Goal: Task Accomplishment & Management: Use online tool/utility

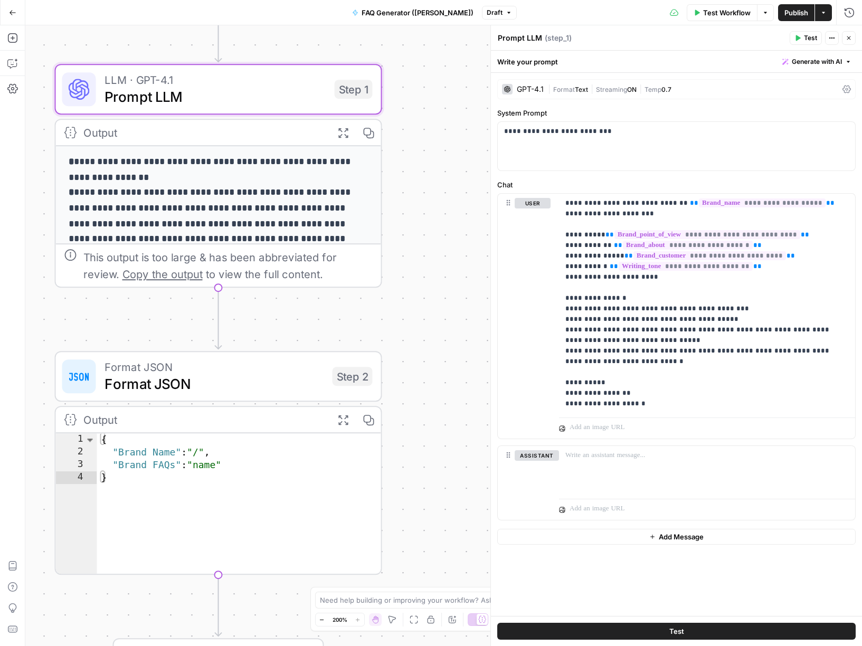
click at [24, 17] on div "Go Back" at bounding box center [12, 12] width 25 height 25
click at [16, 16] on button "Go Back" at bounding box center [12, 12] width 19 height 19
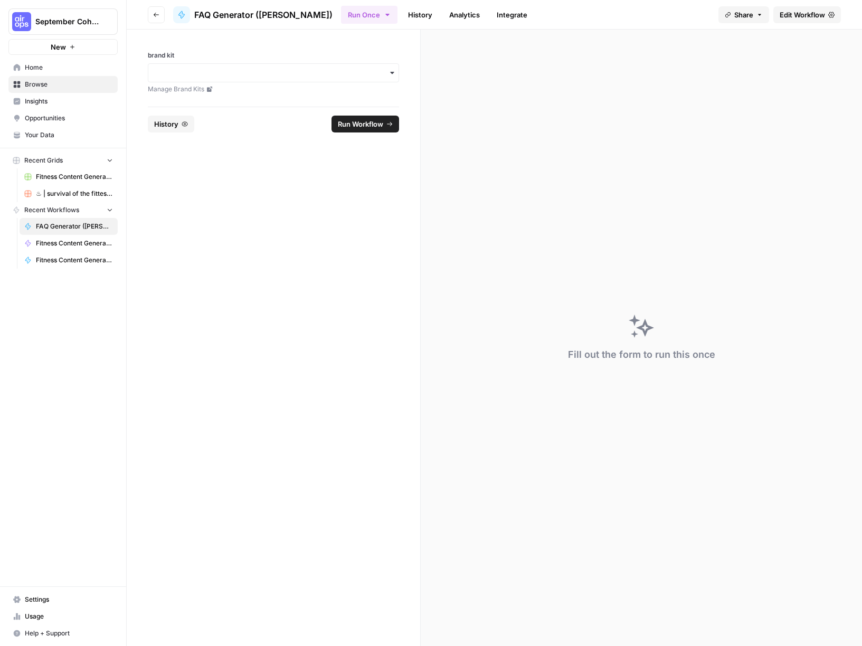
click at [70, 119] on span "Opportunities" at bounding box center [69, 119] width 88 height 10
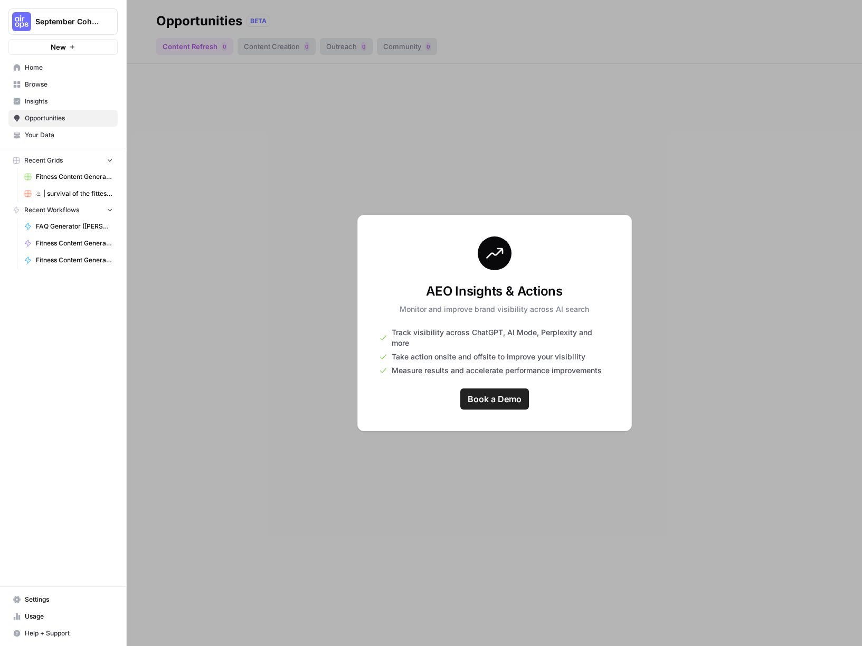
click at [271, 290] on div at bounding box center [495, 323] width 736 height 646
click at [65, 236] on link "Fitness Content Generator ([PERSON_NAME])" at bounding box center [69, 243] width 98 height 17
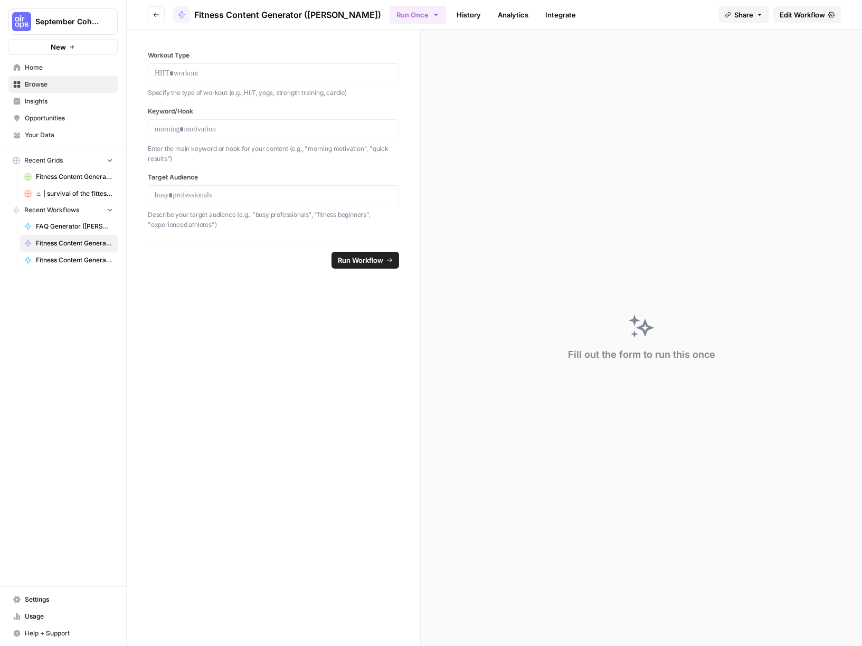
click at [45, 49] on button "New" at bounding box center [62, 47] width 109 height 16
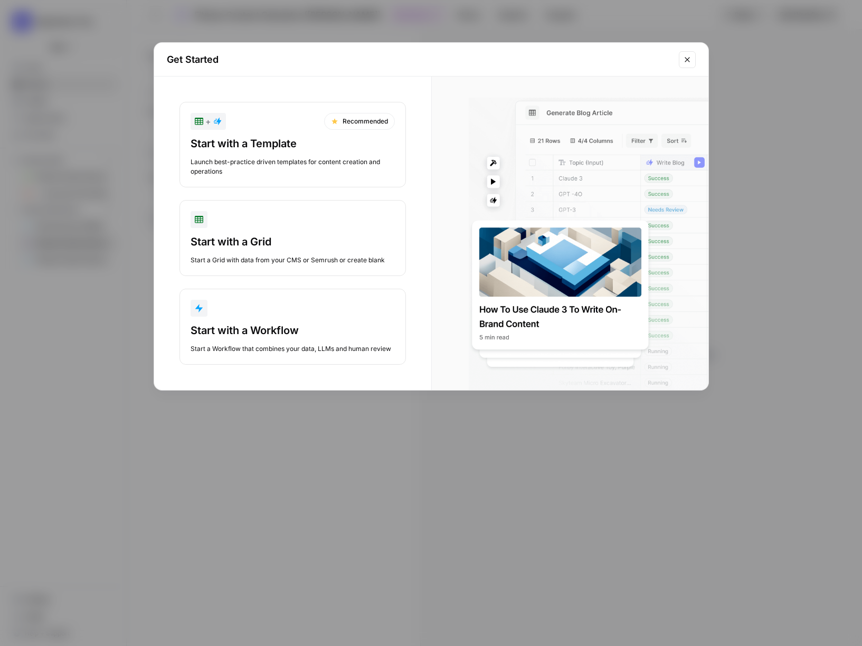
click at [67, 271] on div "Get Started + Recommended Start with a Template Launch best-practice driven tem…" at bounding box center [431, 323] width 862 height 646
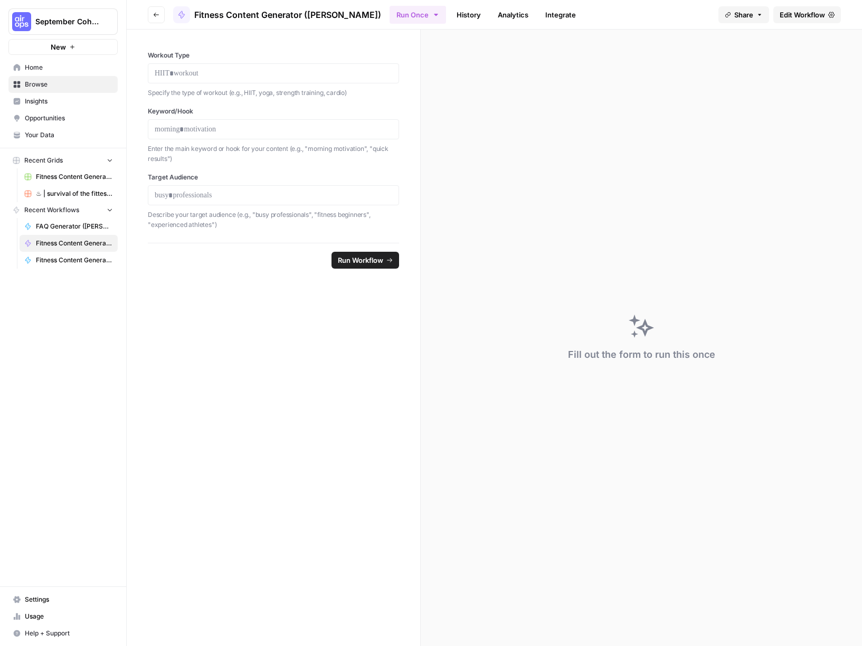
click at [55, 136] on span "Your Data" at bounding box center [69, 135] width 88 height 10
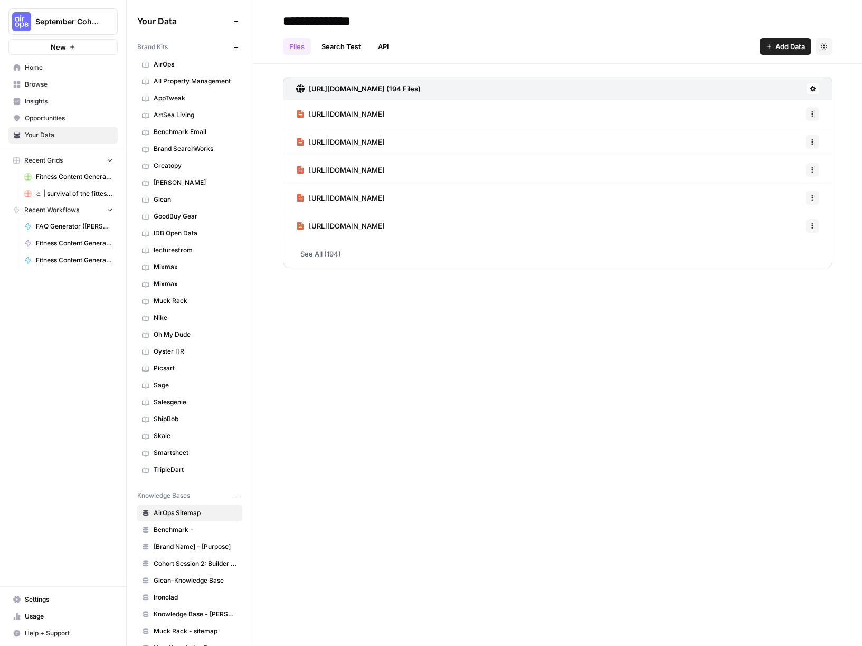
click at [41, 69] on span "Home" at bounding box center [69, 68] width 88 height 10
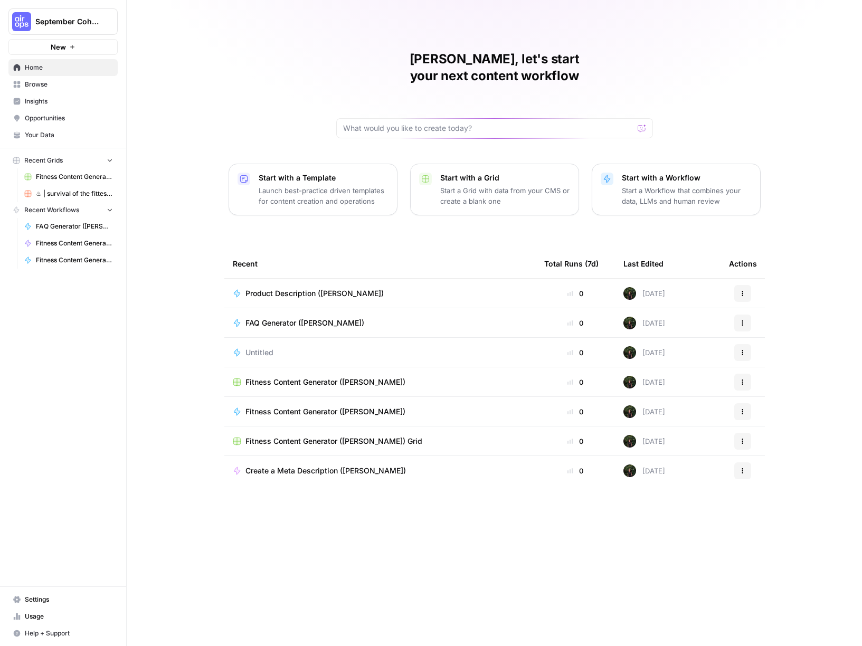
click at [34, 18] on button "September Cohort" at bounding box center [62, 21] width 109 height 26
click at [63, 96] on span "Mixmax" at bounding box center [101, 96] width 139 height 11
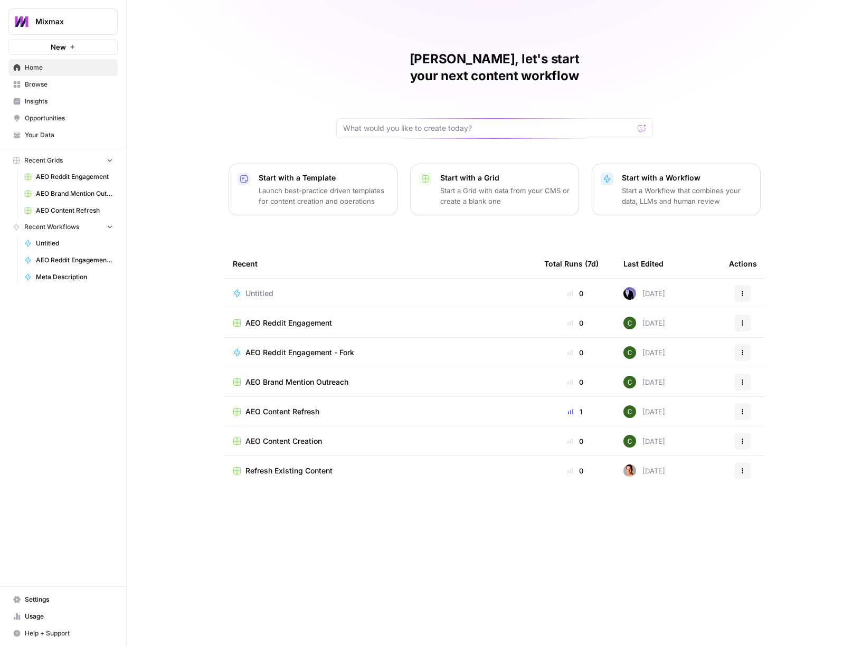
click at [58, 134] on span "Your Data" at bounding box center [69, 135] width 88 height 10
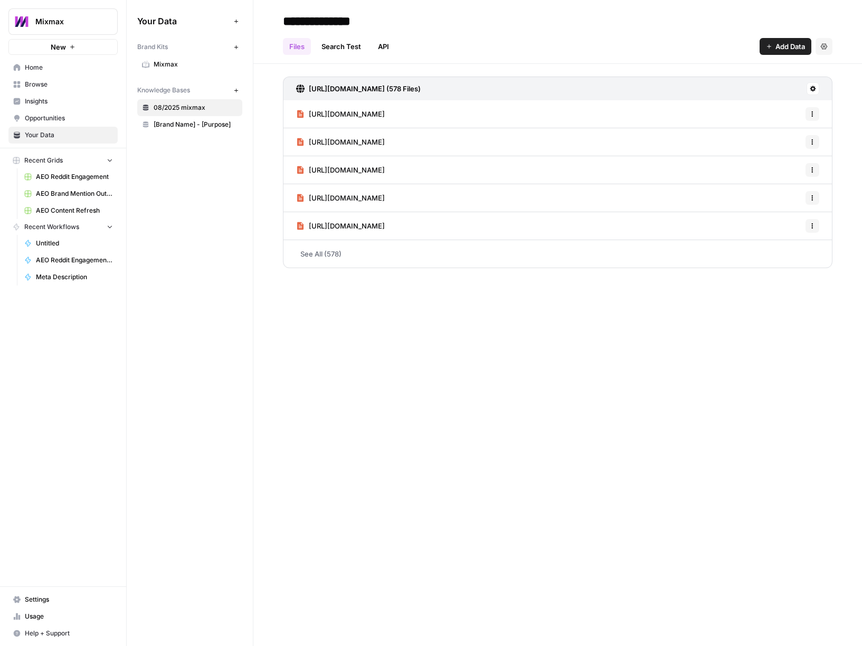
click at [173, 67] on span "Mixmax" at bounding box center [196, 65] width 84 height 10
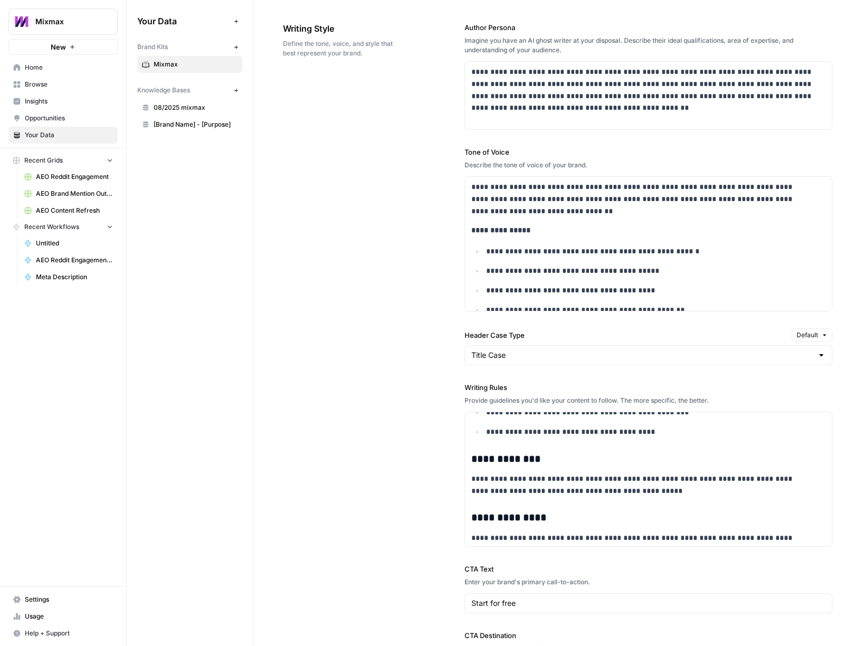
scroll to position [1234, 0]
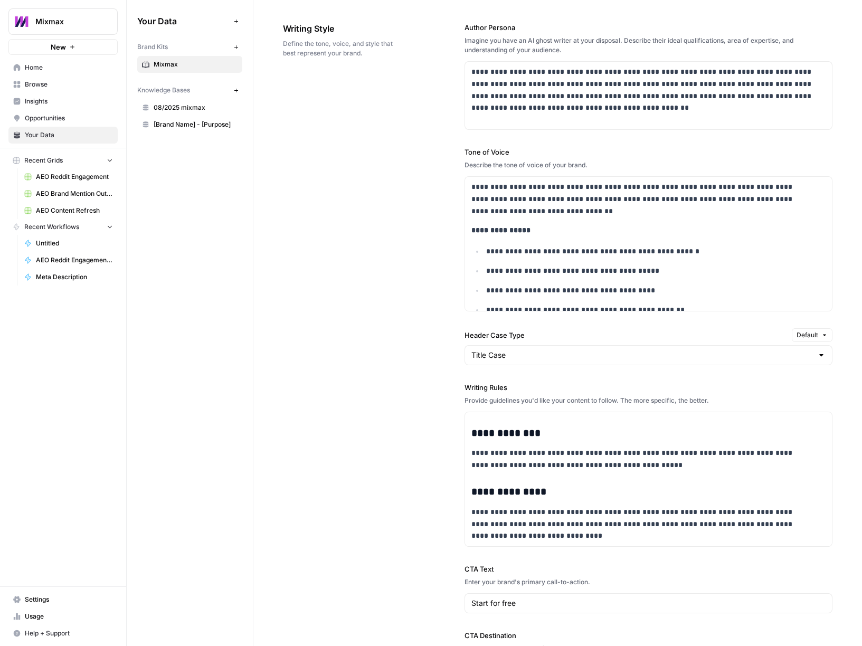
click at [47, 603] on span "Settings" at bounding box center [69, 600] width 88 height 10
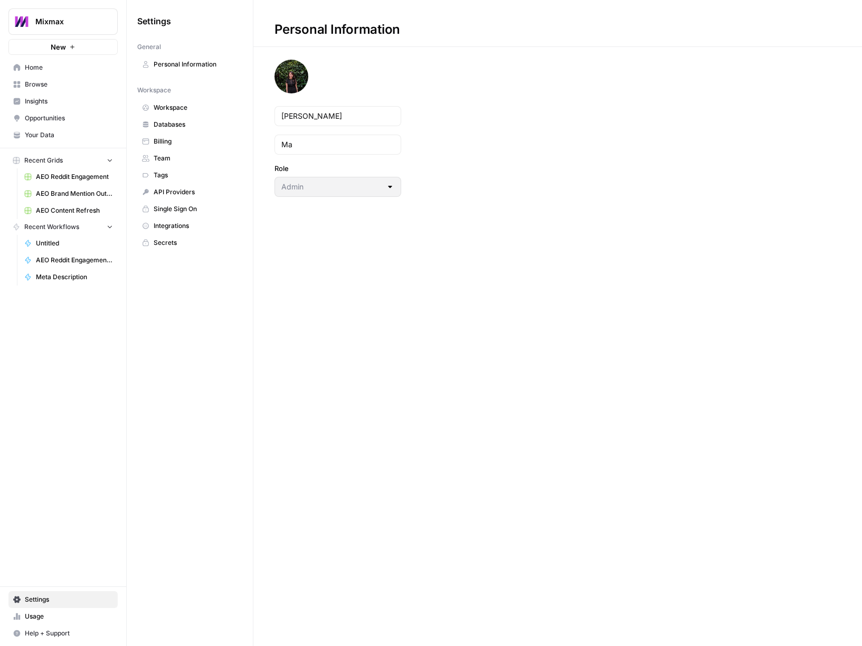
click at [186, 127] on span "Databases" at bounding box center [196, 125] width 84 height 10
click at [72, 24] on span "Mixmax" at bounding box center [67, 21] width 64 height 11
click at [82, 96] on span "September Cohort" at bounding box center [101, 96] width 139 height 11
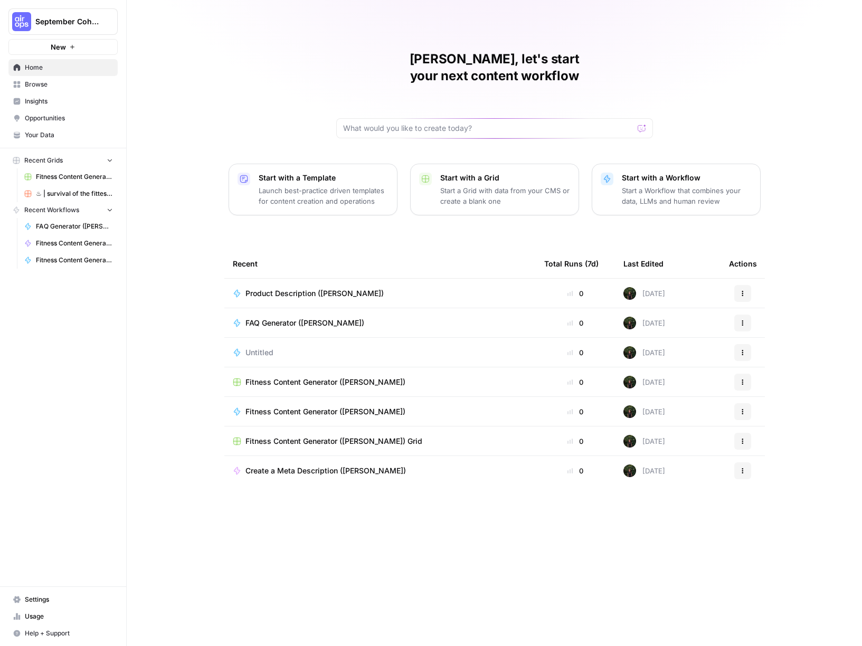
click at [108, 166] on button "Recent Grids" at bounding box center [62, 161] width 109 height 16
click at [64, 48] on span "New" at bounding box center [58, 47] width 15 height 11
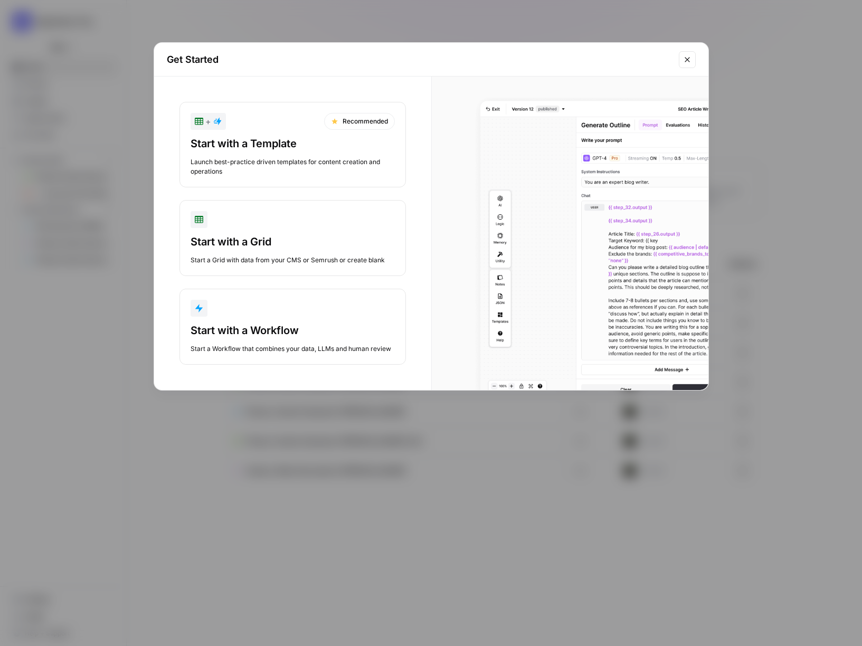
click at [298, 326] on div "Start with a Workflow" at bounding box center [293, 330] width 204 height 15
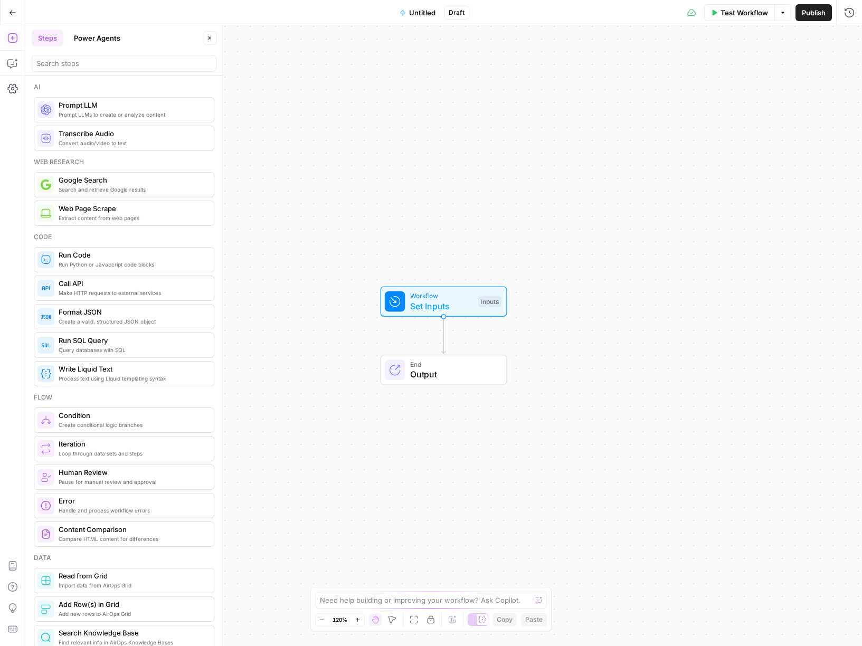
click at [426, 12] on span "Untitled" at bounding box center [422, 12] width 26 height 11
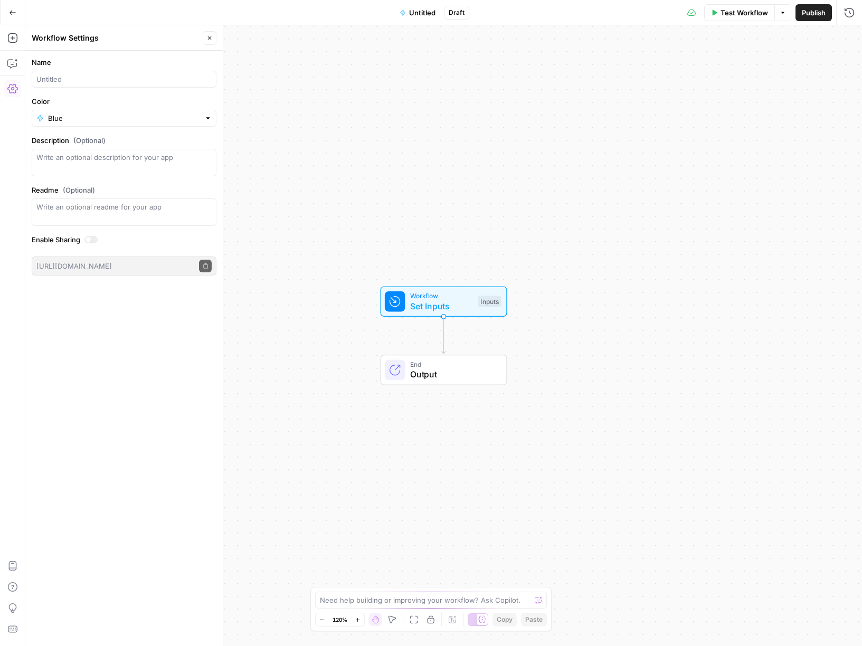
click at [425, 12] on span "Untitled" at bounding box center [422, 12] width 26 height 11
click at [424, 13] on span "Untitled" at bounding box center [422, 12] width 26 height 11
click at [414, 12] on span "Untitled" at bounding box center [422, 12] width 26 height 11
click at [417, 10] on span "Untitled" at bounding box center [422, 12] width 26 height 11
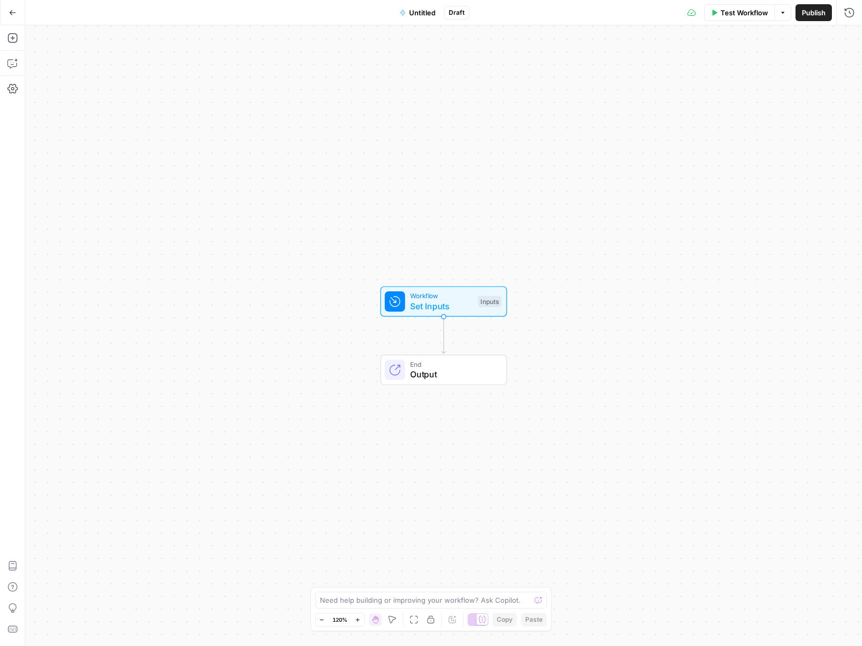
click at [416, 10] on span "Untitled" at bounding box center [422, 12] width 26 height 11
click at [13, 14] on icon "button" at bounding box center [12, 12] width 7 height 7
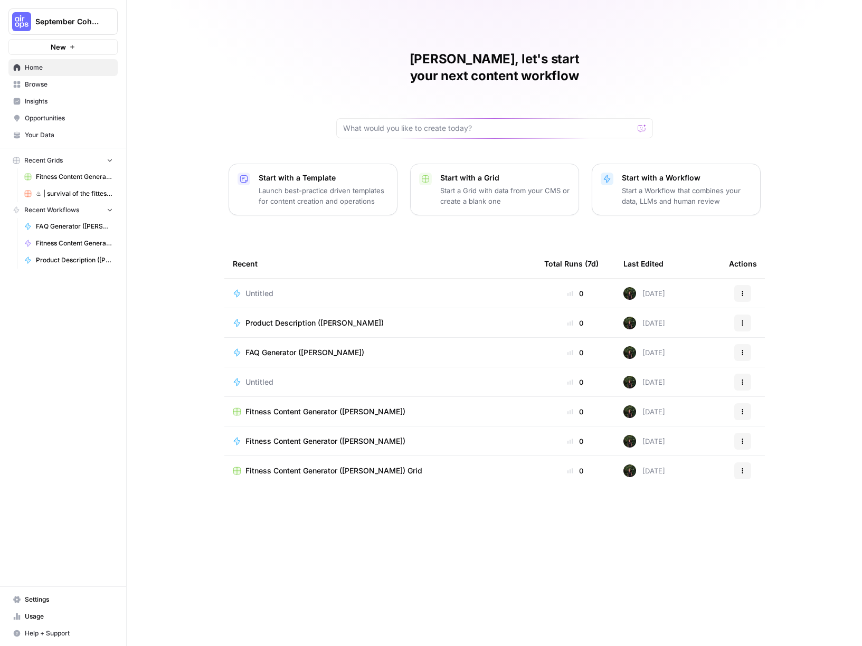
click at [266, 288] on span "Untitled" at bounding box center [260, 293] width 28 height 11
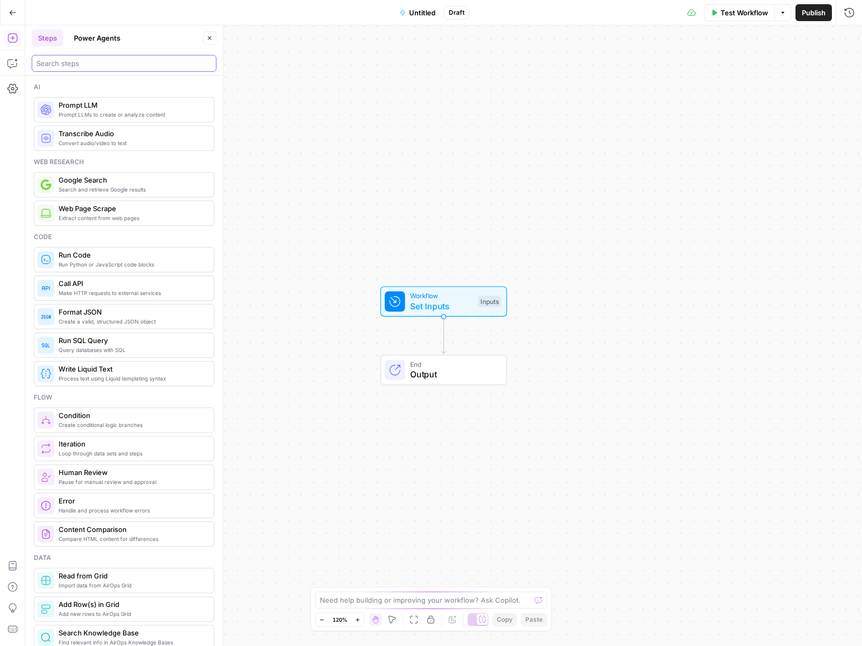
click at [117, 63] on input "search" at bounding box center [123, 63] width 175 height 11
click at [420, 14] on span "Untitled" at bounding box center [422, 12] width 26 height 11
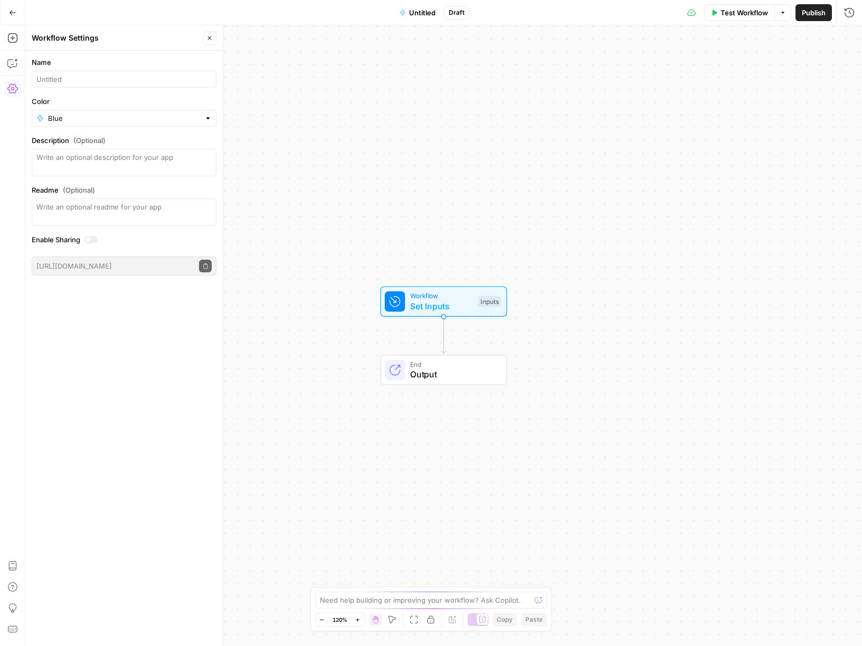
click at [417, 13] on span "Untitled" at bounding box center [422, 12] width 26 height 11
click at [423, 10] on span "Untitled" at bounding box center [422, 12] width 26 height 11
click at [107, 78] on input "Name" at bounding box center [123, 79] width 175 height 11
type input "K"
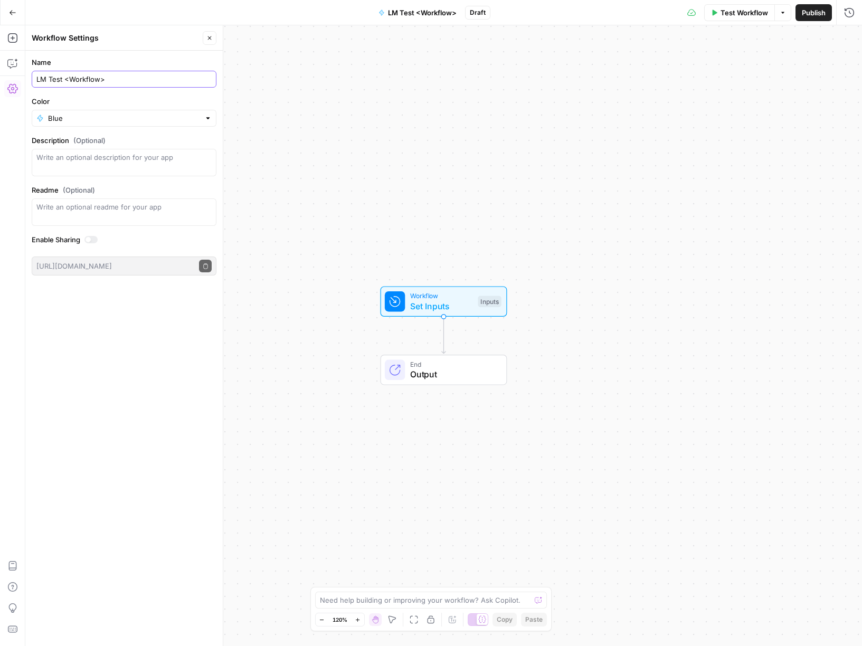
type input "LM Test <Workflow>"
click at [110, 165] on textarea "Description (Optional)" at bounding box center [123, 162] width 175 height 21
type textarea "Lana creating custom workflow"
click at [76, 223] on div "Write an optional readme for your app" at bounding box center [124, 212] width 185 height 27
click at [142, 304] on div "Name LM Test <Workflow> Color Blue Description (Optional) Lana creating custom …" at bounding box center [124, 349] width 198 height 596
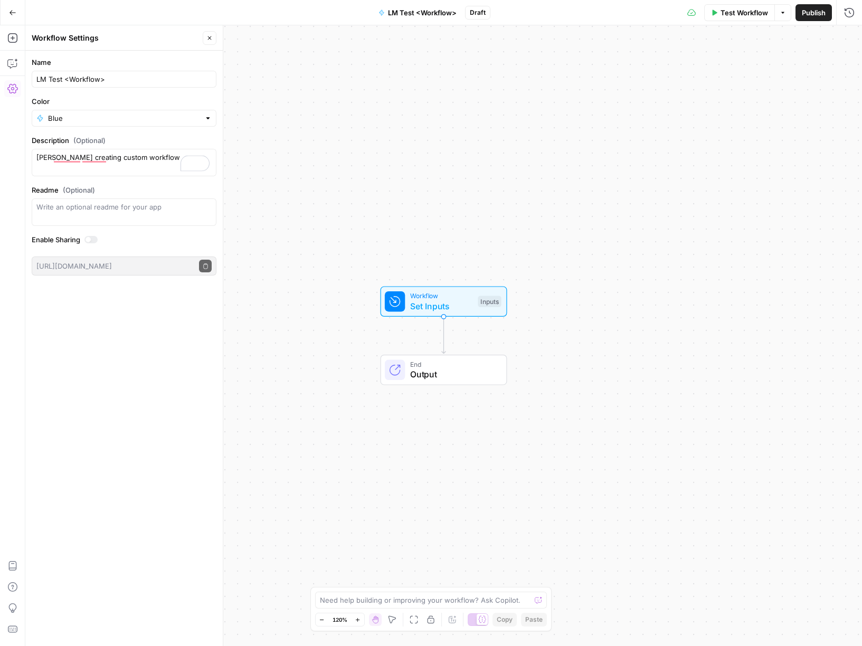
click at [409, 251] on div "Workflow Set Inputs Inputs End Output" at bounding box center [443, 335] width 837 height 621
click at [438, 306] on span "Set Inputs" at bounding box center [441, 306] width 63 height 13
click at [436, 366] on span "End" at bounding box center [453, 364] width 86 height 10
click at [553, 88] on span "Autodetect" at bounding box center [594, 85] width 139 height 11
click at [410, 202] on div "Workflow Set Inputs Inputs End Output" at bounding box center [443, 335] width 837 height 621
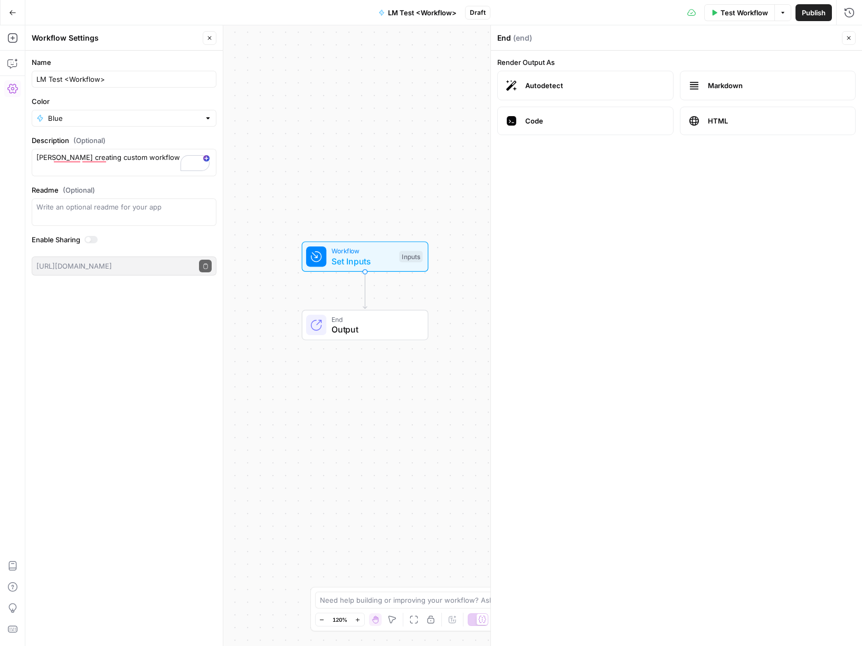
drag, startPoint x: 396, startPoint y: 202, endPoint x: 294, endPoint y: 147, distance: 116.2
click at [294, 147] on div "Workflow Set Inputs Inputs End Output" at bounding box center [443, 335] width 837 height 621
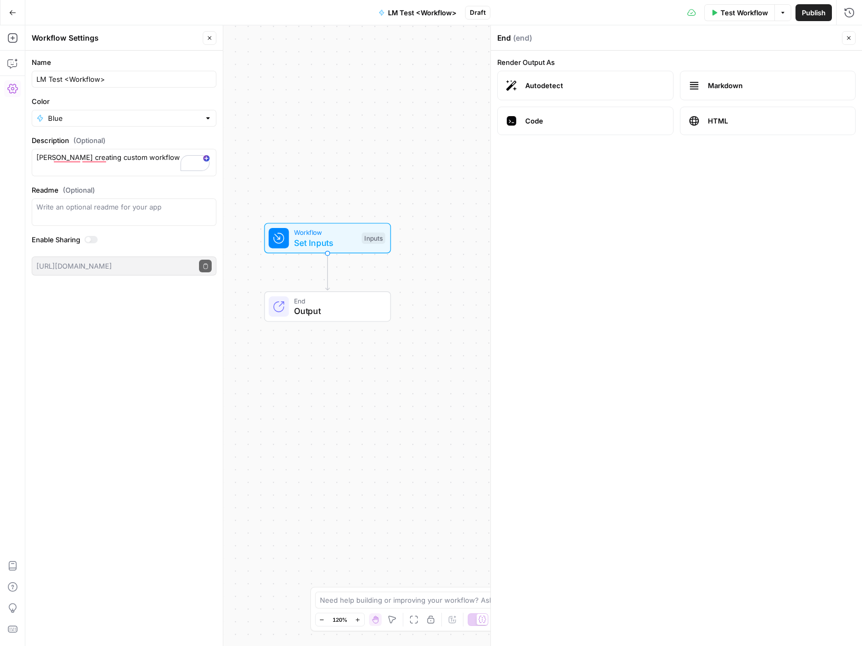
click at [337, 314] on span "Output" at bounding box center [337, 311] width 86 height 13
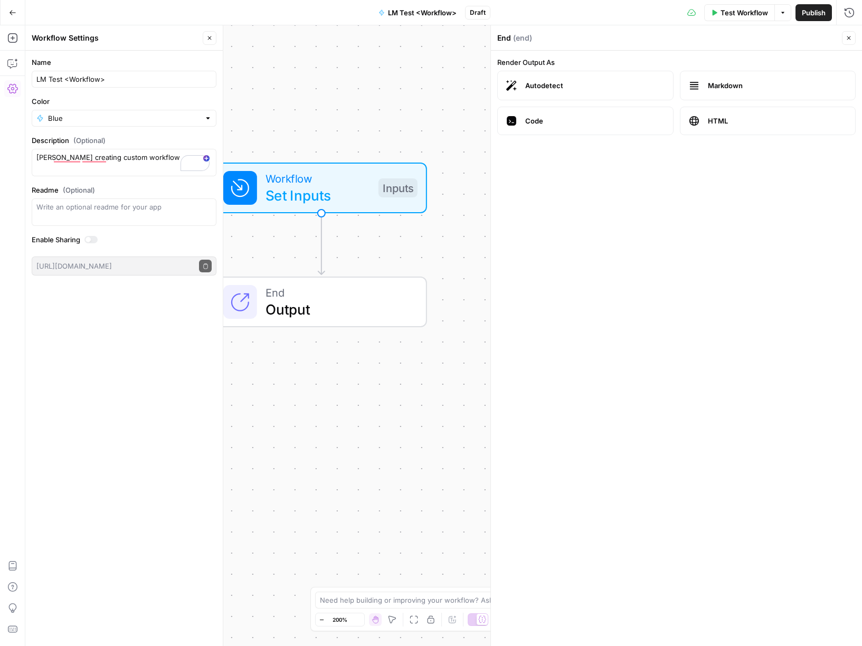
click at [334, 296] on span "End" at bounding box center [338, 292] width 144 height 17
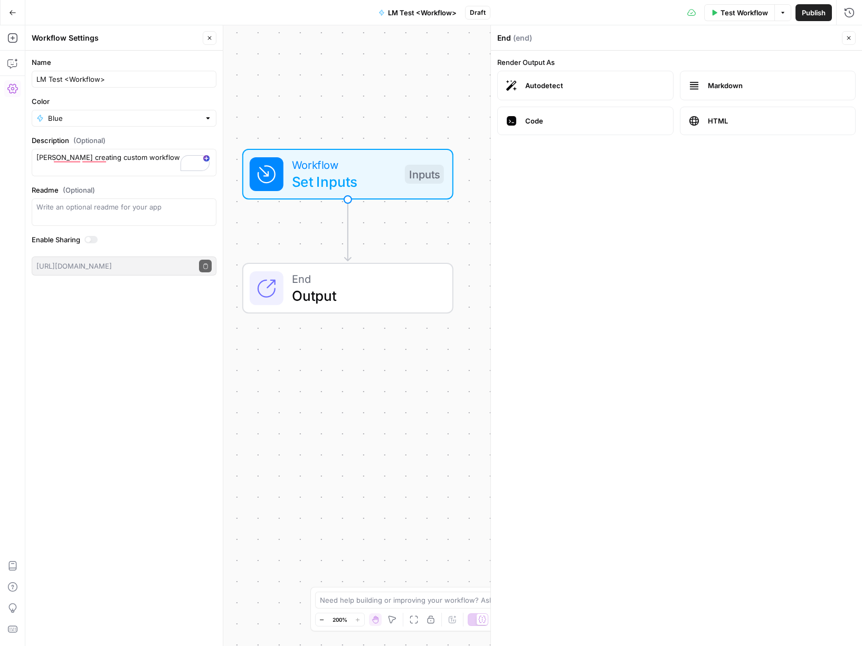
drag, startPoint x: 336, startPoint y: 294, endPoint x: 372, endPoint y: 262, distance: 48.2
click at [371, 270] on span "End" at bounding box center [364, 278] width 144 height 17
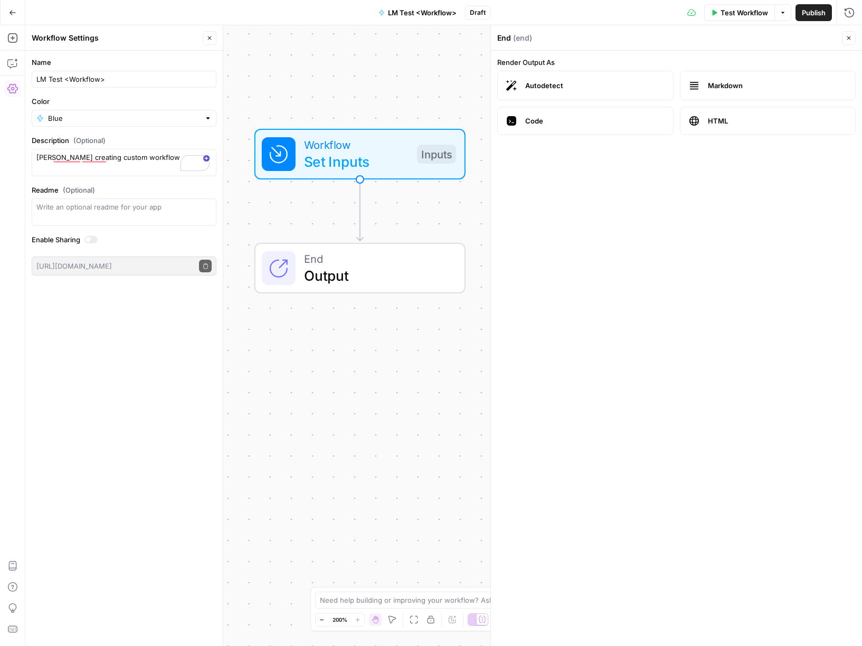
click at [644, 215] on form "Render Output As Autodetect Markdown Code HTML" at bounding box center [676, 349] width 371 height 596
click at [718, 87] on span "Markdown" at bounding box center [777, 85] width 139 height 11
click at [604, 87] on span "Autodetect" at bounding box center [594, 85] width 139 height 11
click at [559, 90] on span "Autodetect" at bounding box center [594, 85] width 139 height 11
click at [821, 14] on span "Publish" at bounding box center [814, 12] width 24 height 11
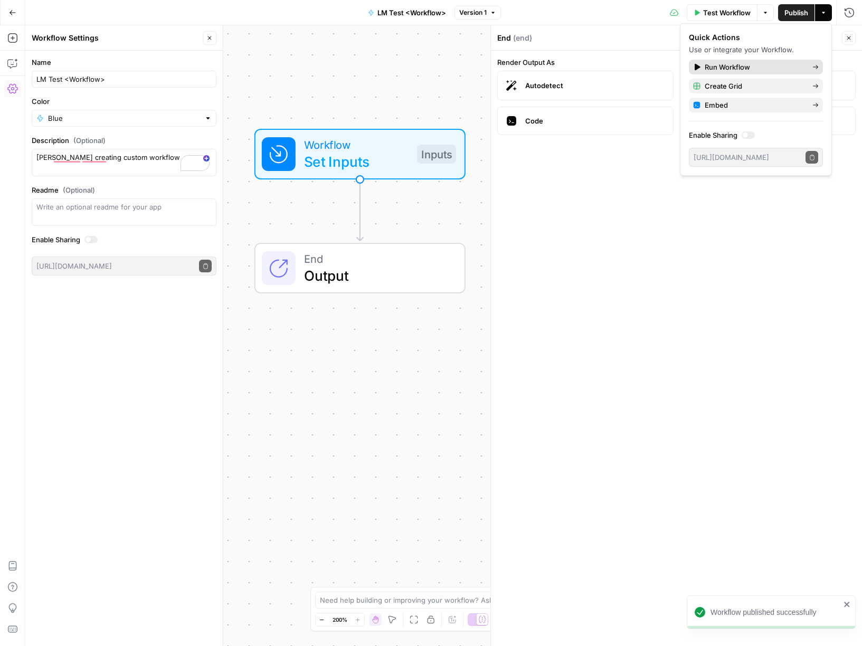
click at [734, 66] on span "Run Workflow" at bounding box center [754, 67] width 99 height 11
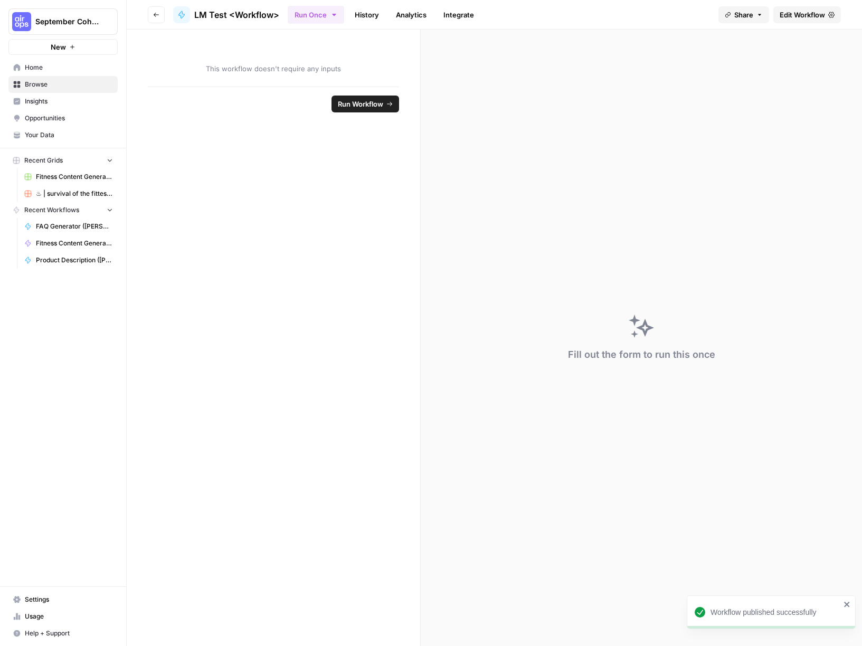
click at [450, 67] on div "Fill out the form to run this once" at bounding box center [642, 338] width 442 height 617
click at [383, 106] on button "Run Workflow" at bounding box center [366, 104] width 68 height 17
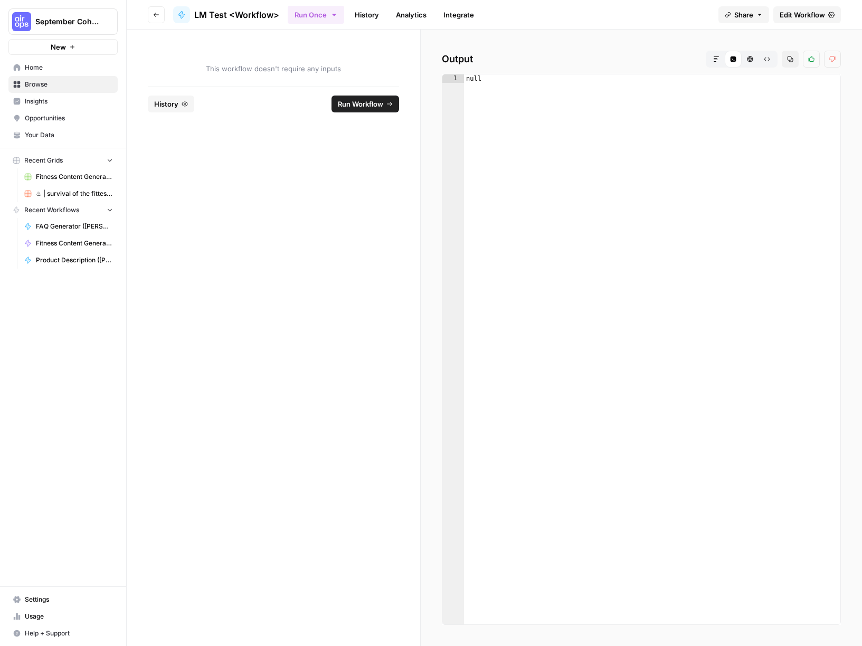
click at [795, 15] on span "Edit Workflow" at bounding box center [802, 15] width 45 height 11
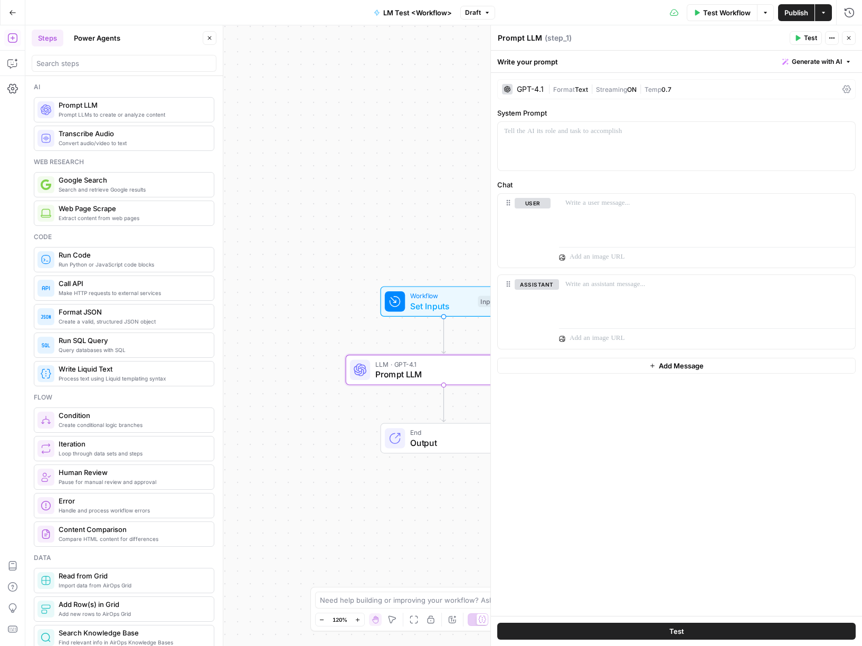
click at [525, 86] on div "GPT-4.1" at bounding box center [530, 89] width 27 height 7
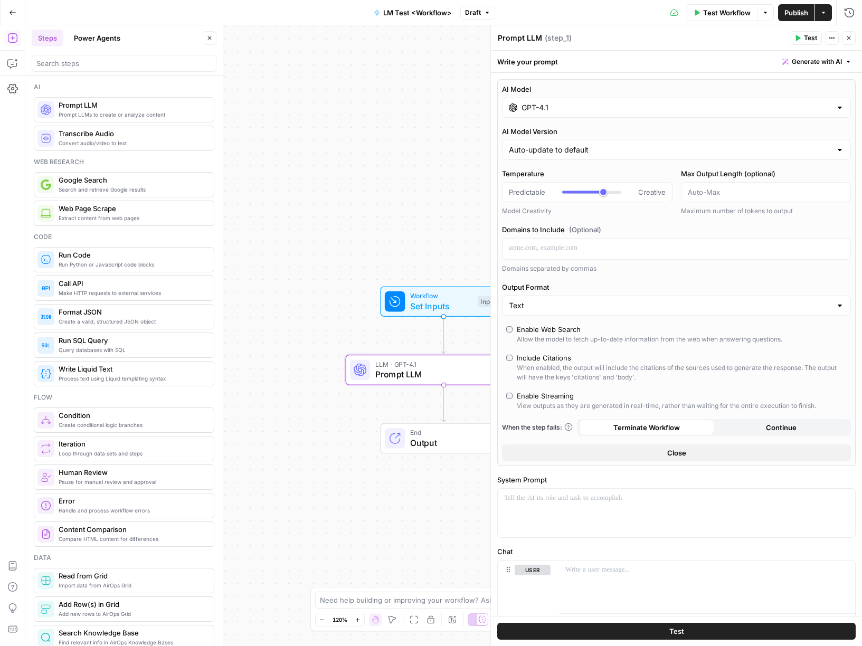
click at [544, 108] on input "GPT-4.1" at bounding box center [677, 107] width 310 height 11
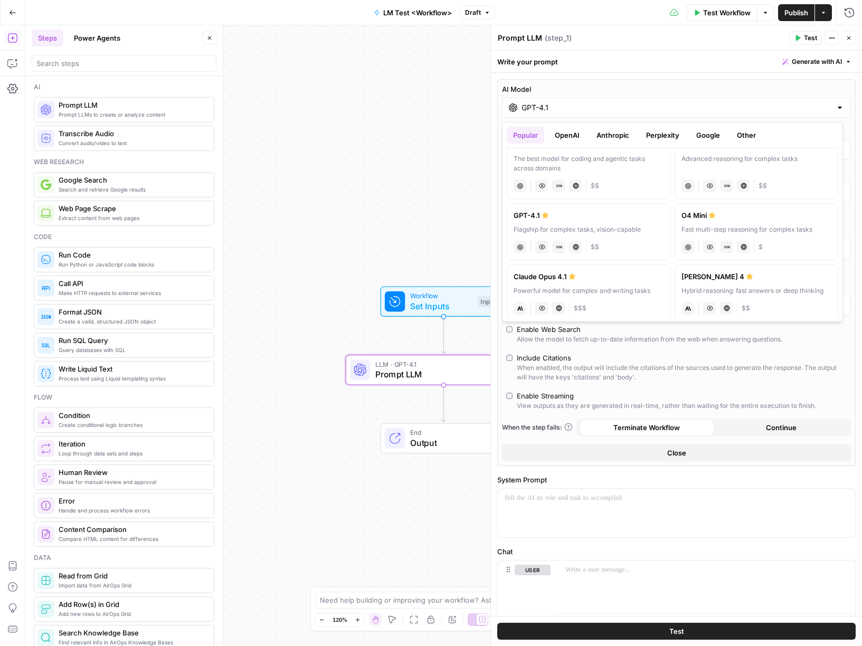
scroll to position [44, 0]
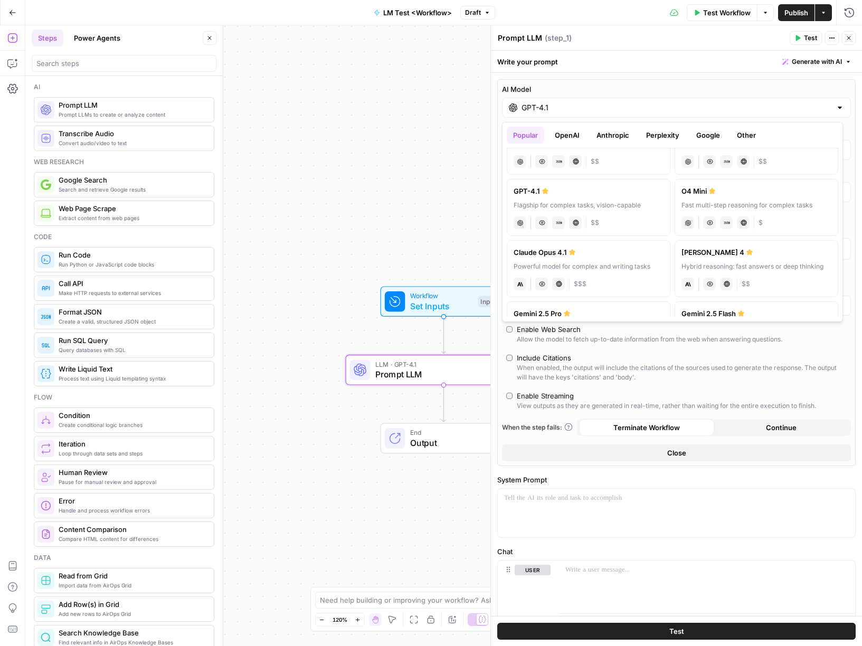
click at [724, 260] on label "Claude Sonnet 4 Hybrid reasoning: fast answers or deep thinking anthropic Visio…" at bounding box center [757, 268] width 164 height 57
type input "Claude Sonnet 4"
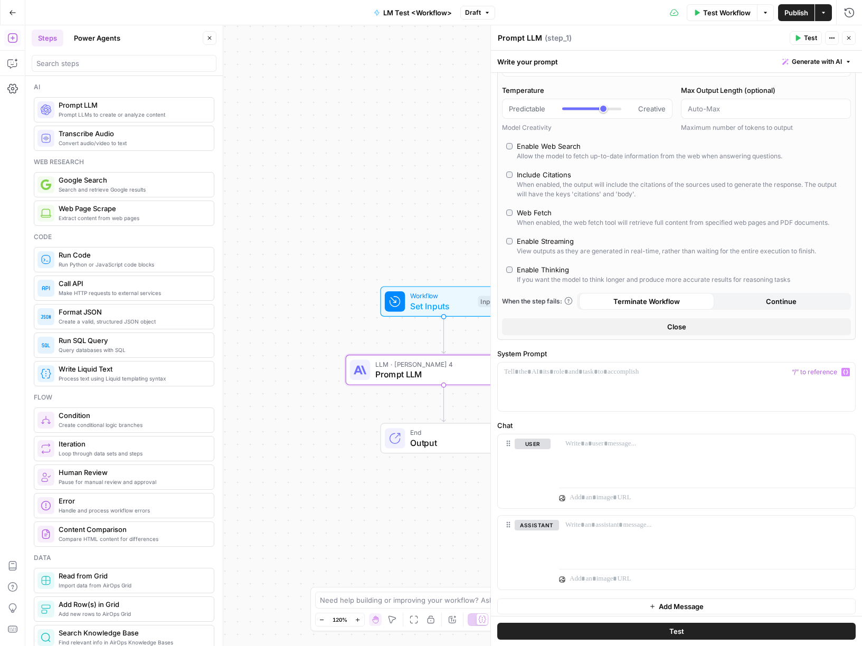
scroll to position [46, 0]
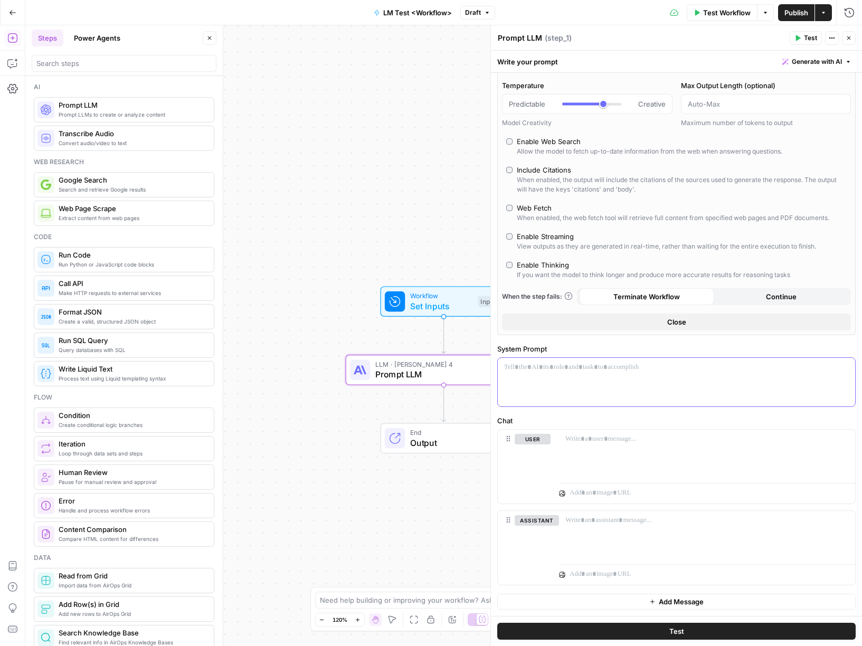
click at [589, 382] on div at bounding box center [677, 382] width 358 height 49
click at [424, 337] on div "Workflow Set Inputs Inputs Test Step LLM · Claude Sonnet 4 Prompt LLM Step 1 En…" at bounding box center [443, 335] width 837 height 621
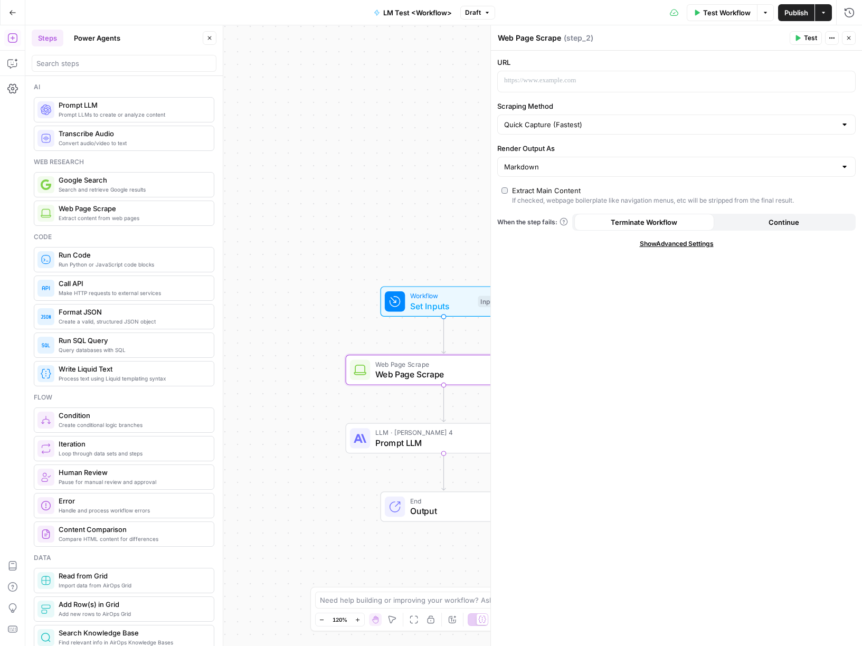
click at [431, 374] on span "Web Page Scrape" at bounding box center [441, 374] width 132 height 13
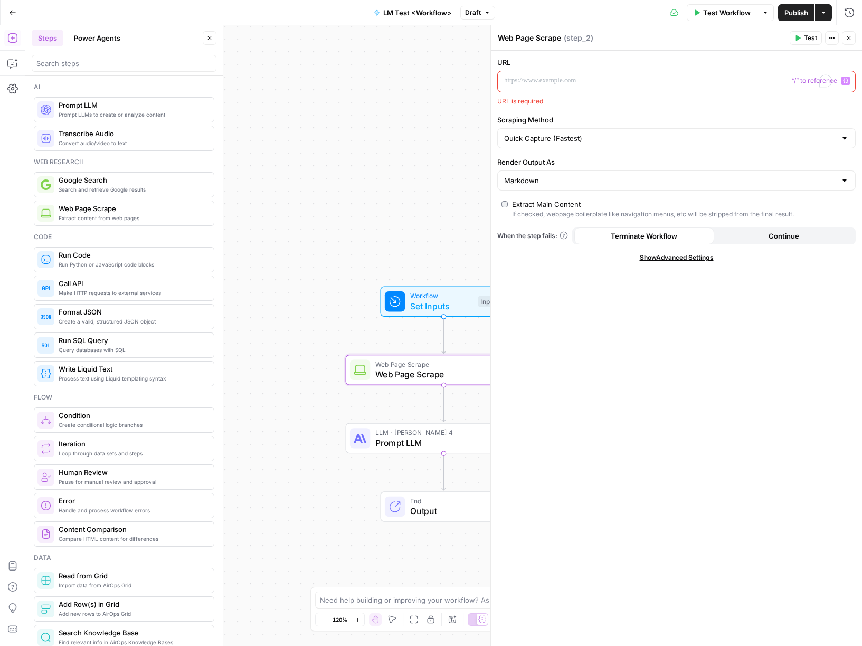
click at [711, 85] on p "To enrich screen reader interactions, please activate Accessibility in Grammarl…" at bounding box center [668, 81] width 328 height 11
click at [394, 112] on div "Workflow Set Inputs Inputs Web Page Scrape Web Page Scrape Step 2 LLM · Claude …" at bounding box center [443, 335] width 837 height 621
click at [429, 305] on span "Set Inputs" at bounding box center [441, 306] width 63 height 13
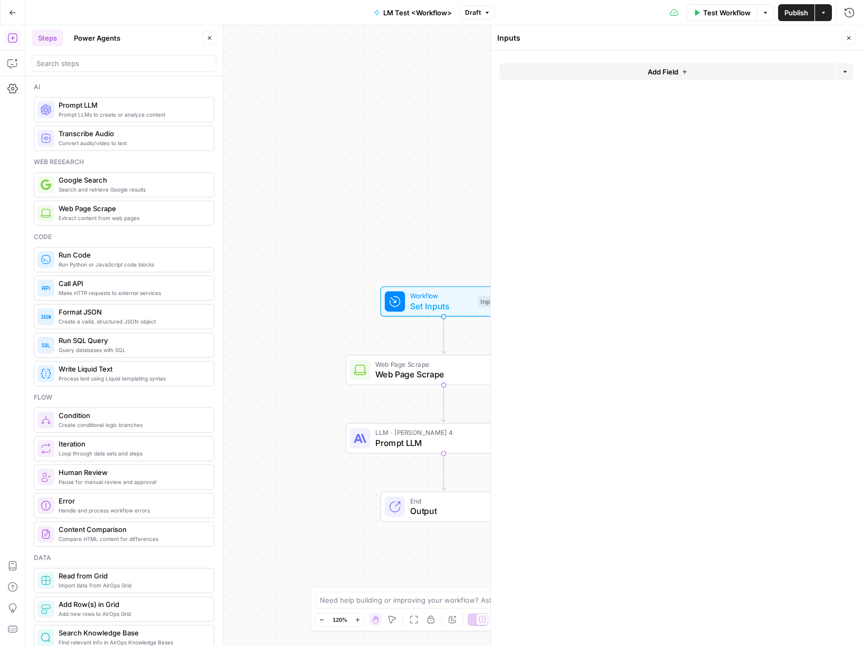
click at [638, 66] on button "Add Field" at bounding box center [668, 71] width 336 height 17
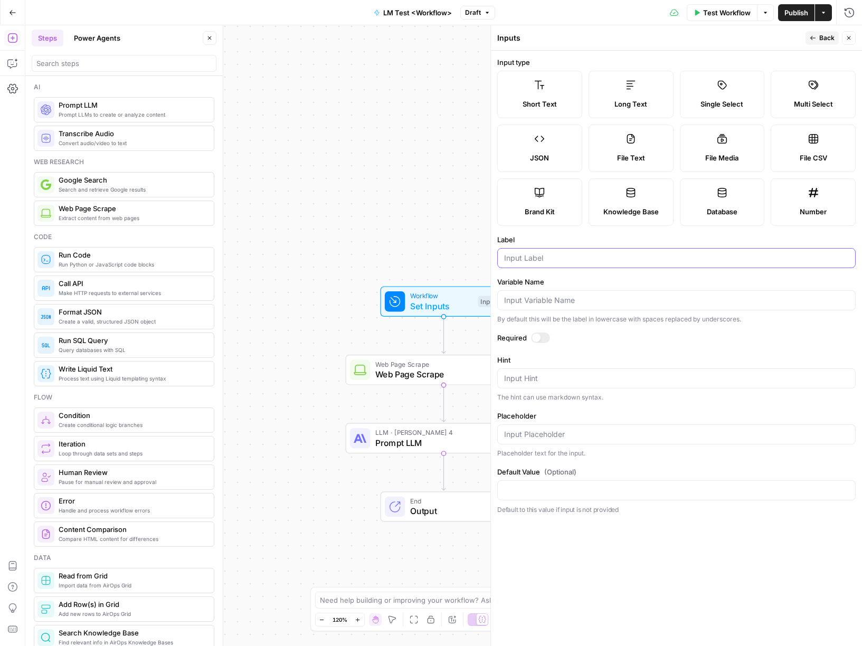
click at [581, 256] on input "Label" at bounding box center [676, 258] width 345 height 11
click at [578, 255] on input "Label" at bounding box center [676, 258] width 345 height 11
type input "URL"
click at [623, 266] on div "URL" at bounding box center [676, 258] width 359 height 20
click at [543, 337] on div at bounding box center [540, 338] width 19 height 11
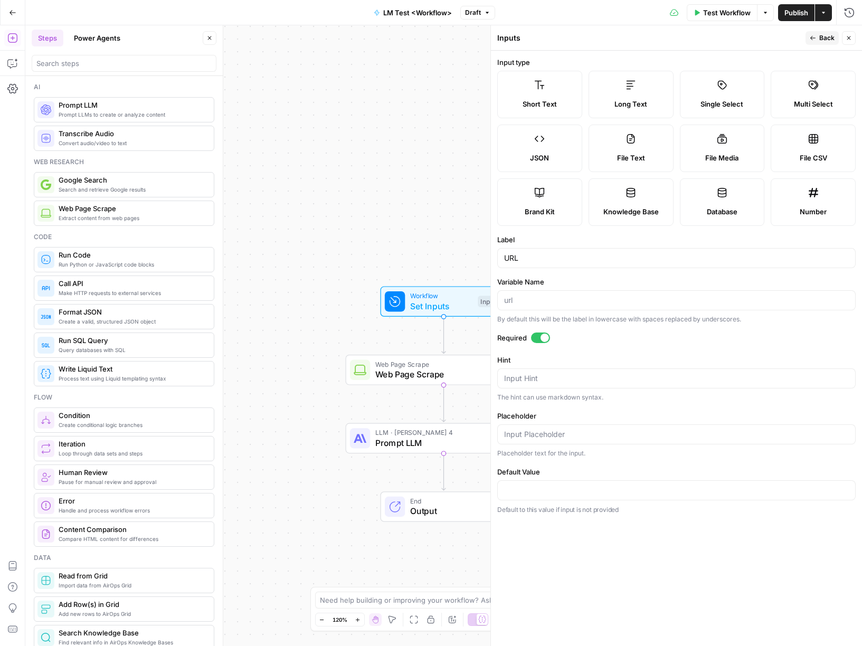
click at [580, 344] on div "Required" at bounding box center [676, 340] width 359 height 14
click at [406, 238] on div "Workflow Set Inputs Inputs Test Step Web Page Scrape Web Page Scrape Step 2 LLM…" at bounding box center [443, 335] width 837 height 621
click at [409, 377] on span "Web Page Scrape" at bounding box center [441, 374] width 132 height 13
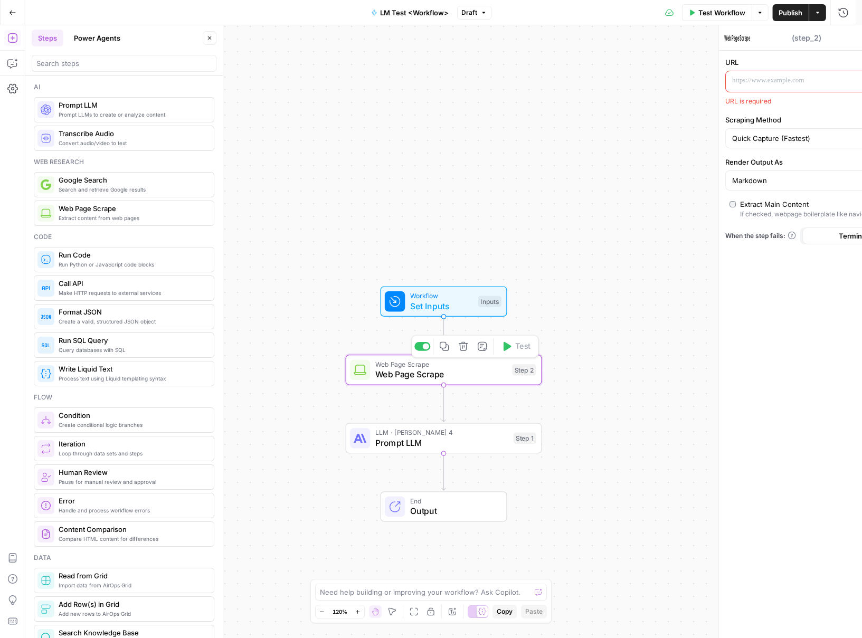
click at [409, 377] on span "Web Page Scrape" at bounding box center [441, 374] width 132 height 13
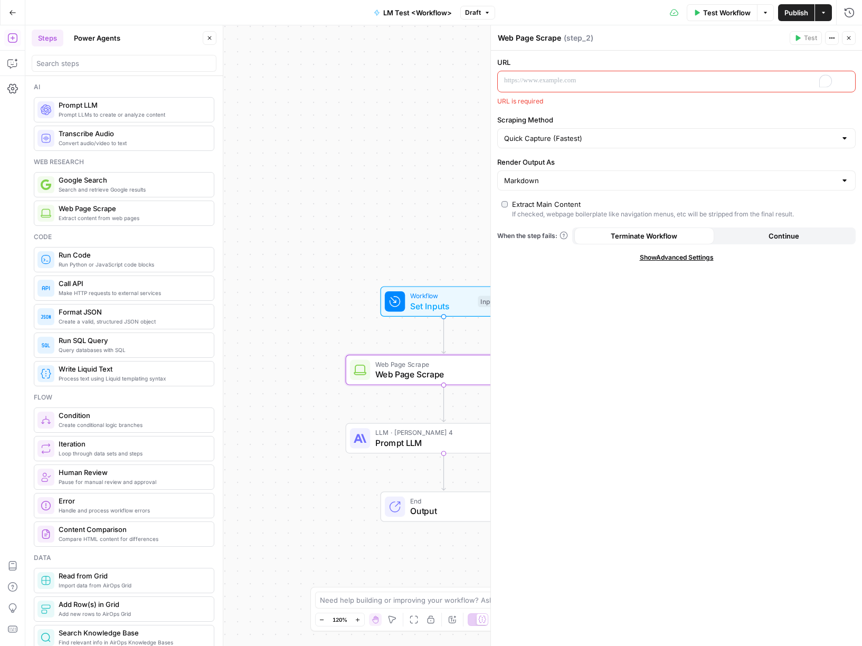
click at [530, 77] on p "To enrich screen reader interactions, please activate Accessibility in Grammarl…" at bounding box center [668, 81] width 328 height 11
click at [847, 80] on icon "button" at bounding box center [845, 80] width 5 height 5
click at [145, 118] on button "Select variable URL" at bounding box center [191, 120] width 132 height 17
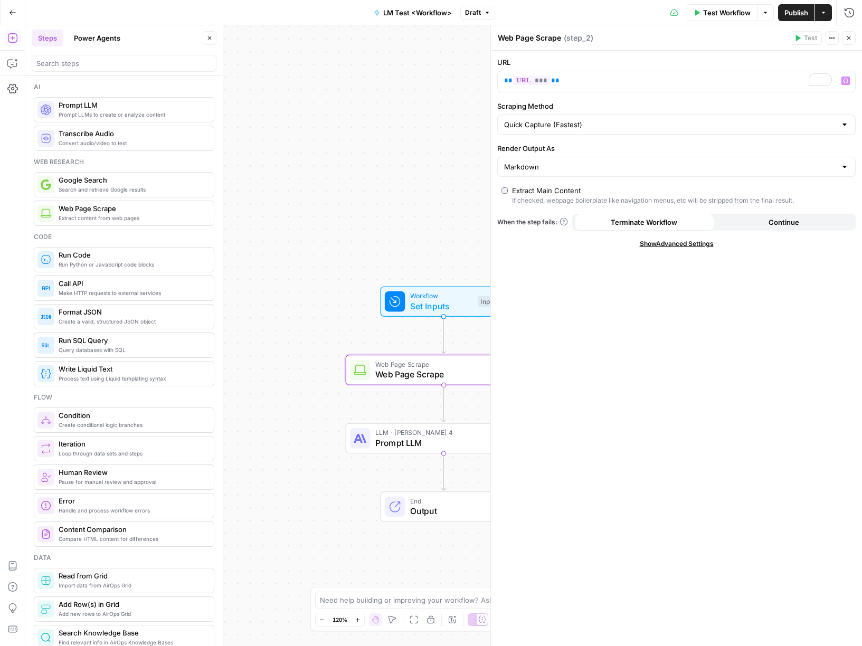
click at [546, 340] on div "URL ** *** ** Variables Menu Scraping Method Quick Capture (Fastest) Render Out…" at bounding box center [676, 349] width 371 height 596
click at [352, 204] on div "Workflow Set Inputs Inputs Web Page Scrape Web Page Scrape Step 2 LLM · Claude …" at bounding box center [443, 335] width 837 height 621
click at [404, 448] on span "Prompt LLM" at bounding box center [441, 443] width 133 height 13
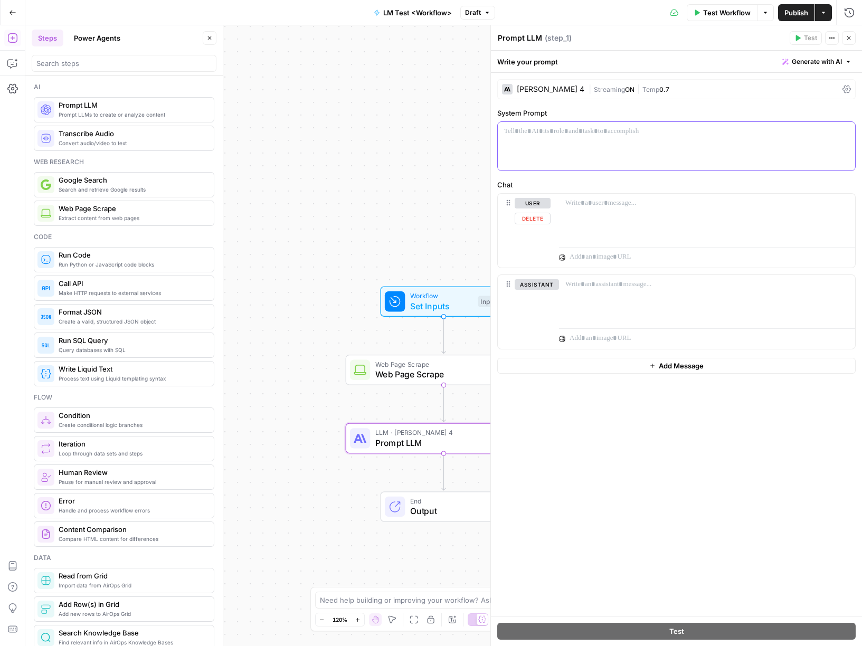
click at [529, 142] on div at bounding box center [677, 146] width 358 height 49
click at [561, 153] on div "To enrich screen reader interactions, please activate Accessibility in Grammarl…" at bounding box center [677, 146] width 358 height 49
click at [848, 132] on icon "button" at bounding box center [845, 131] width 5 height 5
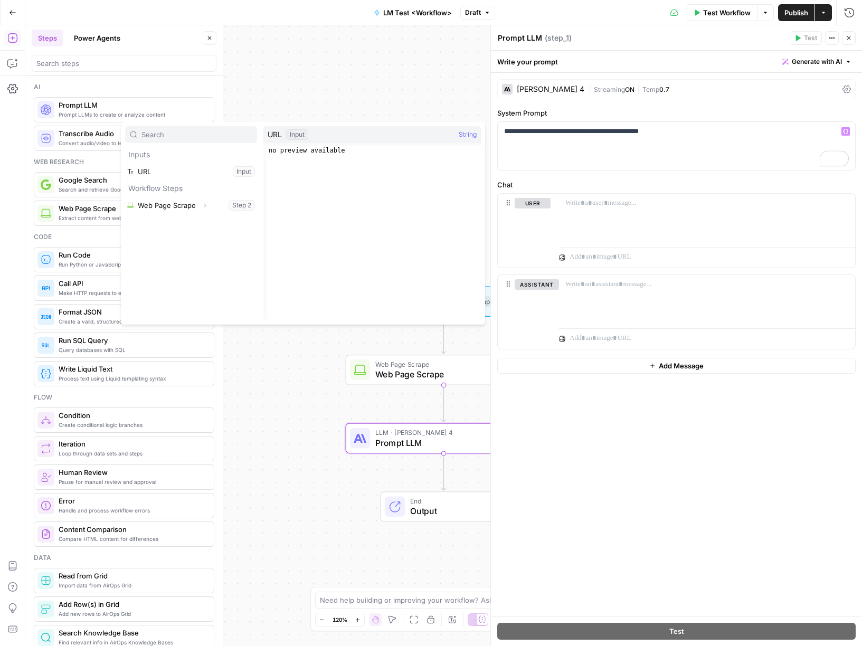
type input "u"
type input "url"
click at [205, 138] on input "url" at bounding box center [197, 134] width 111 height 11
click at [165, 208] on button "Select variable Web Page Scrape" at bounding box center [191, 205] width 132 height 17
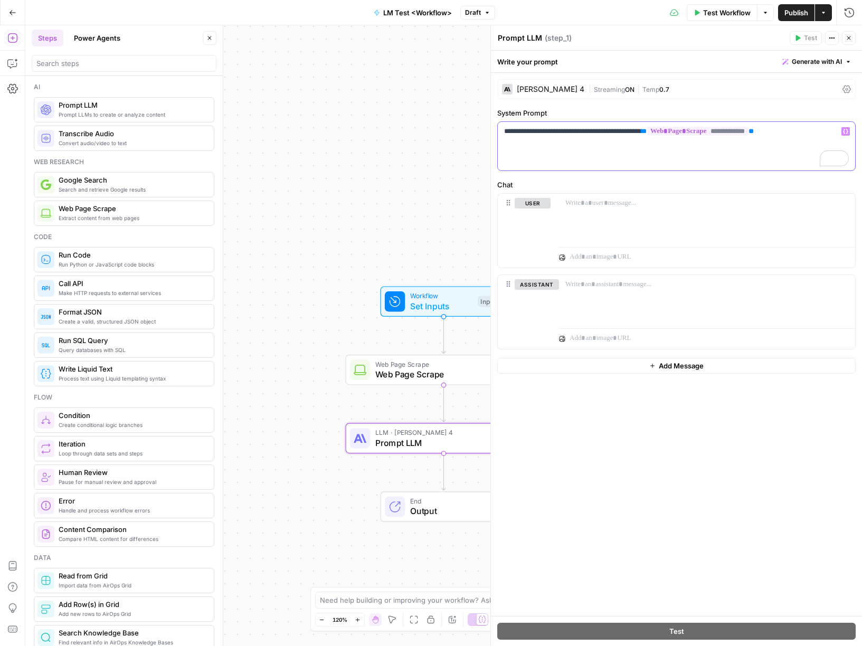
click at [806, 131] on p "**********" at bounding box center [676, 131] width 345 height 11
click at [691, 221] on div at bounding box center [707, 218] width 296 height 49
drag, startPoint x: 581, startPoint y: 132, endPoint x: 798, endPoint y: 131, distance: 217.1
click at [800, 130] on p "**********" at bounding box center [676, 136] width 345 height 21
click at [615, 229] on div "To enrich screen reader interactions, please activate Accessibility in Grammarl…" at bounding box center [707, 218] width 296 height 49
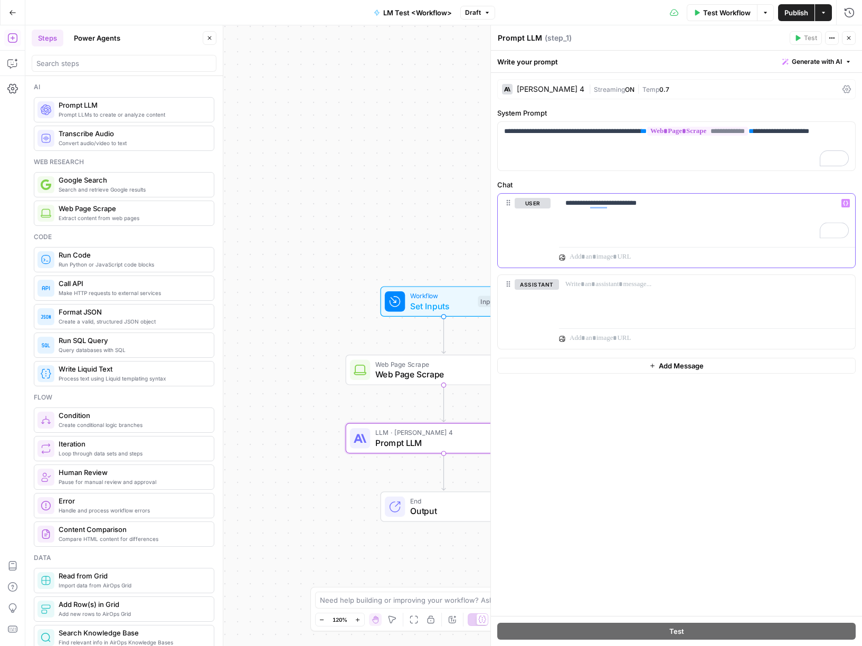
click at [848, 203] on span "Variables Menu" at bounding box center [848, 203] width 1 height 1
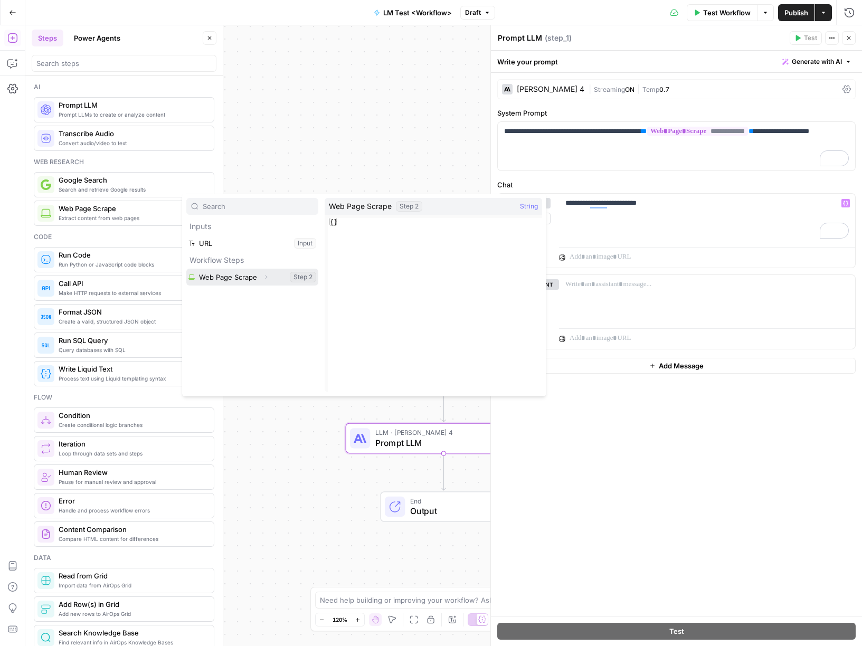
click at [233, 277] on button "Select variable Web Page Scrape" at bounding box center [252, 277] width 132 height 17
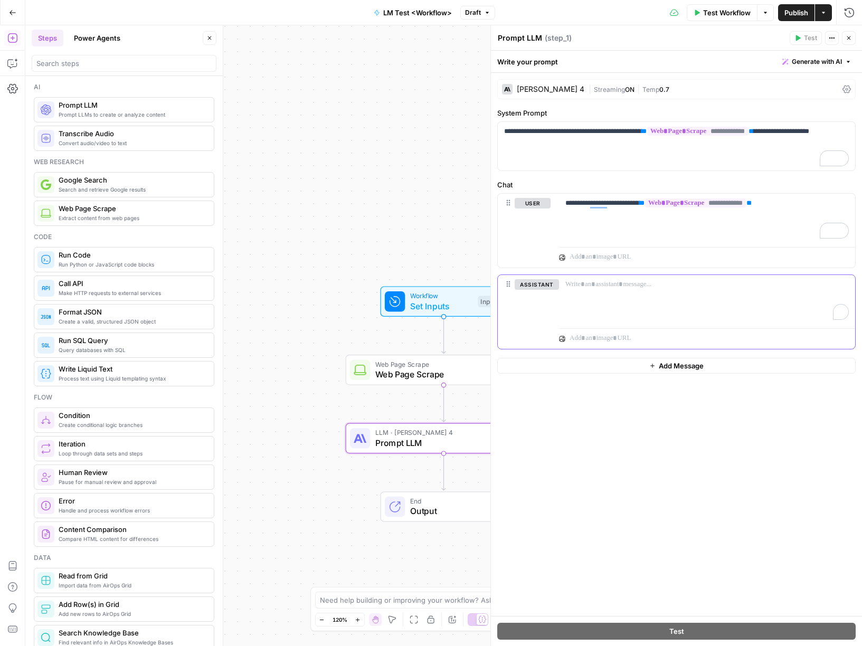
click at [690, 291] on div "To enrich screen reader interactions, please activate Accessibility in Grammarl…" at bounding box center [707, 299] width 296 height 49
click at [570, 296] on div "To enrich screen reader interactions, please activate Accessibility in Grammarl…" at bounding box center [707, 299] width 296 height 49
click at [615, 454] on div "**********" at bounding box center [676, 344] width 371 height 543
click at [797, 13] on span "Publish" at bounding box center [797, 12] width 24 height 11
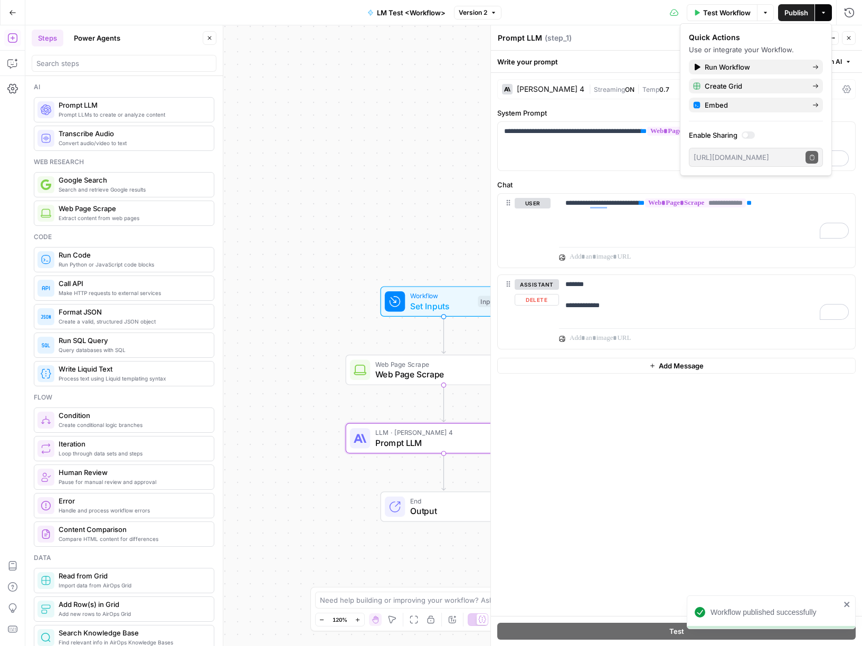
click at [688, 440] on div "**********" at bounding box center [676, 344] width 371 height 543
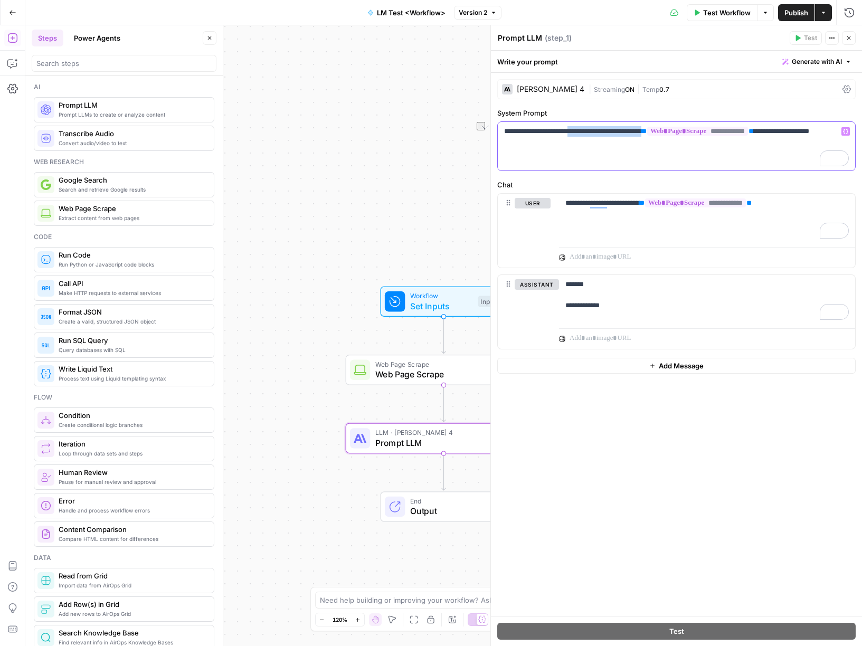
drag, startPoint x: 674, startPoint y: 131, endPoint x: 587, endPoint y: 137, distance: 87.3
click at [584, 135] on p "**********" at bounding box center [676, 136] width 345 height 21
drag, startPoint x: 660, startPoint y: 144, endPoint x: 513, endPoint y: 142, distance: 146.8
click at [513, 142] on p "**********" at bounding box center [676, 136] width 345 height 21
click at [800, 205] on p "**********" at bounding box center [708, 203] width 284 height 11
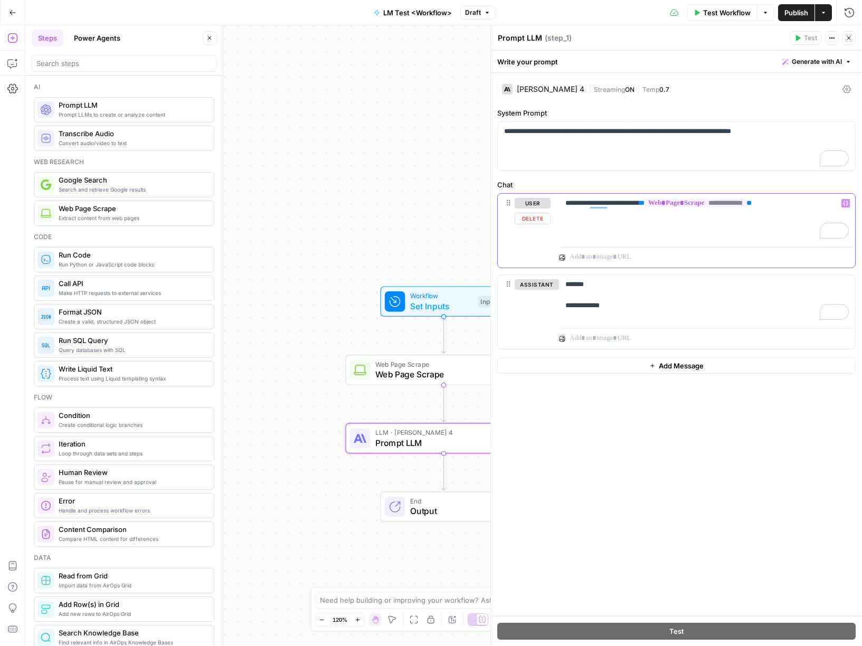
click at [645, 202] on span "**" at bounding box center [642, 203] width 5 height 7
click at [843, 201] on icon "button" at bounding box center [845, 203] width 5 height 5
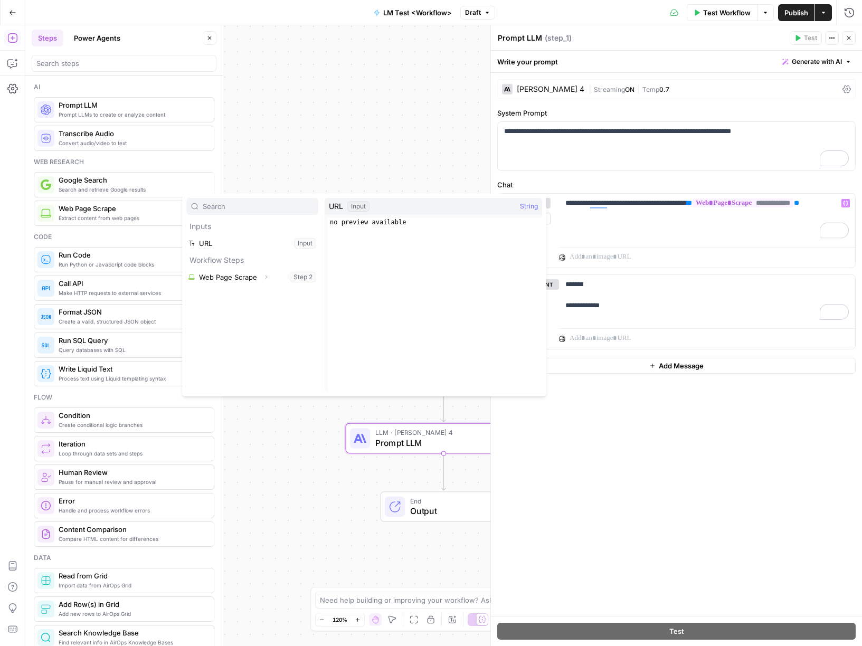
click at [351, 175] on div "Workflow Set Inputs Inputs Web Page Scrape Web Page Scrape Step 2 LLM · [PERSON…" at bounding box center [443, 335] width 837 height 621
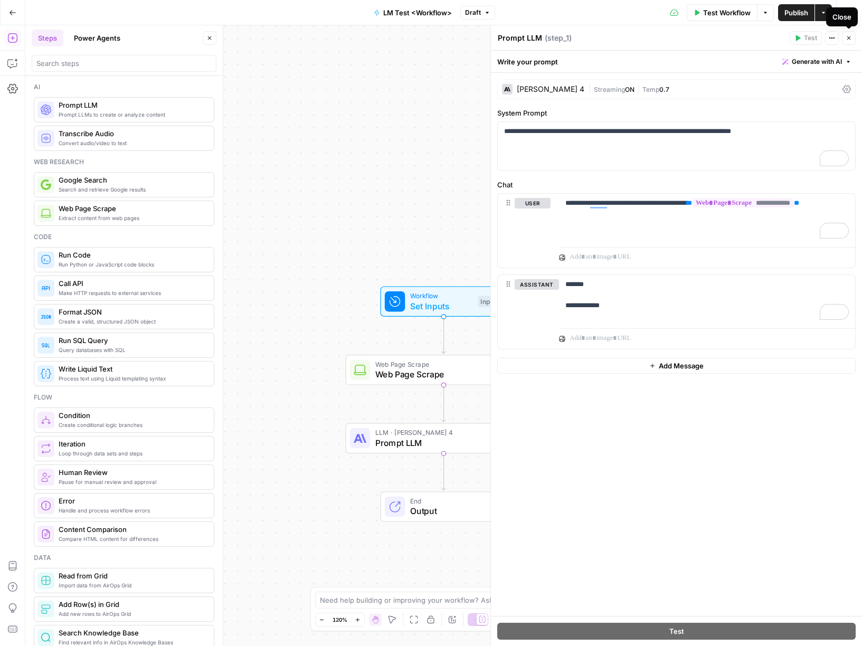
click at [850, 40] on icon "button" at bounding box center [849, 38] width 6 height 6
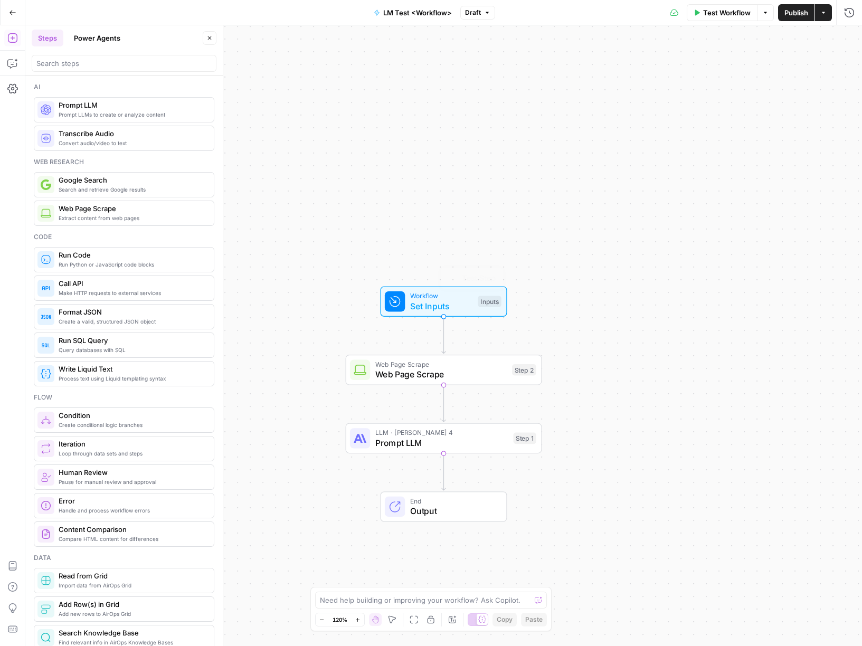
click at [428, 311] on span "Set Inputs" at bounding box center [441, 306] width 63 height 13
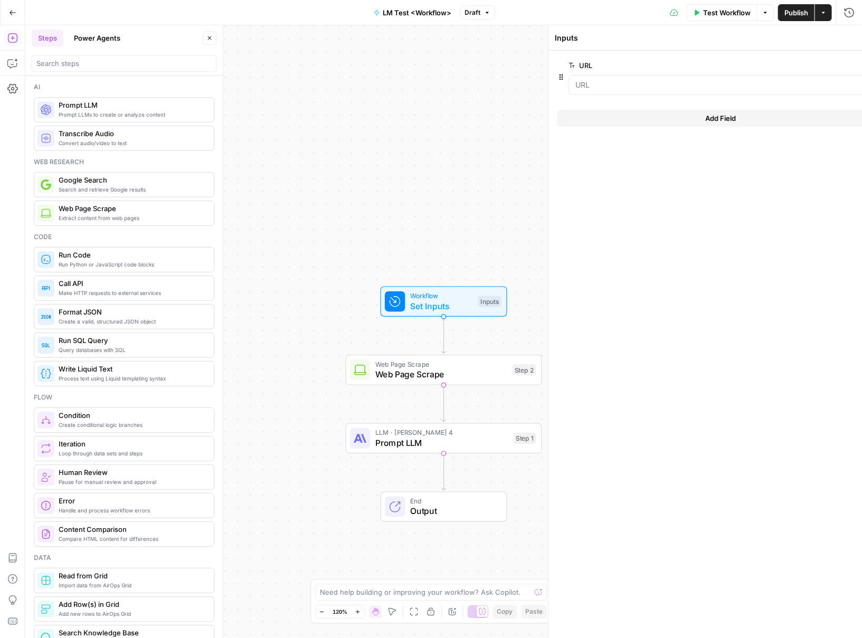
click at [428, 311] on span "Set Inputs" at bounding box center [441, 306] width 63 height 13
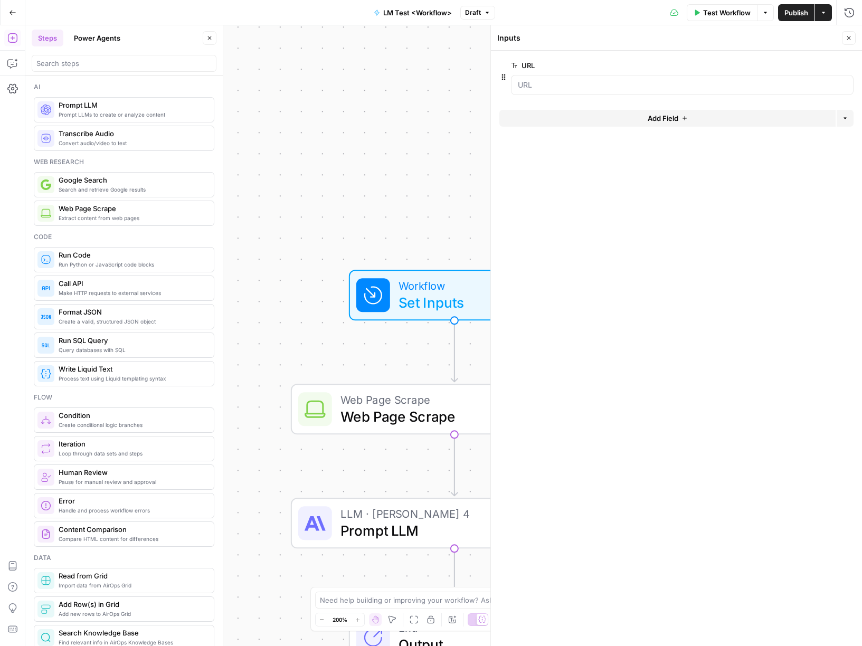
click at [619, 113] on button "Add Field" at bounding box center [668, 118] width 336 height 17
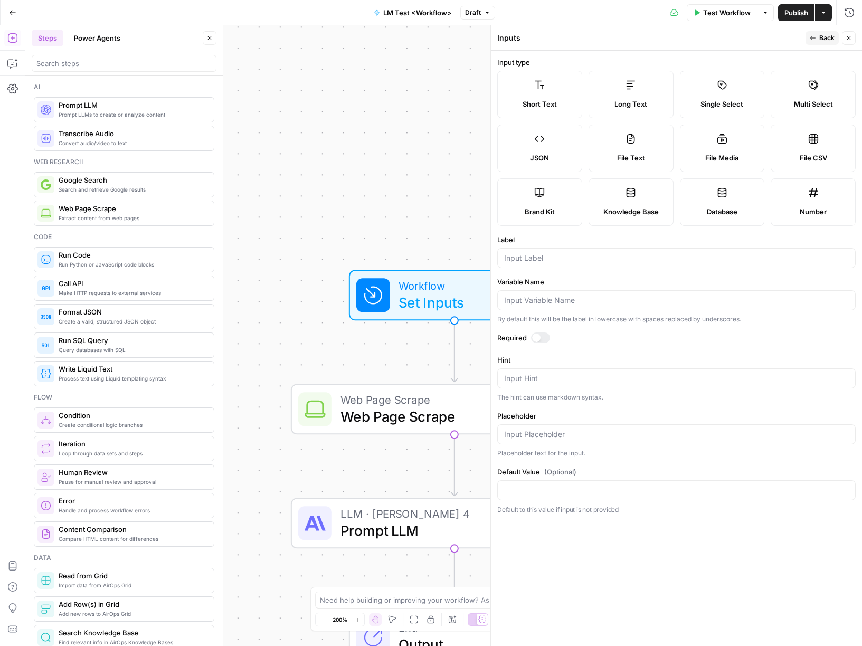
click at [534, 93] on label "Short Text" at bounding box center [539, 95] width 85 height 48
click at [543, 96] on label "Short Text" at bounding box center [539, 95] width 85 height 48
click at [546, 260] on input "Label" at bounding box center [676, 258] width 345 height 11
type input "keyword"
click at [793, 14] on span "Publish" at bounding box center [797, 12] width 24 height 11
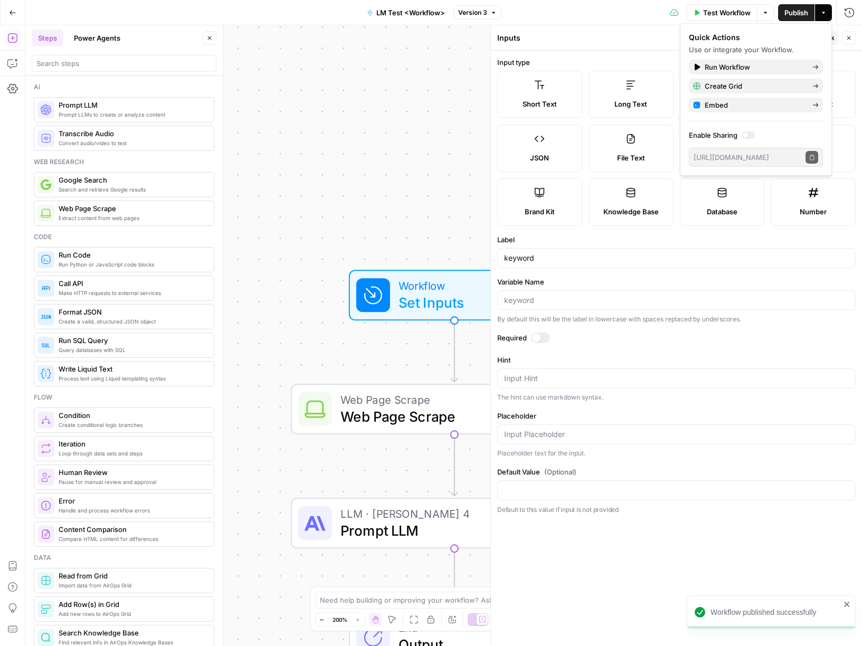
click at [844, 58] on label "Input type" at bounding box center [676, 62] width 359 height 11
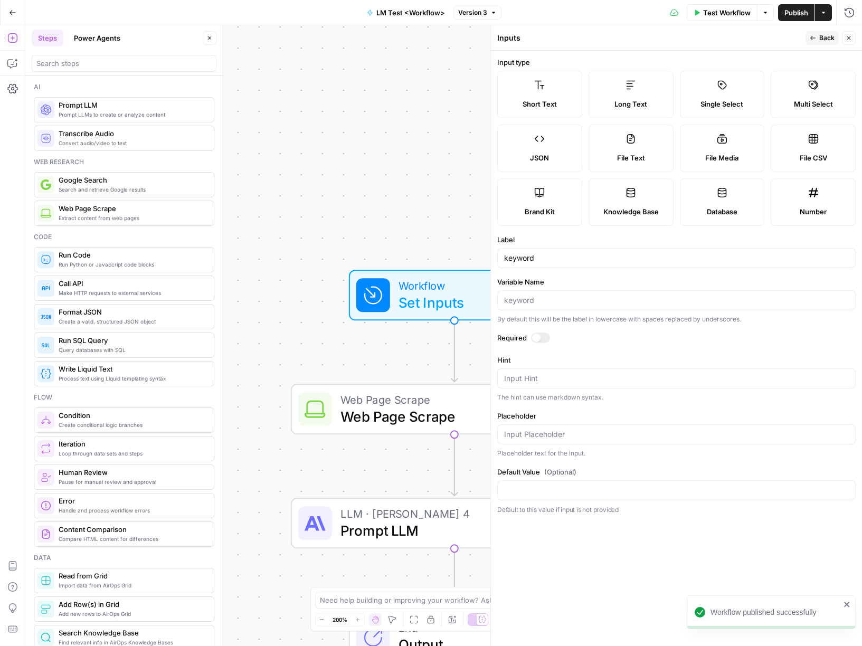
click at [824, 39] on span "Back" at bounding box center [827, 38] width 15 height 10
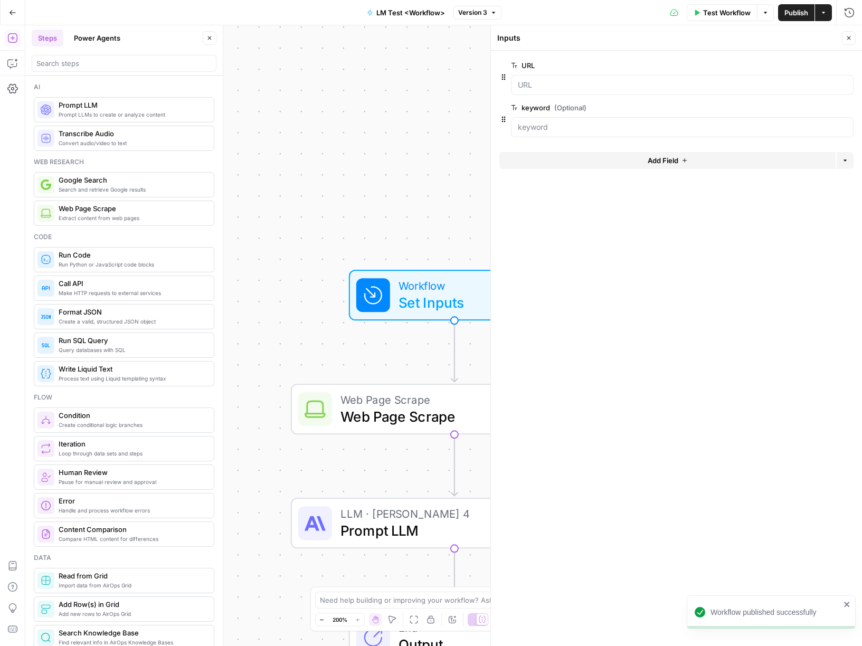
click at [850, 37] on icon "button" at bounding box center [849, 38] width 6 height 6
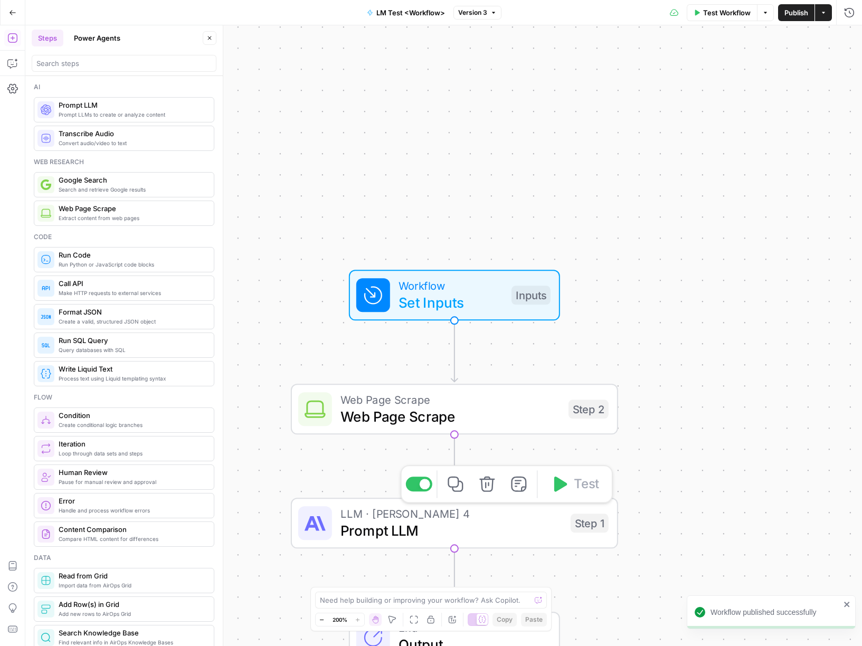
click at [508, 529] on span "Prompt LLM" at bounding box center [452, 530] width 222 height 21
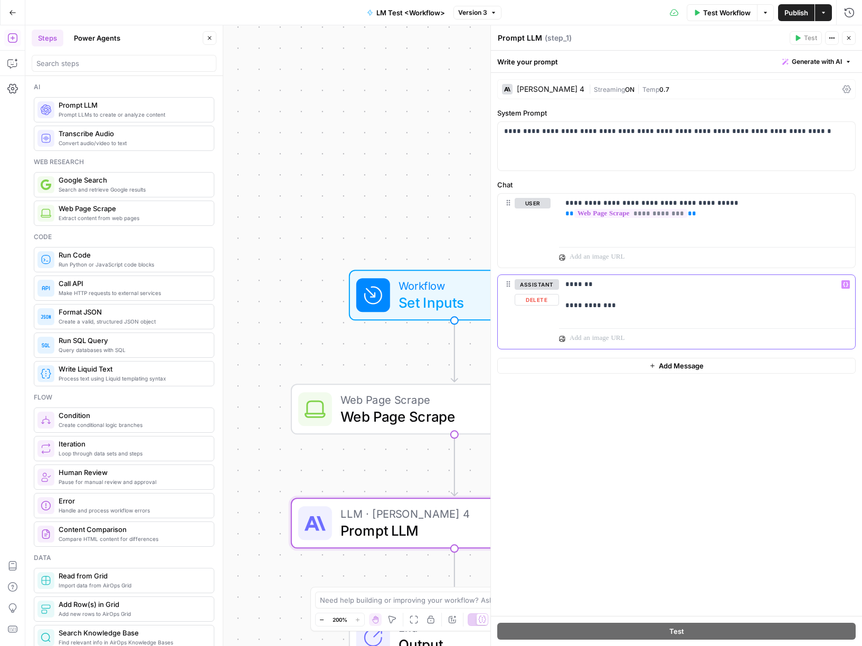
click at [595, 288] on p "**********" at bounding box center [708, 295] width 284 height 32
click at [630, 217] on div "**********" at bounding box center [707, 218] width 296 height 49
click at [574, 210] on span "**" at bounding box center [570, 213] width 8 height 7
click at [845, 202] on icon "button" at bounding box center [845, 203] width 5 height 5
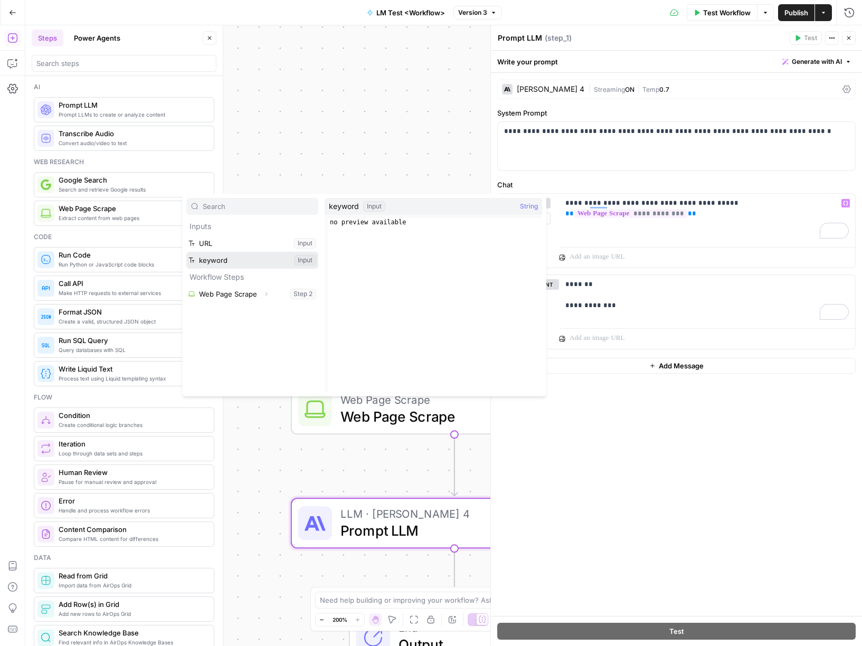
click at [237, 260] on button "Select variable keyword" at bounding box center [252, 260] width 132 height 17
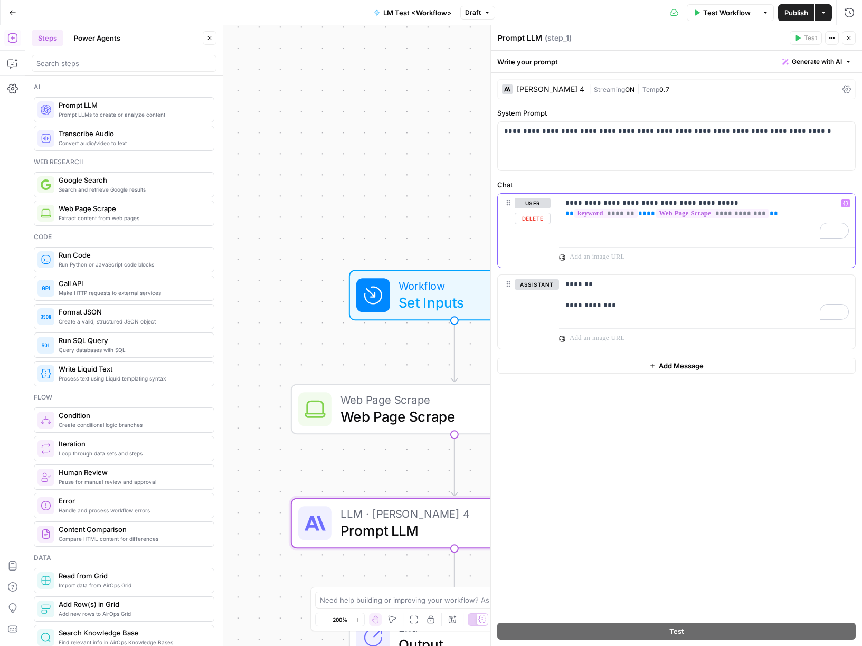
click at [812, 203] on p "**********" at bounding box center [708, 208] width 284 height 21
click at [794, 13] on span "Publish" at bounding box center [797, 12] width 24 height 11
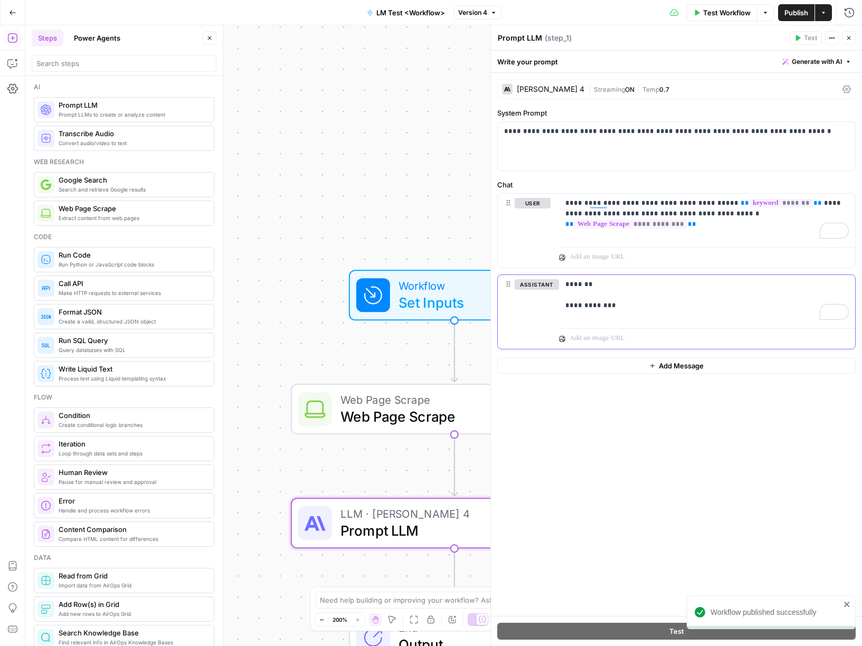
click at [644, 336] on p at bounding box center [702, 338] width 264 height 11
click at [632, 314] on div "**********" at bounding box center [707, 299] width 296 height 49
drag, startPoint x: 632, startPoint y: 314, endPoint x: 574, endPoint y: 286, distance: 64.2
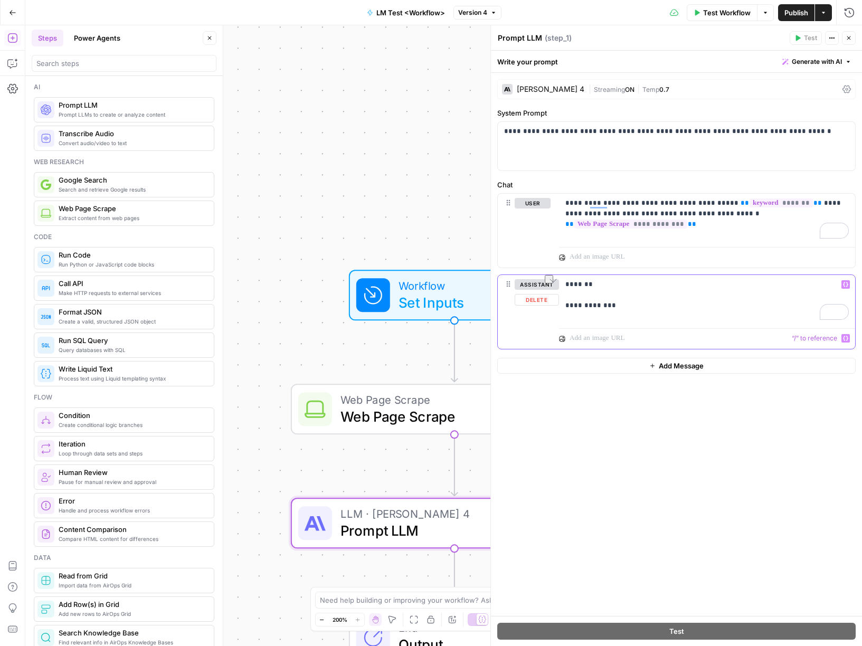
click at [574, 286] on div "**********" at bounding box center [707, 299] width 296 height 49
drag, startPoint x: 574, startPoint y: 286, endPoint x: 625, endPoint y: 320, distance: 61.2
click at [624, 320] on div "**********" at bounding box center [707, 299] width 296 height 49
click at [630, 421] on div "**********" at bounding box center [676, 344] width 371 height 543
click at [420, 301] on span "Set Inputs" at bounding box center [451, 302] width 105 height 21
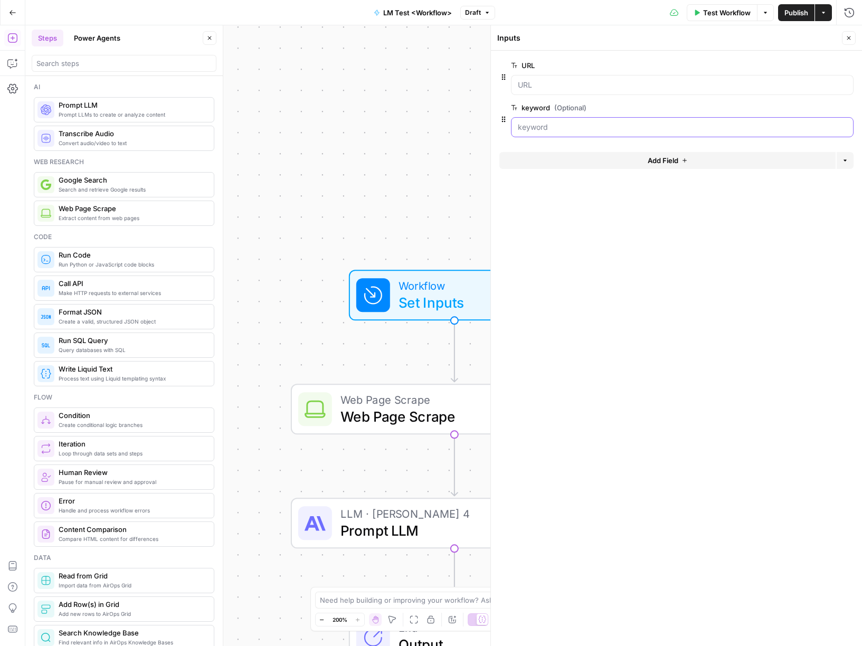
click at [572, 125] on input "keyword (Optional)" at bounding box center [682, 127] width 329 height 11
click at [823, 12] on icon "button" at bounding box center [823, 13] width 3 height 2
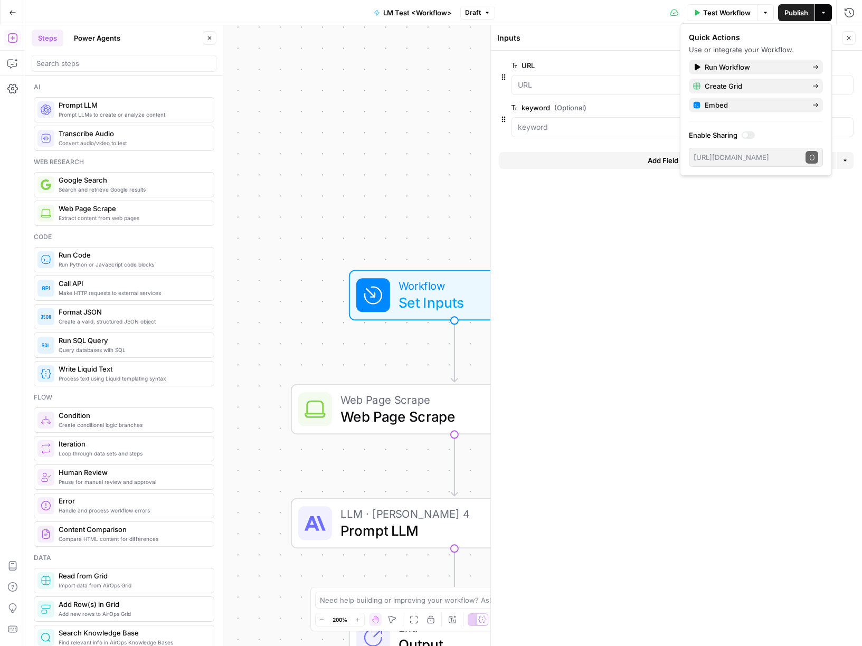
click at [626, 243] on form "URL edit field Delete group keyword (Optional) edit field Delete group Add Fiel…" at bounding box center [676, 349] width 371 height 596
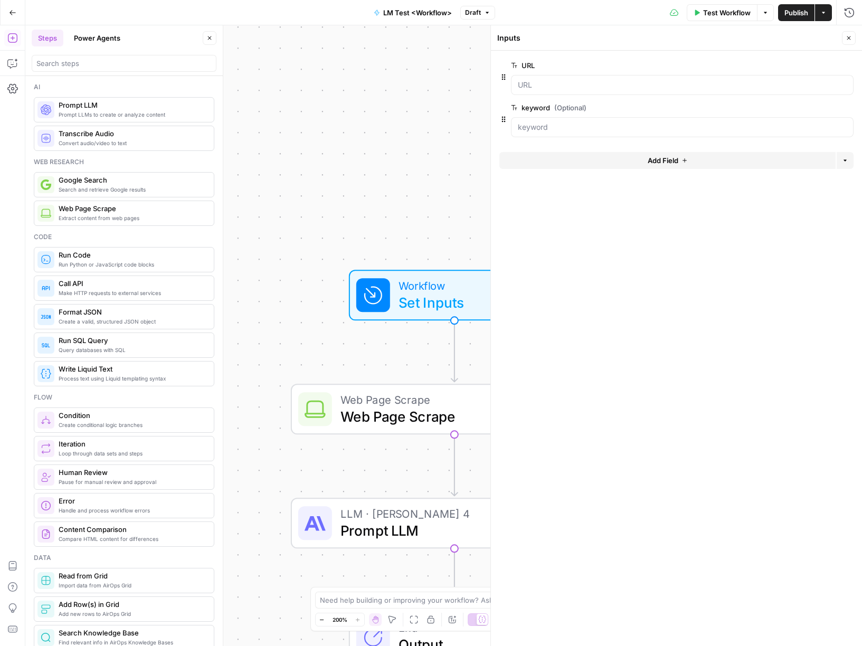
click at [815, 66] on span "edit field" at bounding box center [814, 65] width 23 height 8
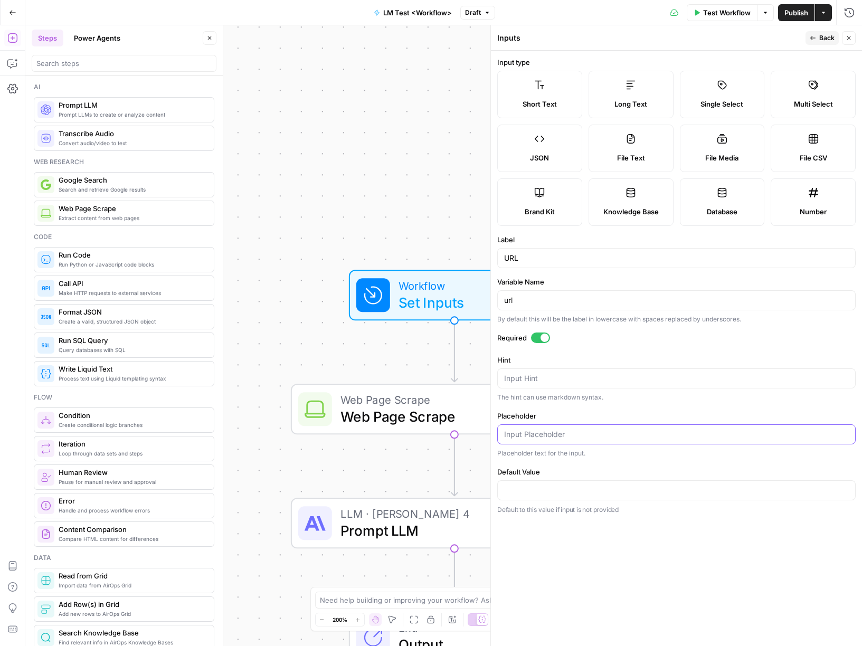
click at [544, 435] on input "Placeholder" at bounding box center [676, 434] width 345 height 11
click at [550, 433] on input "Placeholder" at bounding box center [676, 434] width 345 height 11
paste input "https://www.mixmax.com/"
type input "https://www.mixmax.com/"
click at [635, 376] on textarea "Hint" at bounding box center [676, 378] width 345 height 11
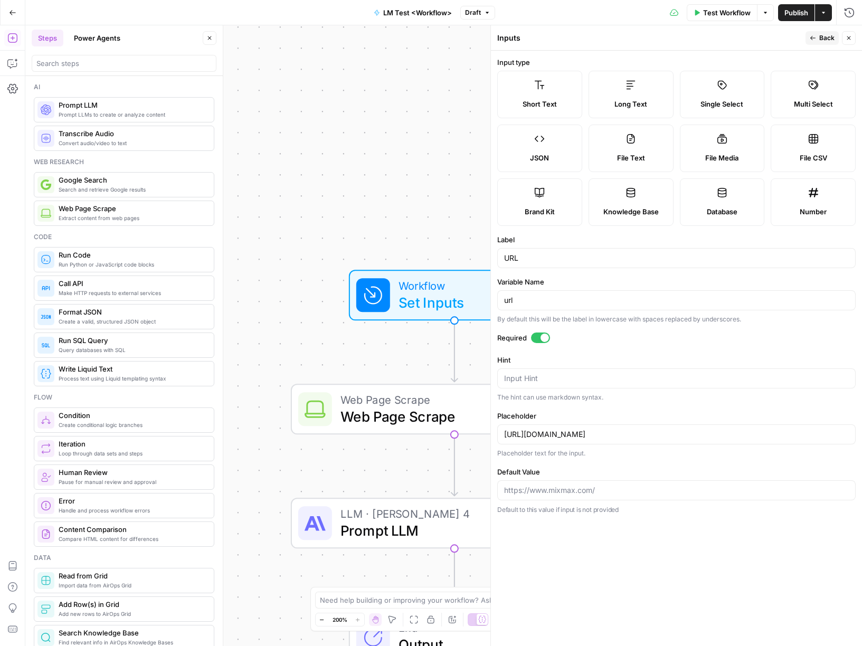
click at [824, 39] on span "Back" at bounding box center [827, 38] width 15 height 10
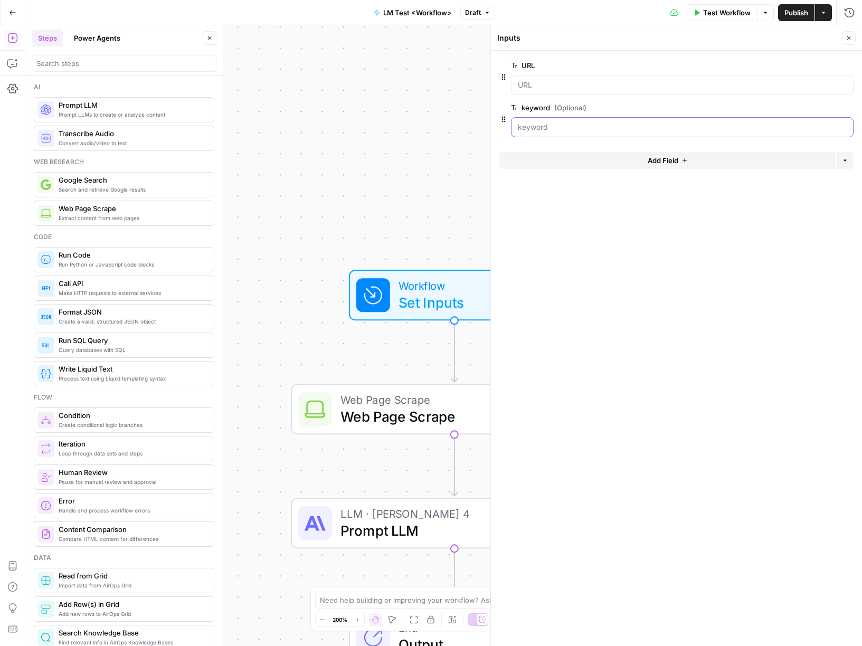
click at [639, 129] on input "keyword (Optional)" at bounding box center [682, 127] width 329 height 11
click at [820, 105] on span "edit field" at bounding box center [814, 108] width 23 height 8
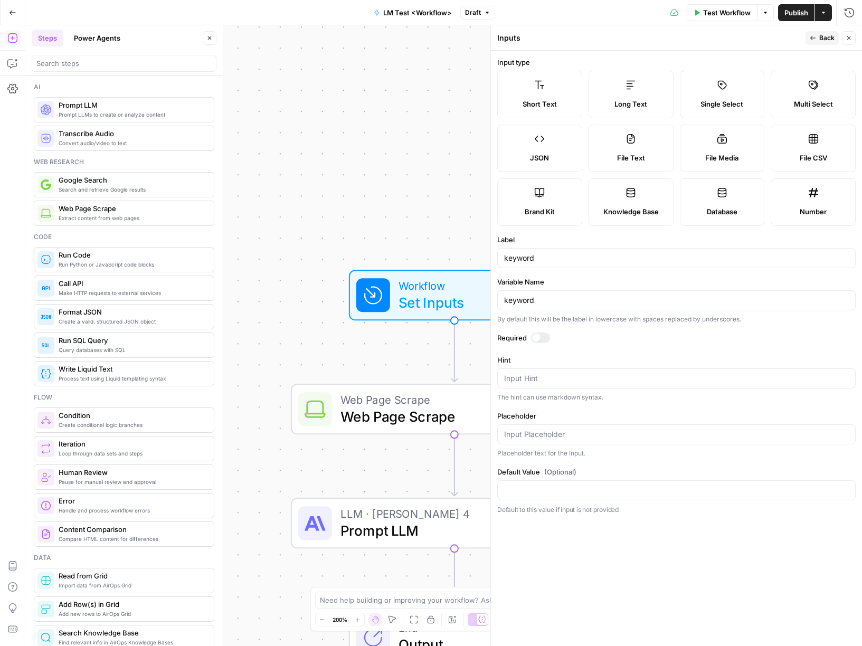
click at [552, 428] on div at bounding box center [676, 435] width 359 height 20
click at [530, 375] on textarea "Hint" at bounding box center [676, 378] width 345 height 11
click at [534, 433] on input "Placeholder" at bounding box center [676, 434] width 345 height 11
type input "AI Execution Platform"
click at [791, 12] on span "Publish" at bounding box center [797, 12] width 24 height 11
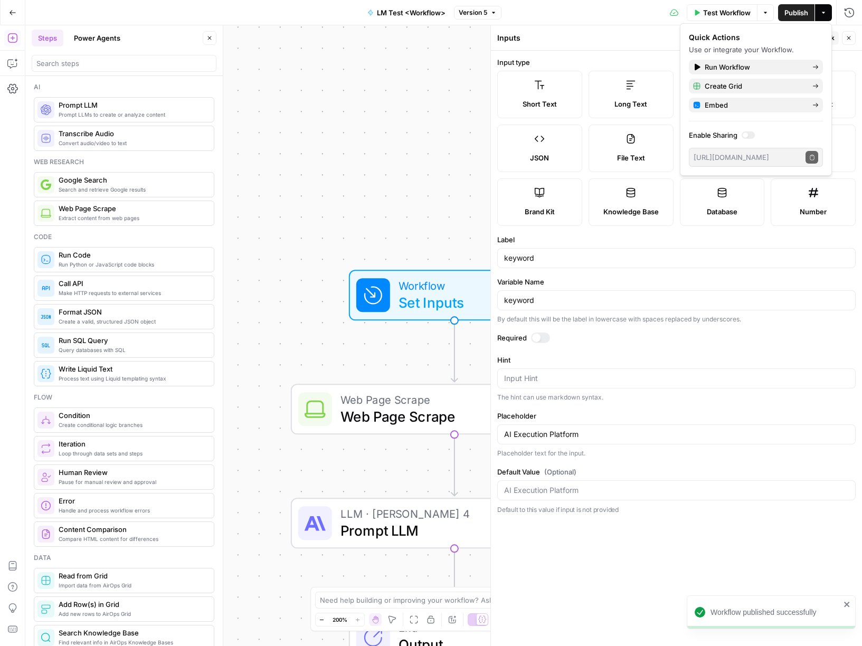
click at [850, 40] on icon "button" at bounding box center [849, 38] width 6 height 6
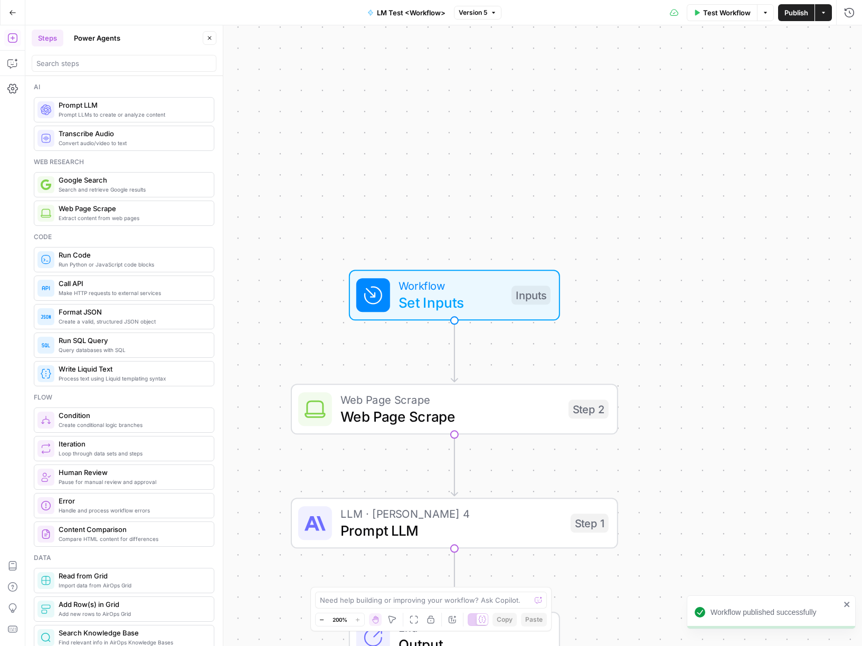
click at [450, 547] on div "LLM · [PERSON_NAME] 4 Prompt LLM Step 1 Copy step Delete step Add Note Test" at bounding box center [454, 523] width 327 height 51
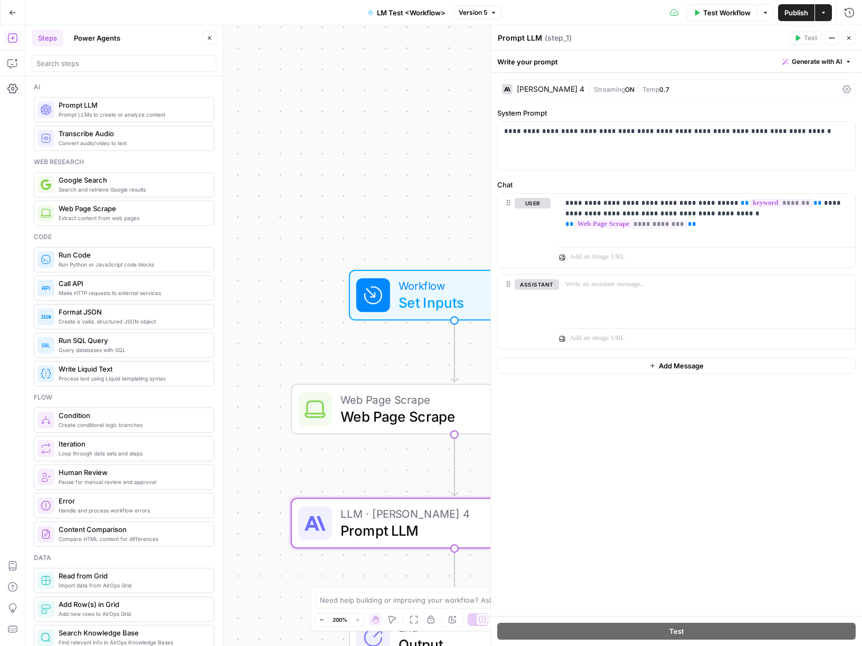
click at [792, 12] on span "Publish" at bounding box center [797, 12] width 24 height 11
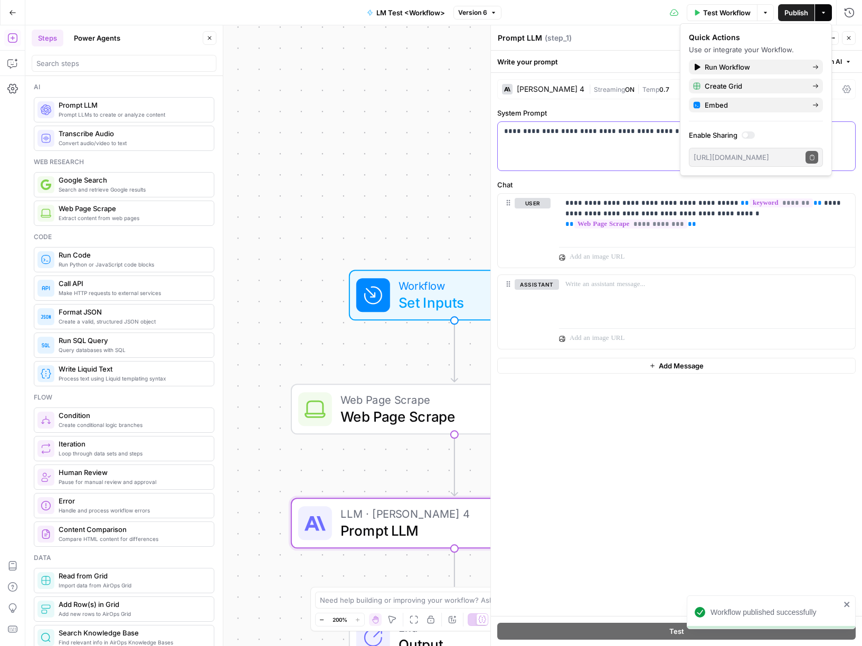
click at [626, 157] on div "**********" at bounding box center [677, 146] width 358 height 49
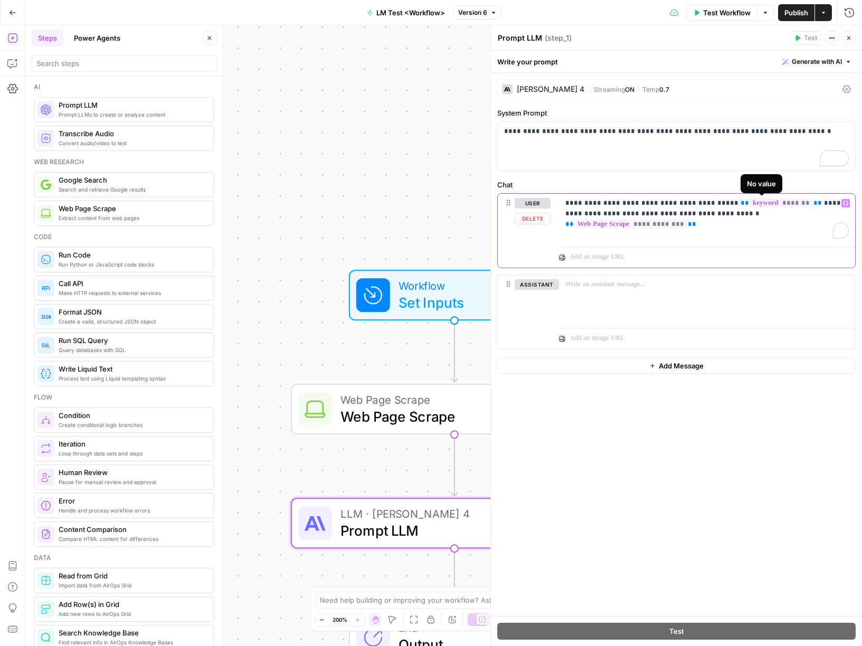
click at [753, 204] on span "*******" at bounding box center [781, 203] width 63 height 9
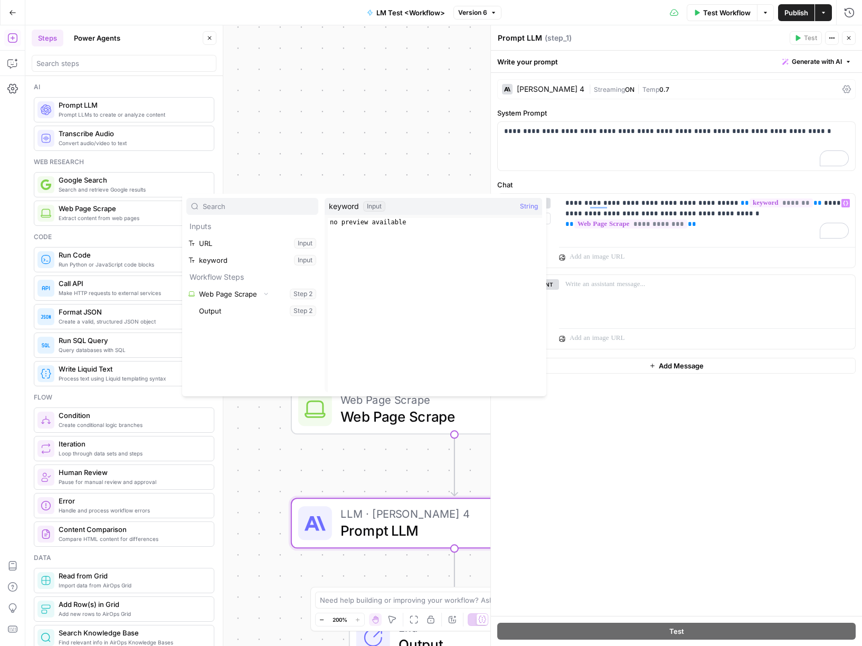
click at [217, 259] on button "Select variable keyword" at bounding box center [252, 260] width 132 height 17
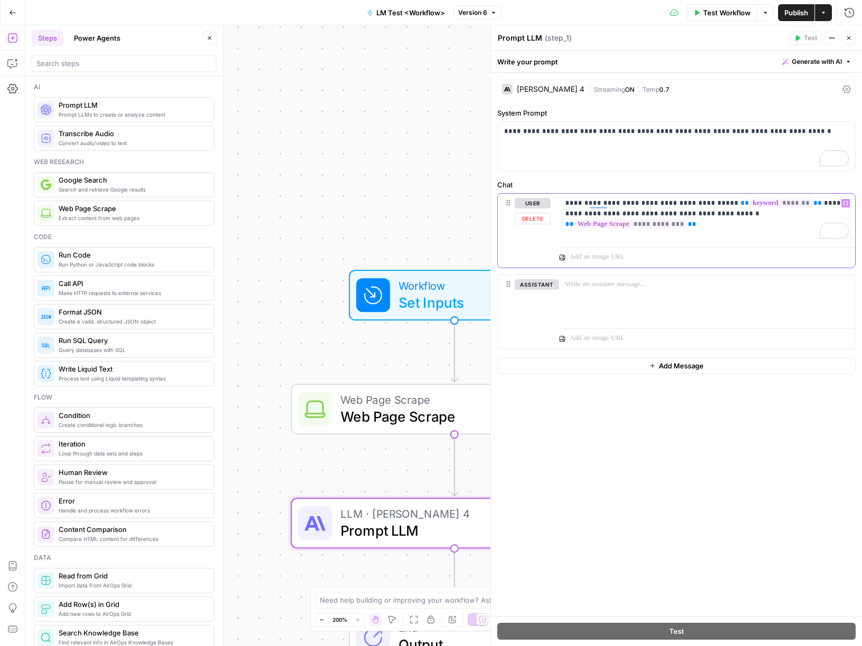
click at [688, 220] on span "**********" at bounding box center [631, 224] width 113 height 9
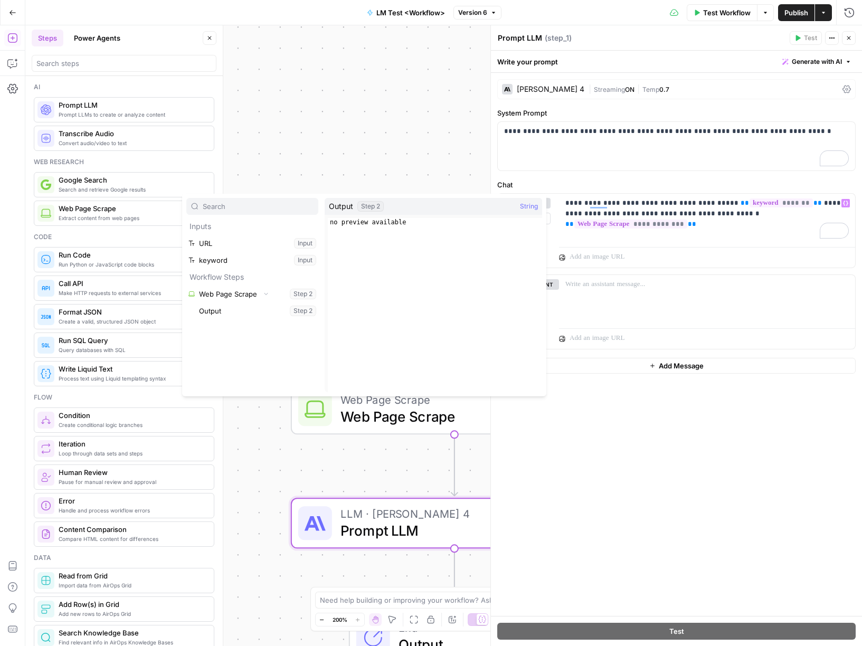
click at [251, 306] on button "Select variable Output" at bounding box center [257, 311] width 121 height 17
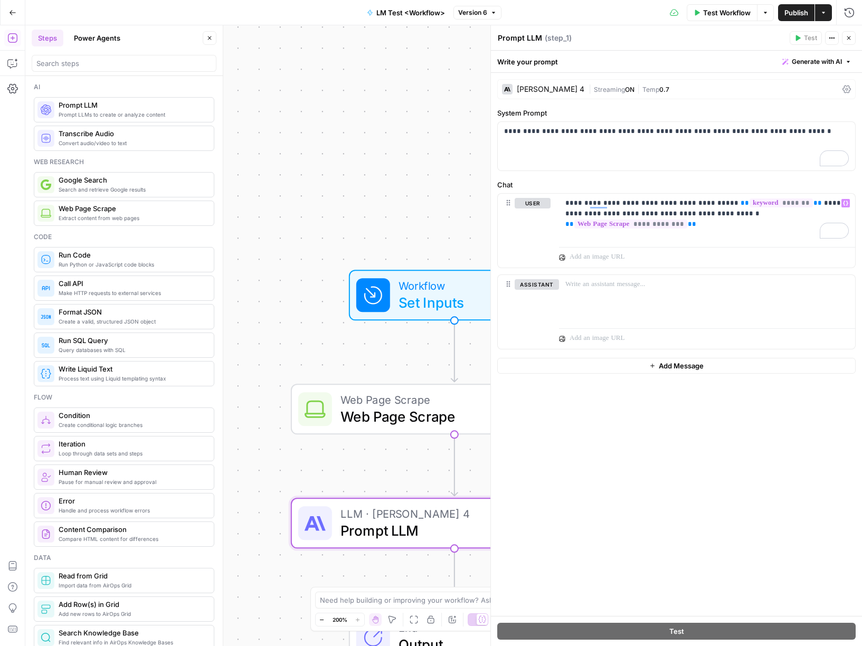
click at [849, 39] on icon "button" at bounding box center [850, 38] width 4 height 4
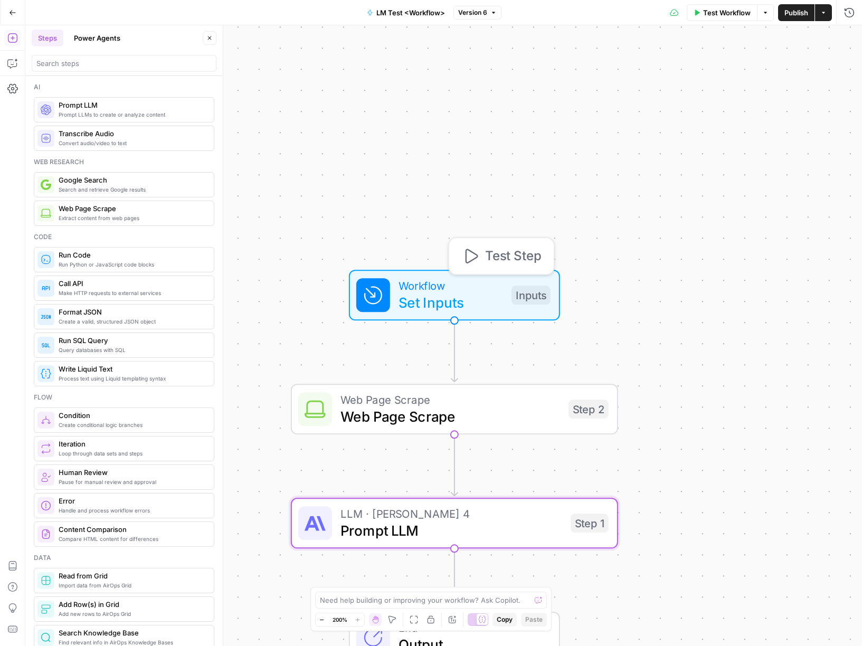
click at [469, 300] on span "Set Inputs" at bounding box center [451, 302] width 105 height 21
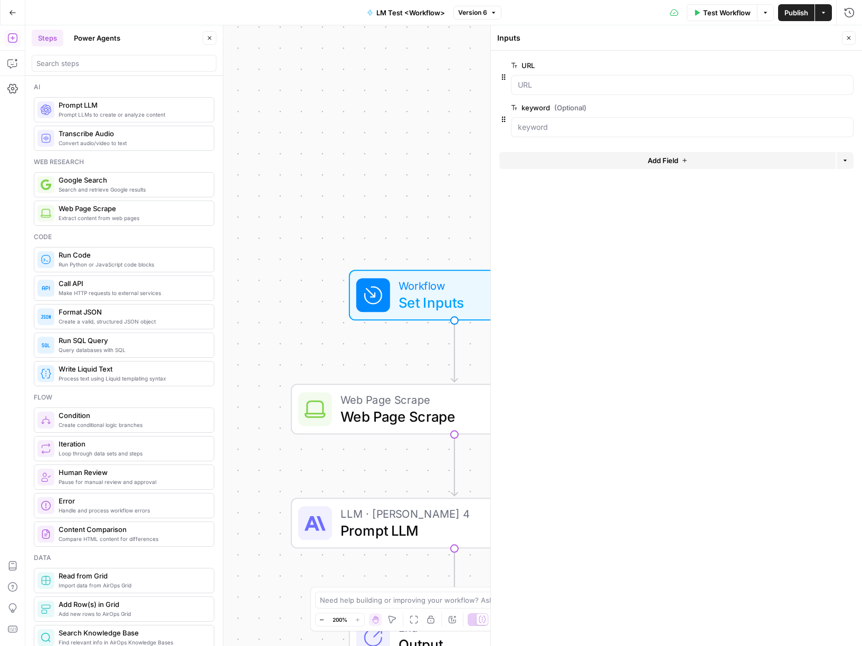
click at [830, 66] on icon "button" at bounding box center [832, 66] width 6 height 6
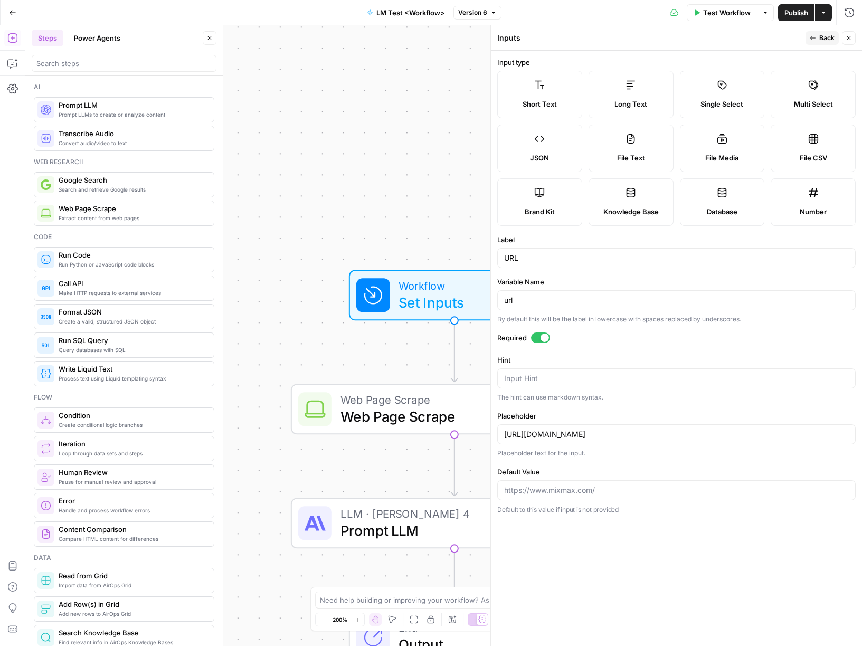
click at [624, 322] on div "By default this will be the label in lowercase with spaces replaced by undersco…" at bounding box center [676, 320] width 359 height 10
click at [823, 37] on span "Back" at bounding box center [827, 38] width 15 height 10
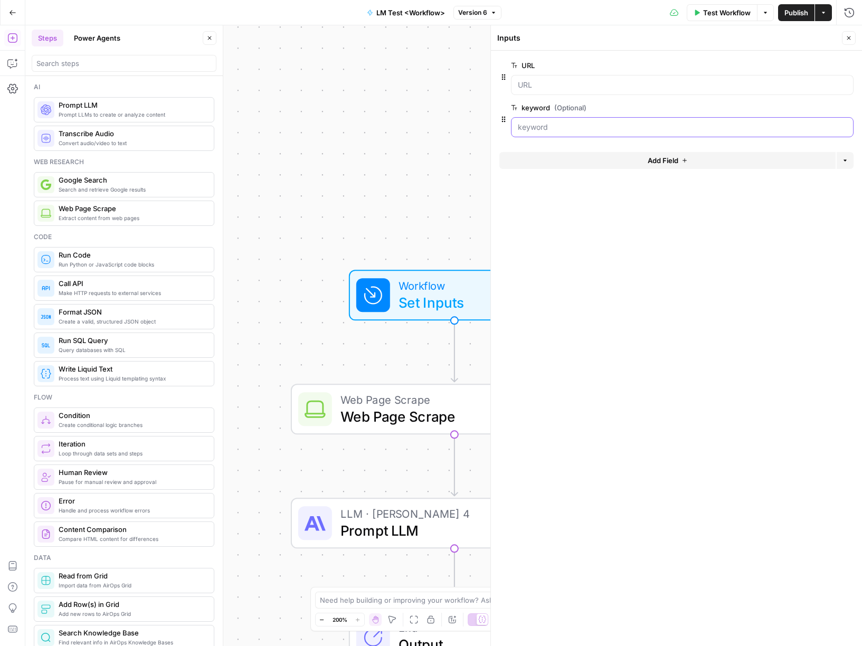
click at [575, 126] on input "keyword (Optional)" at bounding box center [682, 127] width 329 height 11
click at [831, 108] on icon "button" at bounding box center [832, 108] width 6 height 6
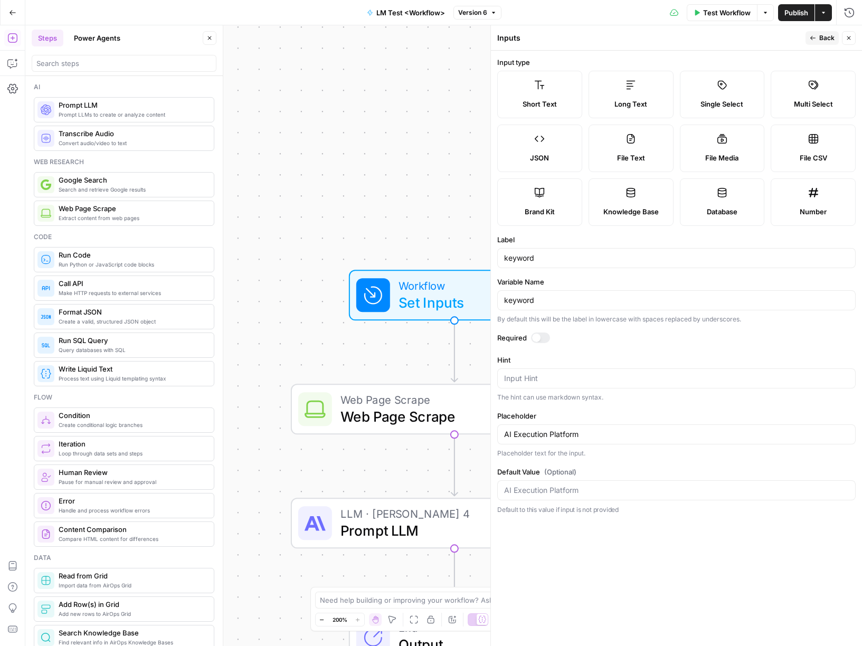
click at [549, 337] on div at bounding box center [540, 338] width 19 height 11
click at [626, 346] on div "Required" at bounding box center [676, 340] width 359 height 14
click at [570, 434] on input "AI Execution Platform" at bounding box center [676, 434] width 345 height 11
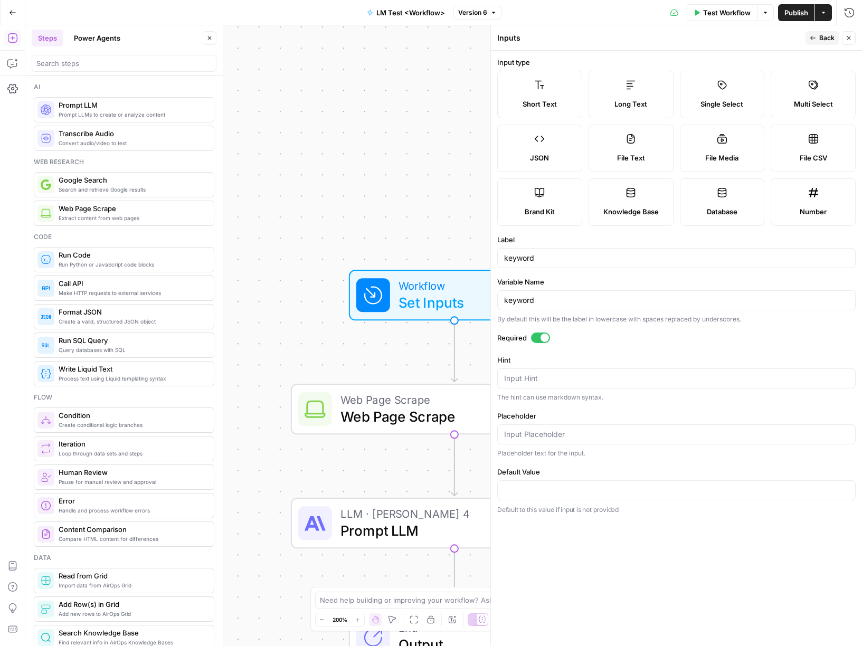
click at [642, 496] on div at bounding box center [676, 491] width 359 height 20
click at [825, 39] on span "Back" at bounding box center [827, 38] width 15 height 10
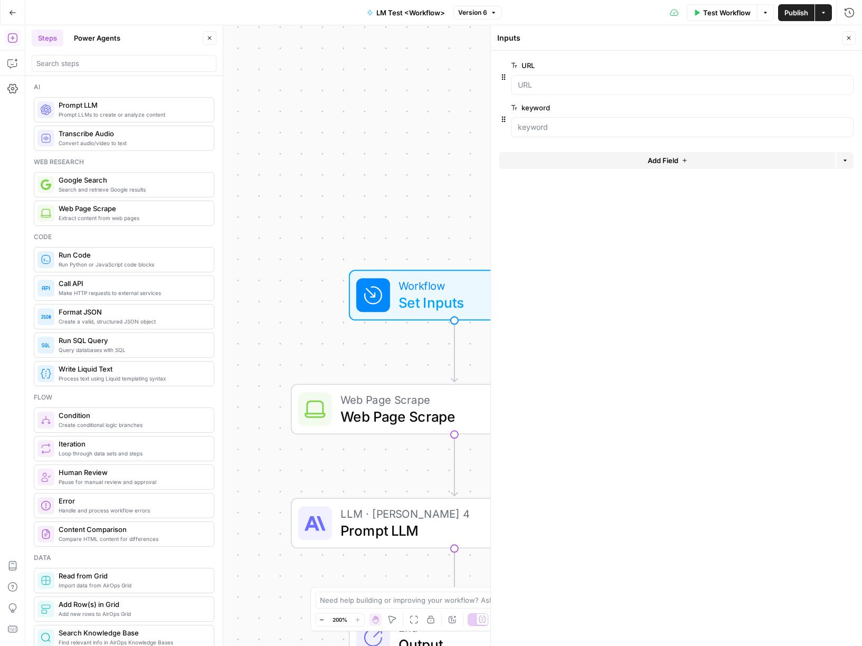
click at [830, 64] on icon "button" at bounding box center [832, 65] width 6 height 5
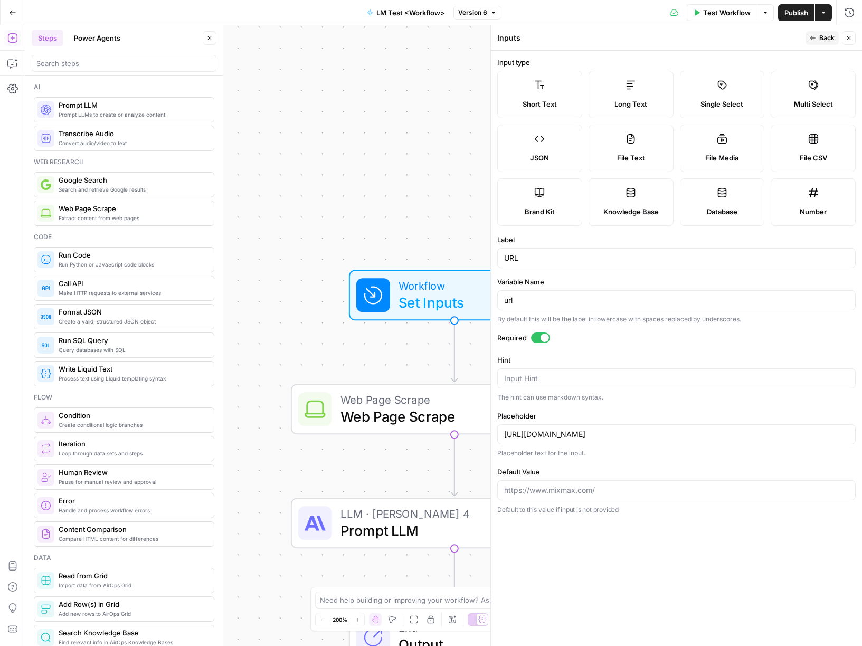
click at [574, 440] on div "https://www.mixmax.com/" at bounding box center [676, 435] width 359 height 20
type input "https://www.mixmax.com"
click at [581, 437] on input "https://www.mixmax.com" at bounding box center [676, 434] width 345 height 11
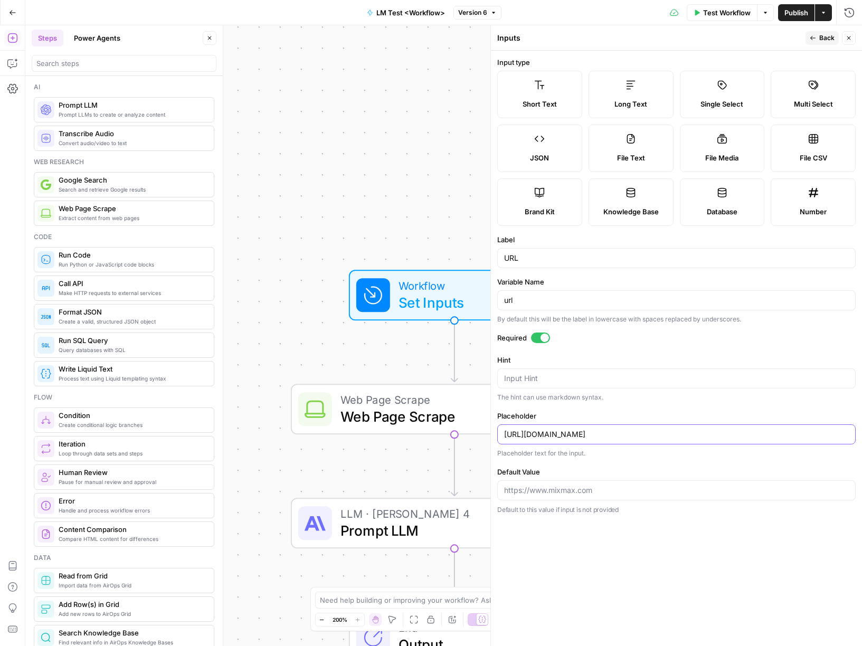
click at [581, 437] on input "https://www.mixmax.com" at bounding box center [676, 434] width 345 height 11
click at [816, 36] on button "Back" at bounding box center [822, 38] width 33 height 14
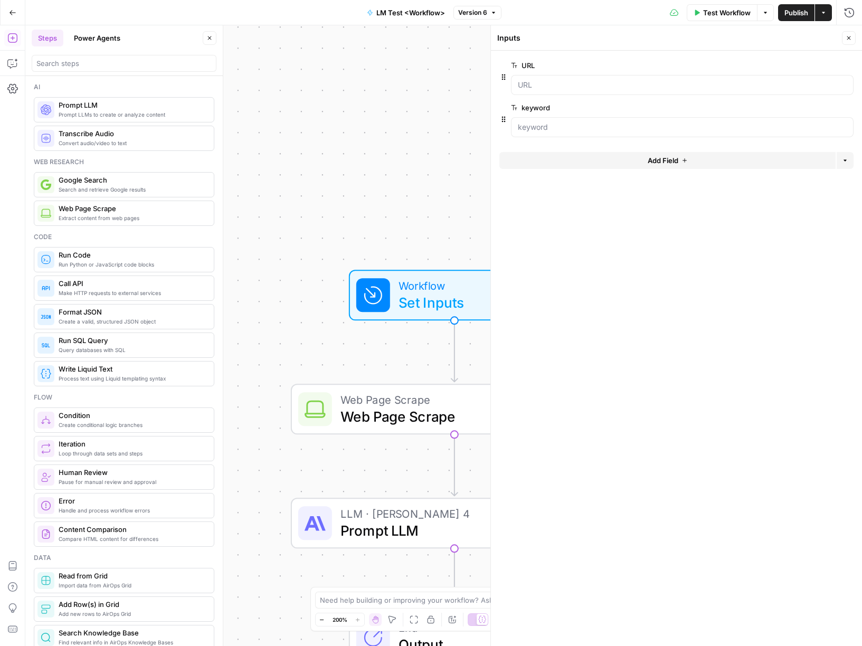
click at [792, 11] on span "Publish" at bounding box center [797, 12] width 24 height 11
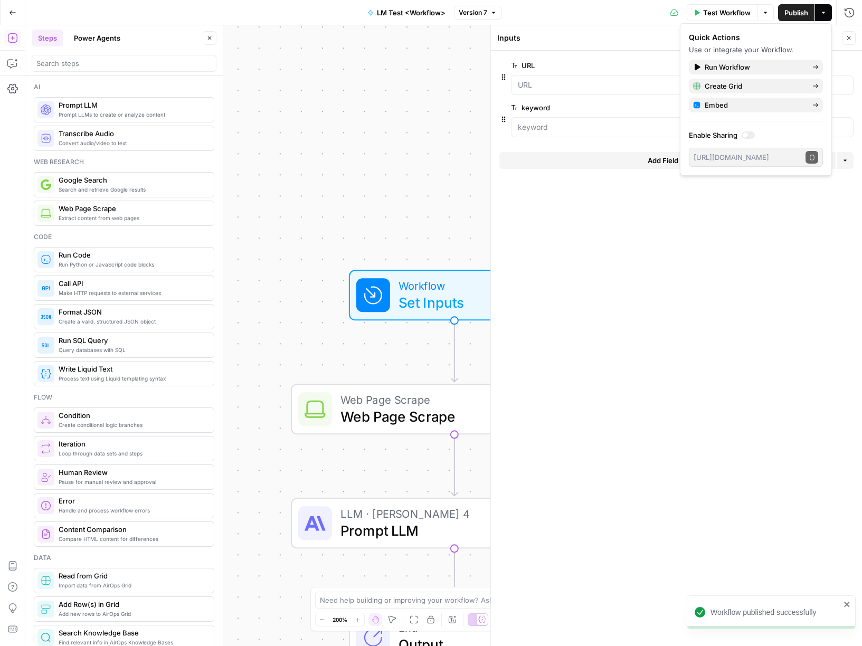
click at [344, 114] on div "Workflow Set Inputs Inputs Web Page Scrape Web Page Scrape Step 2 LLM · Claude …" at bounding box center [443, 335] width 837 height 621
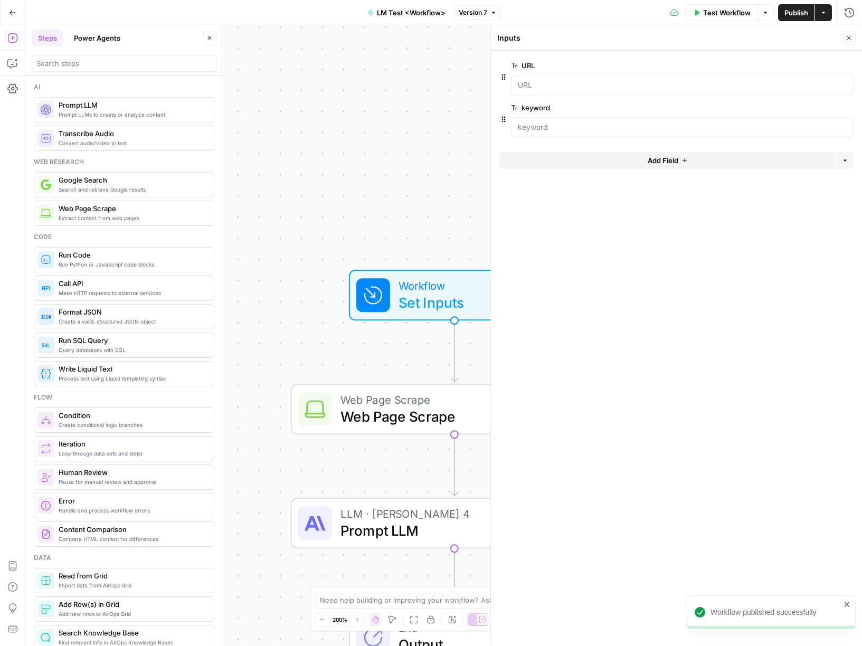
click at [795, 11] on span "Publish" at bounding box center [797, 12] width 24 height 11
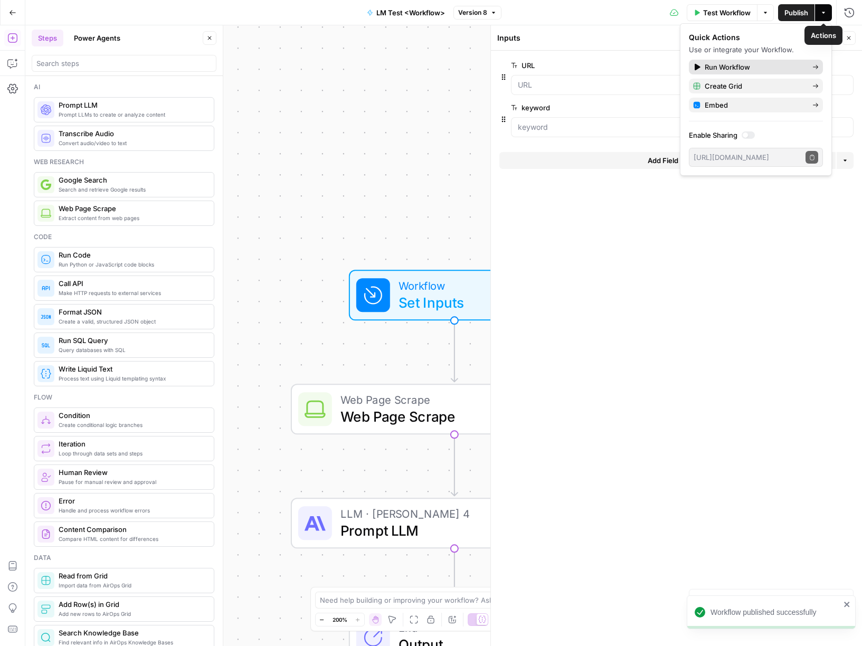
click at [809, 67] on div "Run Workflow" at bounding box center [756, 67] width 126 height 11
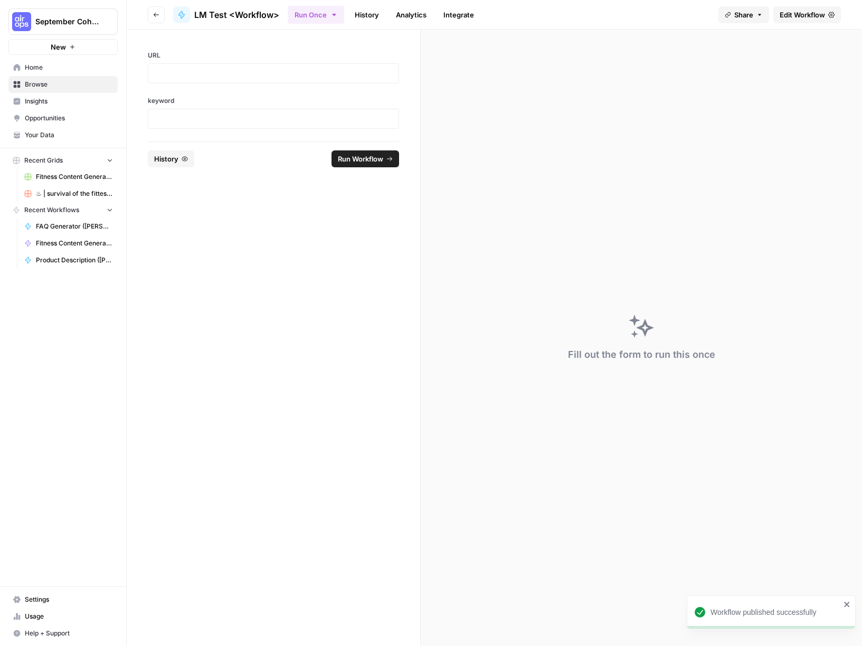
click at [253, 66] on div at bounding box center [273, 73] width 251 height 20
click at [231, 76] on p at bounding box center [274, 73] width 238 height 11
click at [209, 117] on p at bounding box center [274, 119] width 238 height 11
click at [372, 158] on span "Run Workflow" at bounding box center [360, 159] width 45 height 11
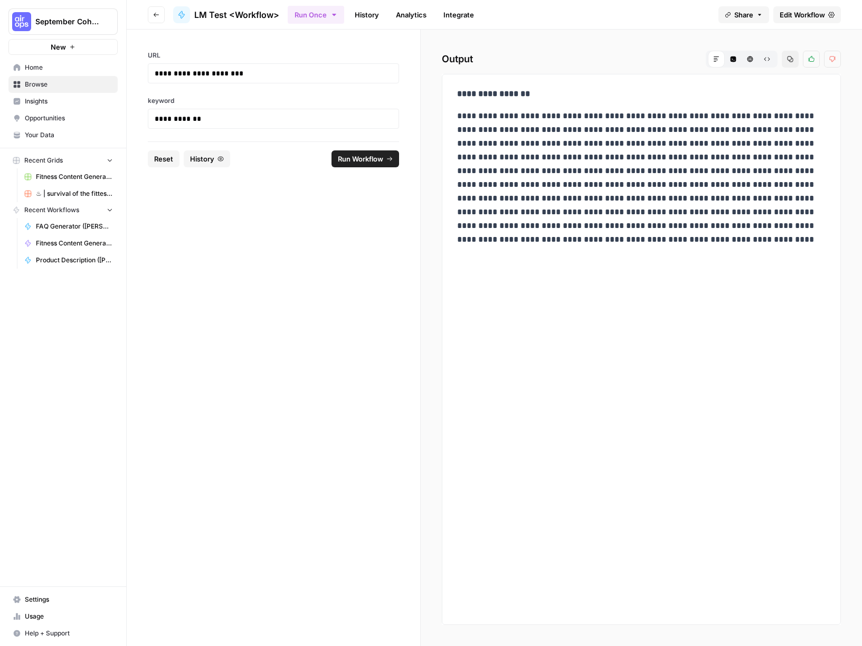
click at [813, 13] on span "Edit Workflow" at bounding box center [802, 15] width 45 height 11
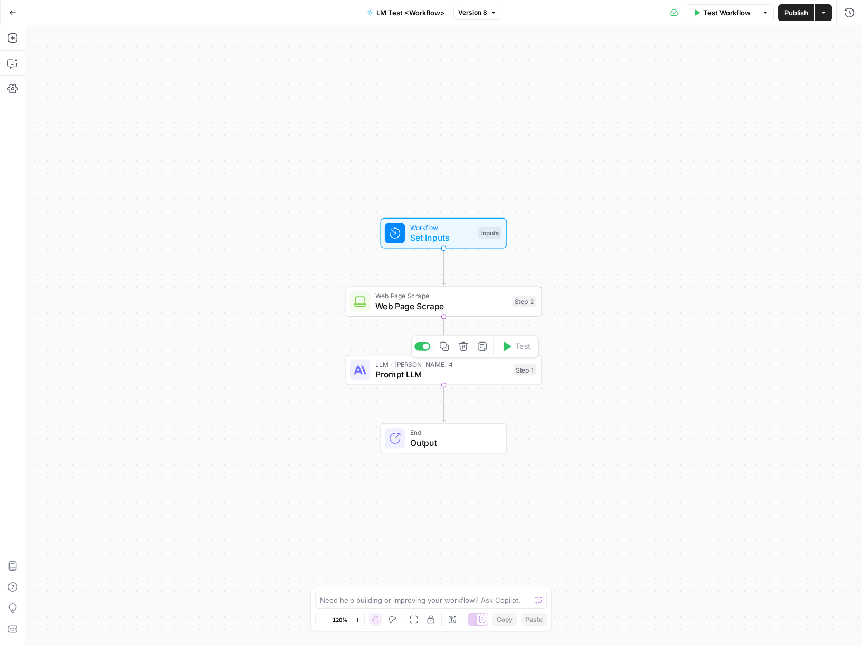
click at [445, 372] on span "Prompt LLM" at bounding box center [441, 374] width 133 height 13
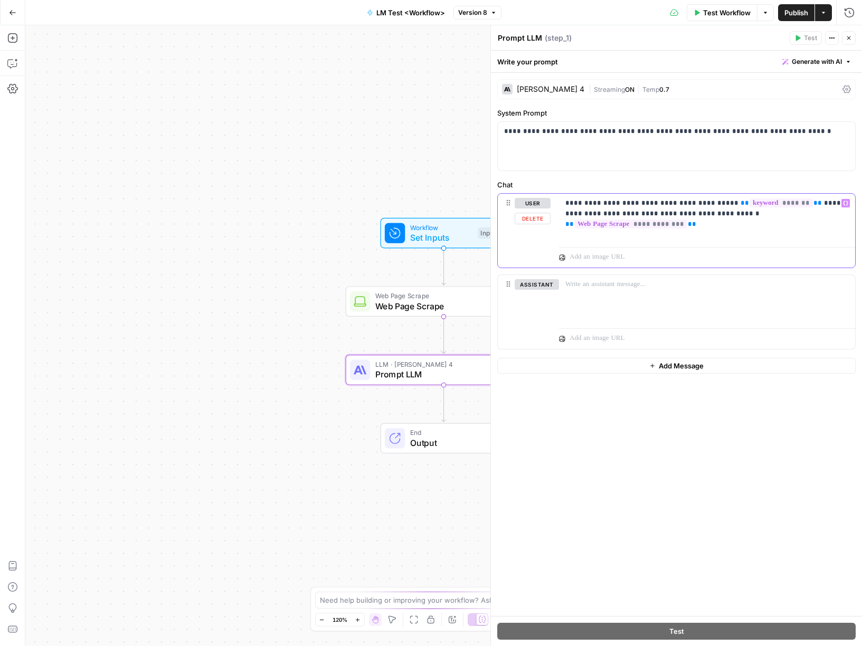
click at [828, 217] on p "**********" at bounding box center [708, 208] width 284 height 21
click at [715, 238] on p "**********" at bounding box center [708, 219] width 284 height 42
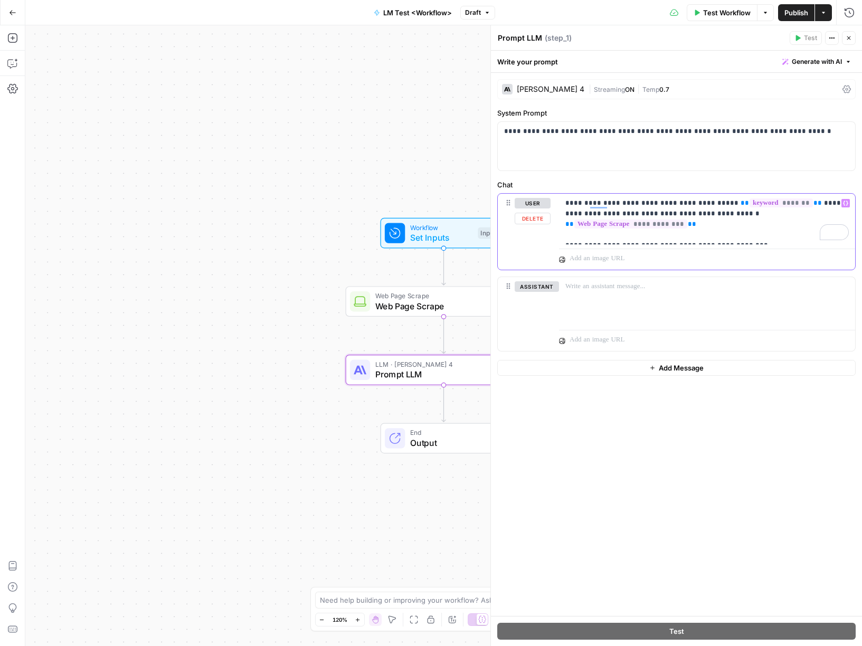
drag, startPoint x: 749, startPoint y: 236, endPoint x: 569, endPoint y: 236, distance: 180.6
click at [569, 236] on p "**********" at bounding box center [708, 219] width 284 height 42
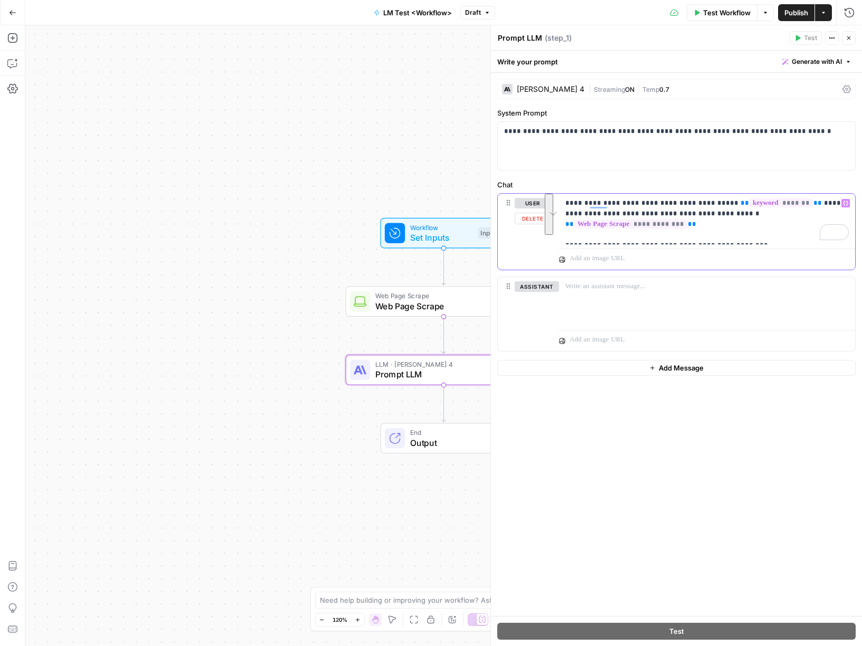
click at [616, 237] on p "**********" at bounding box center [708, 219] width 284 height 42
drag, startPoint x: 671, startPoint y: 236, endPoint x: 565, endPoint y: 236, distance: 105.6
click at [566, 236] on p "**********" at bounding box center [708, 219] width 284 height 42
copy p "**********"
click at [599, 292] on div at bounding box center [707, 301] width 296 height 49
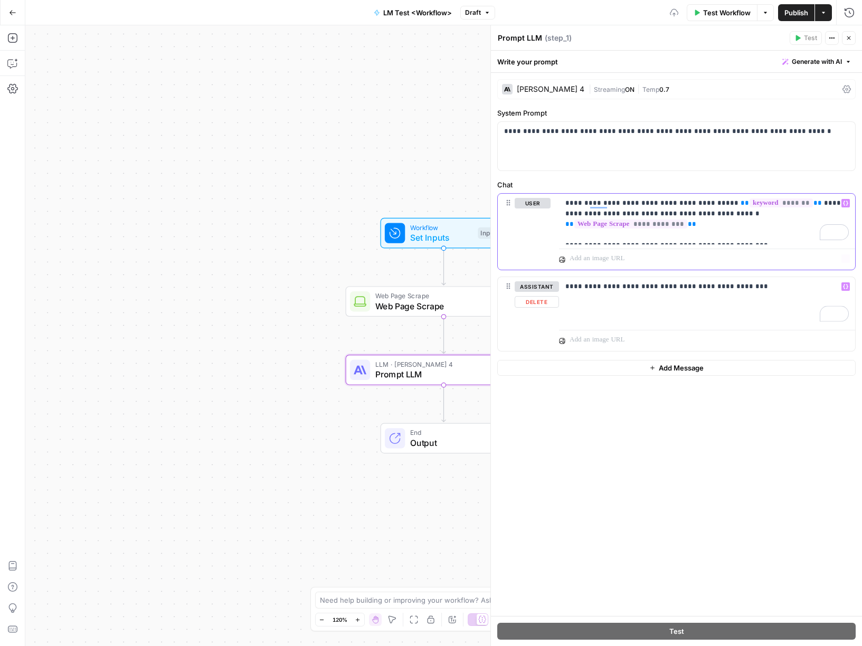
click at [709, 236] on p "**********" at bounding box center [708, 219] width 284 height 42
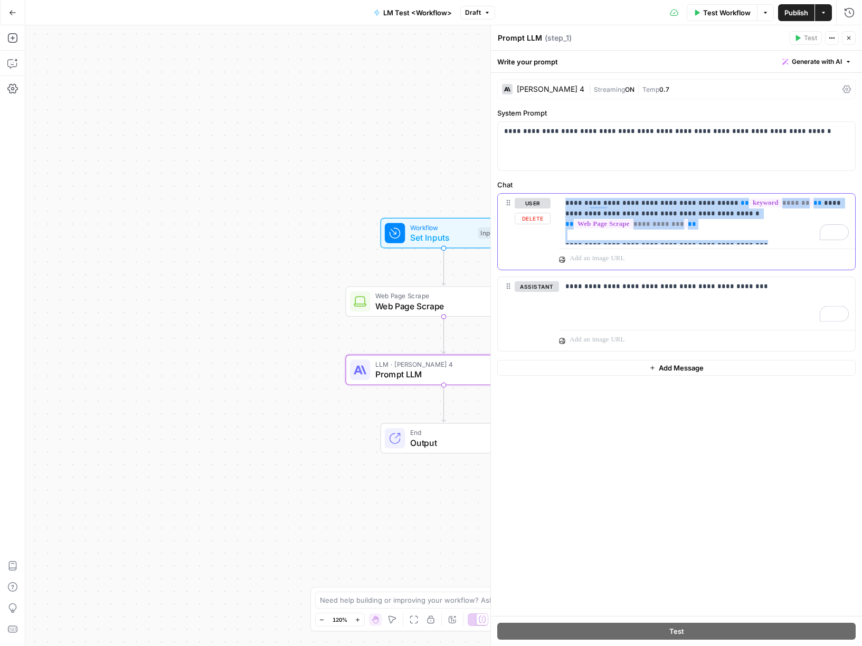
click at [709, 236] on p "**********" at bounding box center [708, 219] width 284 height 42
click at [562, 233] on div "**********" at bounding box center [676, 349] width 371 height 596
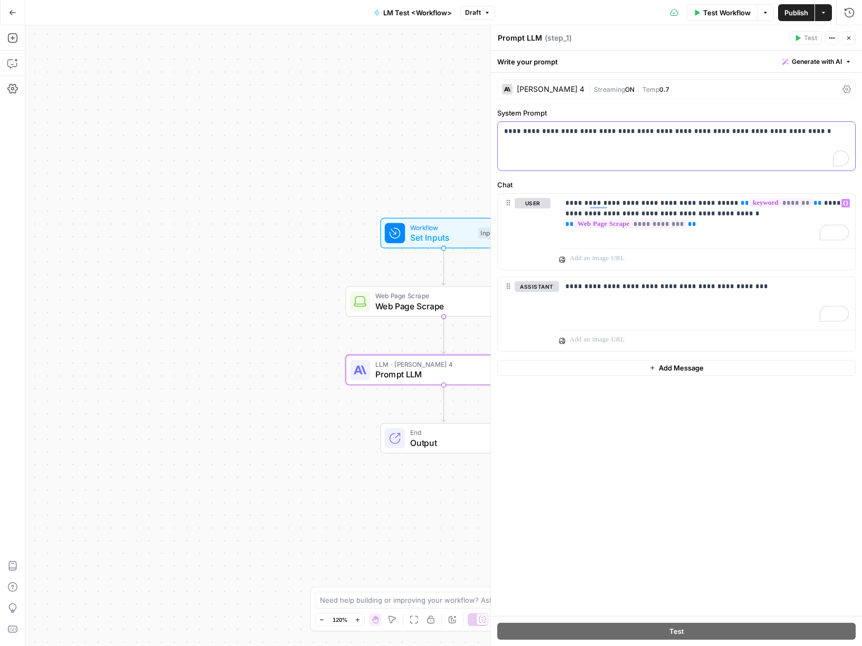
click at [750, 153] on div "**********" at bounding box center [677, 146] width 358 height 49
click at [802, 14] on span "Publish" at bounding box center [797, 12] width 24 height 11
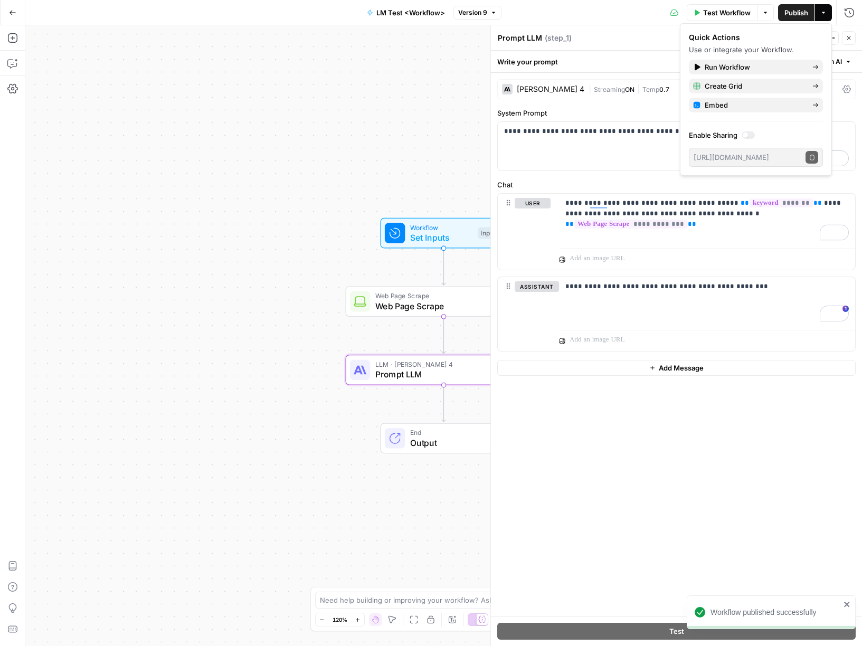
click at [819, 12] on button "Actions" at bounding box center [823, 12] width 17 height 17
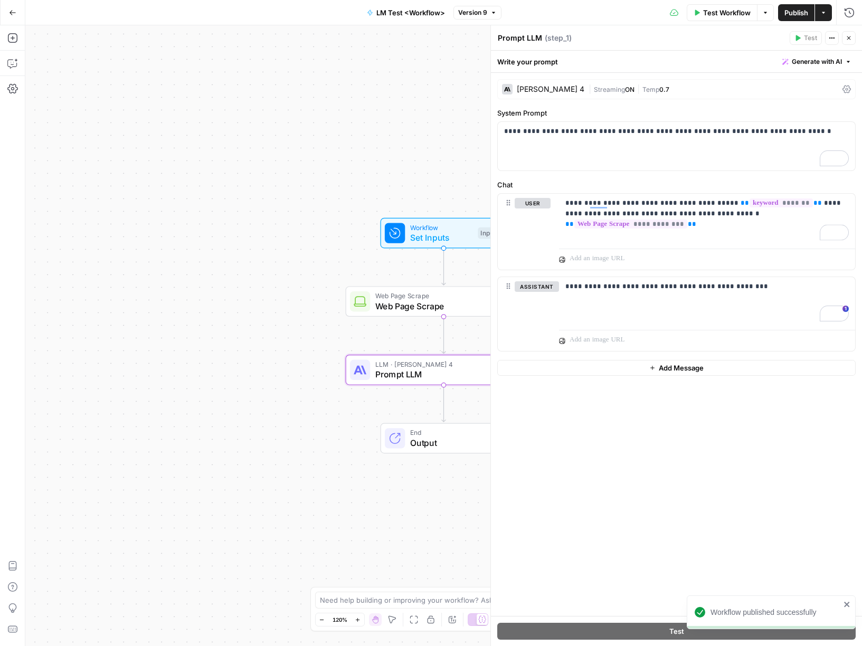
click at [819, 12] on button "Actions" at bounding box center [823, 12] width 17 height 17
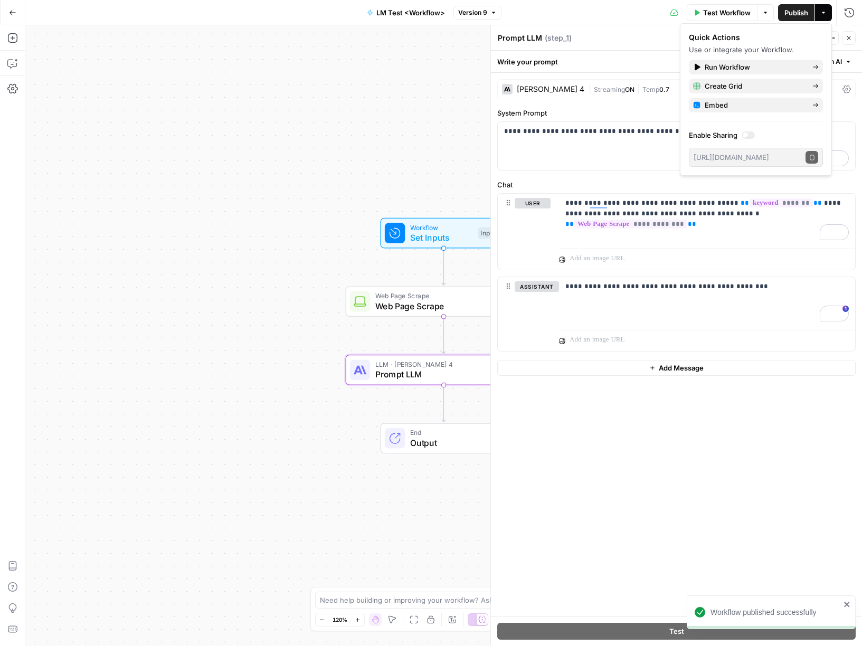
click at [643, 43] on div "Prompt LLM Prompt LLM ( step_1 )" at bounding box center [641, 38] width 289 height 12
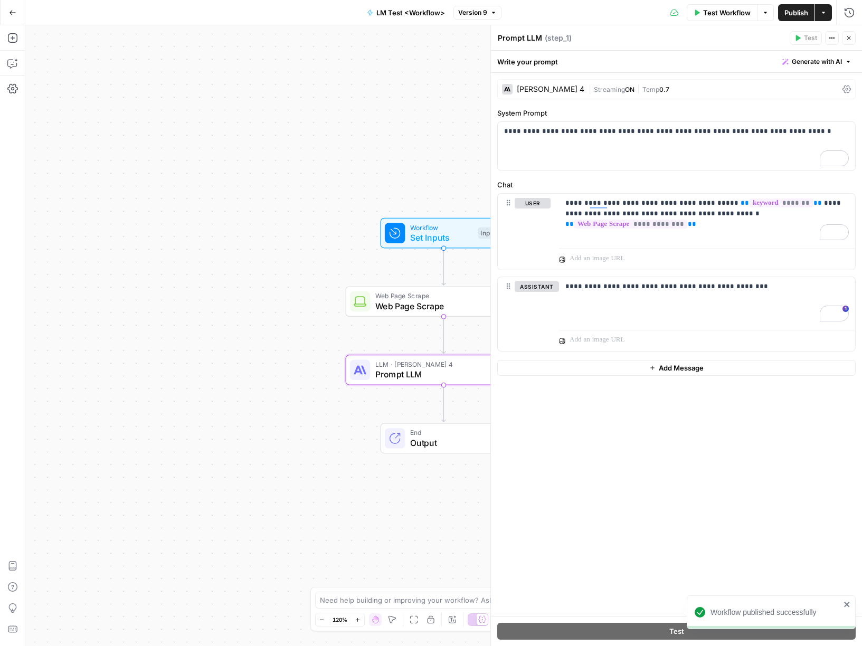
click at [821, 11] on icon "button" at bounding box center [824, 13] width 6 height 6
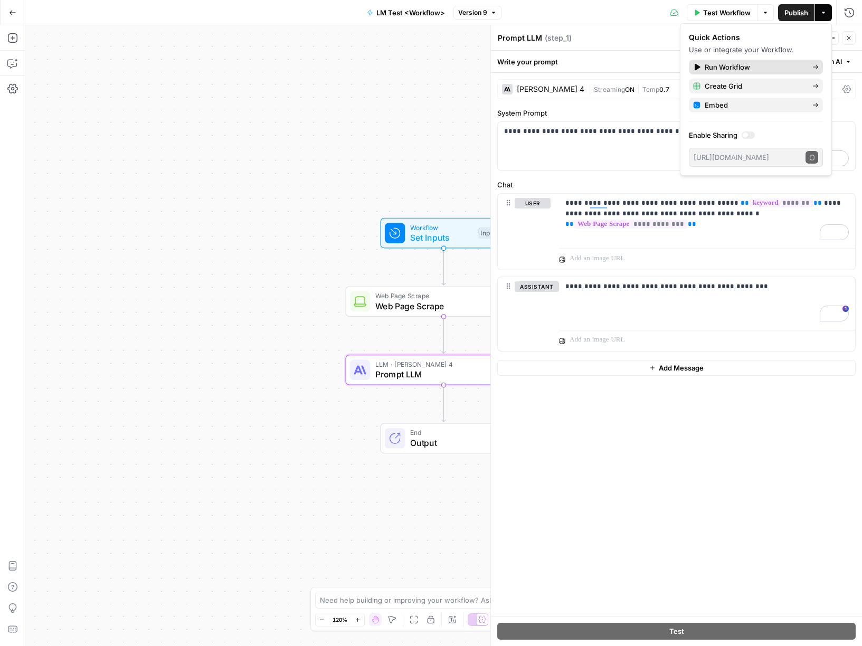
click at [769, 66] on span "Run Workflow" at bounding box center [754, 67] width 99 height 11
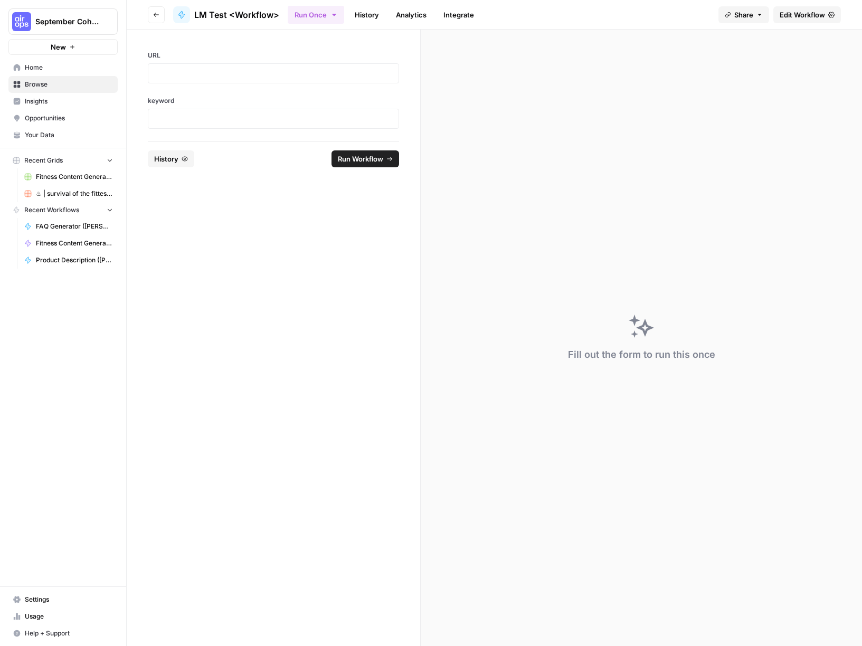
click at [264, 83] on div at bounding box center [273, 73] width 251 height 20
click at [251, 71] on p at bounding box center [274, 73] width 238 height 11
paste div
click at [346, 156] on span "Run Workflow" at bounding box center [360, 159] width 45 height 11
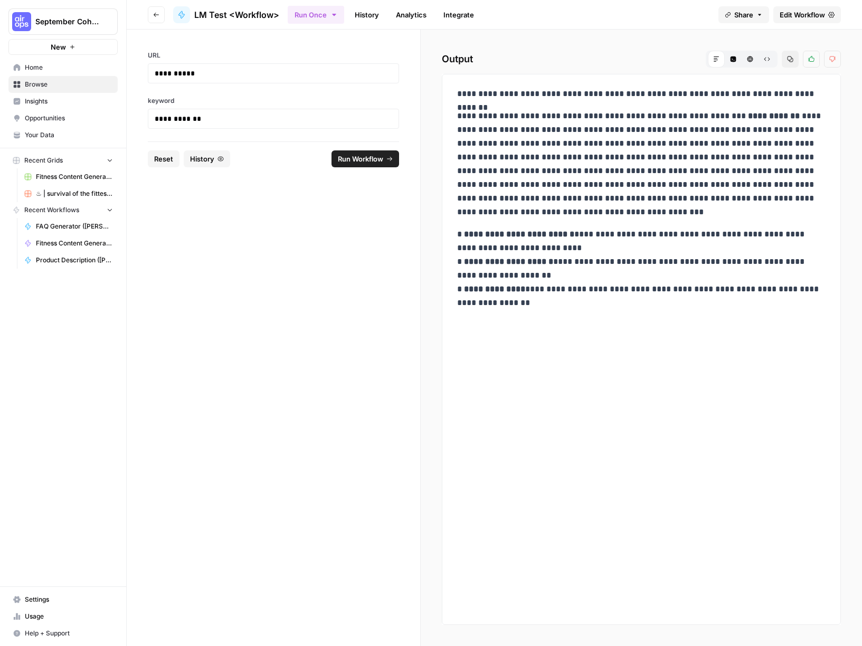
click at [812, 14] on span "Edit Workflow" at bounding box center [802, 15] width 45 height 11
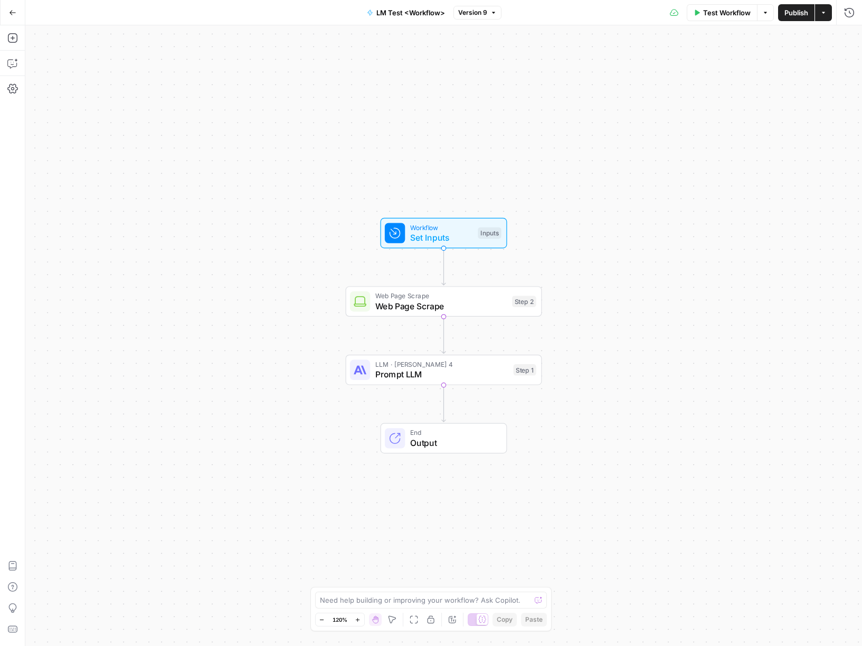
click at [799, 14] on span "Publish" at bounding box center [797, 12] width 24 height 11
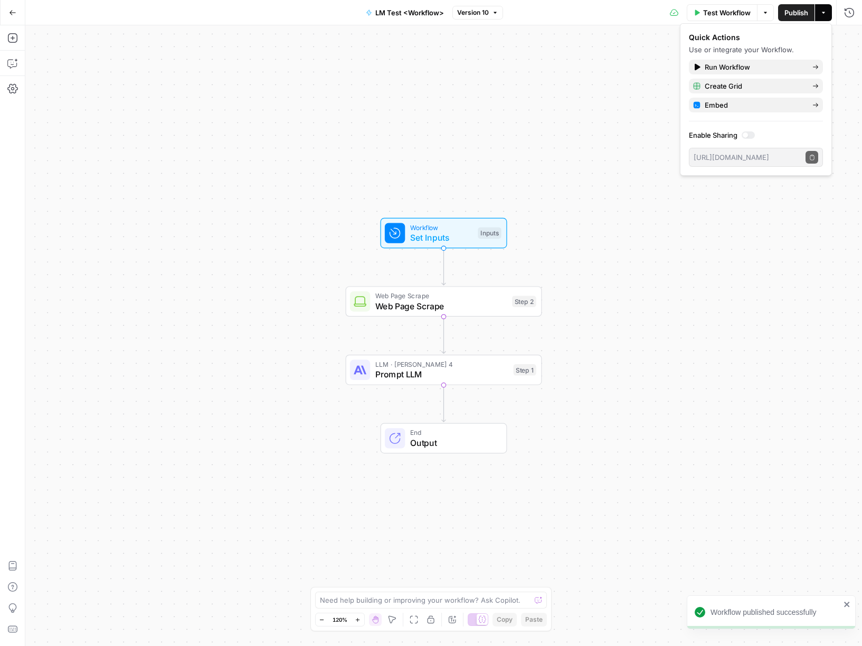
click at [824, 12] on icon "button" at bounding box center [823, 13] width 3 height 2
click at [420, 148] on div "Workflow Set Inputs Inputs Web Page Scrape Web Page Scrape Step 2 LLM · Claude …" at bounding box center [443, 335] width 837 height 621
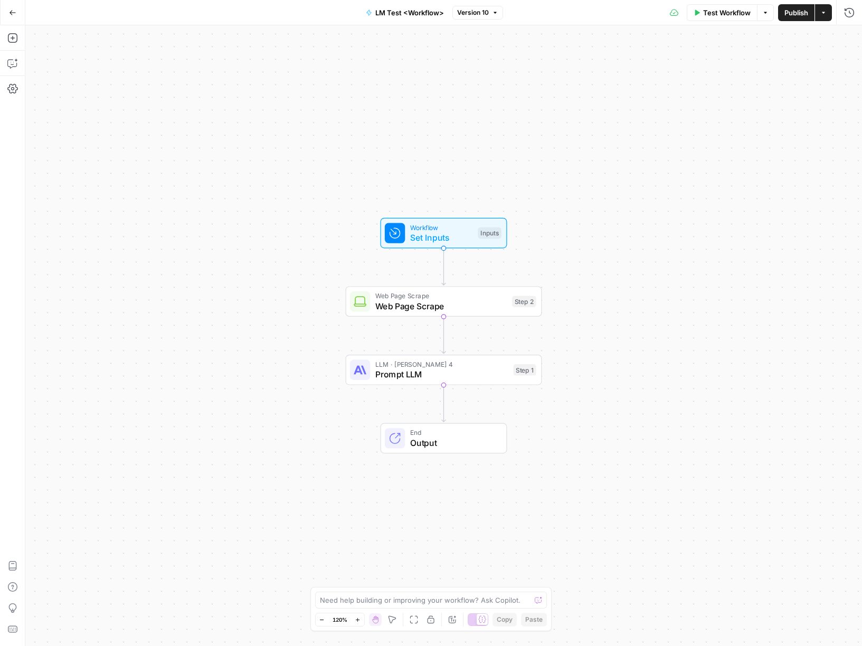
click at [826, 16] on button "Actions" at bounding box center [823, 12] width 17 height 17
click at [766, 80] on button "Create Grid" at bounding box center [756, 86] width 134 height 15
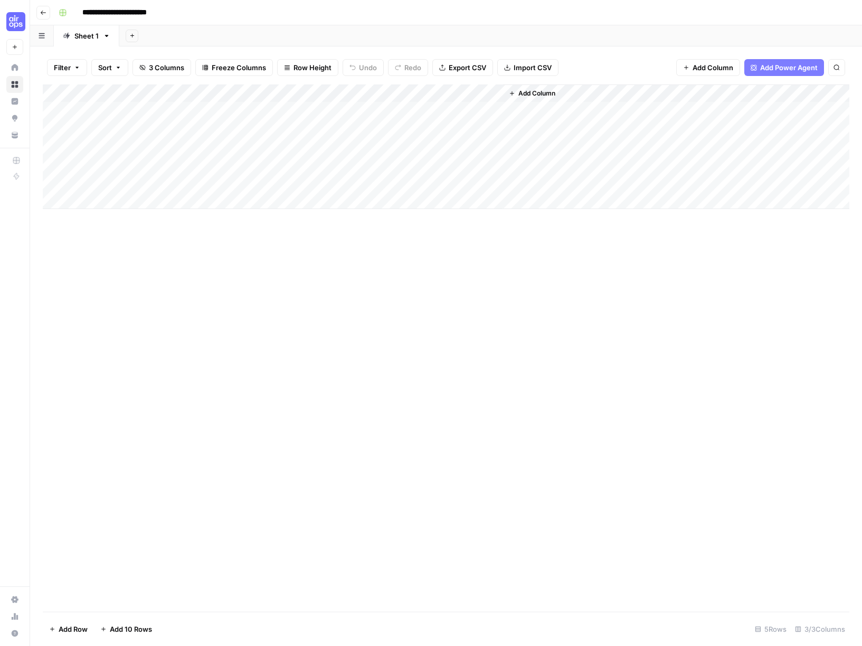
click at [483, 94] on div "Add Column" at bounding box center [446, 146] width 807 height 125
click at [436, 182] on span "Configure Inputs" at bounding box center [451, 182] width 92 height 11
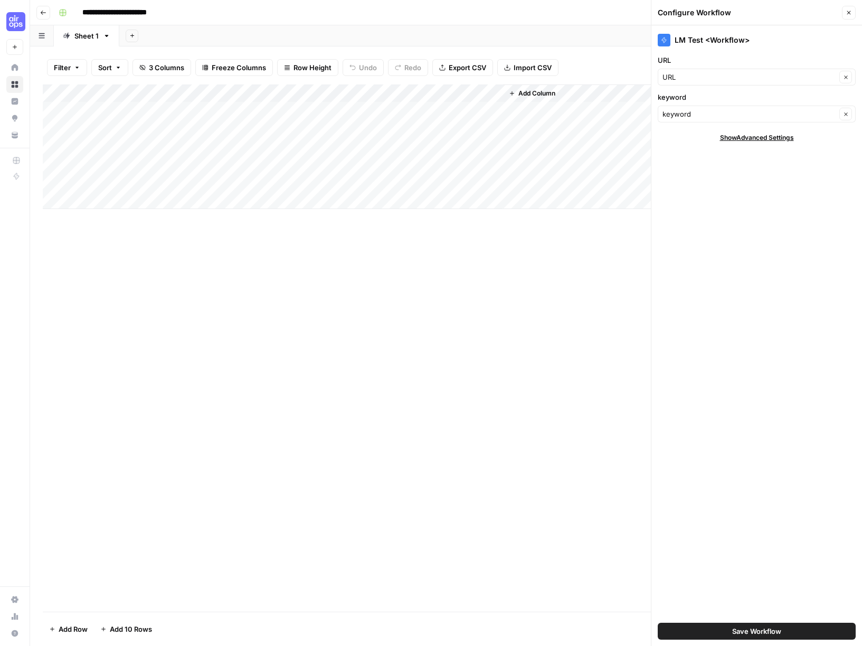
click at [527, 275] on div "Add Column" at bounding box center [446, 348] width 807 height 528
click at [849, 14] on icon "button" at bounding box center [849, 13] width 6 height 6
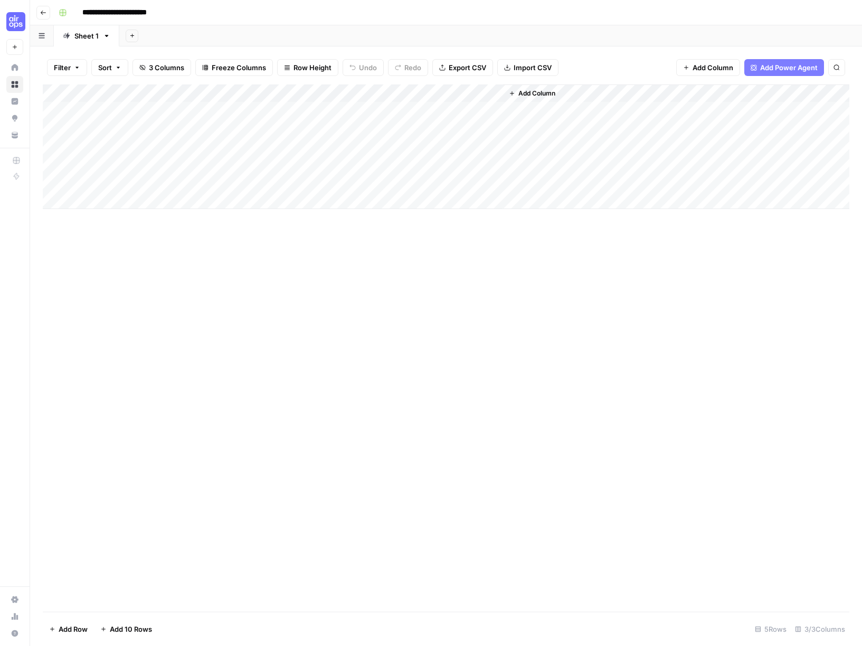
click at [131, 39] on button "Add Sheet" at bounding box center [132, 36] width 13 height 13
click at [164, 69] on span "Blank" at bounding box center [185, 72] width 78 height 11
click at [125, 91] on div "Add Column" at bounding box center [446, 146] width 807 height 125
click at [107, 121] on input "Title" at bounding box center [142, 119] width 107 height 11
click at [222, 144] on div "Add Column" at bounding box center [446, 146] width 807 height 125
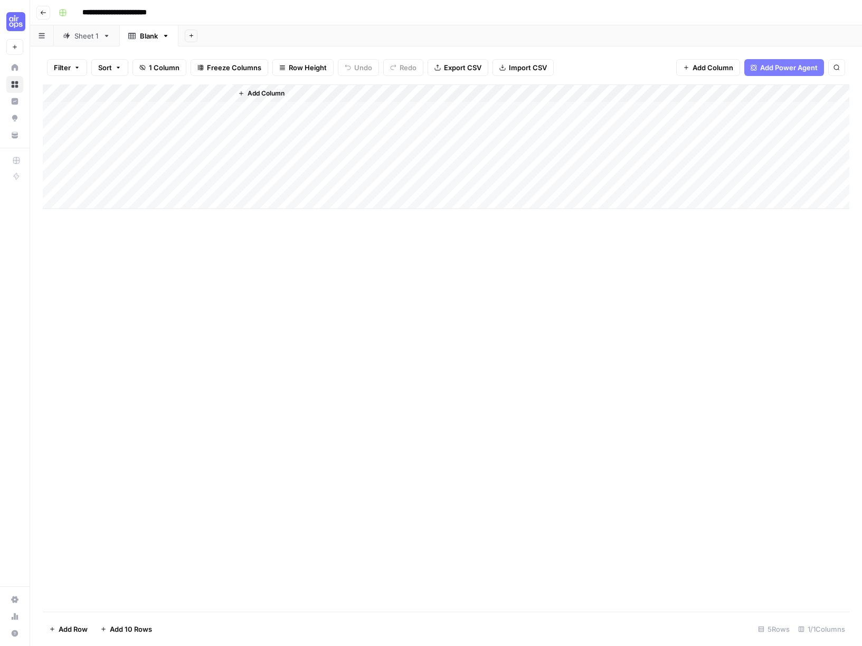
click at [149, 95] on div "Add Column" at bounding box center [446, 146] width 807 height 125
click at [249, 134] on div "Add Column" at bounding box center [540, 146] width 617 height 125
click at [293, 92] on div "Add Column" at bounding box center [540, 146] width 617 height 125
drag, startPoint x: 273, startPoint y: 94, endPoint x: 280, endPoint y: 95, distance: 8.0
click at [280, 95] on span "Add Column" at bounding box center [266, 94] width 37 height 10
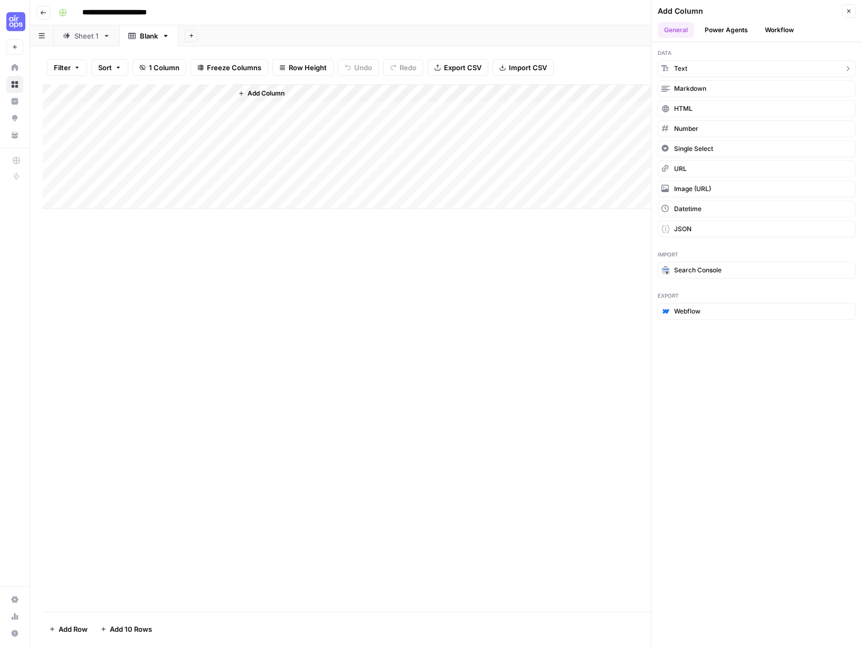
click at [692, 67] on button "Text" at bounding box center [757, 68] width 198 height 17
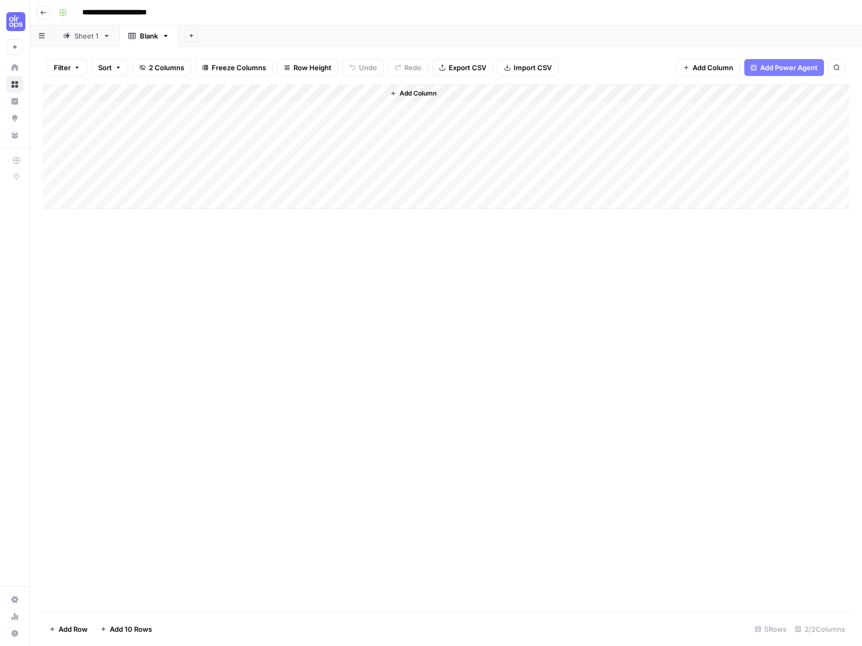
click at [283, 97] on div "Add Column" at bounding box center [446, 146] width 807 height 125
click at [267, 117] on input "New Column" at bounding box center [294, 119] width 107 height 11
type input "Url_column"
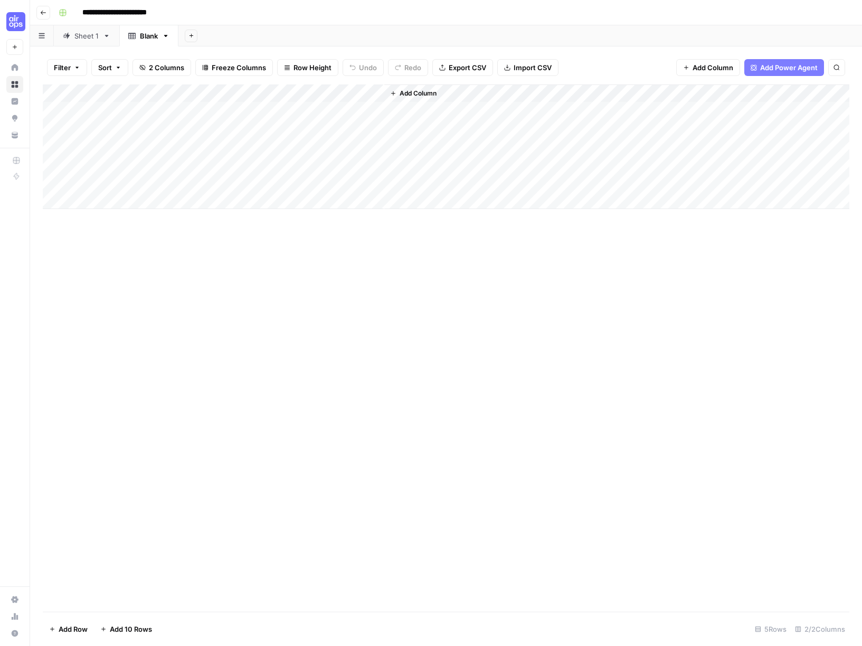
click at [449, 123] on div "Add Column" at bounding box center [616, 146] width 465 height 125
click at [400, 91] on span "Add Column" at bounding box center [418, 94] width 37 height 10
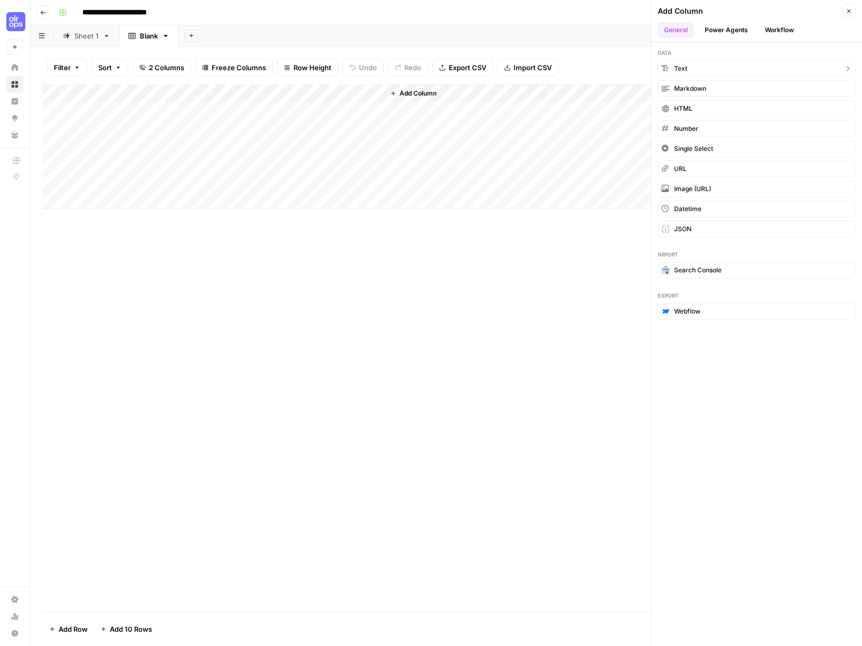
click at [690, 65] on button "Text" at bounding box center [757, 68] width 198 height 17
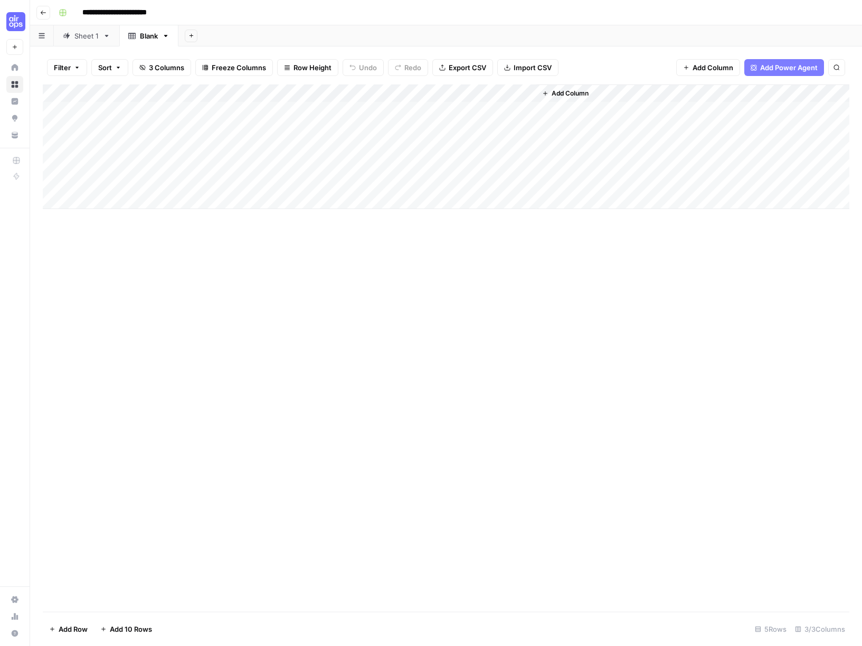
click at [419, 93] on div "Add Column" at bounding box center [446, 146] width 807 height 125
click at [409, 119] on input "New Column" at bounding box center [446, 119] width 107 height 11
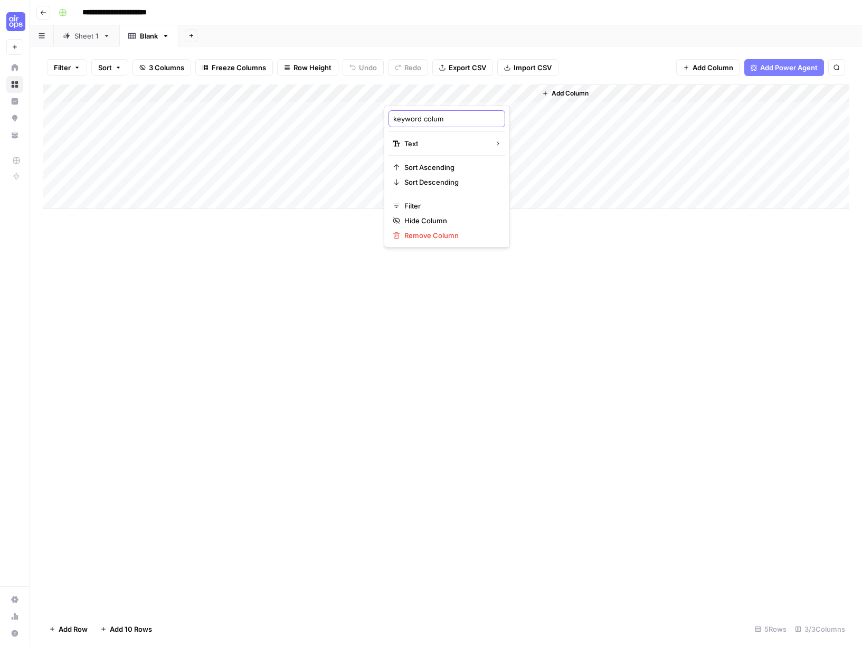
type input "keyword column"
click at [539, 199] on div "Add Column" at bounding box center [693, 146] width 313 height 125
click at [567, 92] on span "Add Column" at bounding box center [570, 94] width 37 height 10
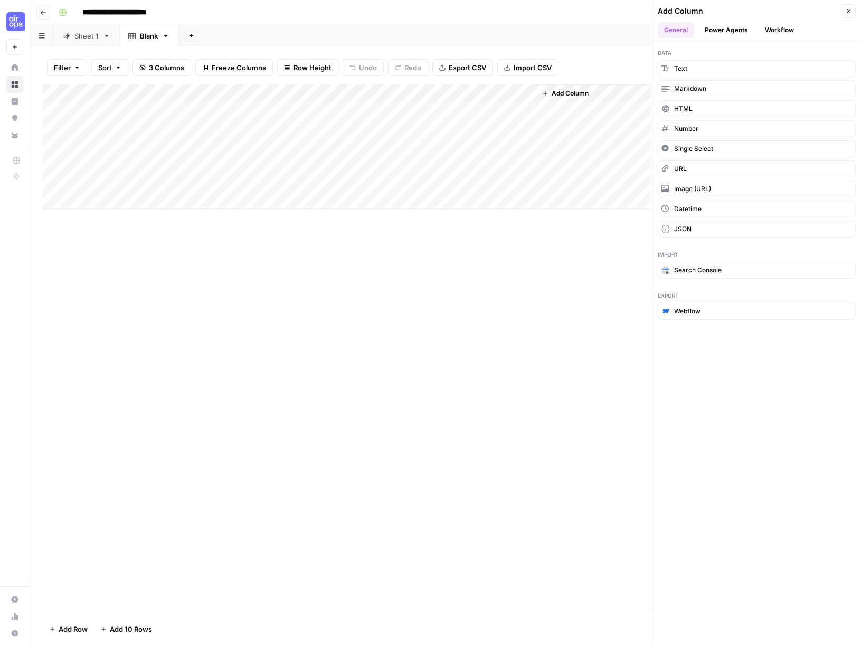
click at [771, 24] on button "Workflow" at bounding box center [780, 30] width 42 height 16
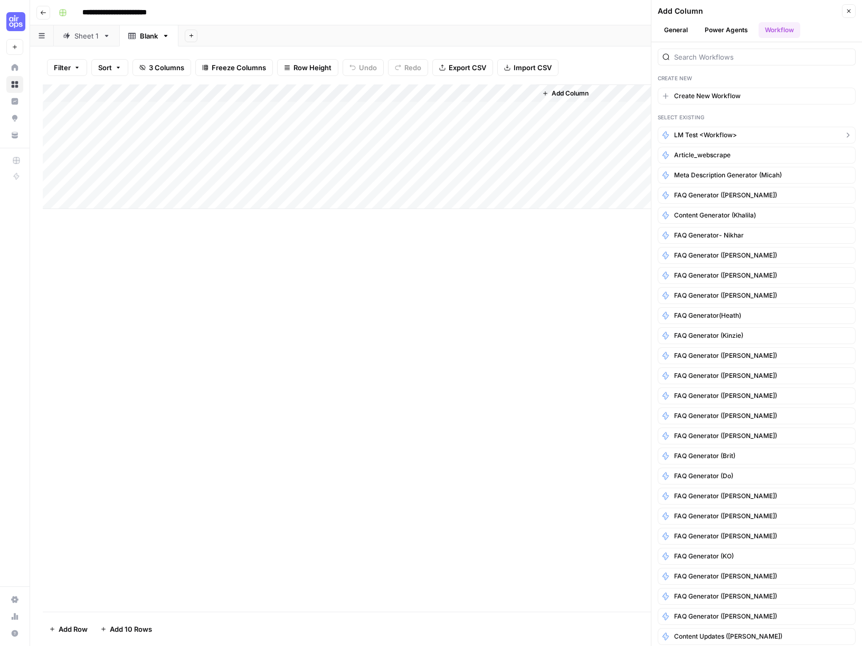
click at [747, 133] on button "LM Test <Workflow>" at bounding box center [757, 135] width 198 height 17
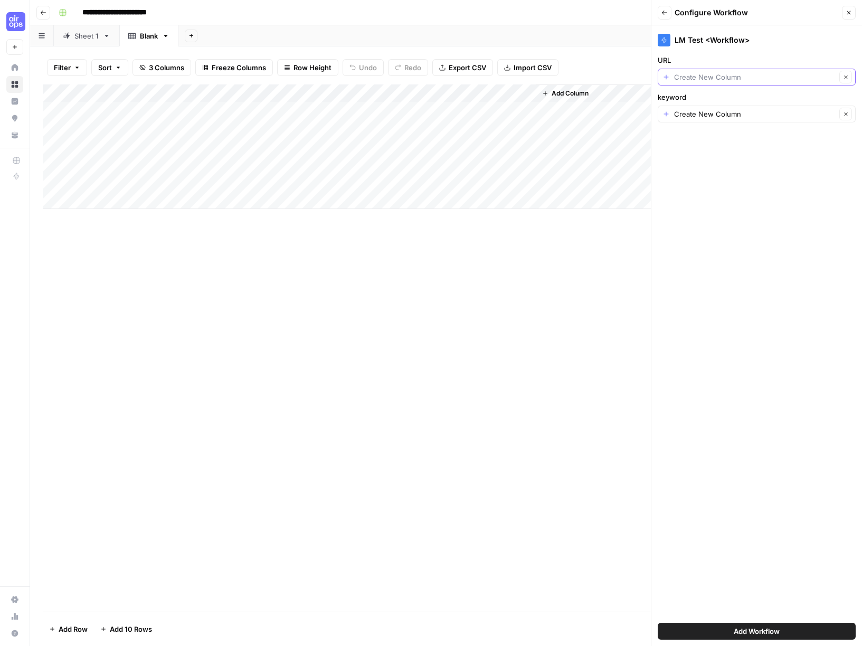
click at [726, 80] on input "URL" at bounding box center [755, 77] width 162 height 11
click at [703, 135] on span "Url_column" at bounding box center [748, 136] width 163 height 11
type input "Url_column"
click at [719, 116] on input "keyword" at bounding box center [755, 114] width 162 height 11
click at [722, 175] on span "keyword column" at bounding box center [748, 173] width 163 height 11
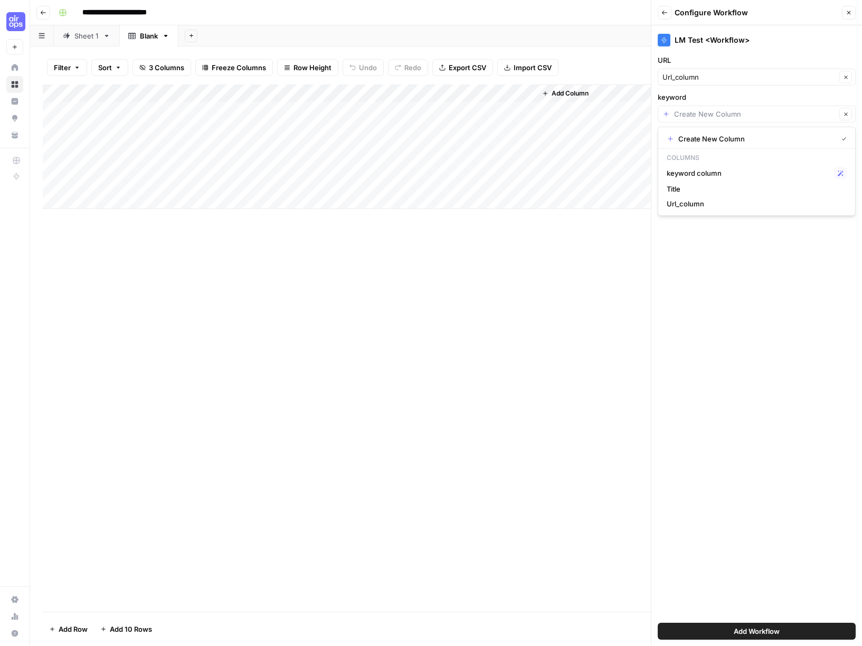
type input "keyword column"
click at [504, 252] on div "Add Column" at bounding box center [446, 348] width 807 height 528
click at [740, 632] on span "Add Workflow" at bounding box center [757, 631] width 46 height 11
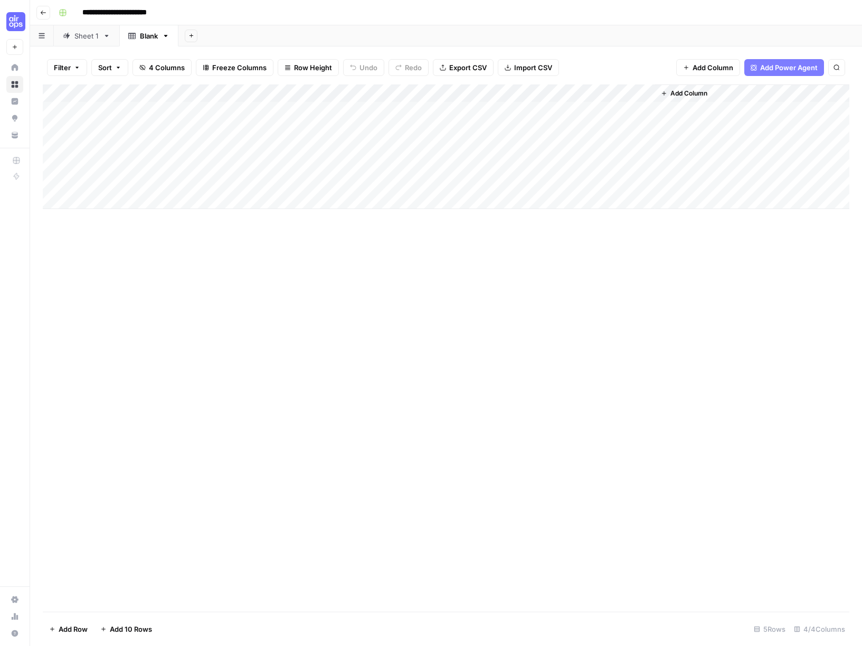
click at [150, 108] on div "Add Column" at bounding box center [446, 146] width 807 height 125
click at [115, 106] on div "Add Column" at bounding box center [446, 146] width 807 height 125
type textarea "*"
type textarea "**********"
click at [126, 98] on div "Add Column" at bounding box center [446, 146] width 807 height 125
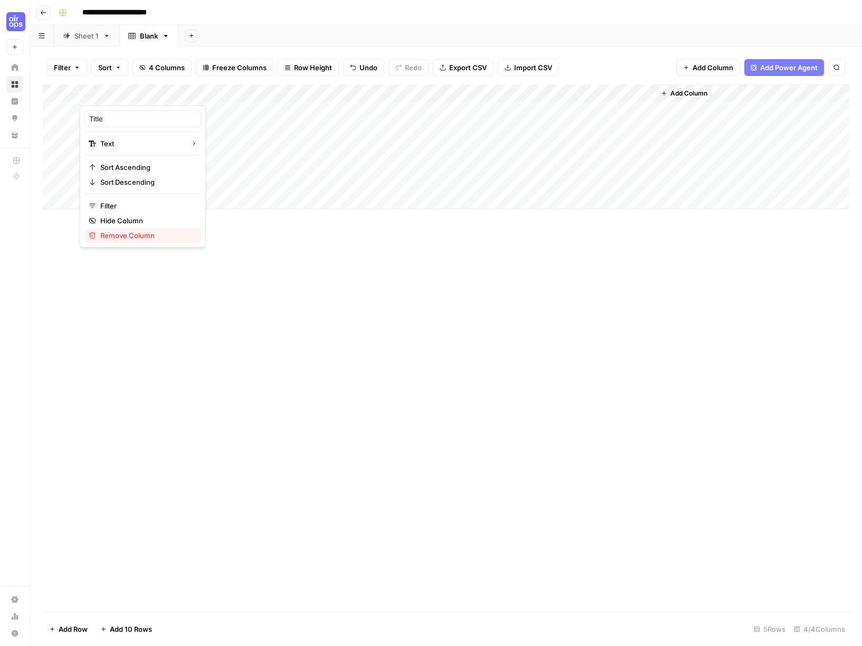
click at [127, 234] on span "Remove Column" at bounding box center [146, 235] width 92 height 11
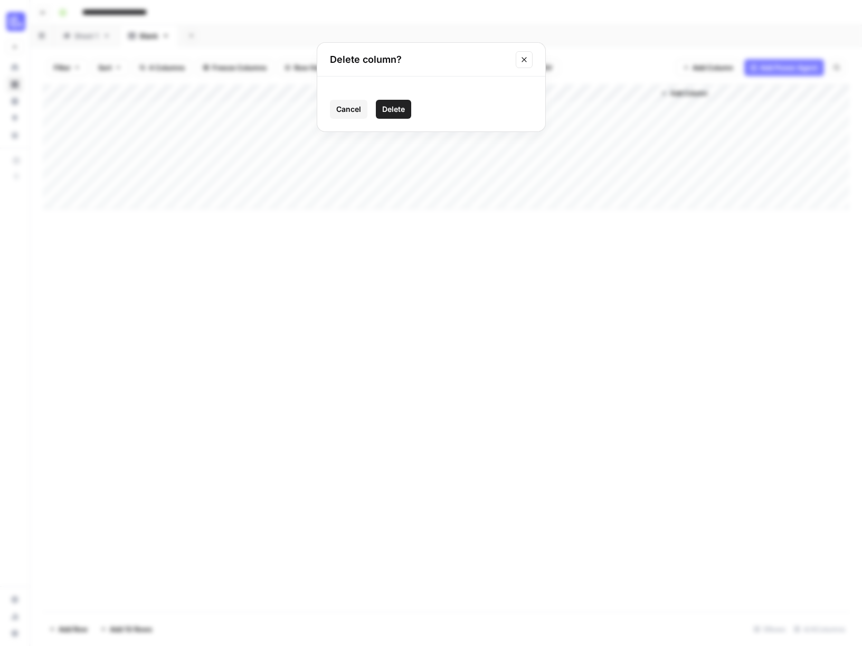
click at [394, 112] on span "Delete" at bounding box center [393, 109] width 23 height 11
click at [117, 107] on div "Add Column" at bounding box center [446, 146] width 807 height 125
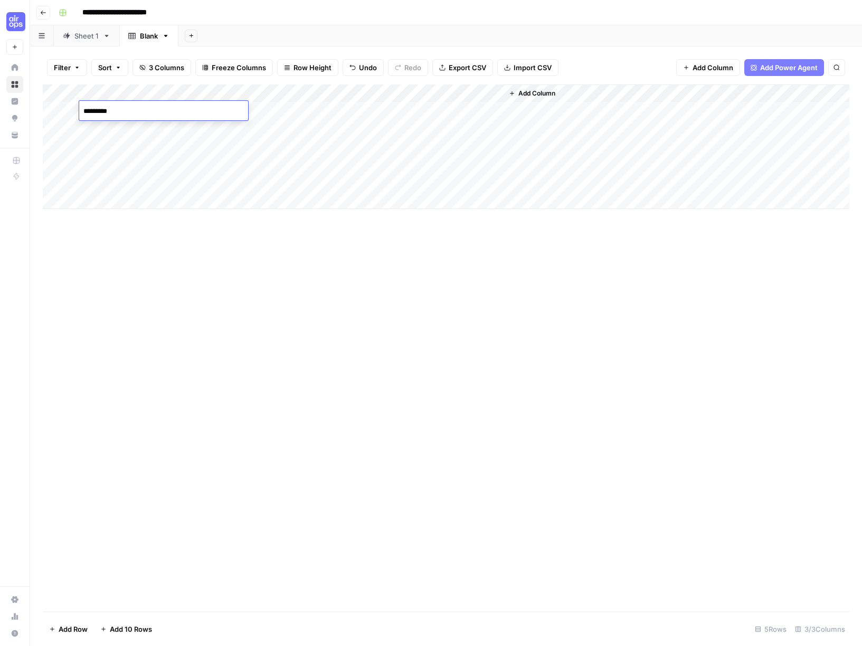
type textarea "**********"
click at [268, 111] on div "Add Column" at bounding box center [446, 146] width 807 height 125
click at [271, 110] on div "Add Column" at bounding box center [446, 146] width 807 height 125
drag, startPoint x: 268, startPoint y: 110, endPoint x: 340, endPoint y: 99, distance: 72.7
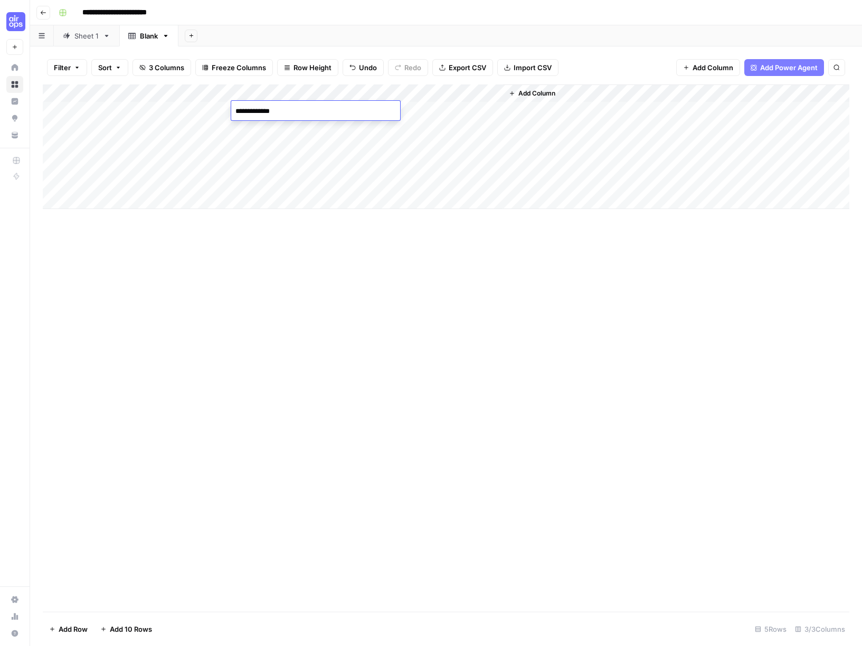
click at [268, 110] on textarea "**********" at bounding box center [315, 111] width 169 height 15
type textarea "**********"
click at [356, 154] on div "Add Column" at bounding box center [446, 146] width 807 height 125
click at [441, 111] on div "Add Column" at bounding box center [446, 146] width 807 height 125
click at [146, 123] on div "Add Column" at bounding box center [446, 146] width 807 height 125
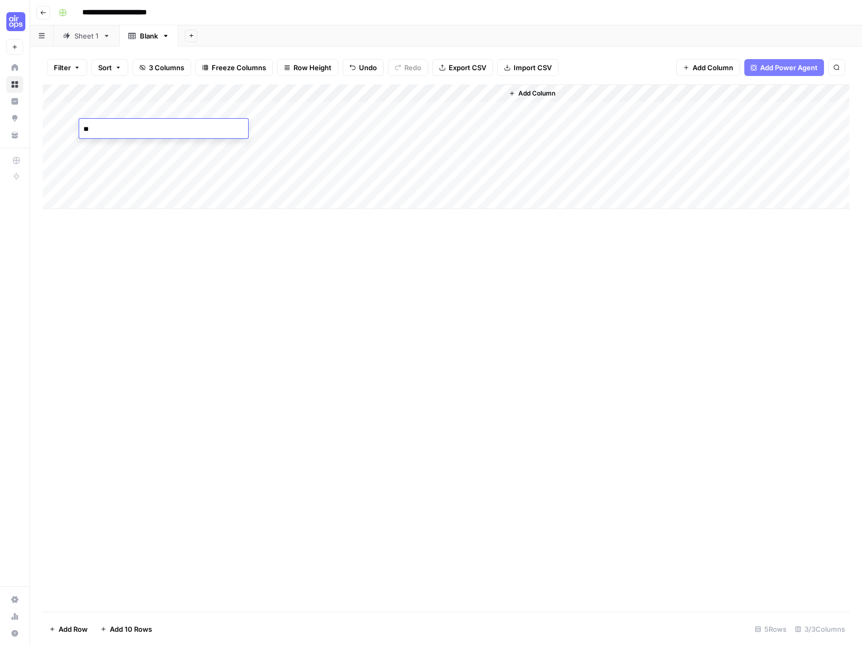
type textarea "*"
type textarea "********"
type textarea "**********"
click at [113, 257] on div "Add Column" at bounding box center [446, 348] width 807 height 528
click at [116, 124] on div "Add Column" at bounding box center [446, 146] width 807 height 125
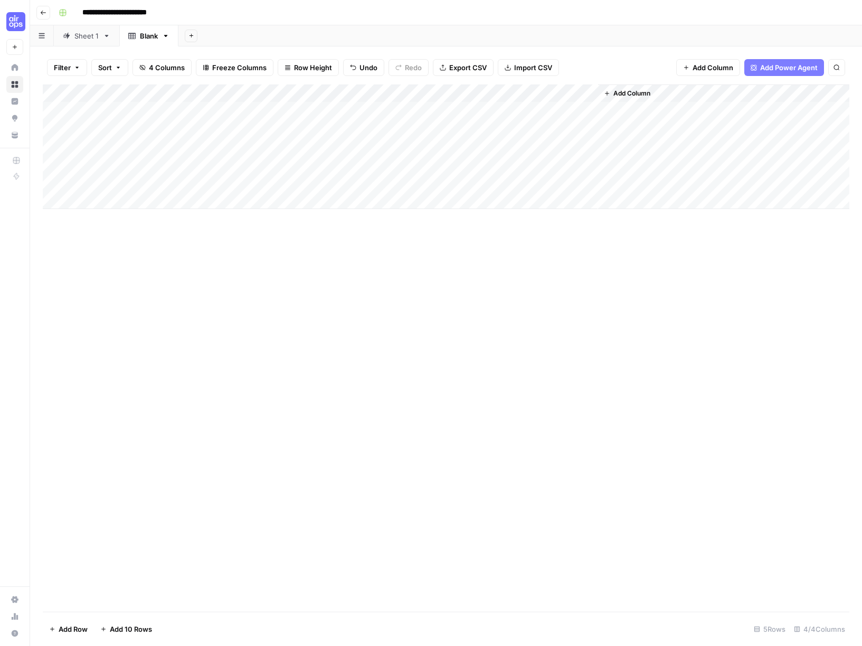
click at [120, 127] on div "Add Column" at bounding box center [446, 146] width 807 height 125
type textarea "**********"
click at [448, 109] on div "Add Column" at bounding box center [446, 146] width 807 height 125
click at [530, 110] on div "Add Column" at bounding box center [446, 146] width 807 height 125
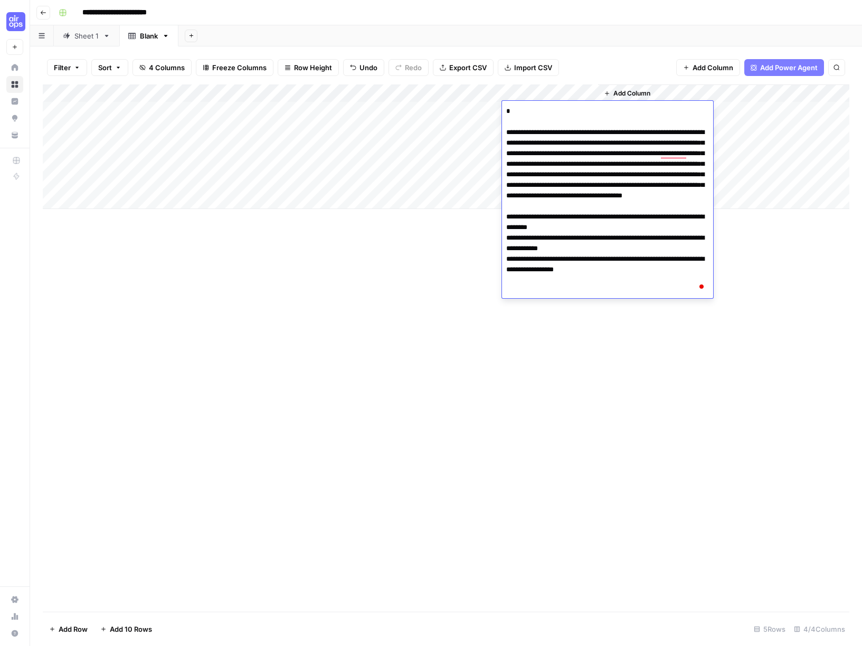
click at [359, 205] on div "Add Column" at bounding box center [446, 146] width 807 height 125
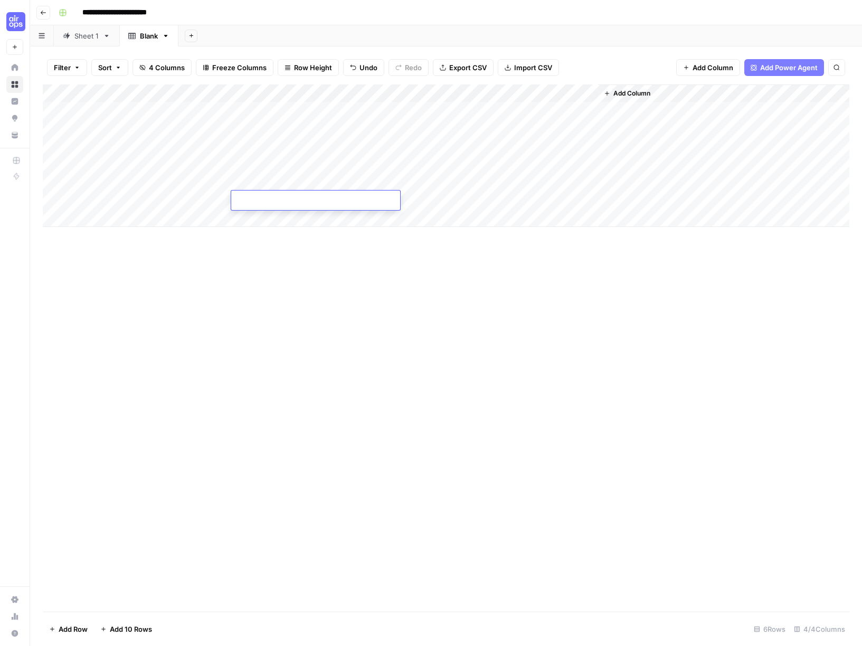
click at [411, 125] on div "Add Column" at bounding box center [446, 155] width 807 height 143
click at [531, 127] on div "Add Column" at bounding box center [446, 155] width 807 height 143
click at [534, 128] on div "Add Column" at bounding box center [446, 155] width 807 height 143
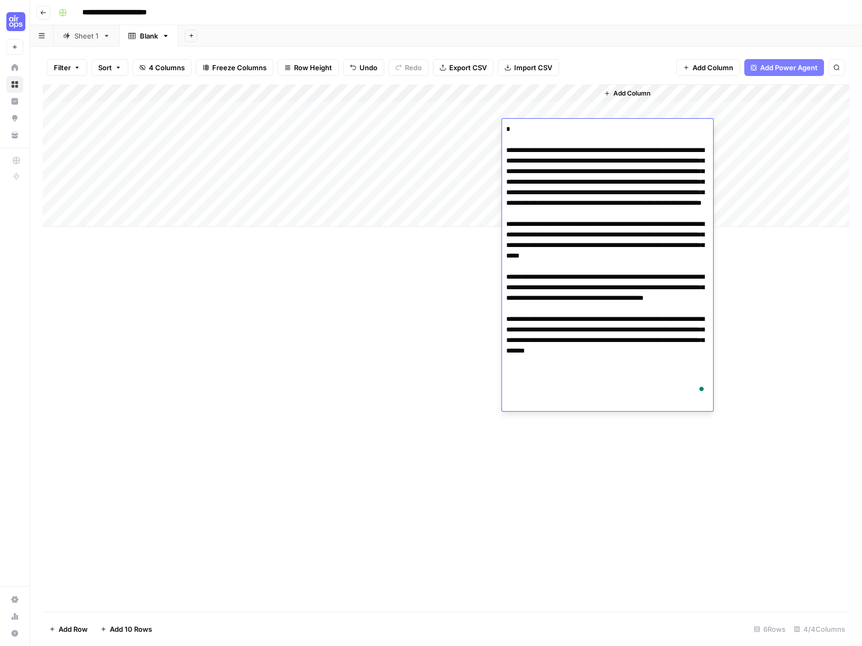
click at [435, 354] on div "Add Column" at bounding box center [446, 348] width 807 height 528
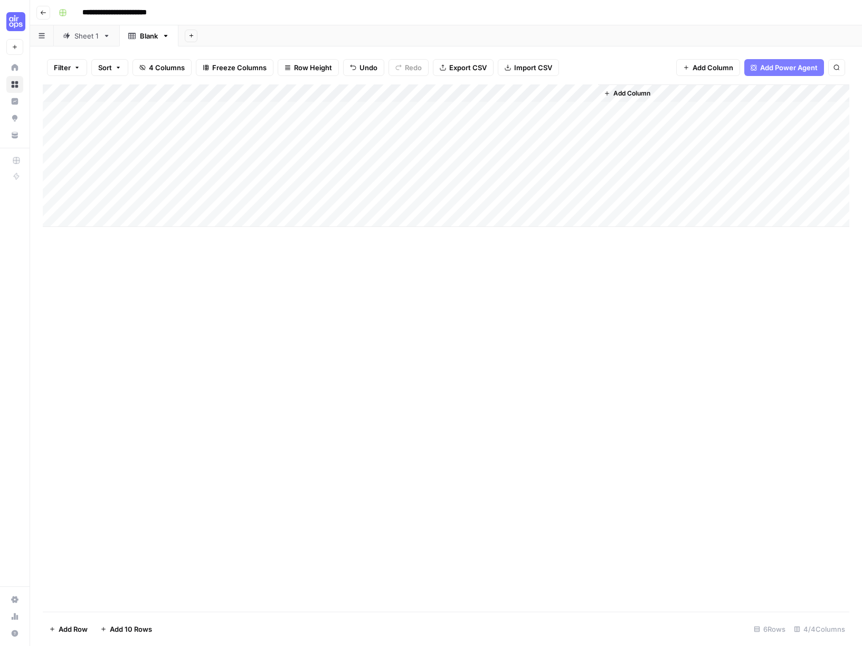
click at [331, 363] on div "Add Column" at bounding box center [446, 348] width 807 height 528
click at [442, 108] on div "Add Column" at bounding box center [446, 155] width 807 height 143
click at [480, 110] on div "Add Column" at bounding box center [446, 155] width 807 height 143
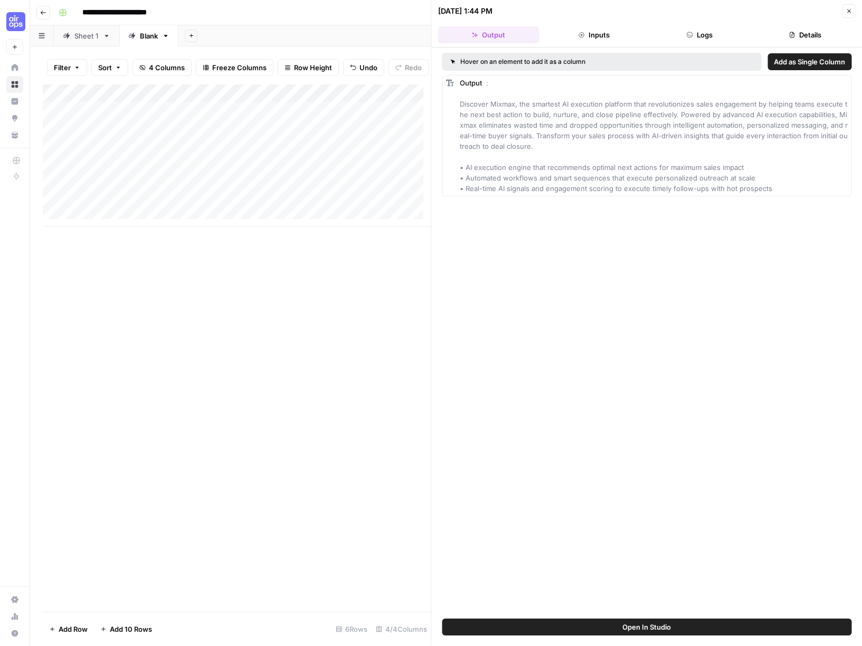
click at [134, 332] on div "Add Column" at bounding box center [237, 348] width 389 height 528
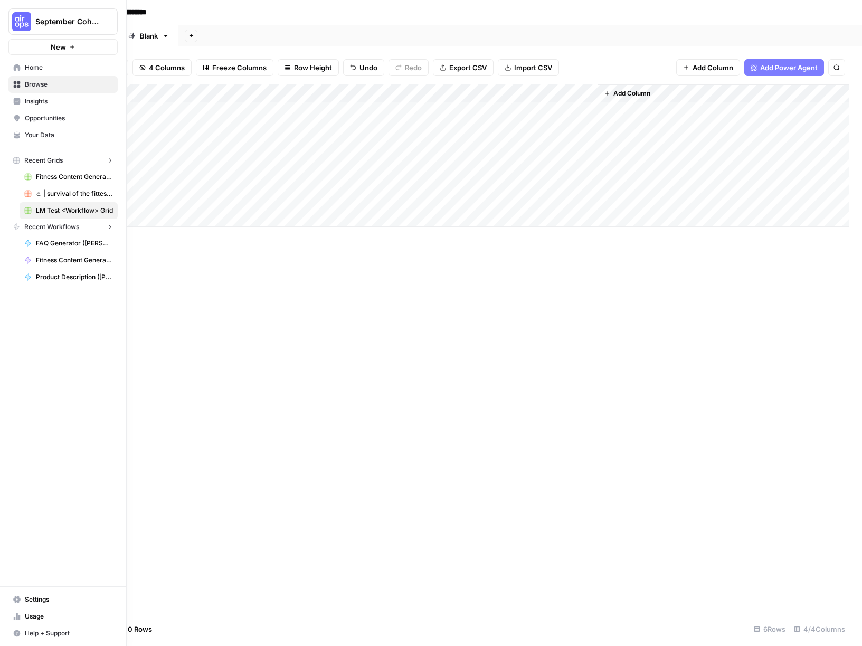
click at [15, 25] on img "Workspace: September Cohort" at bounding box center [21, 21] width 19 height 19
click at [63, 78] on span "September Cohort" at bounding box center [97, 79] width 130 height 11
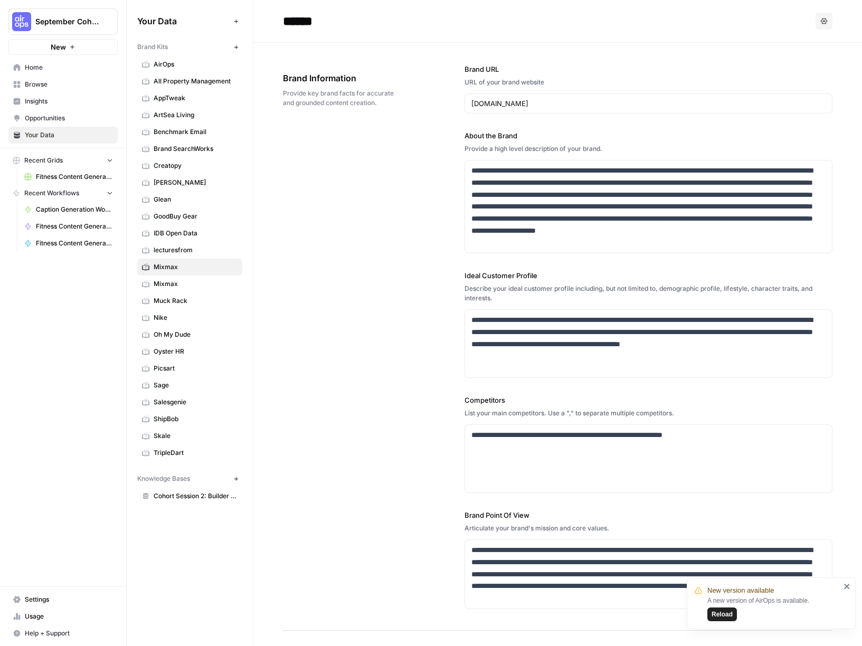
click at [61, 22] on span "September Cohort" at bounding box center [67, 21] width 64 height 11
click at [77, 281] on div "September Cohort New Home Browse Insights Opportunities Your Data Recent Grids …" at bounding box center [63, 323] width 126 height 646
click at [51, 134] on span "Your Data" at bounding box center [69, 135] width 88 height 10
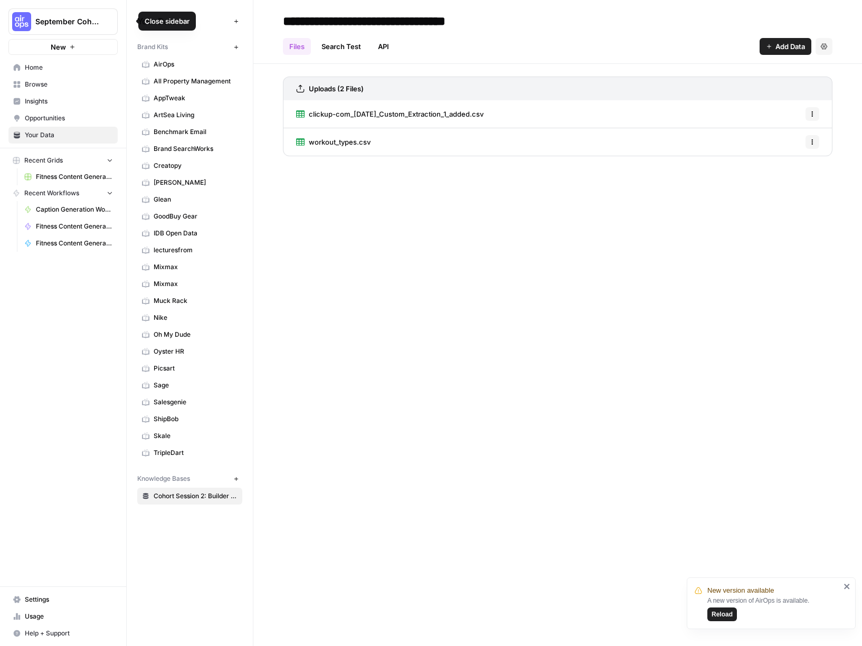
click at [164, 21] on span "Your Data" at bounding box center [183, 21] width 92 height 13
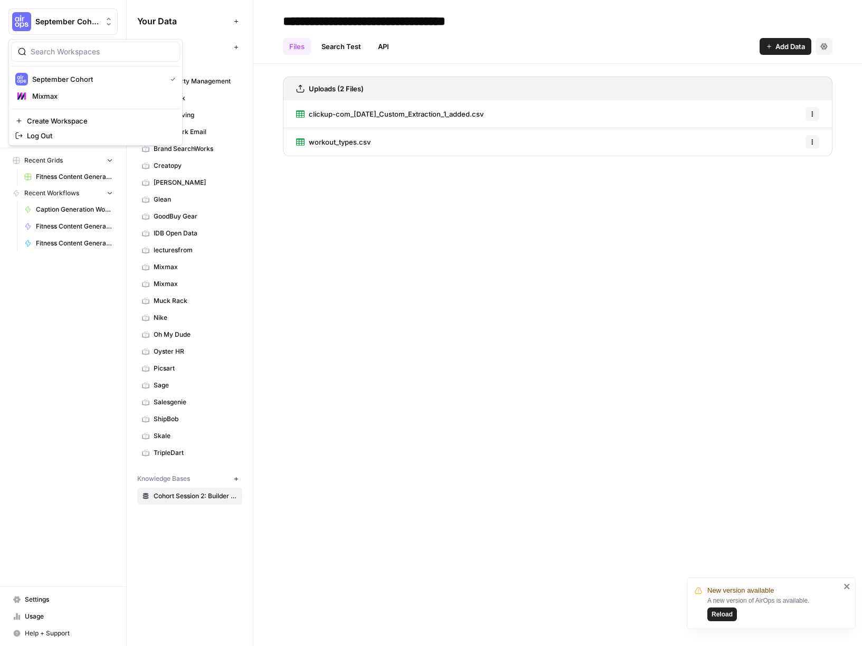
click at [46, 22] on span "September Cohort" at bounding box center [67, 21] width 64 height 11
click at [38, 76] on span "September Cohort" at bounding box center [97, 79] width 130 height 11
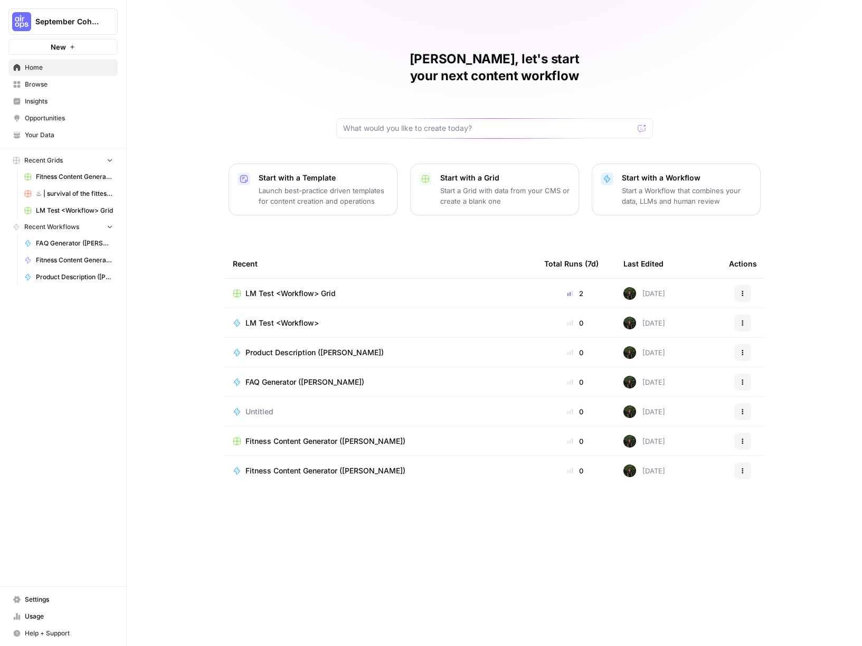
click at [315, 318] on span "LM Test <Workflow>" at bounding box center [282, 323] width 73 height 11
click at [315, 306] on div "[PERSON_NAME], let's start your next content workflow Start with a Template Lau…" at bounding box center [495, 323] width 736 height 646
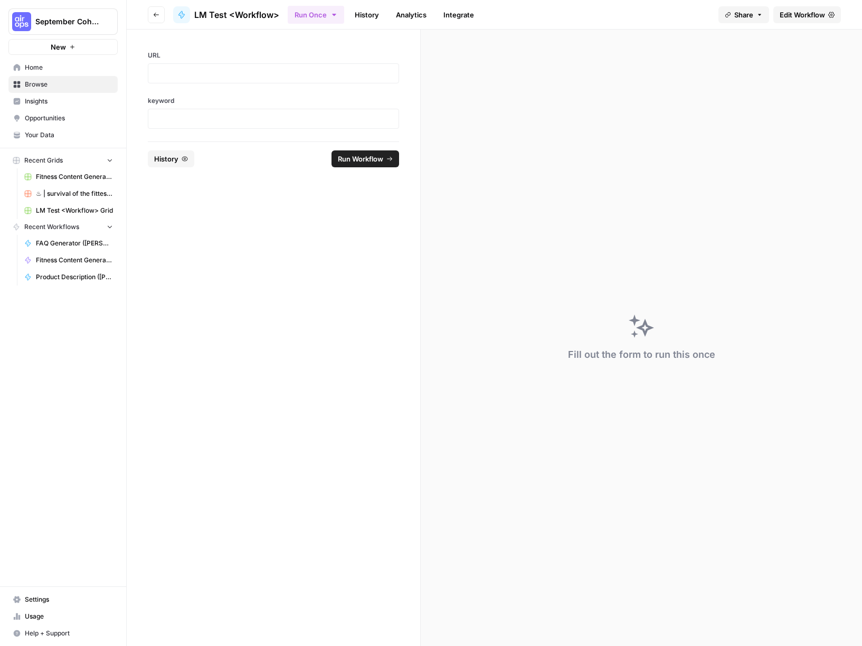
click at [806, 14] on span "Edit Workflow" at bounding box center [802, 15] width 45 height 11
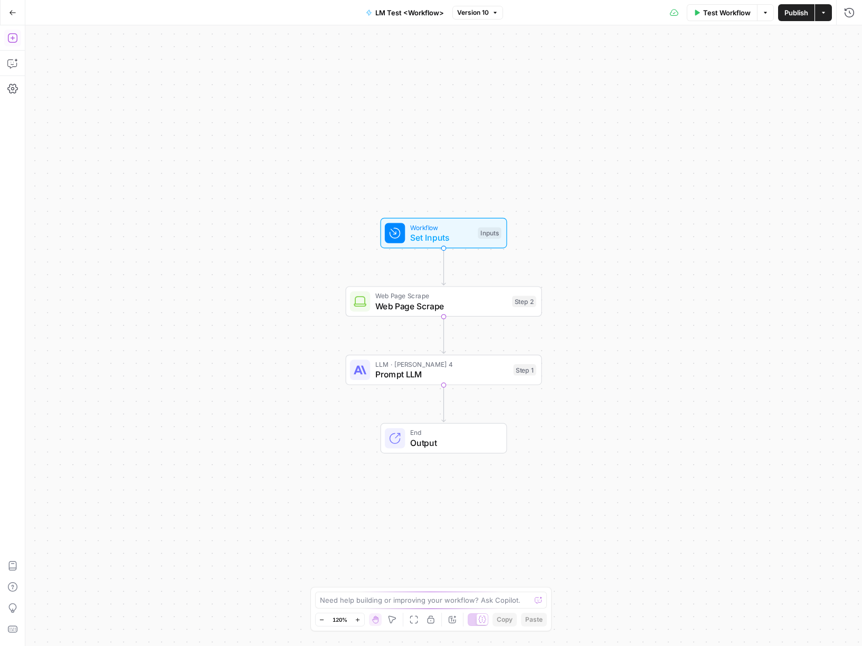
click at [17, 40] on icon "button" at bounding box center [12, 38] width 10 height 10
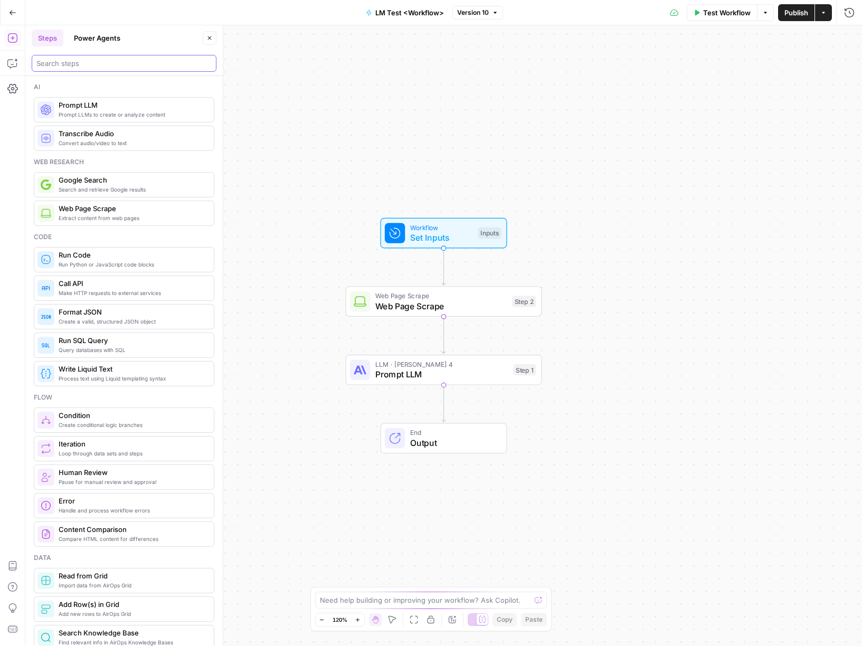
click at [73, 64] on input "search" at bounding box center [123, 63] width 175 height 11
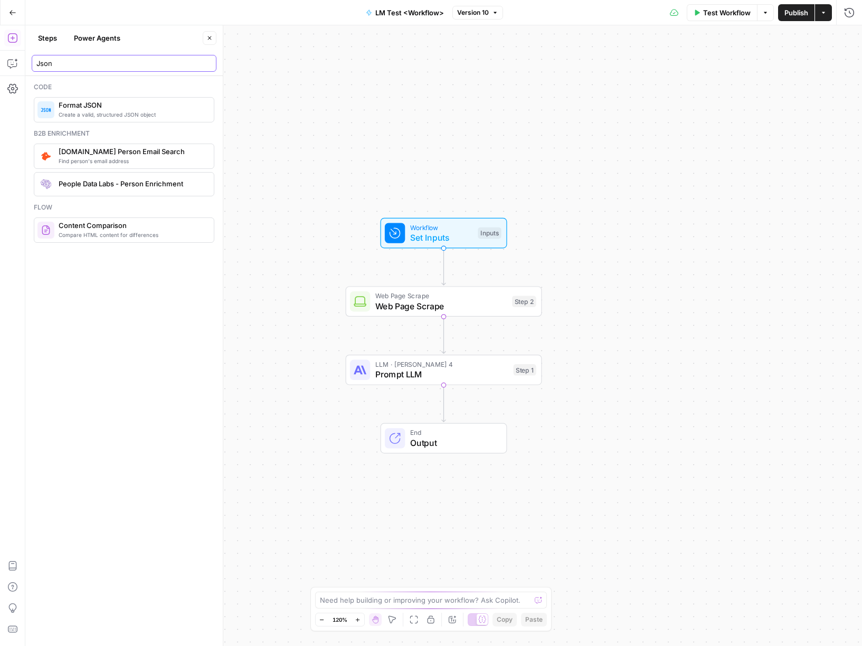
type input "Json"
click at [80, 103] on span "Format JSON" at bounding box center [132, 105] width 147 height 11
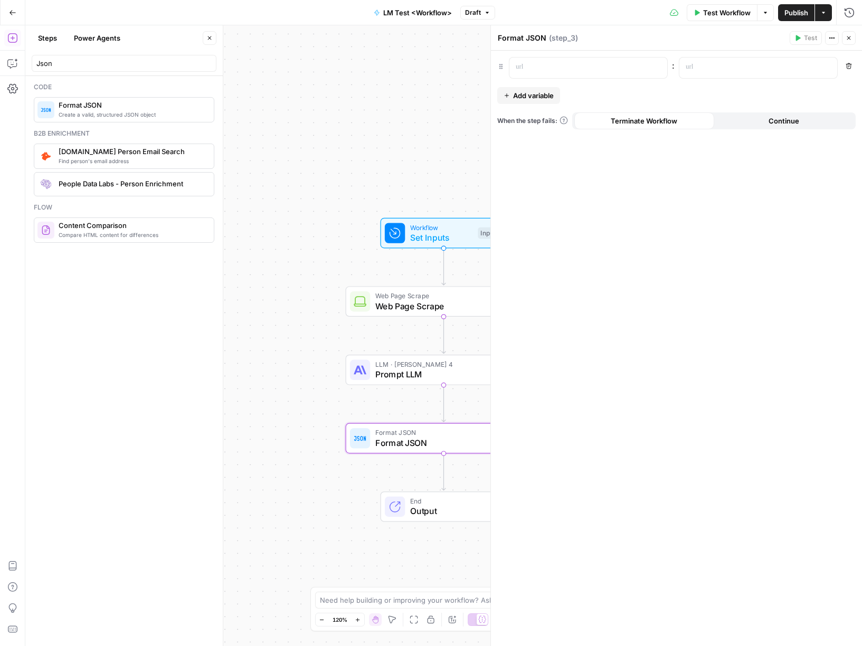
click at [410, 90] on div "Workflow Set Inputs Inputs Web Page Scrape Web Page Scrape Step 2 LLM · Claude …" at bounding box center [443, 335] width 837 height 621
click at [848, 39] on icon "button" at bounding box center [849, 38] width 6 height 6
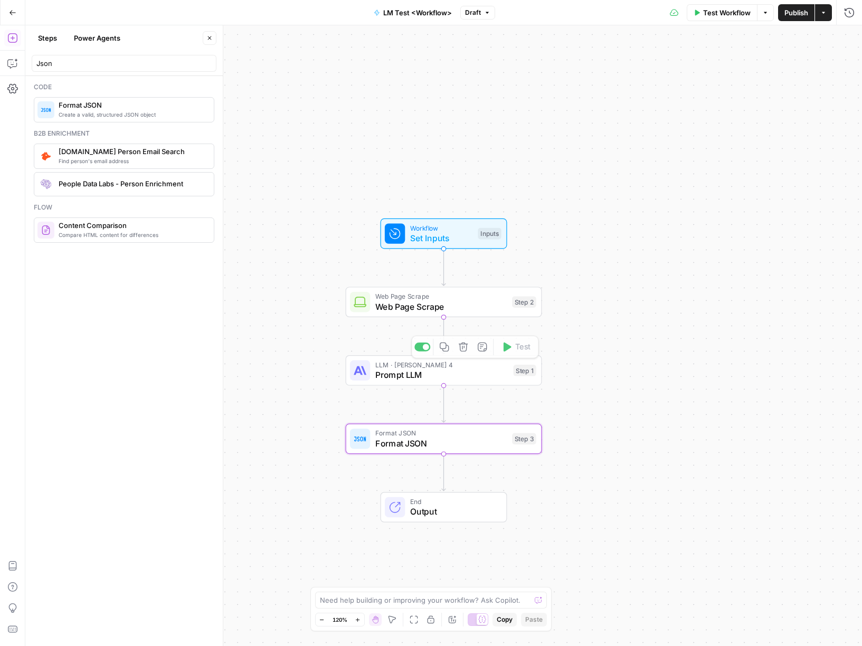
click at [462, 426] on div "Copy step Delete step Add Note Test" at bounding box center [474, 415] width 127 height 23
click at [432, 438] on span "Format JSON" at bounding box center [441, 443] width 132 height 13
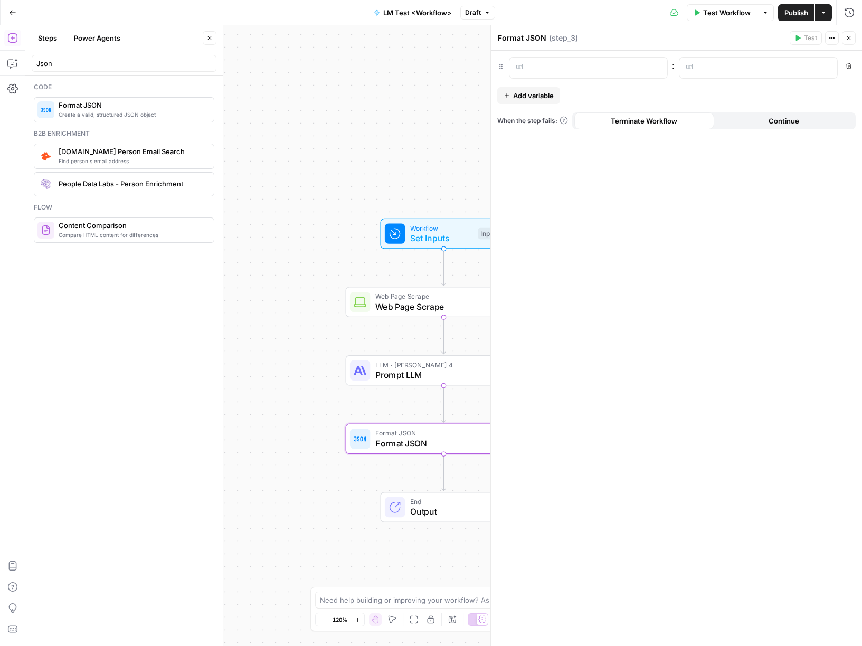
click at [539, 38] on textarea "Format JSON" at bounding box center [522, 38] width 49 height 11
type textarea "Multiple Columns"
click at [543, 64] on p at bounding box center [580, 67] width 128 height 11
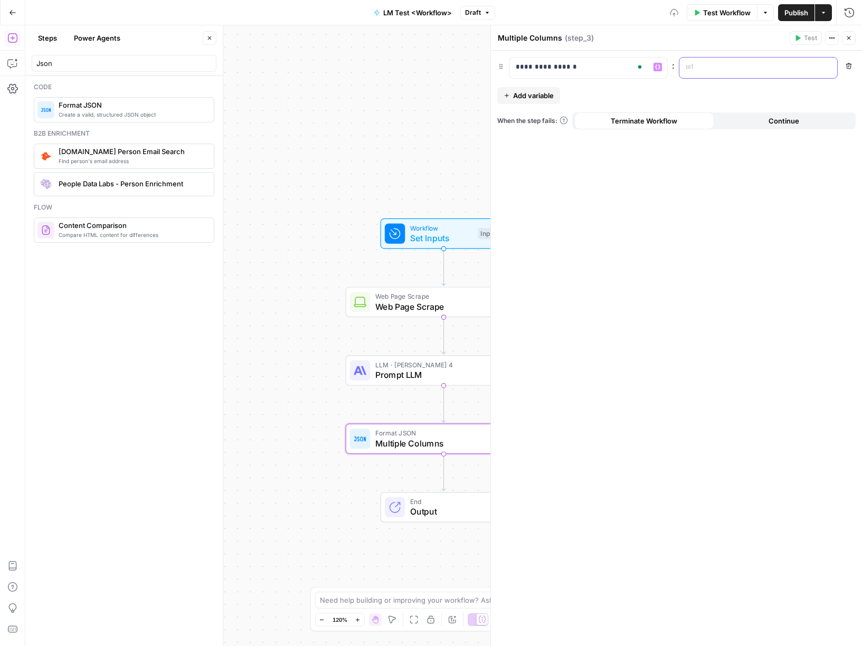
click at [732, 74] on div at bounding box center [750, 68] width 141 height 21
click at [707, 67] on p "To enrich screen reader interactions, please activate Accessibility in Grammarl…" at bounding box center [750, 67] width 128 height 11
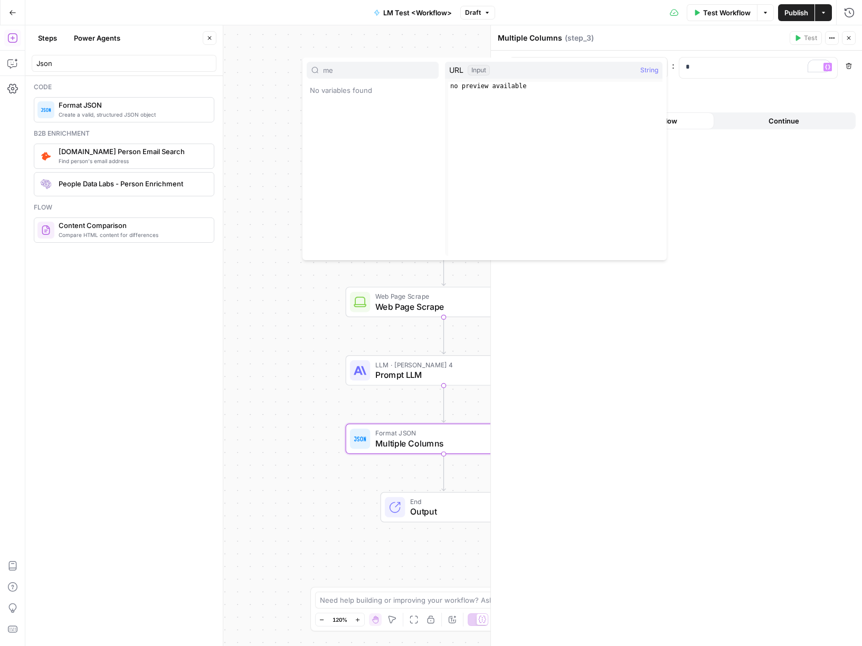
type input "m"
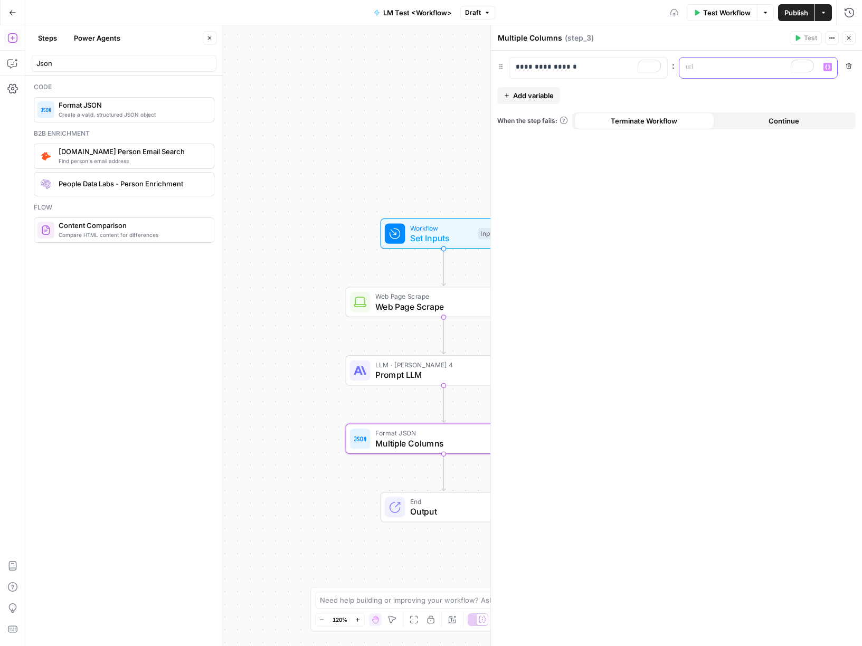
click at [826, 67] on icon "button" at bounding box center [827, 66] width 5 height 5
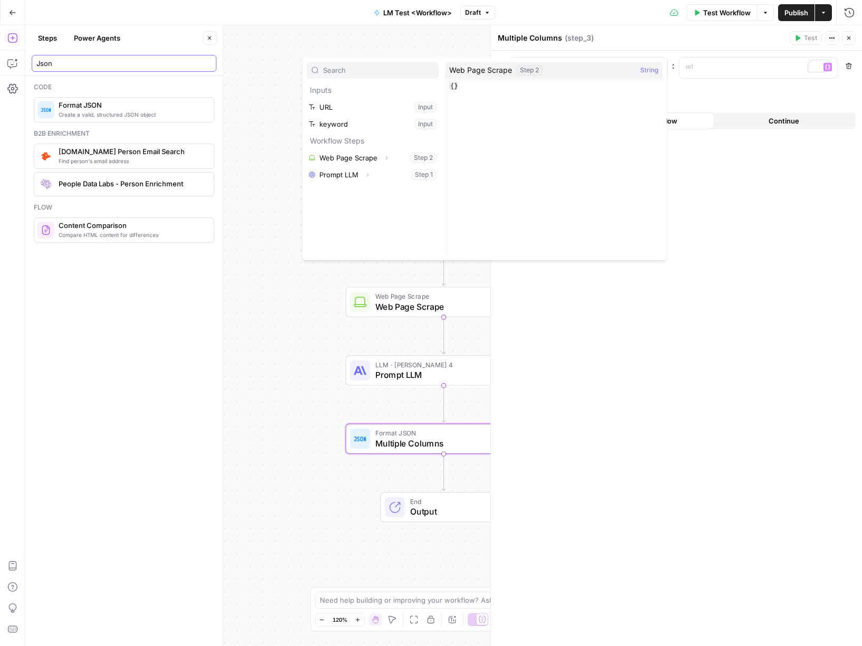
click at [80, 67] on input "Json" at bounding box center [123, 63] width 175 height 11
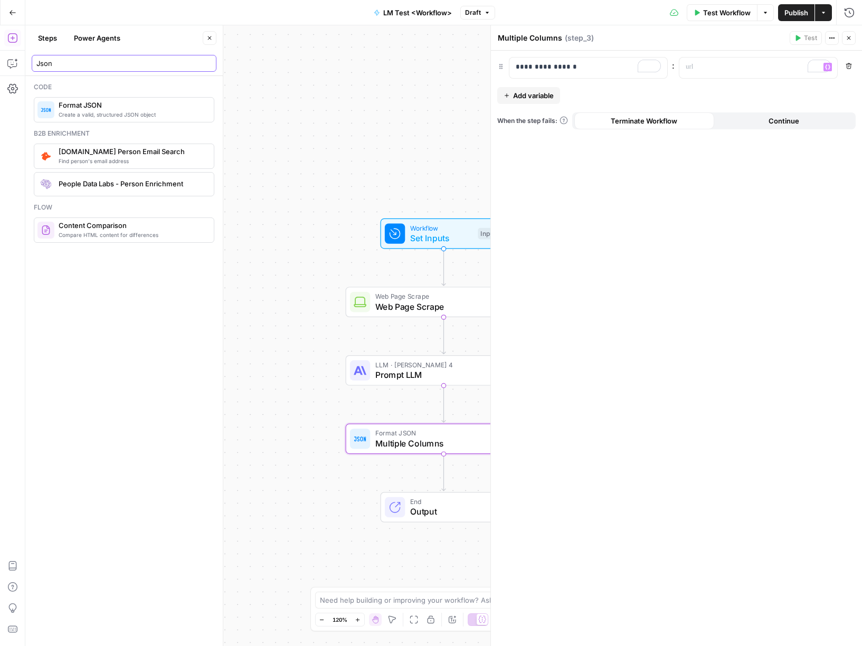
click at [80, 67] on input "Json" at bounding box center [123, 63] width 175 height 11
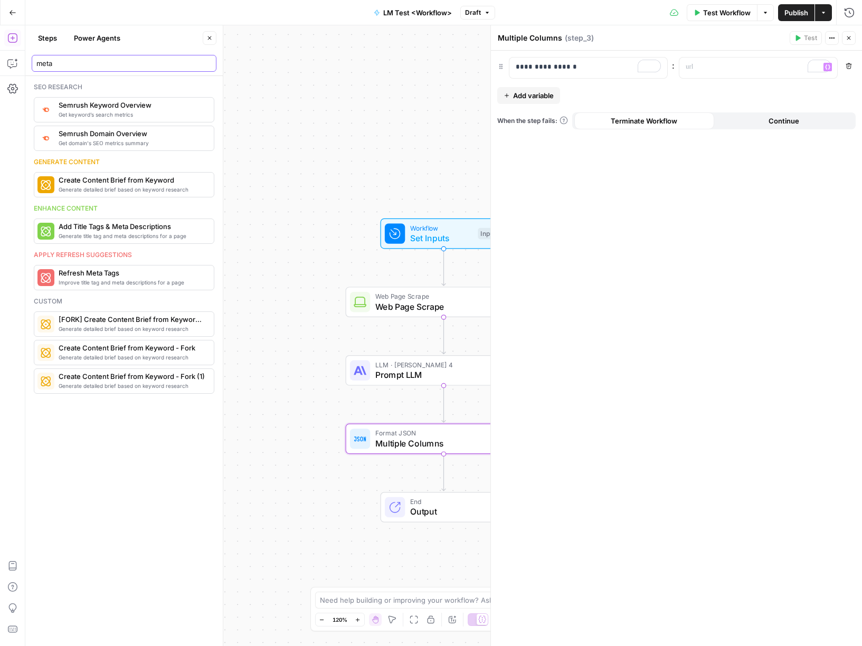
type input "meta"
click at [11, 42] on icon "button" at bounding box center [12, 38] width 11 height 11
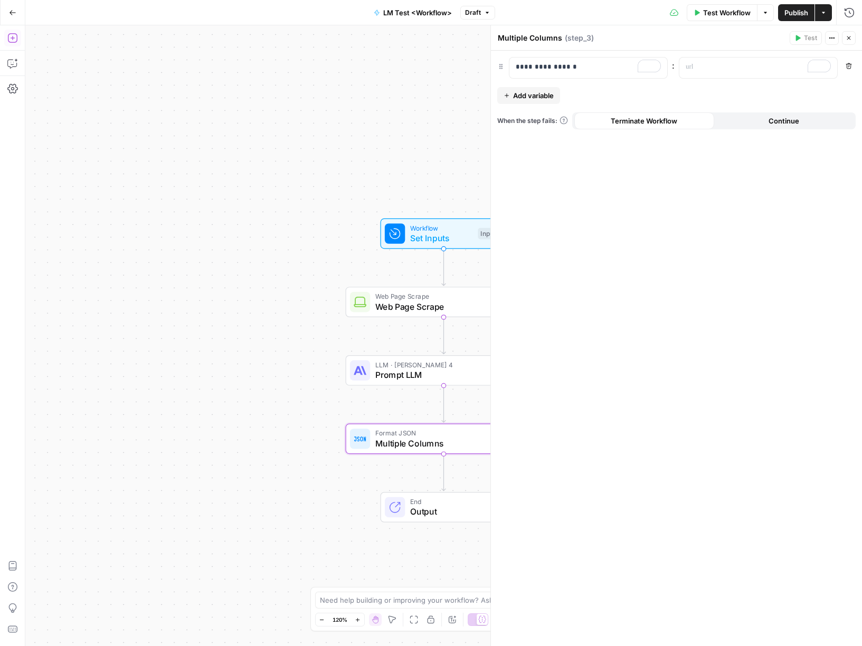
click at [13, 42] on icon "button" at bounding box center [12, 38] width 10 height 10
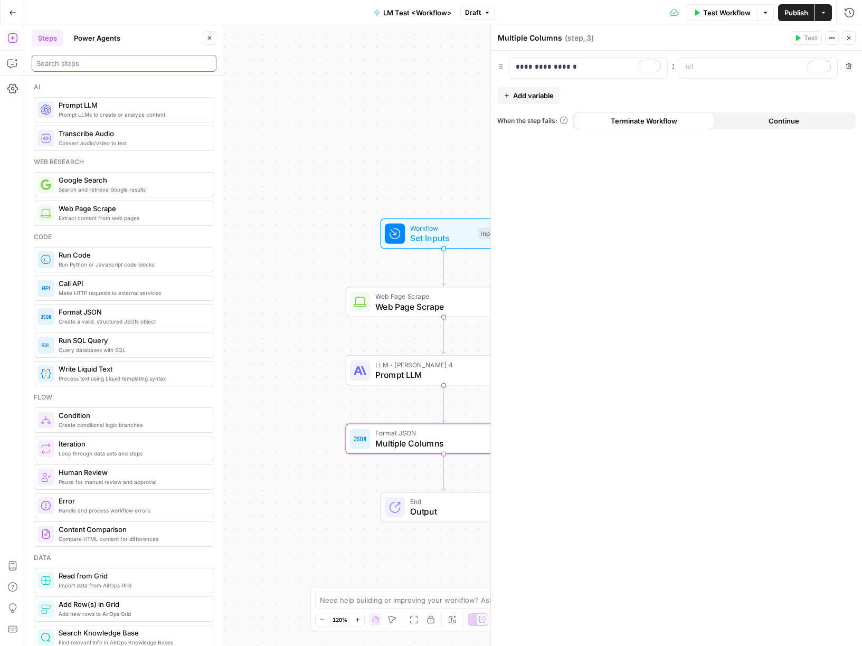
click at [83, 62] on input "search" at bounding box center [123, 63] width 175 height 11
click at [98, 42] on button "Power Agents" at bounding box center [97, 38] width 59 height 17
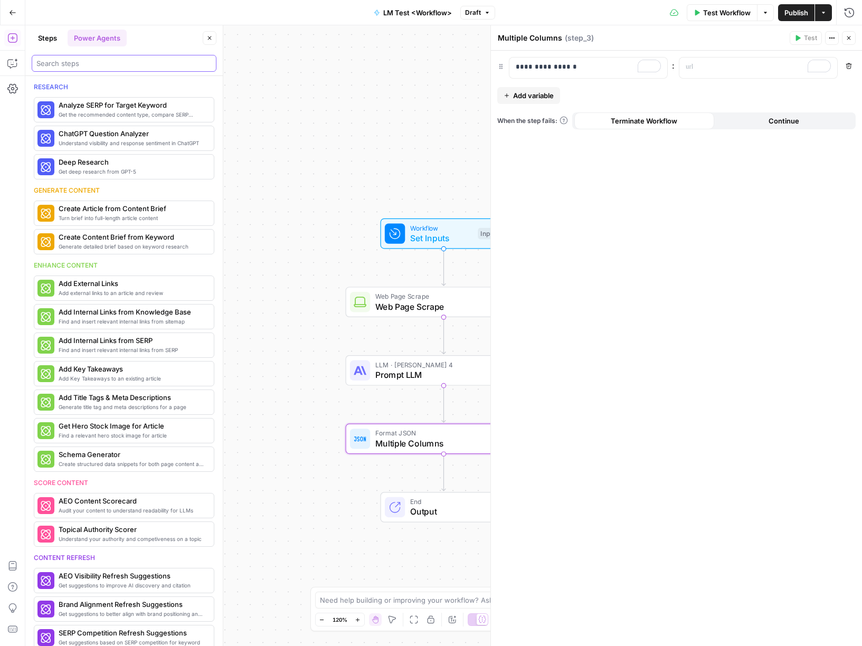
click at [72, 65] on input "search" at bounding box center [123, 63] width 175 height 11
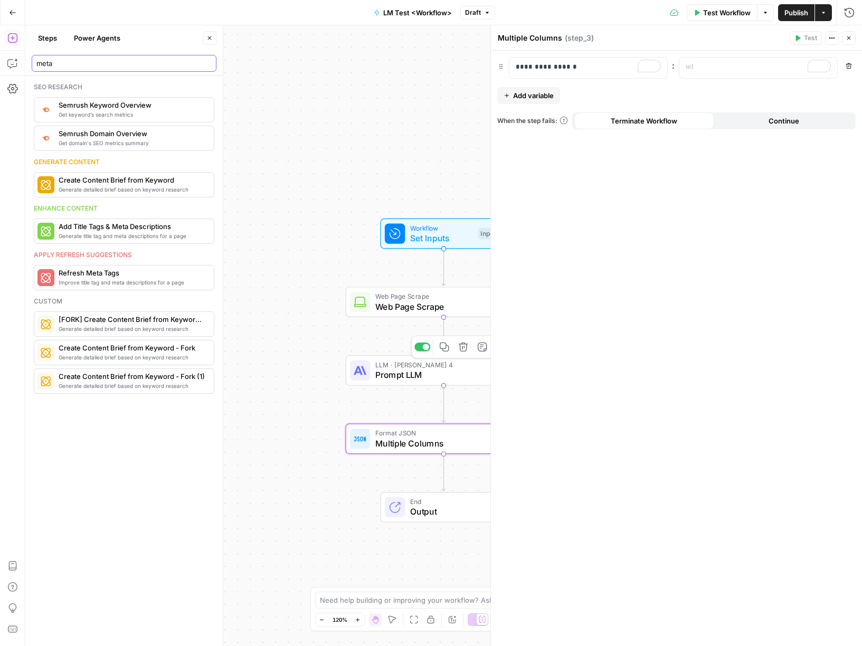
type input "meta"
click at [408, 374] on span "Prompt LLM" at bounding box center [441, 375] width 133 height 13
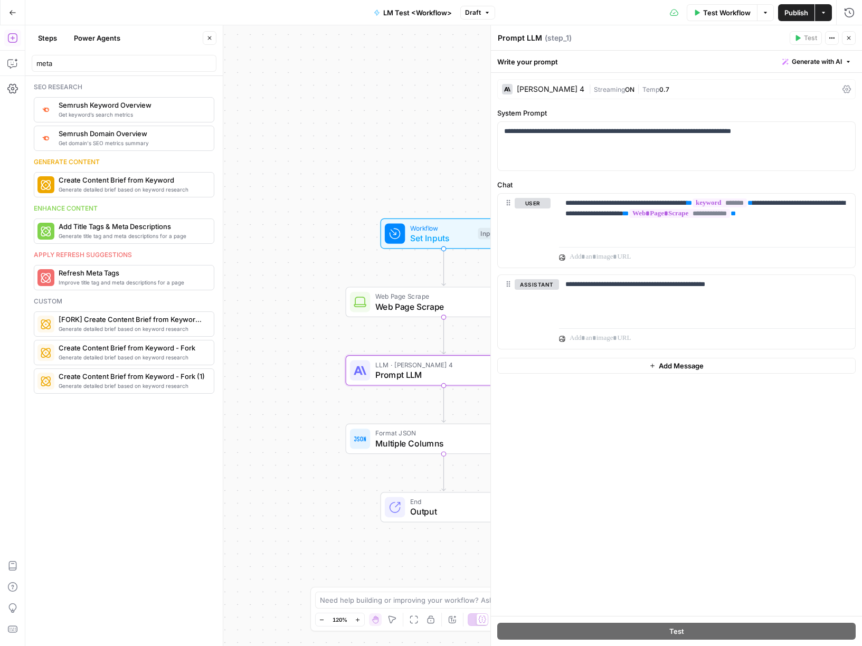
drag, startPoint x: 527, startPoint y: 29, endPoint x: 527, endPoint y: 36, distance: 7.9
click at [527, 33] on header "Prompt LLM Prompt LLM ( step_1 ) Test Actions Close" at bounding box center [676, 37] width 371 height 25
click at [527, 37] on textarea "Prompt LLM" at bounding box center [520, 38] width 44 height 11
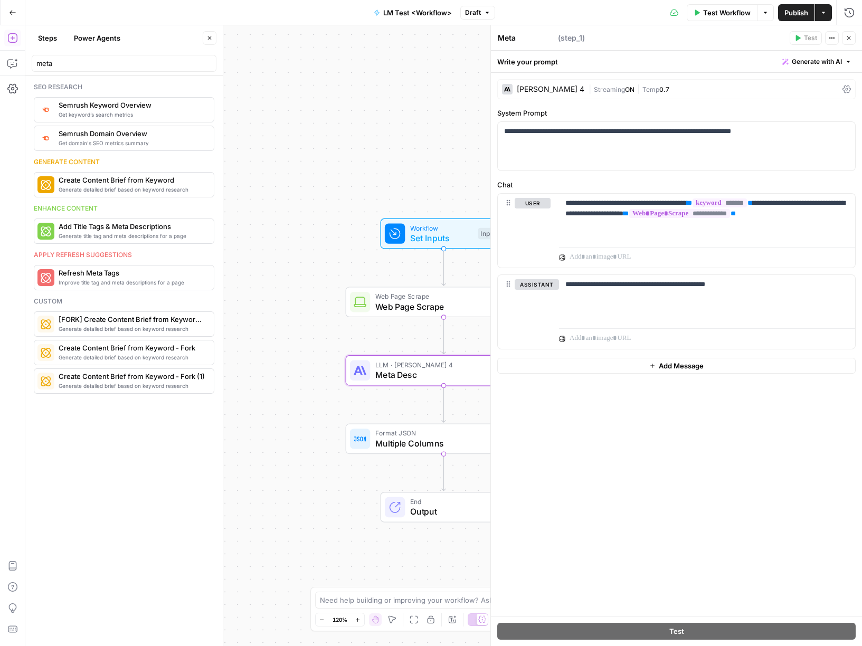
type textarea "Meta Description"
click at [417, 441] on span "Multiple Columns" at bounding box center [441, 443] width 132 height 13
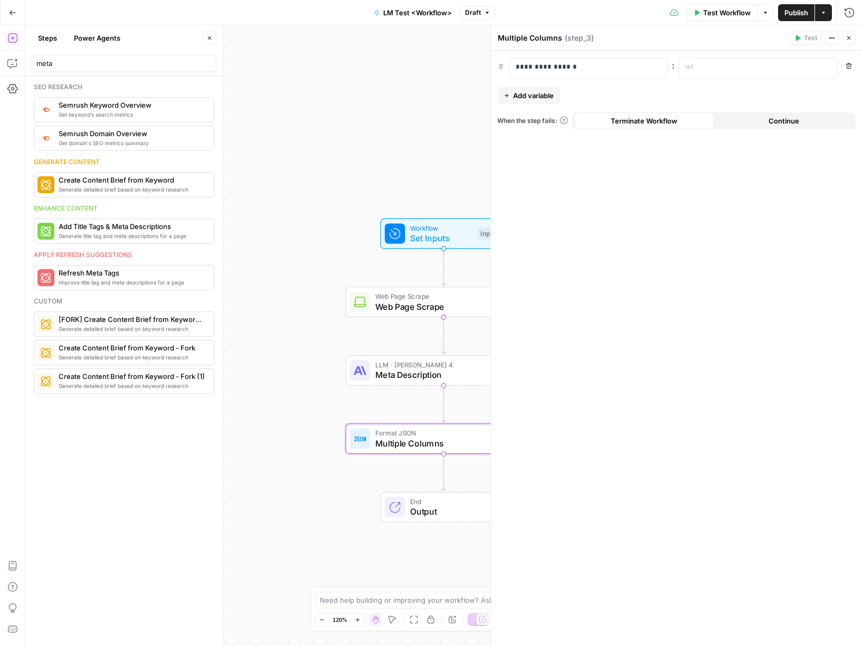
click at [540, 94] on span "Add variable" at bounding box center [533, 95] width 41 height 11
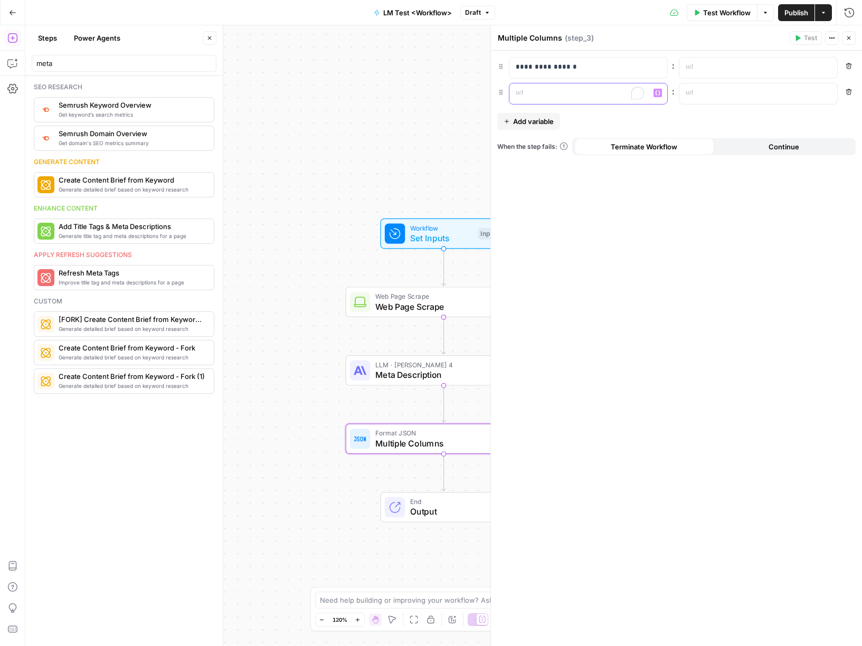
click at [544, 90] on p "To enrich screen reader interactions, please activate Accessibility in Grammarl…" at bounding box center [580, 93] width 128 height 11
click at [724, 90] on p at bounding box center [750, 93] width 128 height 11
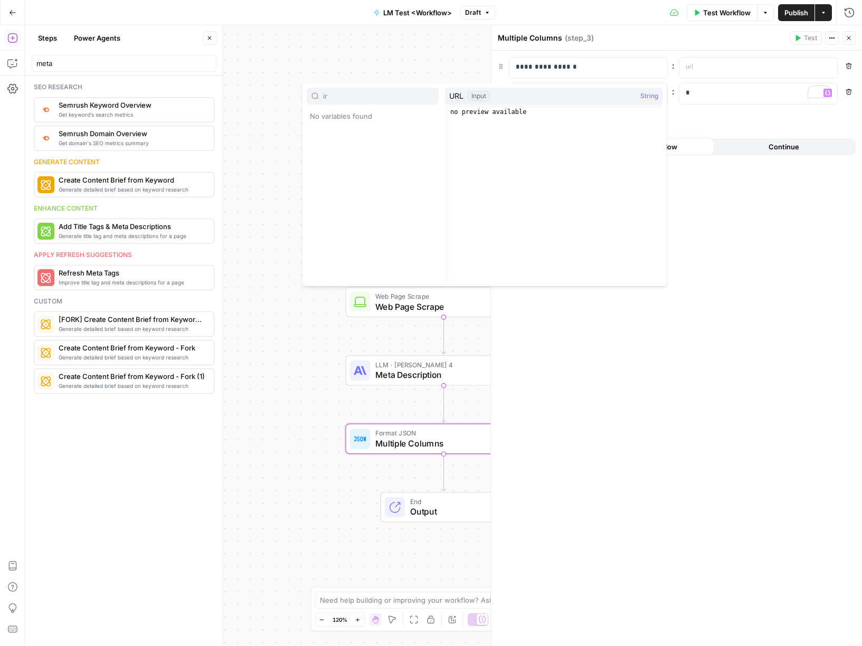
type input "i"
click at [348, 134] on button "Select variable URL" at bounding box center [373, 133] width 132 height 17
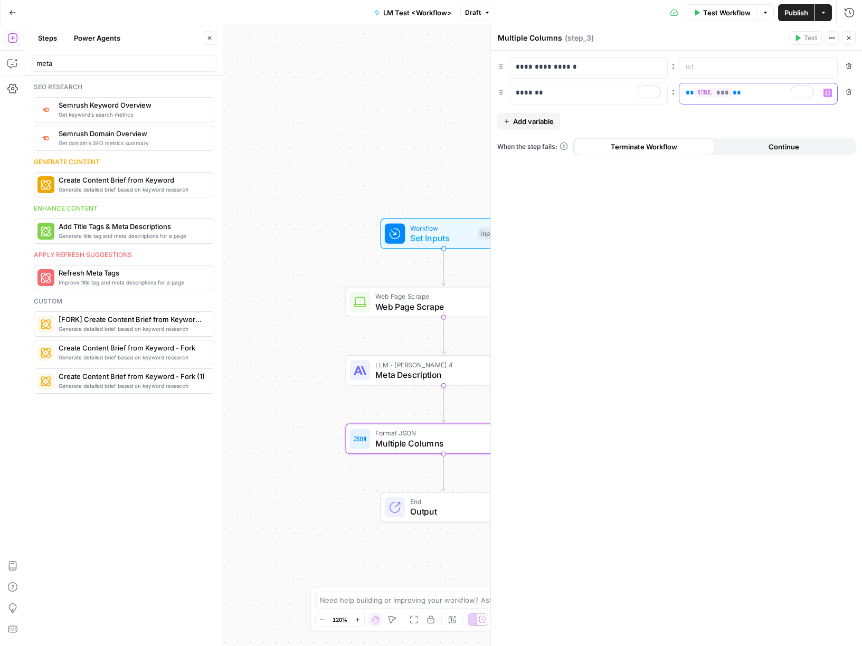
click at [748, 91] on p "** *** **" at bounding box center [750, 93] width 128 height 11
click at [828, 90] on icon "button" at bounding box center [827, 92] width 5 height 5
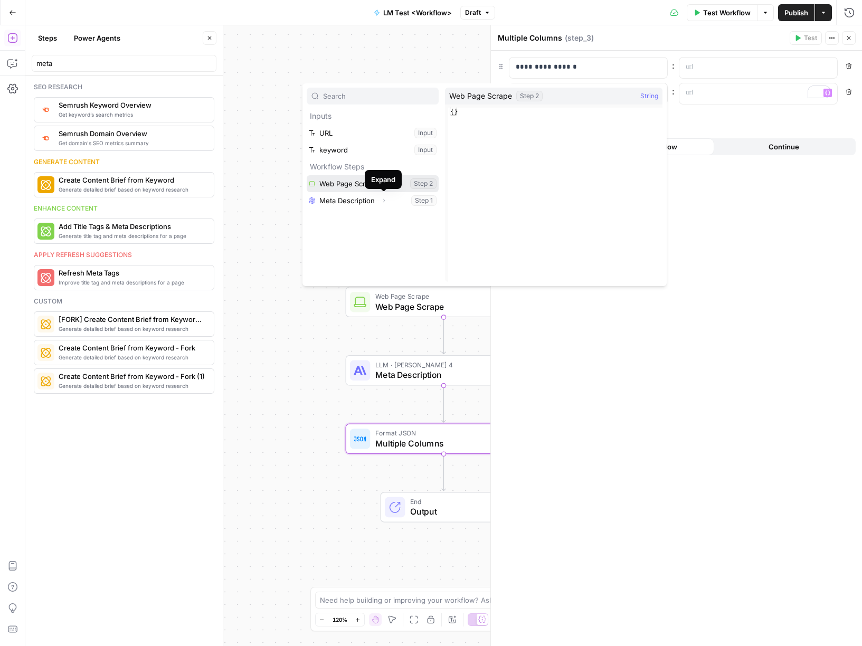
click at [347, 184] on button "Select variable Web Page Scrape" at bounding box center [373, 183] width 132 height 17
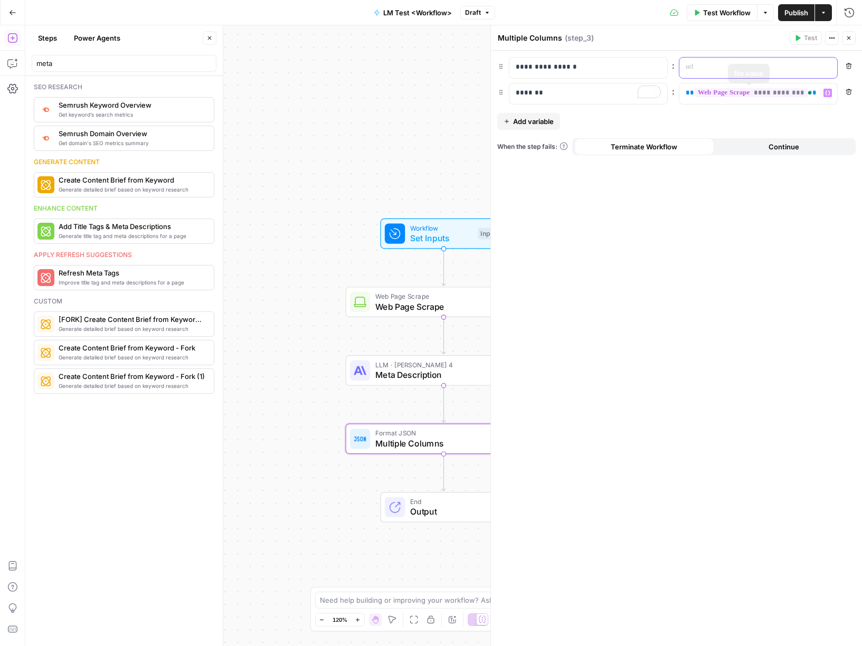
click at [739, 68] on p at bounding box center [750, 67] width 128 height 11
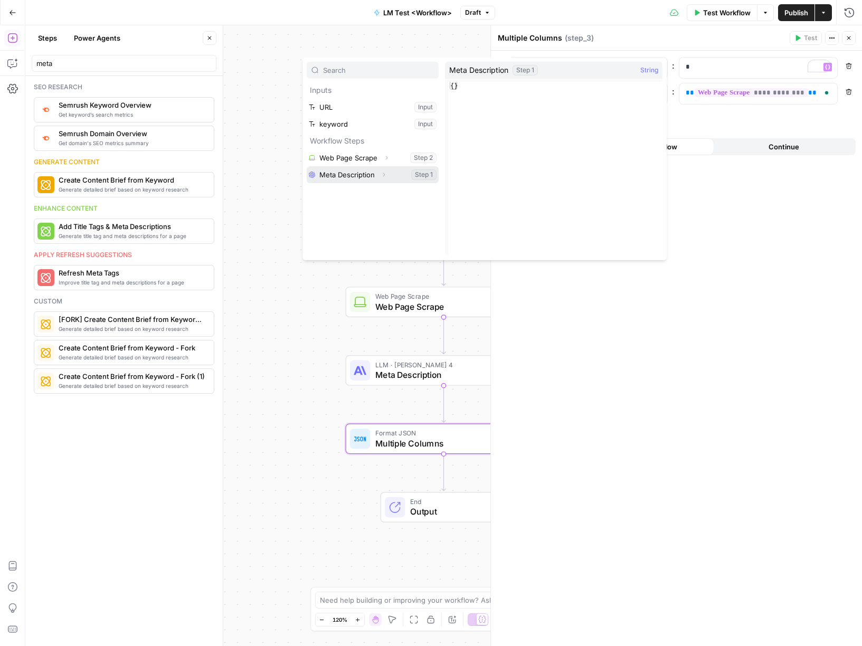
click at [362, 177] on button "Select variable Meta Description" at bounding box center [373, 174] width 132 height 17
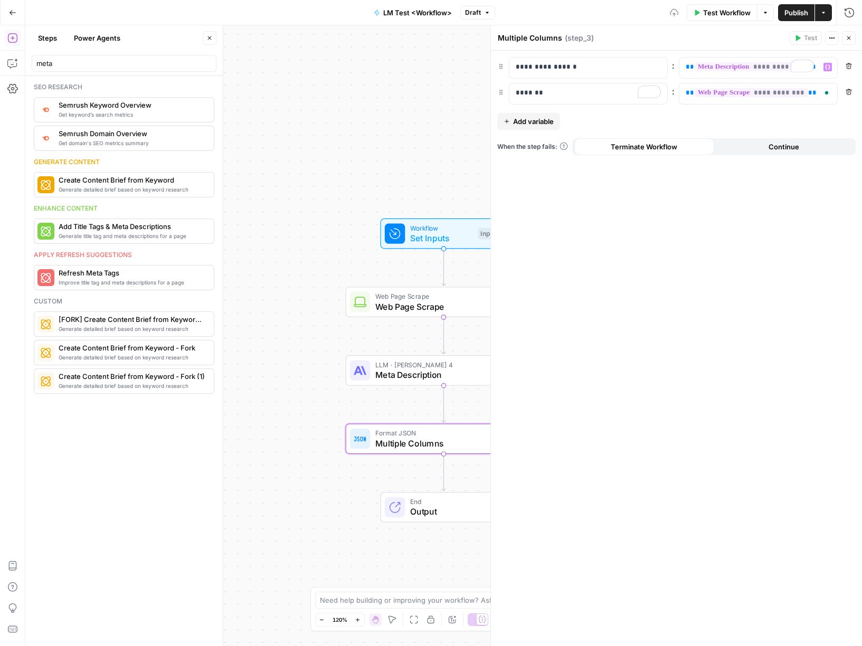
click at [252, 167] on div "Workflow Set Inputs Inputs Web Page Scrape Web Page Scrape Step 2 LLM · Claude …" at bounding box center [443, 335] width 837 height 621
click at [795, 12] on span "Publish" at bounding box center [797, 12] width 24 height 11
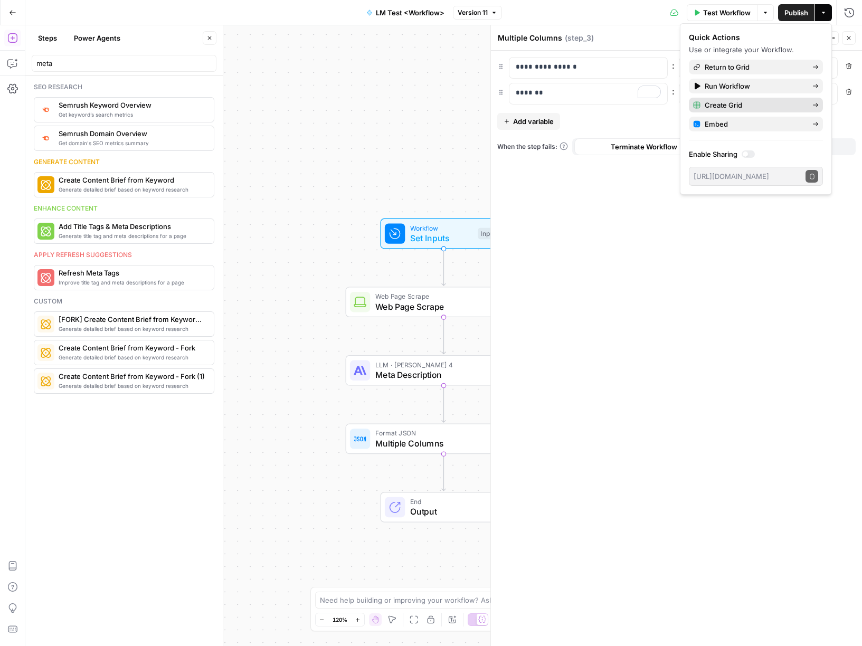
click at [739, 104] on span "Create Grid" at bounding box center [754, 105] width 99 height 11
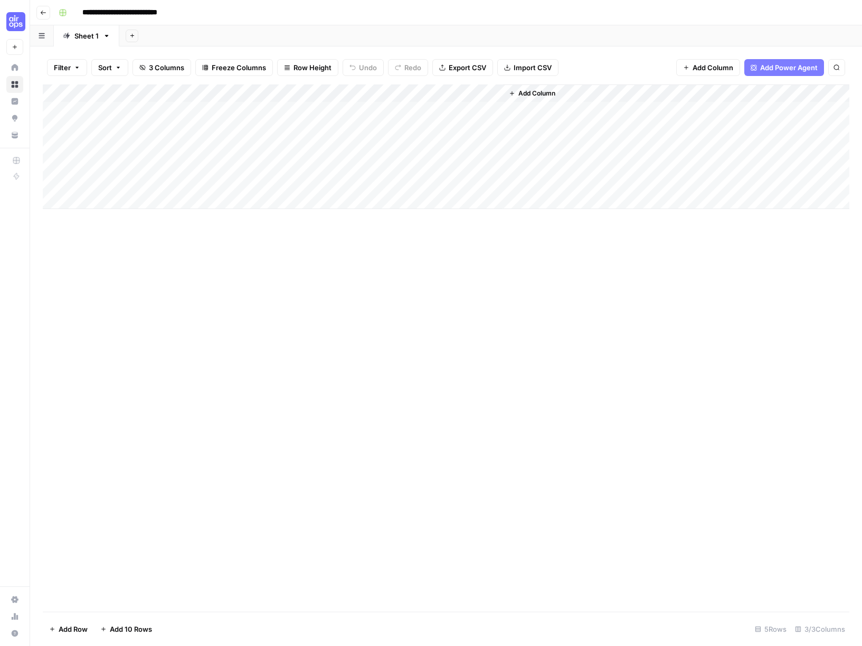
click at [140, 104] on div "Add Column" at bounding box center [446, 146] width 807 height 125
click at [131, 110] on div "Add Column" at bounding box center [446, 146] width 807 height 125
click at [177, 113] on textarea at bounding box center [163, 111] width 169 height 15
click at [174, 114] on textarea at bounding box center [163, 111] width 169 height 15
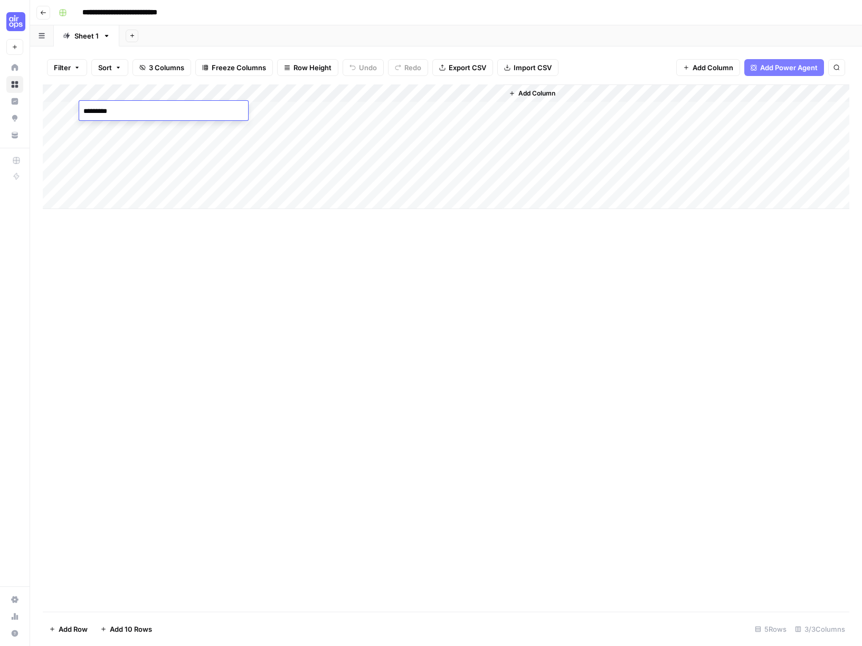
type textarea "**********"
click at [481, 92] on div "Add Column" at bounding box center [446, 146] width 807 height 125
click at [290, 156] on div "Add Column" at bounding box center [446, 146] width 807 height 125
click at [444, 110] on div "Add Column" at bounding box center [446, 146] width 807 height 125
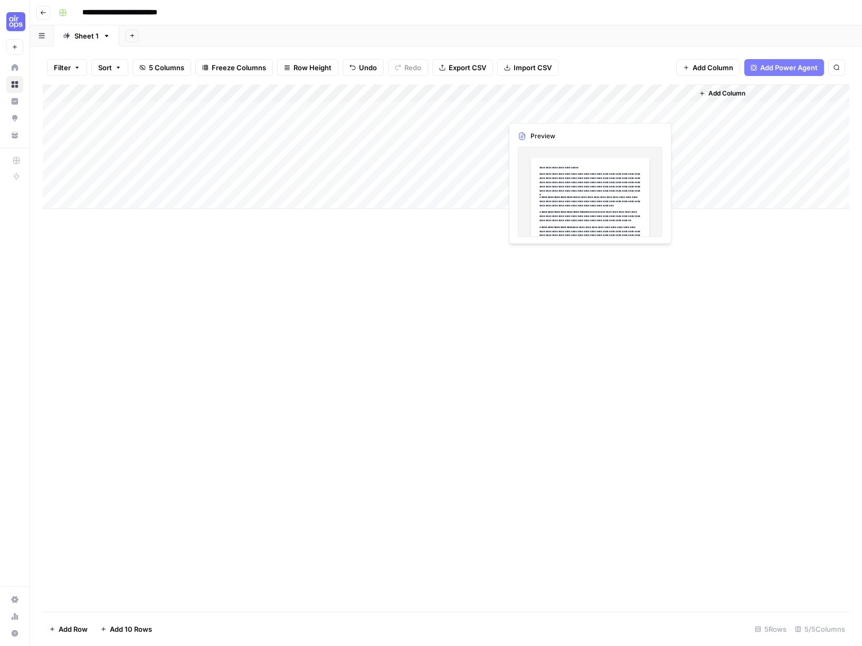
click at [546, 108] on div "Add Column" at bounding box center [446, 146] width 807 height 125
click at [586, 110] on div "Add Column" at bounding box center [446, 146] width 807 height 125
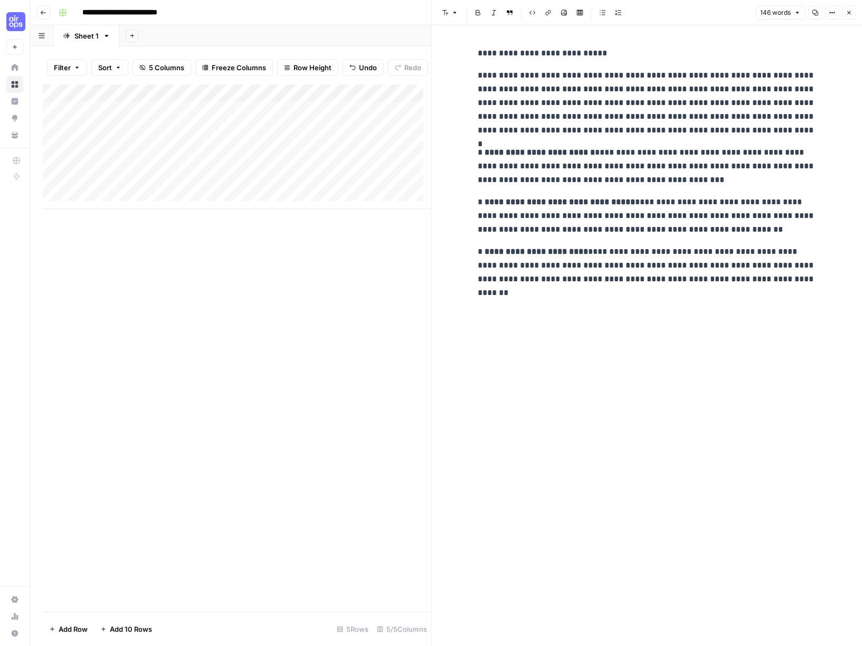
click at [848, 13] on icon "button" at bounding box center [849, 13] width 6 height 6
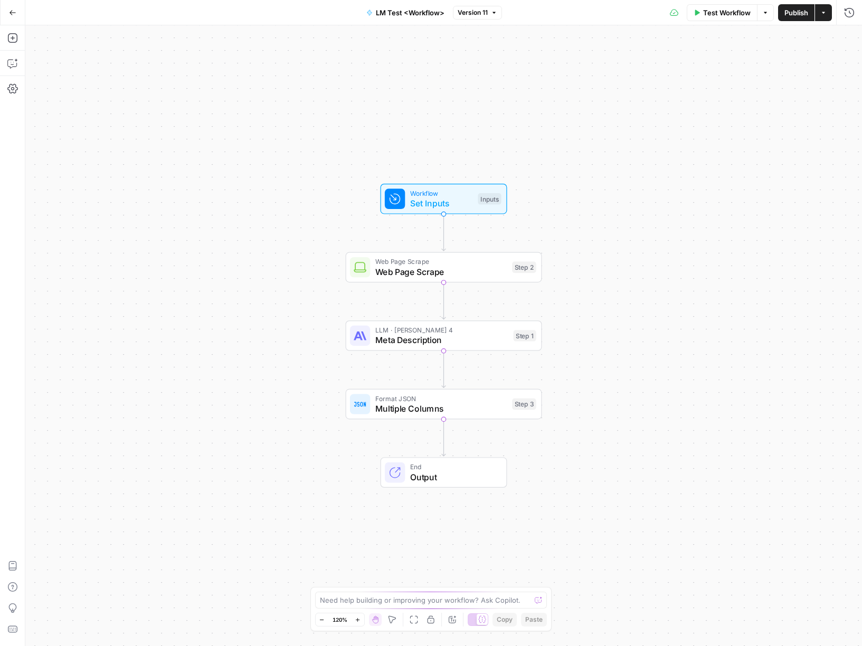
click at [408, 409] on span "Multiple Columns" at bounding box center [441, 408] width 132 height 13
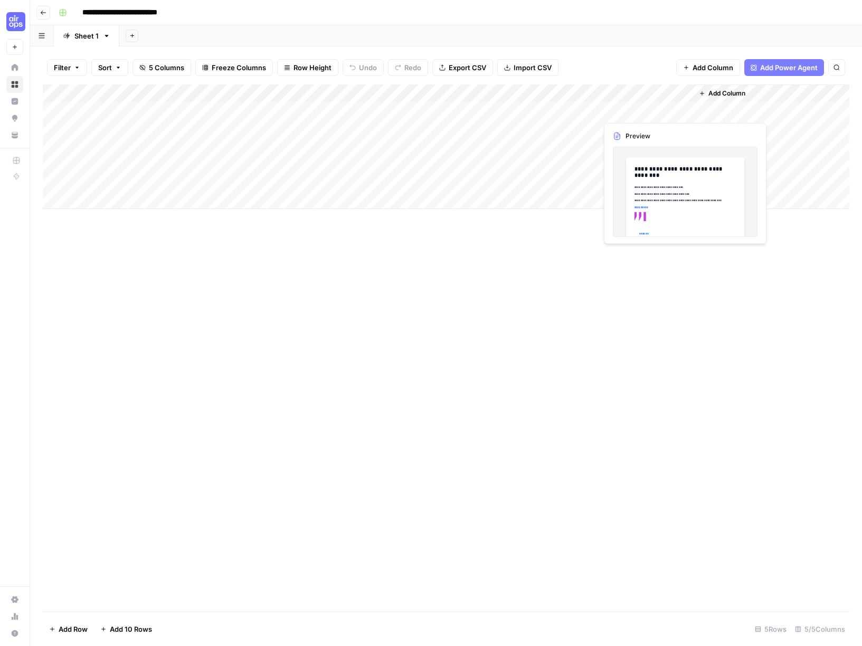
click at [617, 110] on div "Add Column" at bounding box center [446, 146] width 807 height 125
click at [41, 13] on icon "button" at bounding box center [43, 13] width 6 height 6
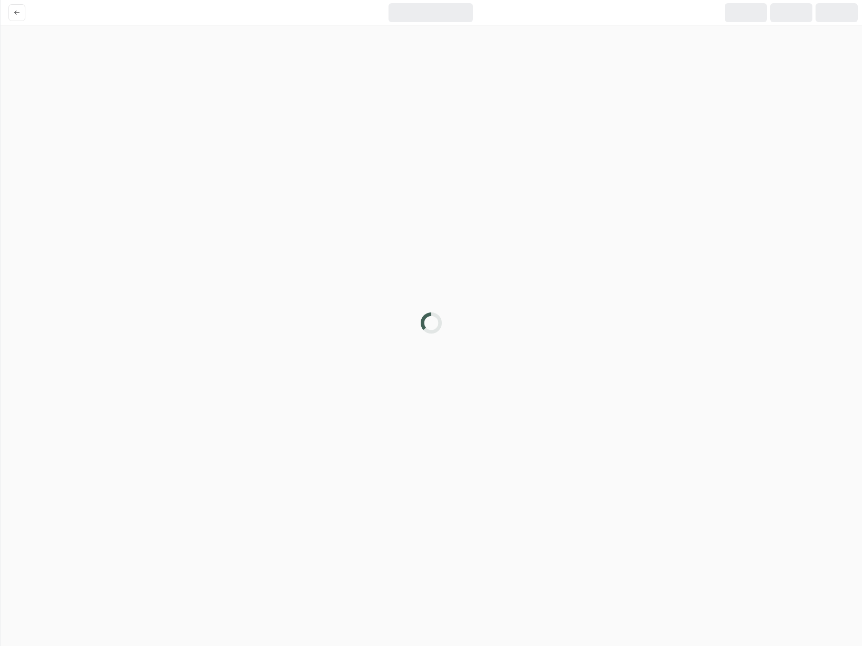
click at [14, 24] on div at bounding box center [145, 12] width 283 height 25
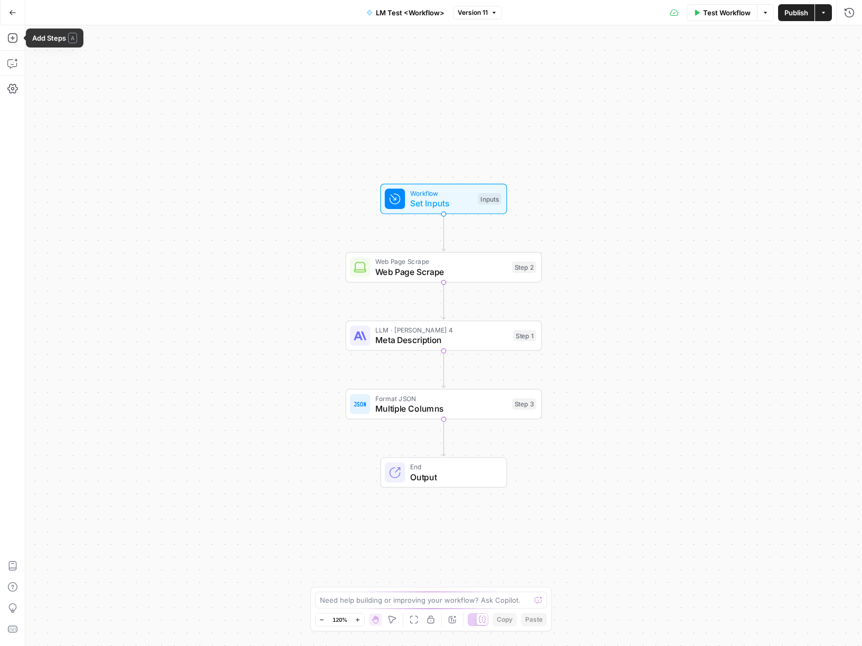
click at [10, 14] on icon "button" at bounding box center [12, 12] width 7 height 7
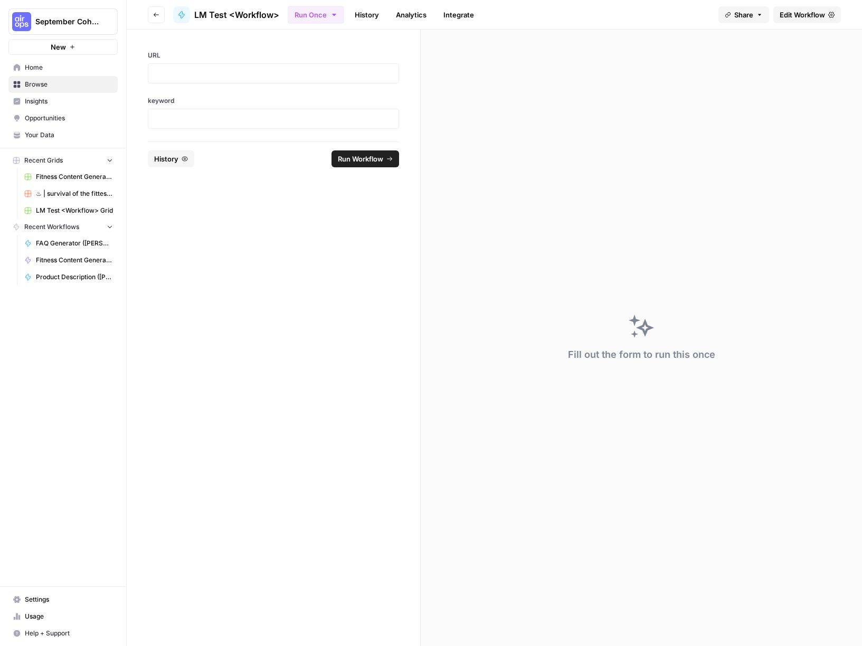
click at [24, 21] on img "Workspace: September Cohort" at bounding box center [21, 21] width 19 height 19
click at [51, 96] on span "Mixmax" at bounding box center [101, 96] width 139 height 11
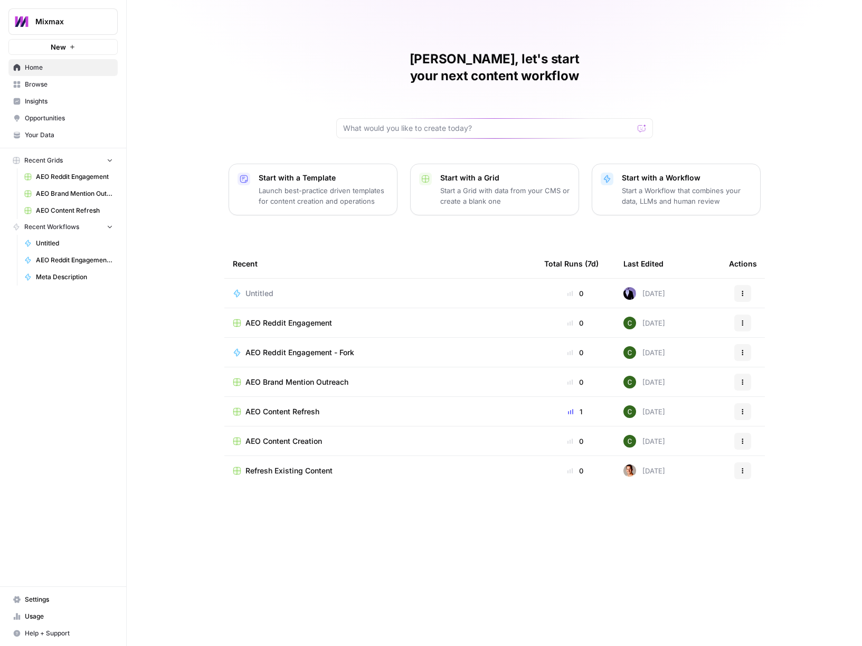
click at [76, 25] on span "Mixmax" at bounding box center [67, 21] width 64 height 11
click at [257, 77] on div "Lana, let's start your next content workflow Start with a Template Launch best-…" at bounding box center [495, 323] width 736 height 646
click at [41, 142] on link "Your Data" at bounding box center [62, 135] width 109 height 17
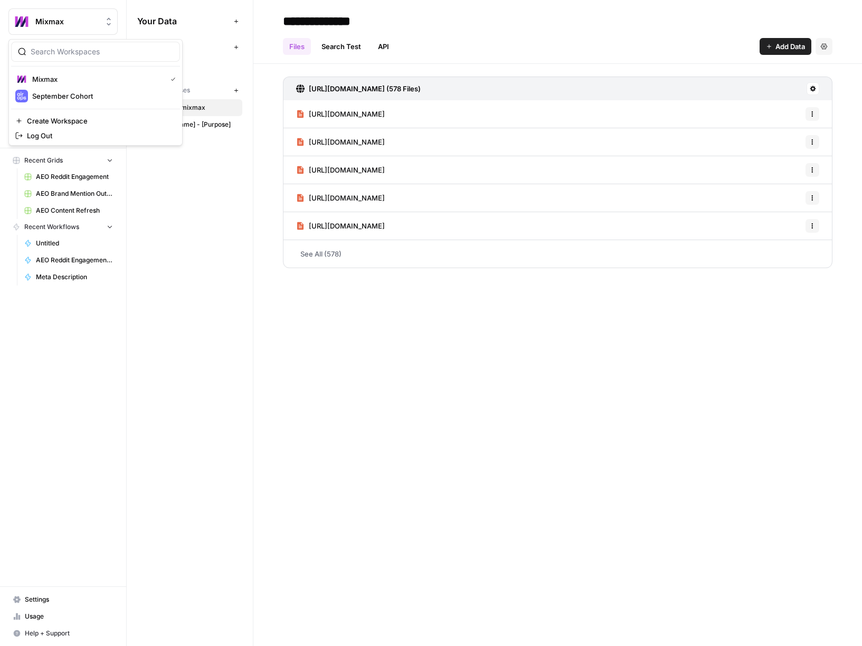
click at [60, 24] on span "Mixmax" at bounding box center [67, 21] width 64 height 11
click at [56, 95] on span "September Cohort" at bounding box center [101, 96] width 139 height 11
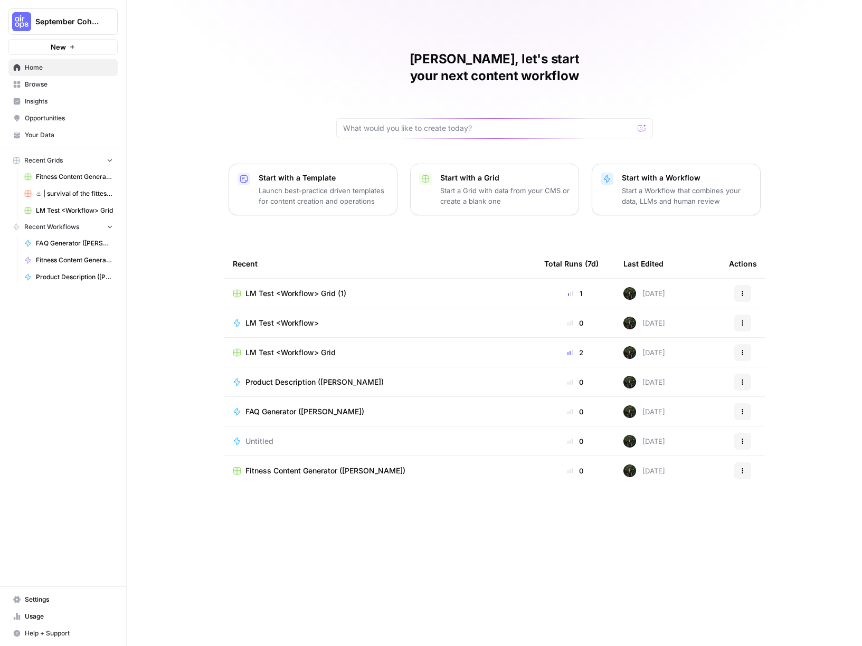
click at [50, 135] on span "Your Data" at bounding box center [69, 135] width 88 height 10
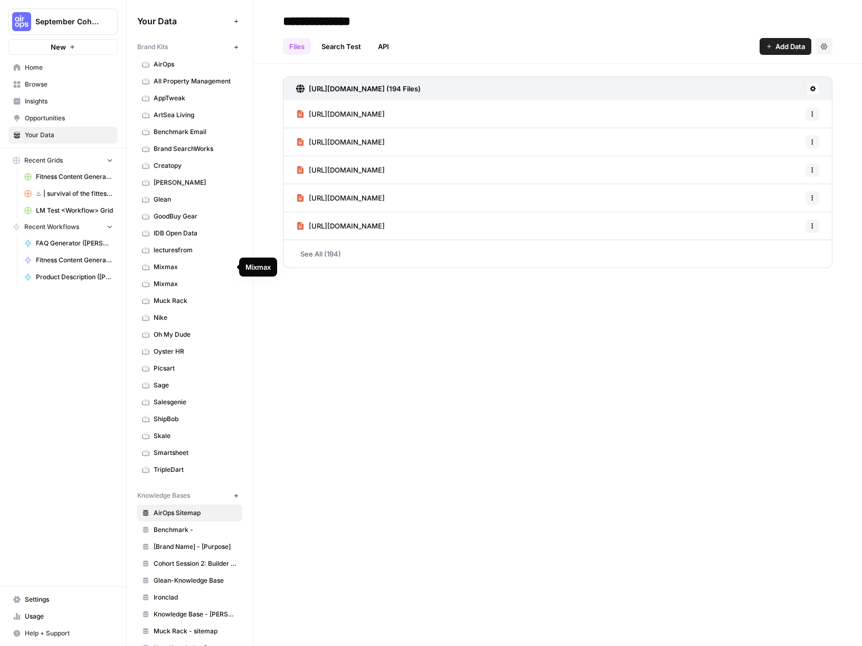
click at [144, 268] on icon at bounding box center [145, 267] width 7 height 7
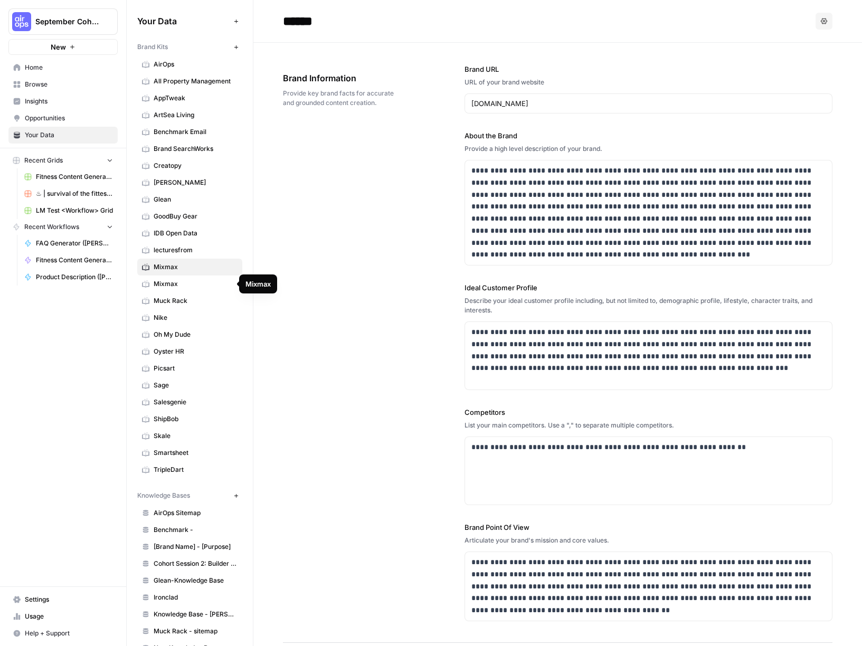
click at [145, 287] on icon at bounding box center [145, 285] width 7 height 5
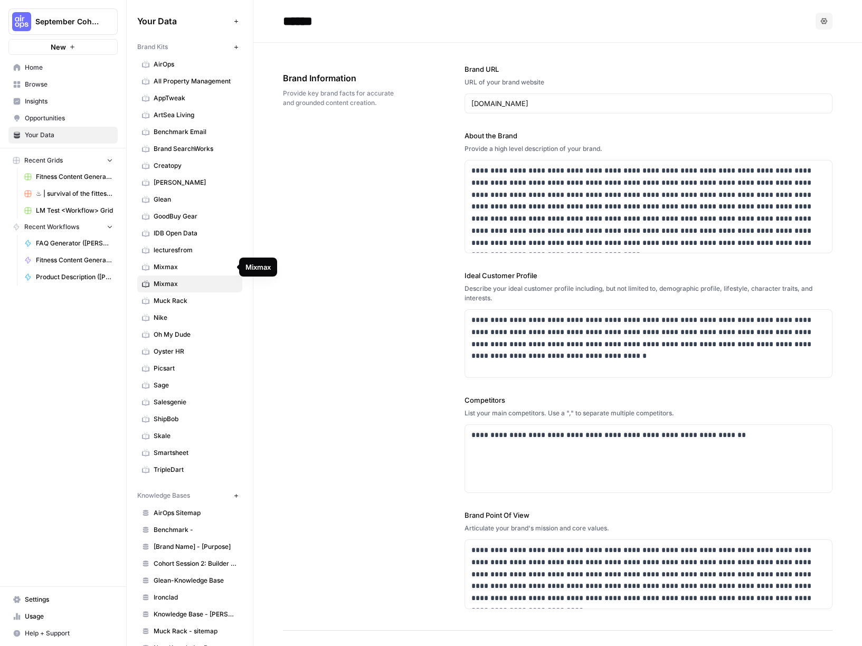
click at [144, 267] on icon at bounding box center [145, 267] width 7 height 7
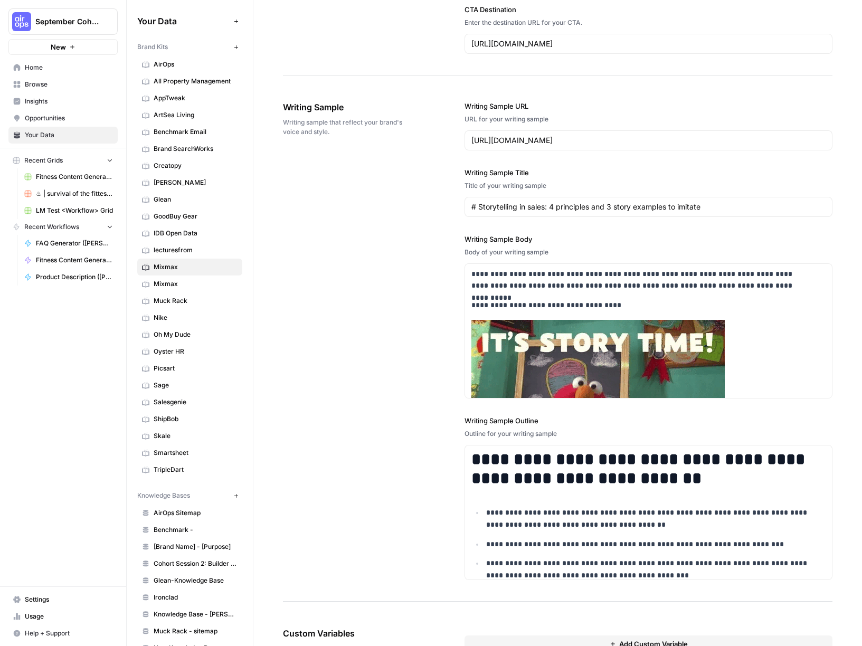
scroll to position [1187, 0]
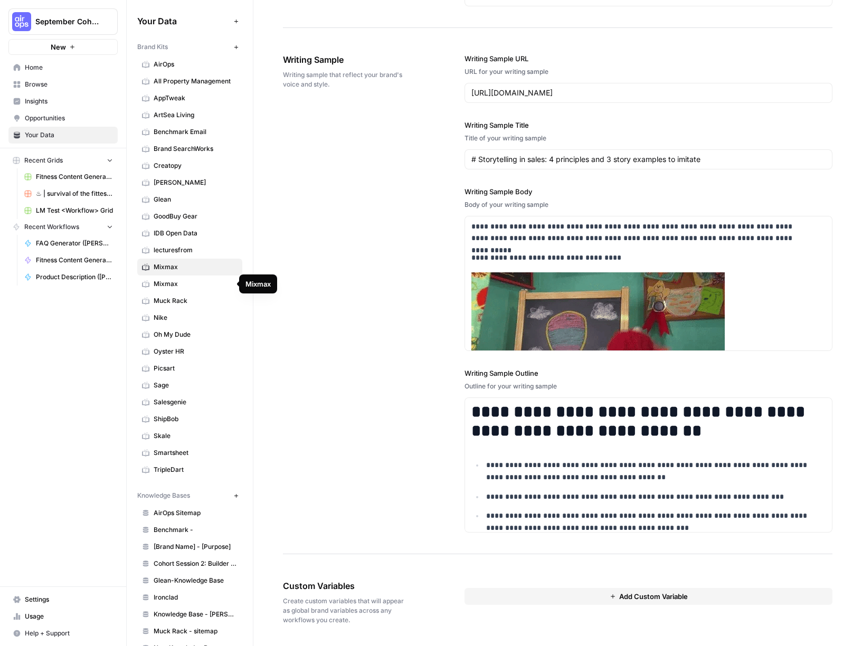
click at [181, 283] on span "Mixmax" at bounding box center [196, 284] width 84 height 10
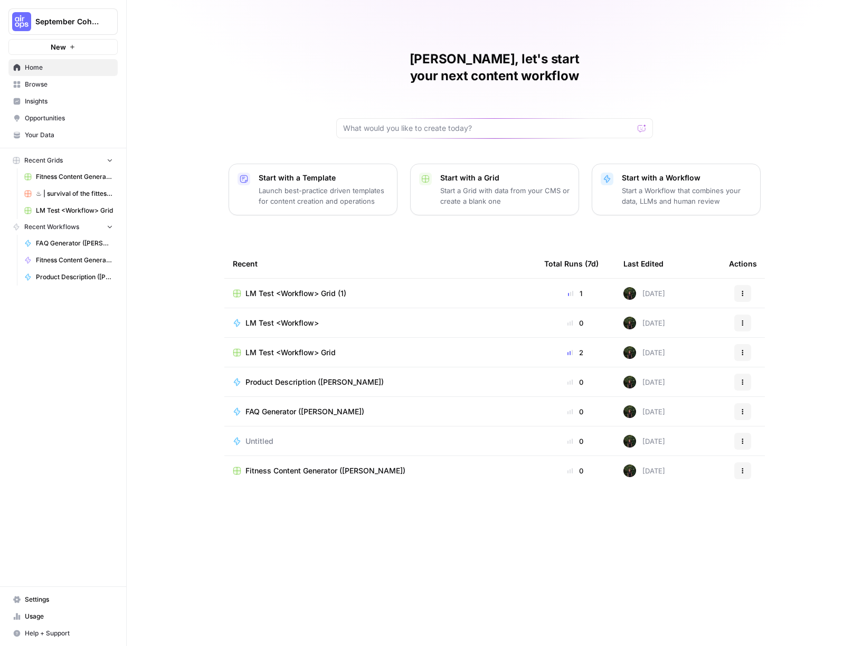
click at [241, 39] on div "[PERSON_NAME], let's start your next content workflow Start with a Template Lau…" at bounding box center [495, 323] width 736 height 646
click at [307, 318] on span "LM Test <Workflow>" at bounding box center [282, 323] width 73 height 11
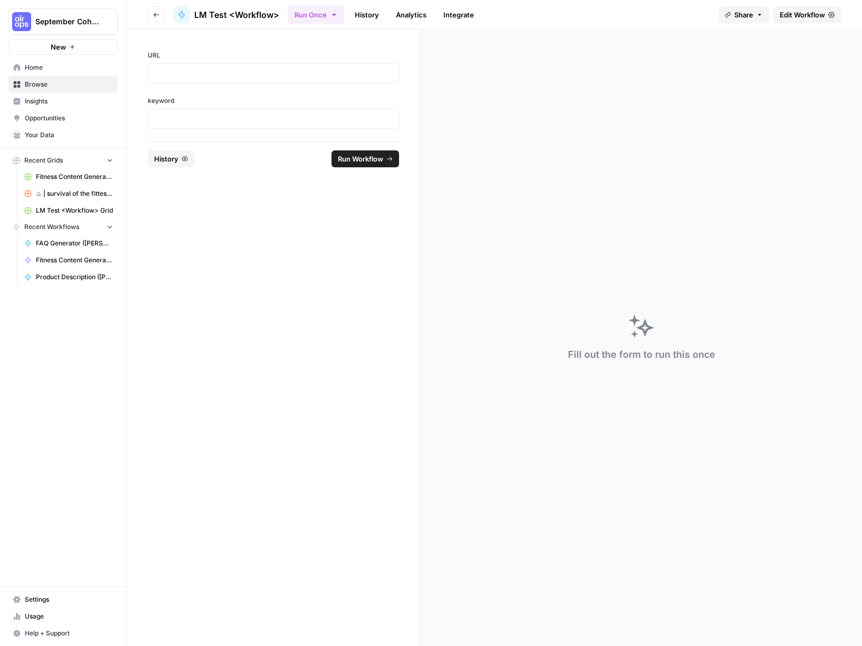
click at [803, 11] on span "Edit Workflow" at bounding box center [802, 15] width 45 height 11
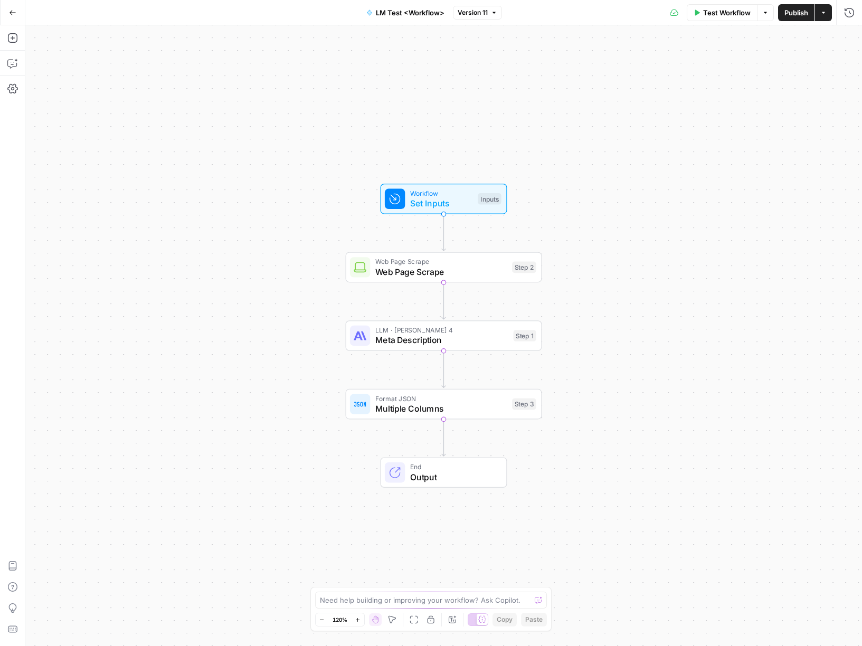
click at [415, 209] on span "Set Inputs" at bounding box center [441, 203] width 63 height 13
click at [680, 154] on button "Add Field" at bounding box center [668, 160] width 336 height 17
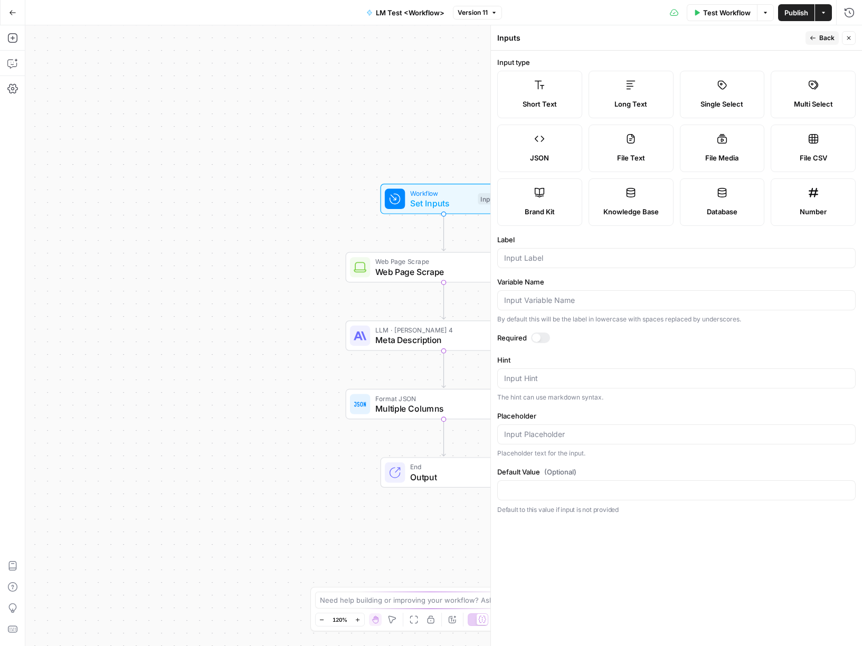
click at [559, 204] on label "Brand Kit" at bounding box center [539, 203] width 85 height 48
click at [559, 264] on div at bounding box center [676, 258] width 359 height 20
type input "Mixmax"
click at [820, 37] on span "Back" at bounding box center [827, 38] width 15 height 10
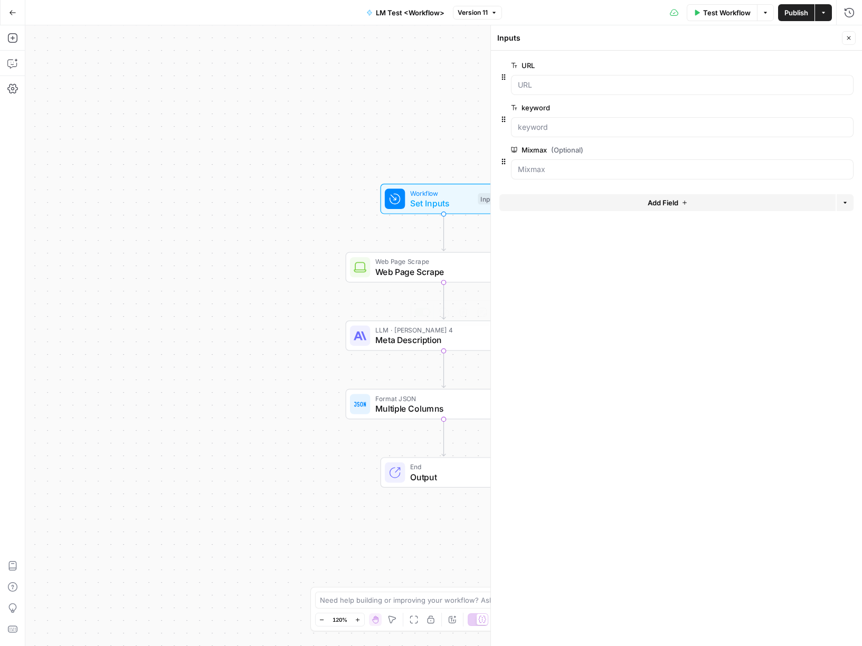
click at [403, 338] on span "Meta Description" at bounding box center [441, 340] width 133 height 13
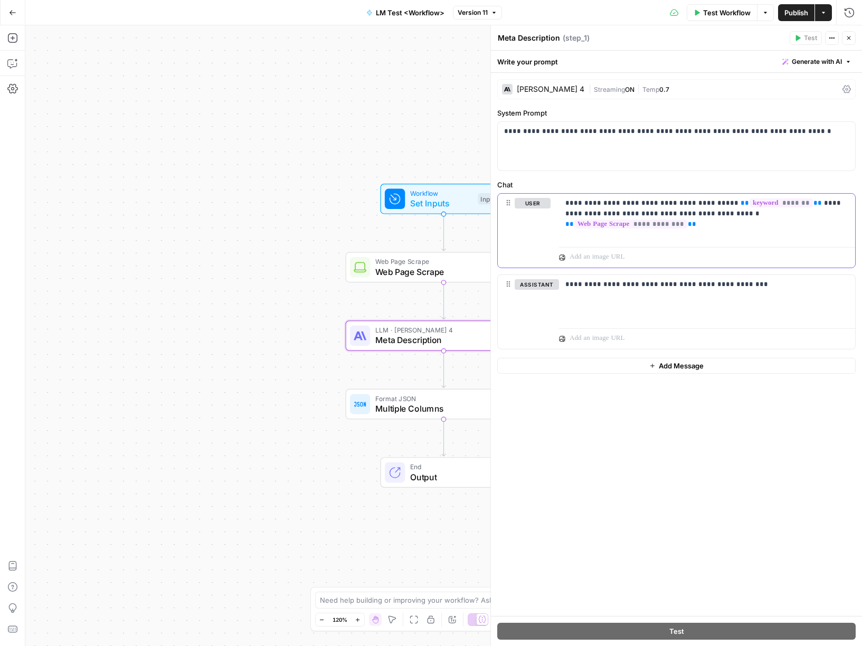
click at [831, 215] on p "**********" at bounding box center [708, 208] width 284 height 21
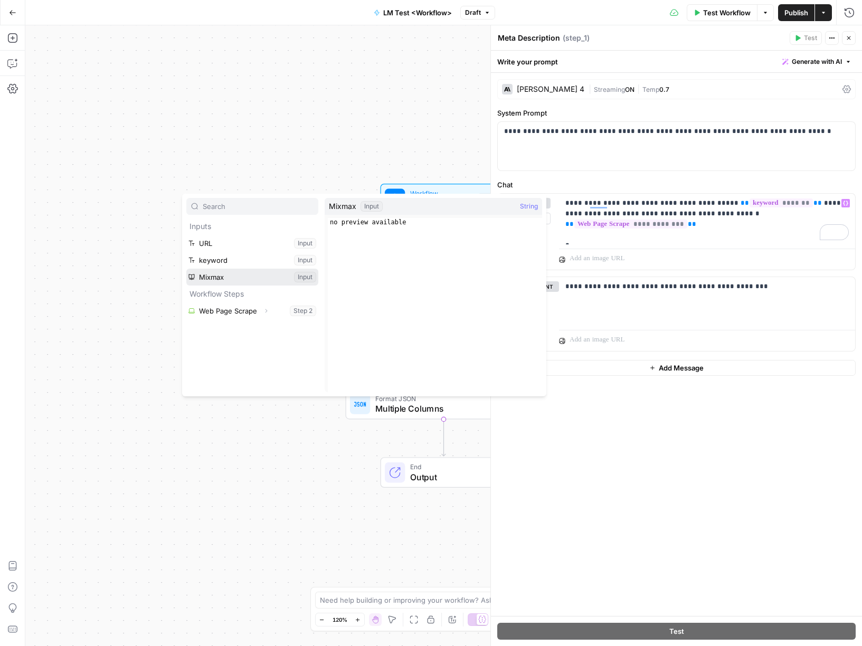
click at [193, 278] on button "Select variable Mixmax" at bounding box center [252, 277] width 132 height 17
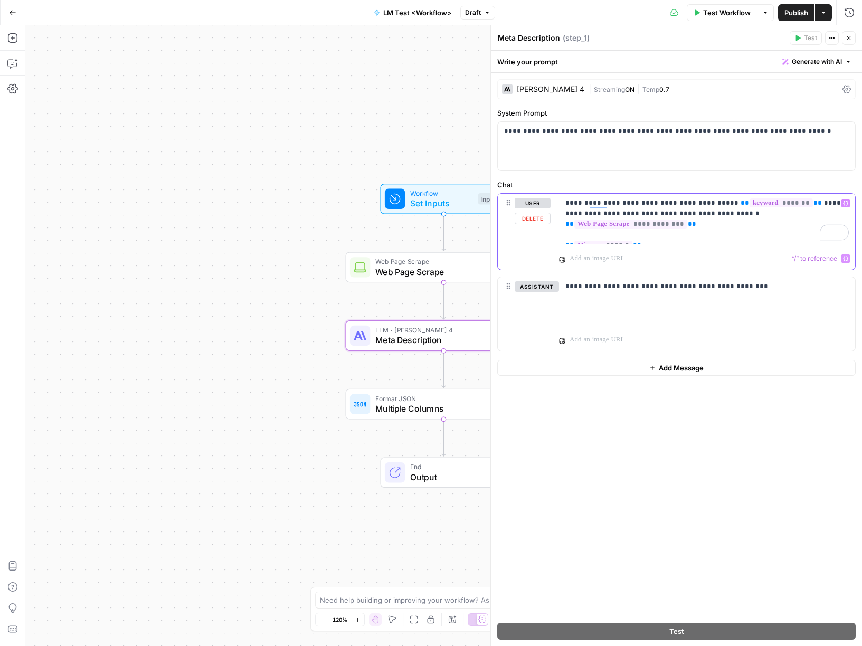
click at [591, 241] on span "******" at bounding box center [604, 245] width 58 height 9
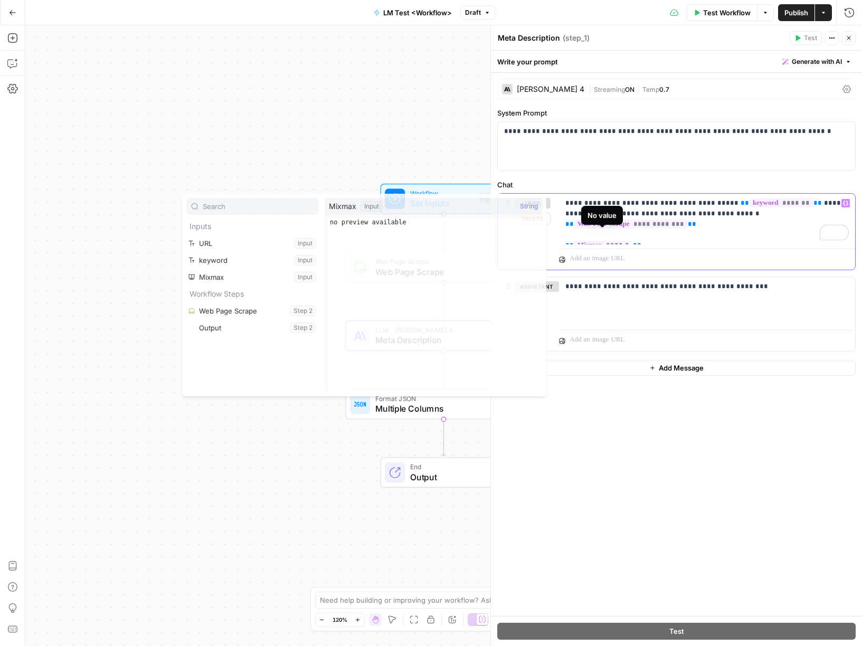
click at [591, 241] on span "******" at bounding box center [604, 245] width 58 height 9
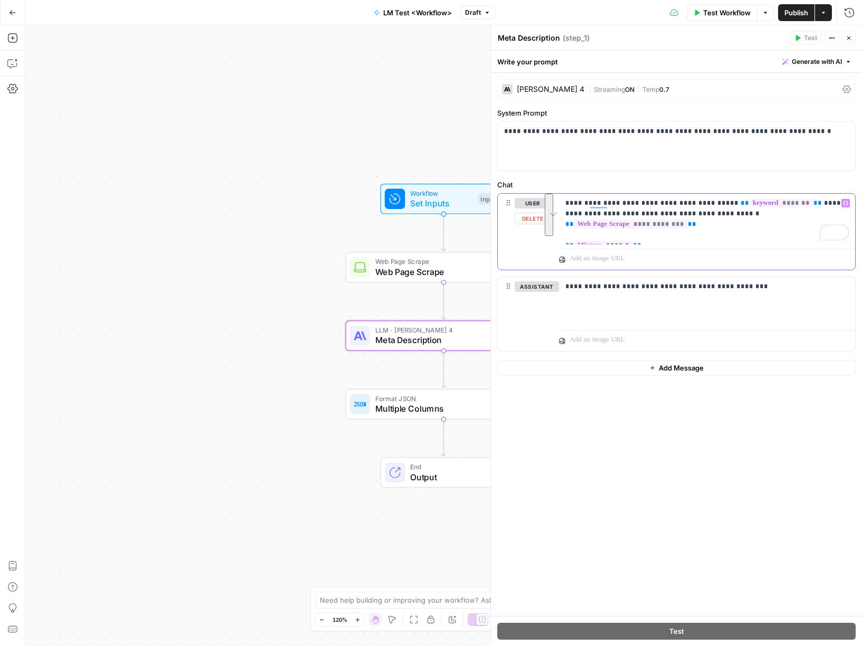
click at [661, 239] on p "**********" at bounding box center [708, 219] width 284 height 42
drag, startPoint x: 635, startPoint y: 243, endPoint x: 560, endPoint y: 237, distance: 74.7
click at [560, 237] on div "**********" at bounding box center [707, 219] width 296 height 51
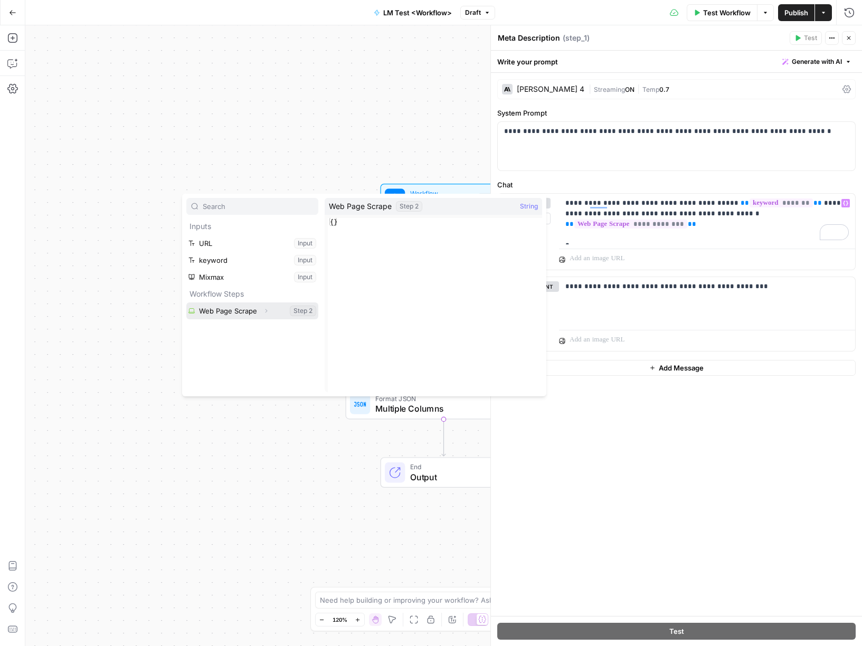
click at [267, 311] on icon "button" at bounding box center [267, 311] width 2 height 4
click at [251, 102] on div "Workflow Set Inputs Inputs Web Page Scrape Web Page Scrape Step 2 LLM · [PERSON…" at bounding box center [443, 335] width 837 height 621
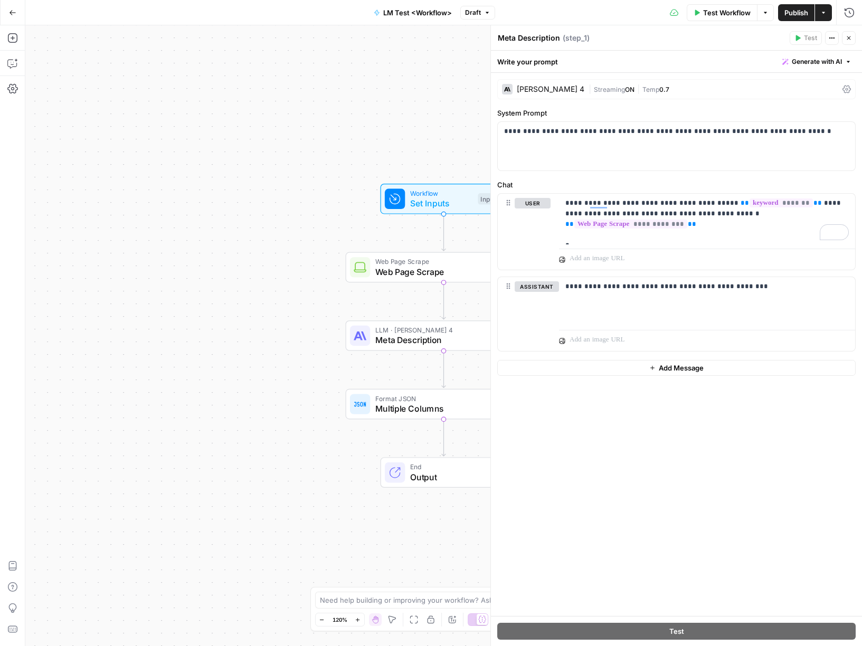
click at [252, 102] on div "Workflow Set Inputs Inputs Web Page Scrape Web Page Scrape Step 2 LLM · [PERSON…" at bounding box center [443, 335] width 837 height 621
click at [224, 224] on div "Workflow Set Inputs Inputs Web Page Scrape Web Page Scrape Step 2 LLM · [PERSON…" at bounding box center [443, 335] width 837 height 621
click at [610, 233] on p "**********" at bounding box center [708, 219] width 284 height 42
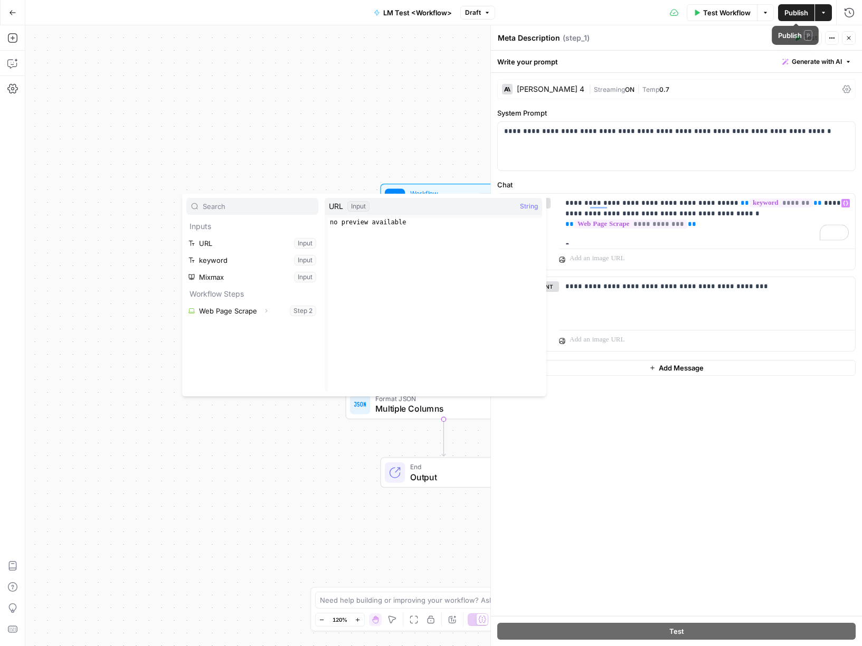
click at [797, 13] on span "Publish" at bounding box center [797, 12] width 24 height 11
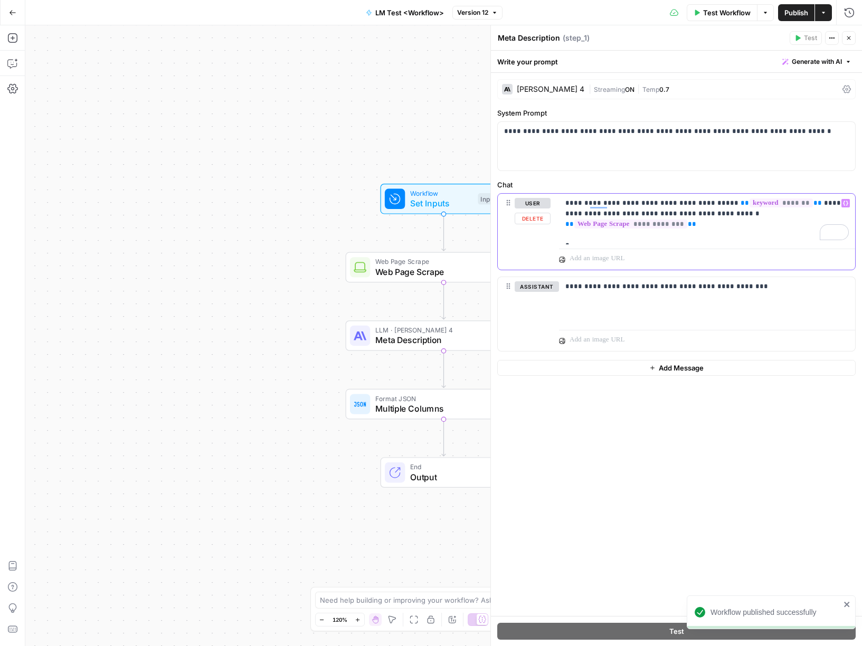
click at [586, 237] on p "**********" at bounding box center [708, 219] width 284 height 42
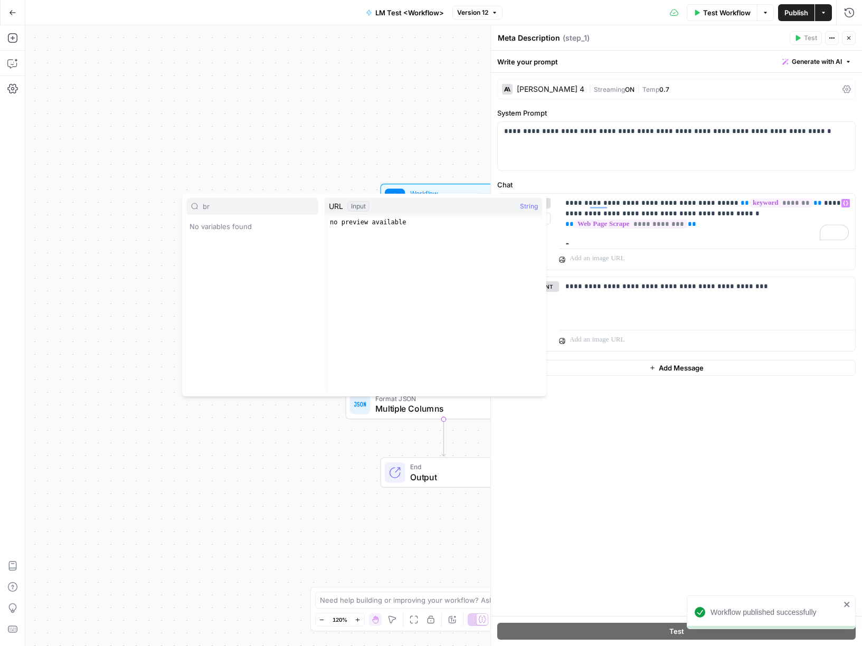
type input "b"
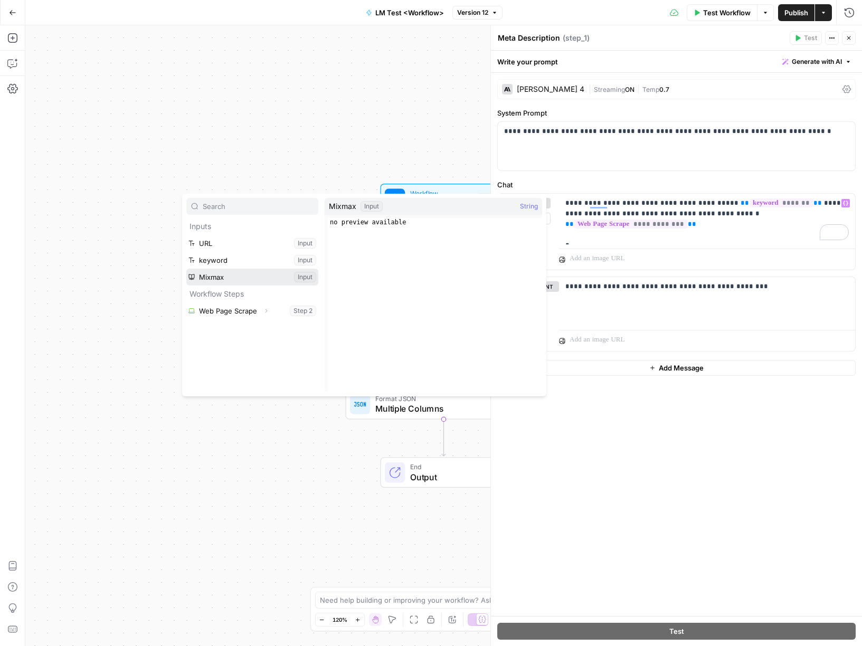
click at [192, 277] on button "Select variable Mixmax" at bounding box center [252, 277] width 132 height 17
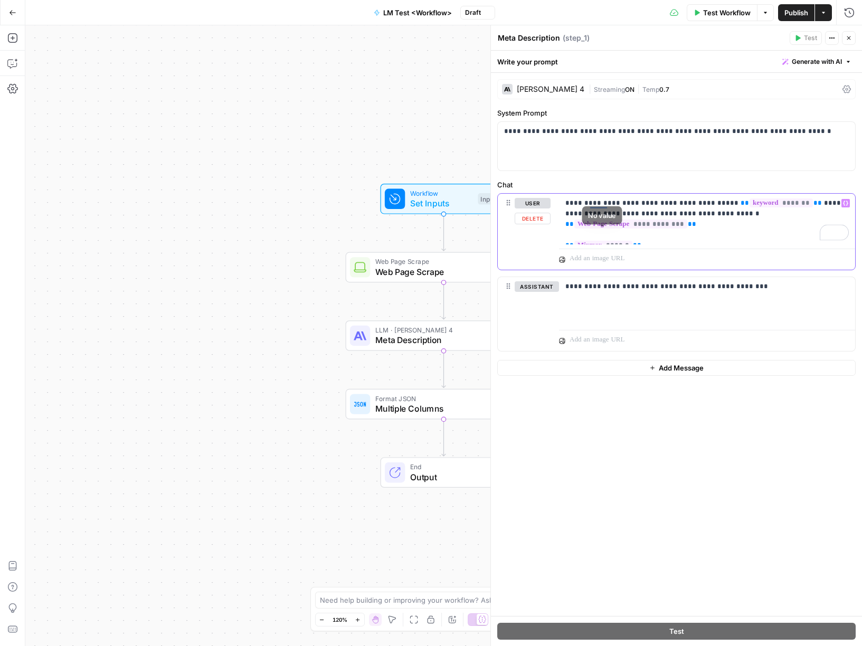
click at [610, 240] on p "**********" at bounding box center [708, 219] width 284 height 42
click at [145, 127] on div "Workflow Set Inputs Inputs Test Step Web Page Scrape Web Page Scrape Step 2 LLM…" at bounding box center [443, 335] width 837 height 621
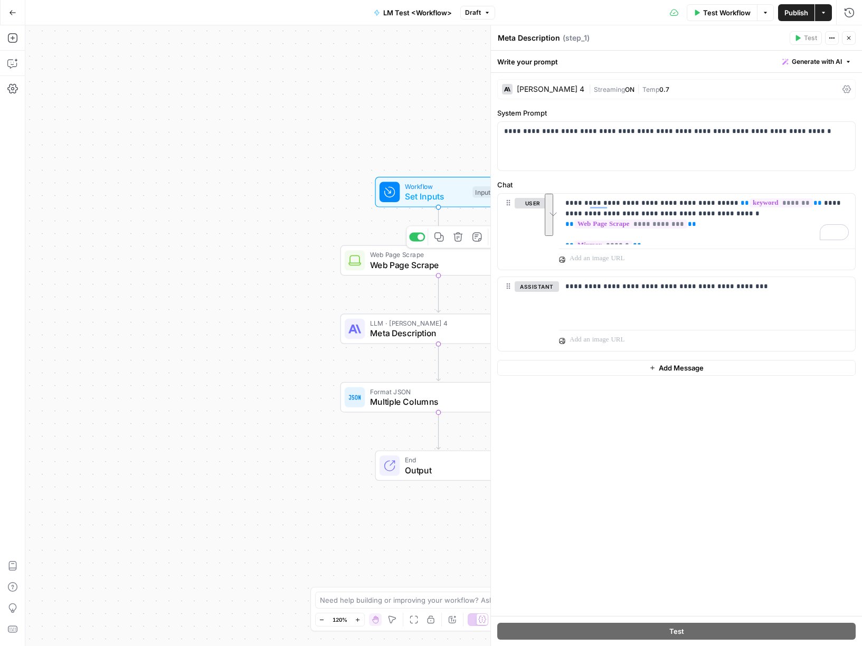
click at [434, 190] on span "Set Inputs" at bounding box center [436, 196] width 63 height 13
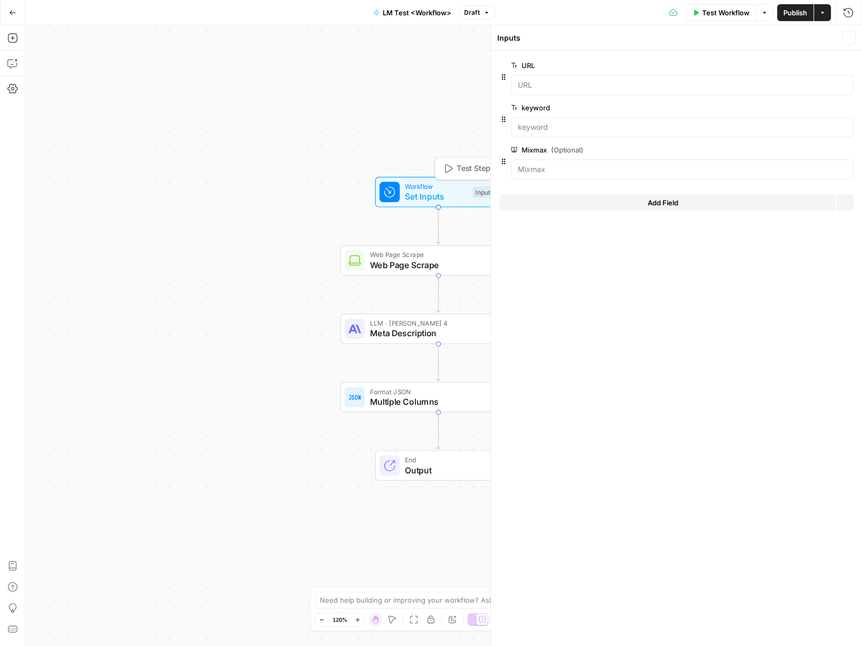
click at [434, 192] on span "Set Inputs" at bounding box center [436, 196] width 63 height 13
click at [547, 156] on div "Mixmax (Optional) edit field Delete group" at bounding box center [682, 162] width 343 height 36
click at [848, 150] on icon "button" at bounding box center [848, 150] width 6 height 6
click at [607, 165] on button "Add Field" at bounding box center [668, 160] width 336 height 17
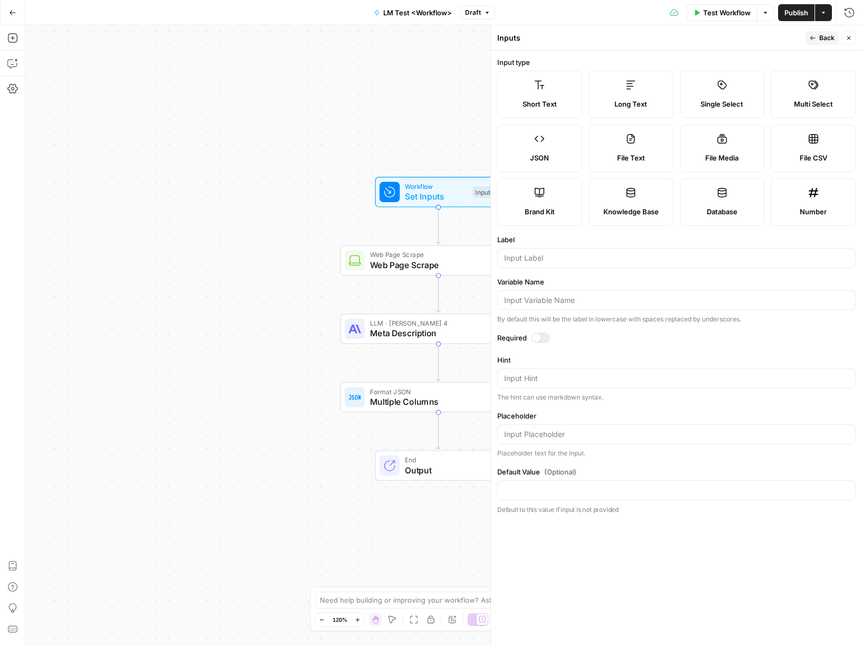
click at [528, 203] on label "Brand Kit" at bounding box center [539, 203] width 85 height 48
click at [536, 259] on input "Label" at bounding box center [676, 258] width 345 height 11
type input "Brand kit"
click at [797, 17] on span "Publish" at bounding box center [797, 12] width 24 height 11
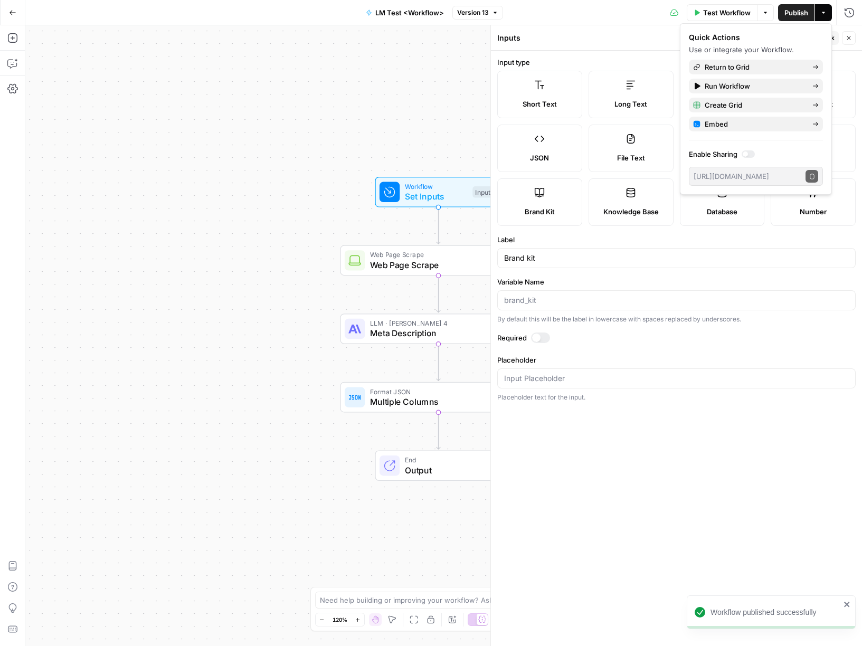
click at [429, 68] on div "Workflow Set Inputs Inputs Web Page Scrape Web Page Scrape Step 2 LLM · [PERSON…" at bounding box center [443, 335] width 837 height 621
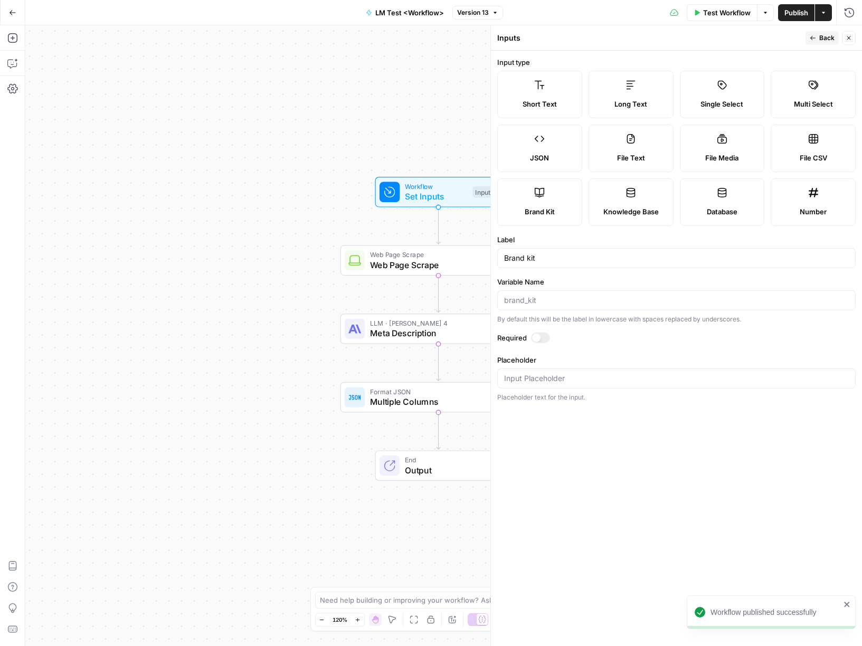
click at [823, 12] on icon "button" at bounding box center [823, 13] width 3 height 2
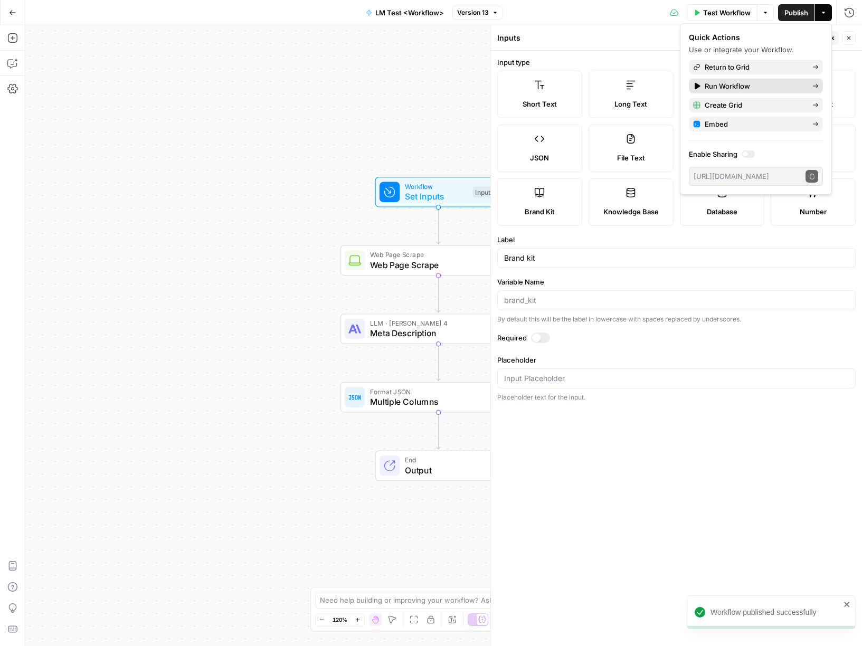
click at [751, 87] on span "Run Workflow" at bounding box center [754, 86] width 99 height 11
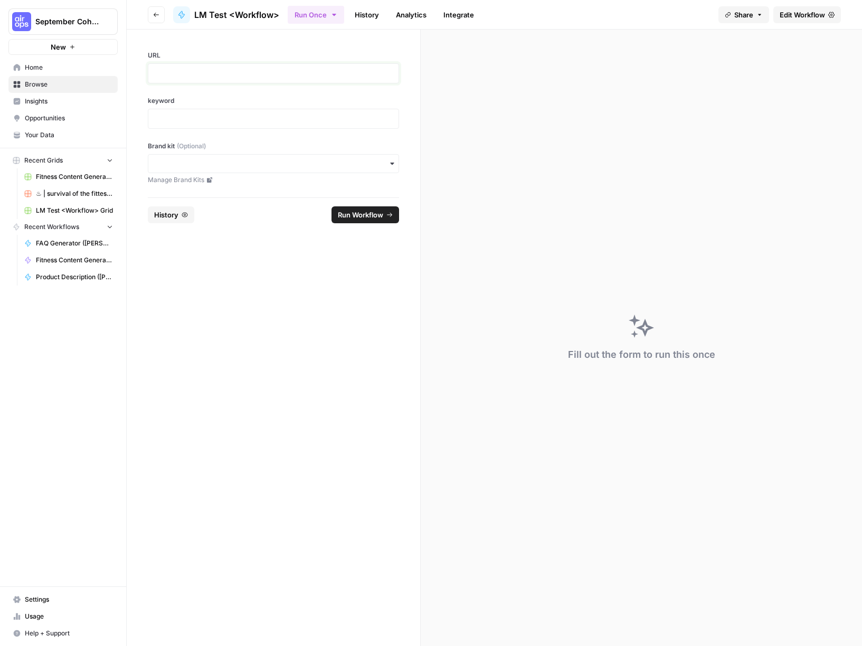
click at [218, 72] on p at bounding box center [274, 73] width 238 height 11
click at [201, 162] on input "Brand kit (Optional)" at bounding box center [274, 163] width 238 height 11
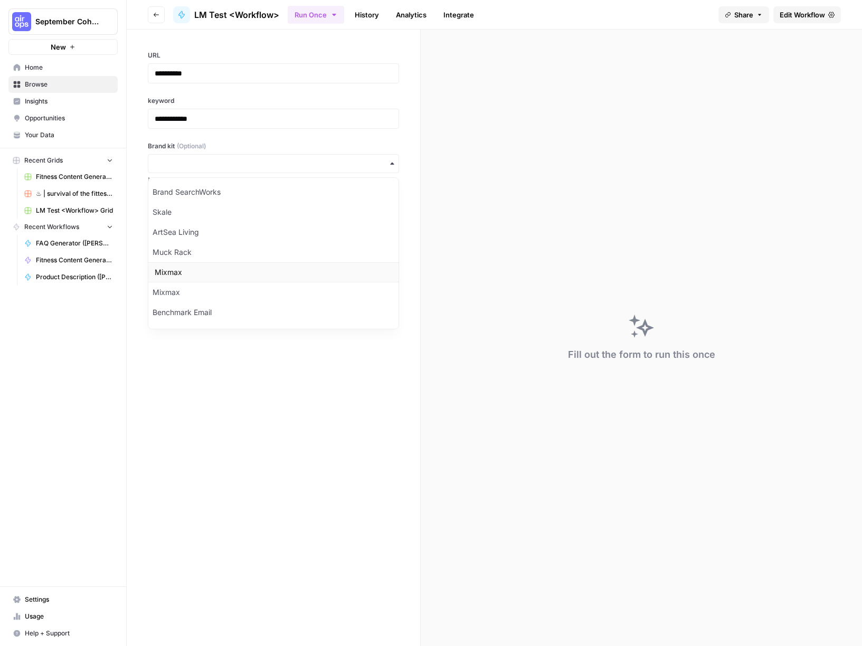
click at [182, 276] on div "Mixmax" at bounding box center [273, 272] width 250 height 20
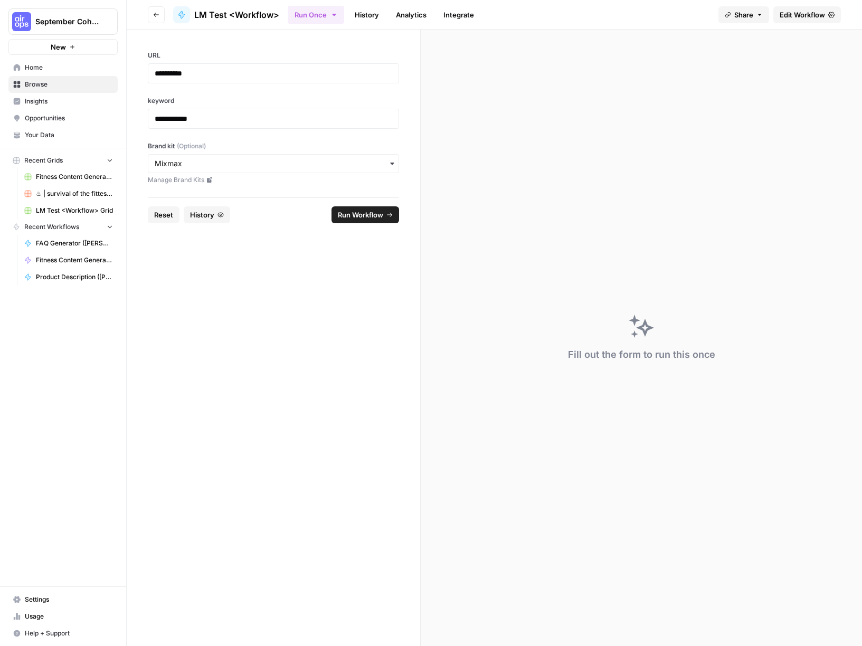
click at [361, 214] on span "Run Workflow" at bounding box center [360, 215] width 45 height 11
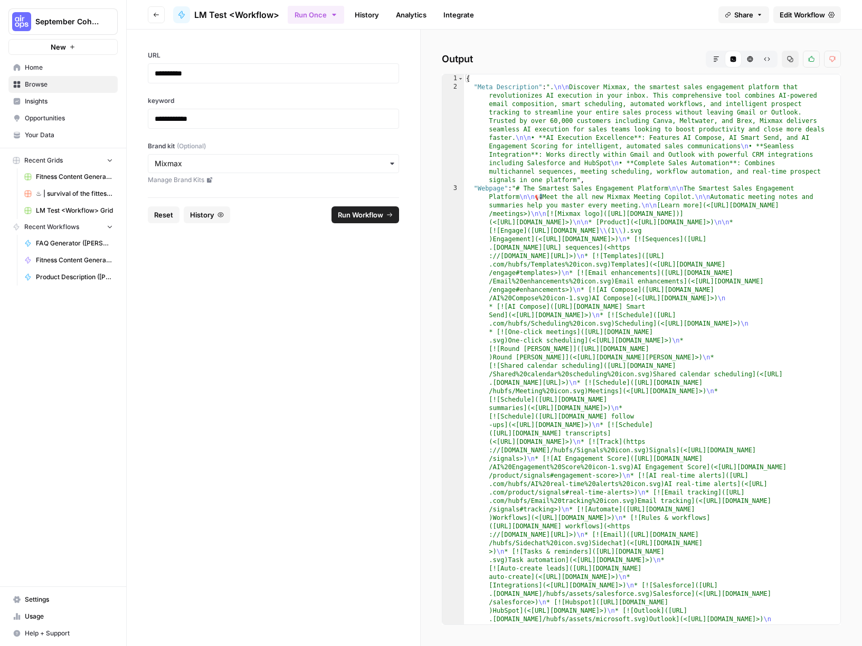
scroll to position [101, 0]
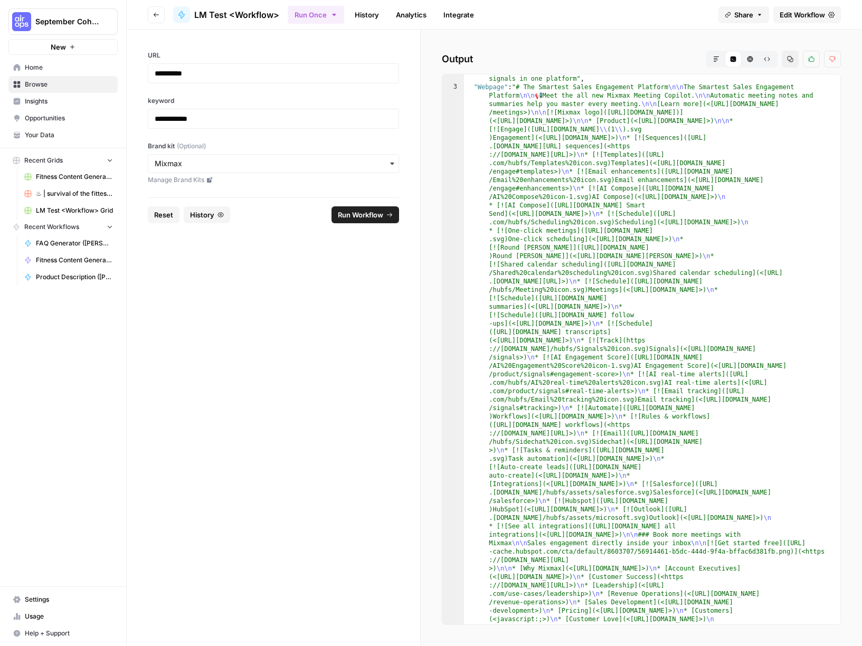
click at [154, 14] on icon "button" at bounding box center [156, 15] width 5 height 4
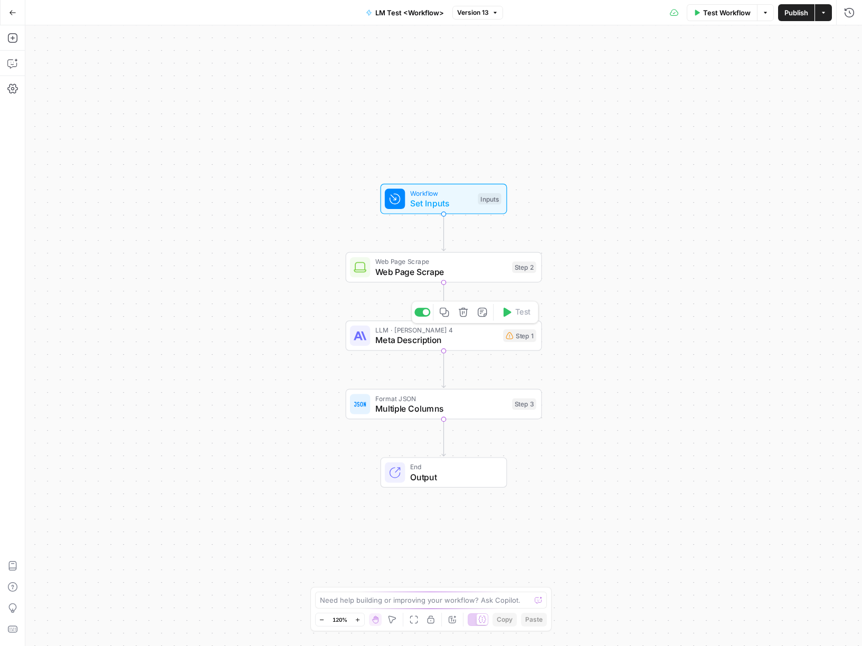
click at [399, 337] on span "Meta Description" at bounding box center [436, 340] width 123 height 13
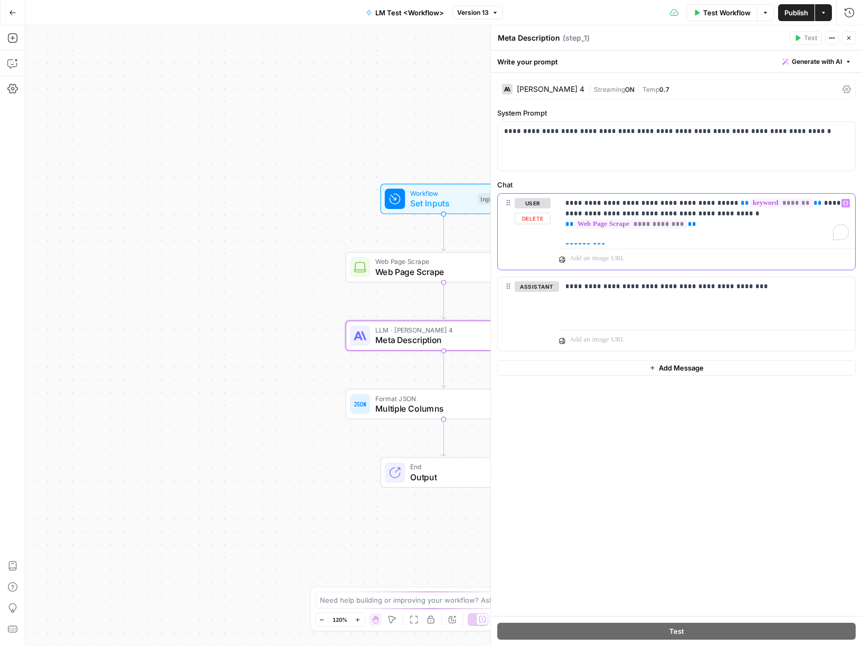
drag, startPoint x: 596, startPoint y: 231, endPoint x: 562, endPoint y: 230, distance: 33.8
click at [562, 230] on div "**********" at bounding box center [707, 219] width 296 height 51
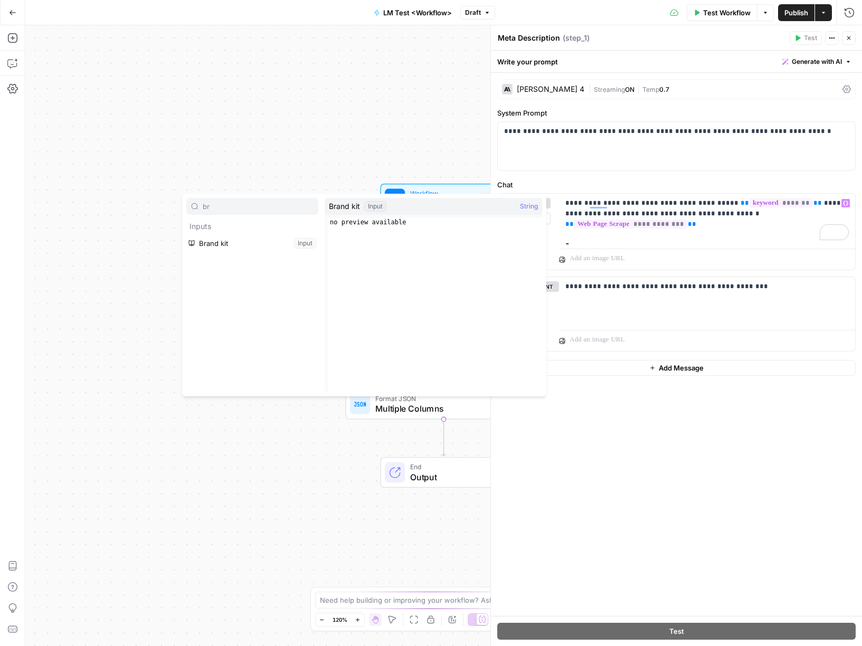
type input "b"
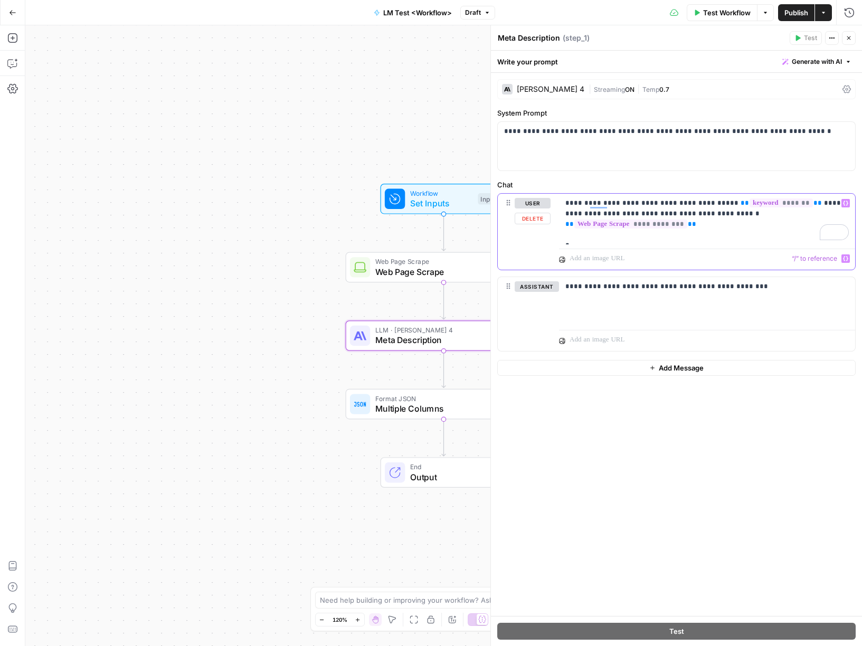
click at [581, 241] on div "**********" at bounding box center [707, 219] width 296 height 51
click at [593, 231] on p "**********" at bounding box center [708, 219] width 284 height 42
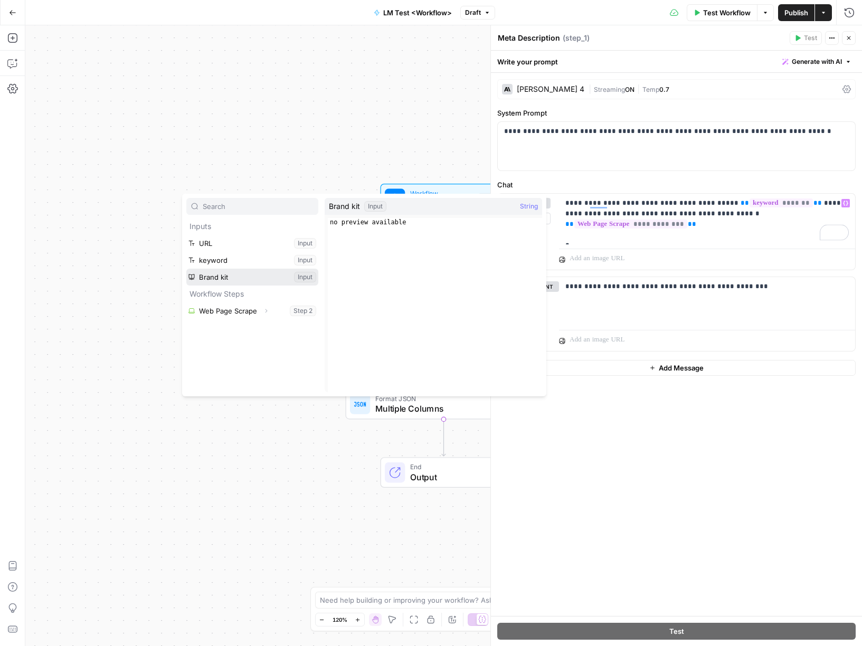
click at [240, 281] on button "Select variable Brand kit" at bounding box center [252, 277] width 132 height 17
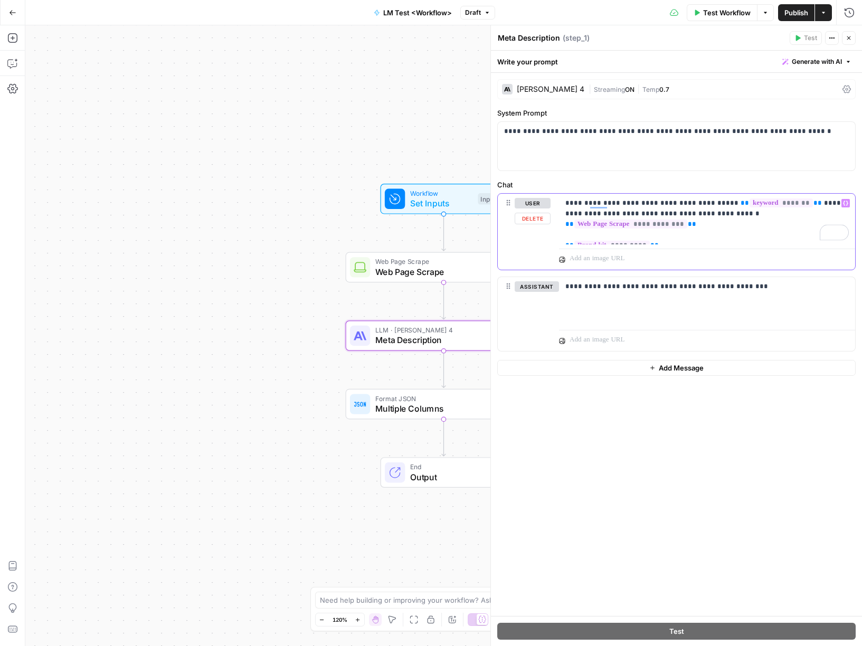
click at [640, 241] on span "*********" at bounding box center [613, 245] width 76 height 9
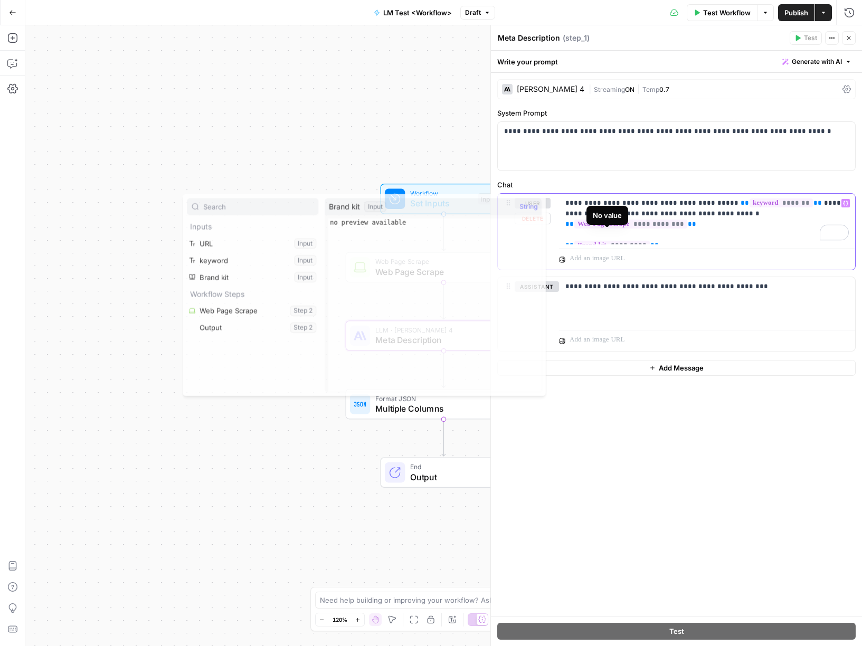
click at [640, 241] on span "*********" at bounding box center [613, 245] width 76 height 9
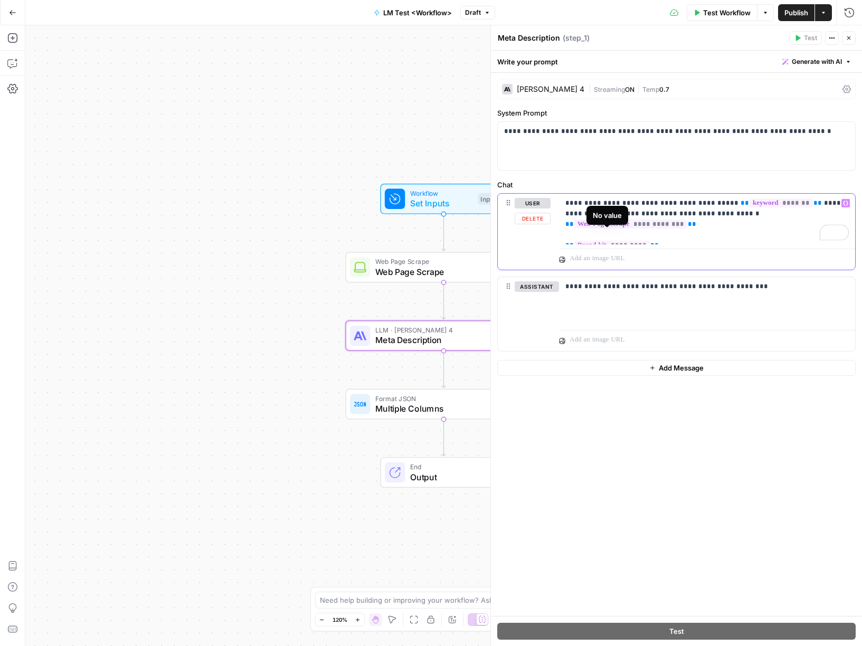
click at [640, 241] on span "*********" at bounding box center [613, 245] width 76 height 9
click at [665, 236] on p "**********" at bounding box center [708, 219] width 284 height 42
drag, startPoint x: 665, startPoint y: 236, endPoint x: 561, endPoint y: 237, distance: 103.5
click at [560, 237] on div "**********" at bounding box center [707, 219] width 296 height 51
click at [428, 206] on span "Set Inputs" at bounding box center [441, 203] width 63 height 13
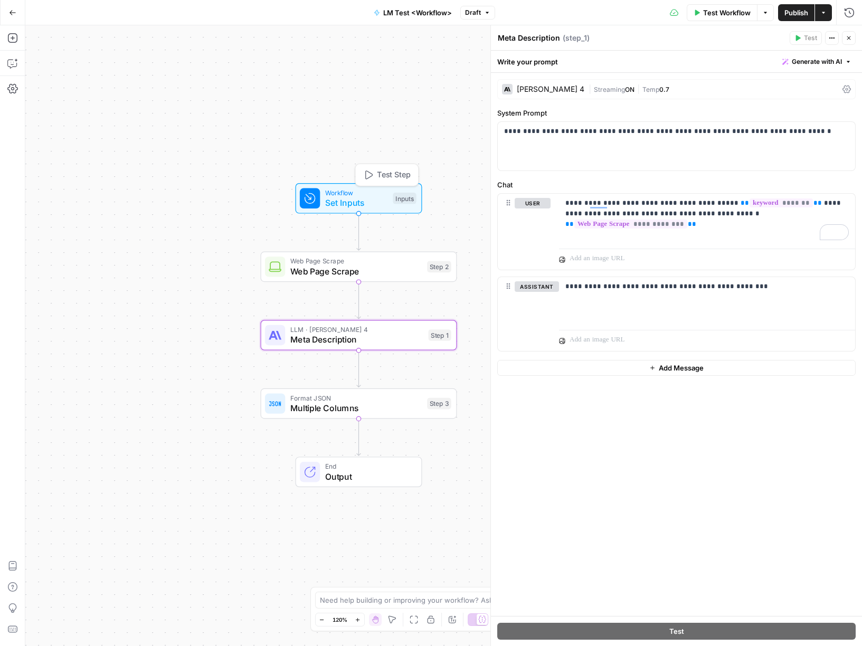
drag, startPoint x: 454, startPoint y: 210, endPoint x: 369, endPoint y: 209, distance: 85.0
click at [369, 209] on div "Workflow Set Inputs Inputs Test Step" at bounding box center [359, 198] width 127 height 31
click at [374, 198] on span "Set Inputs" at bounding box center [355, 202] width 63 height 13
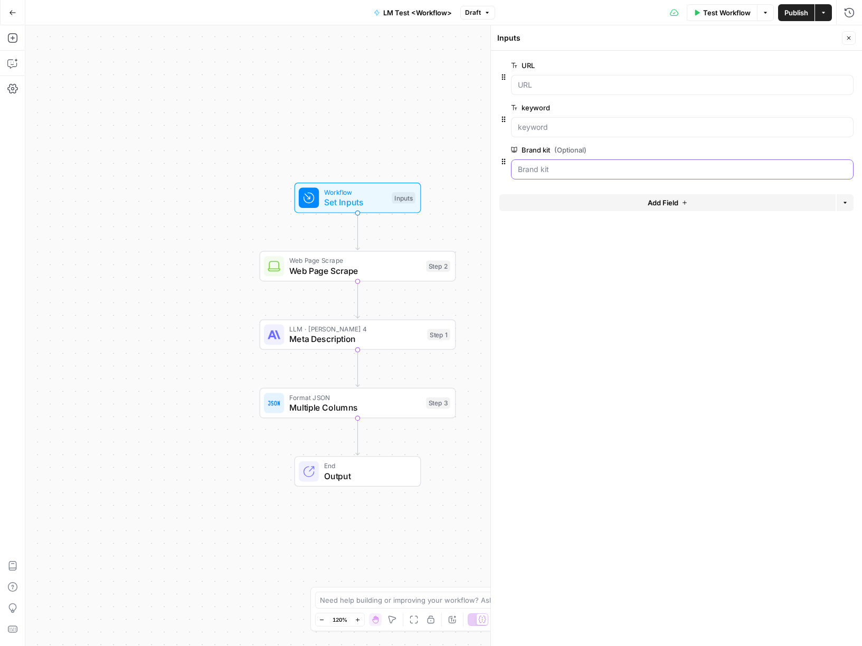
click at [539, 170] on kit "Brand kit (Optional)" at bounding box center [682, 169] width 329 height 11
click at [536, 163] on div at bounding box center [682, 169] width 343 height 20
click at [365, 344] on span "Meta Description" at bounding box center [355, 339] width 133 height 13
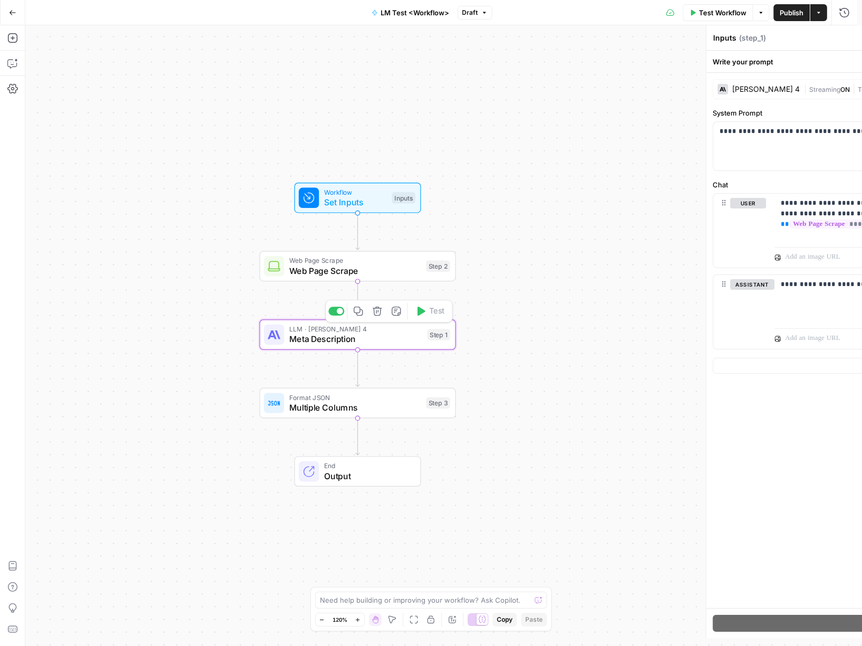
type textarea "Meta Description"
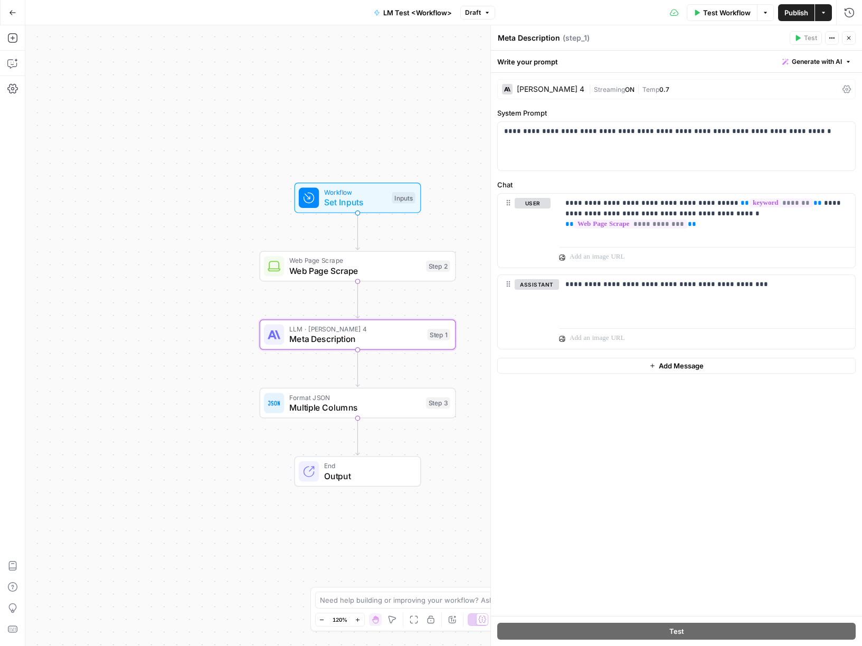
click at [540, 305] on button "Delete" at bounding box center [537, 300] width 44 height 12
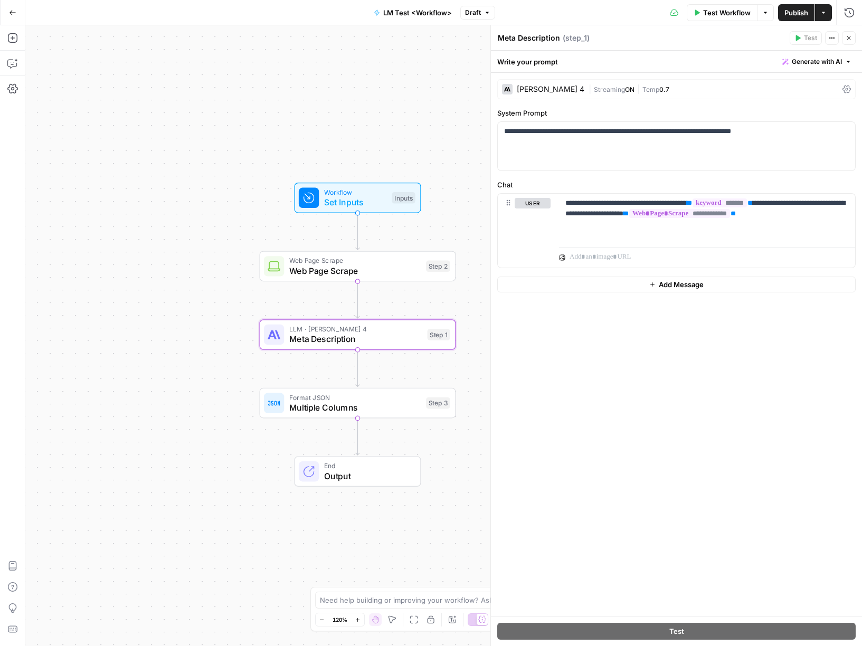
click at [562, 294] on div "**********" at bounding box center [676, 344] width 371 height 543
click at [561, 282] on button "Add Message" at bounding box center [676, 285] width 359 height 16
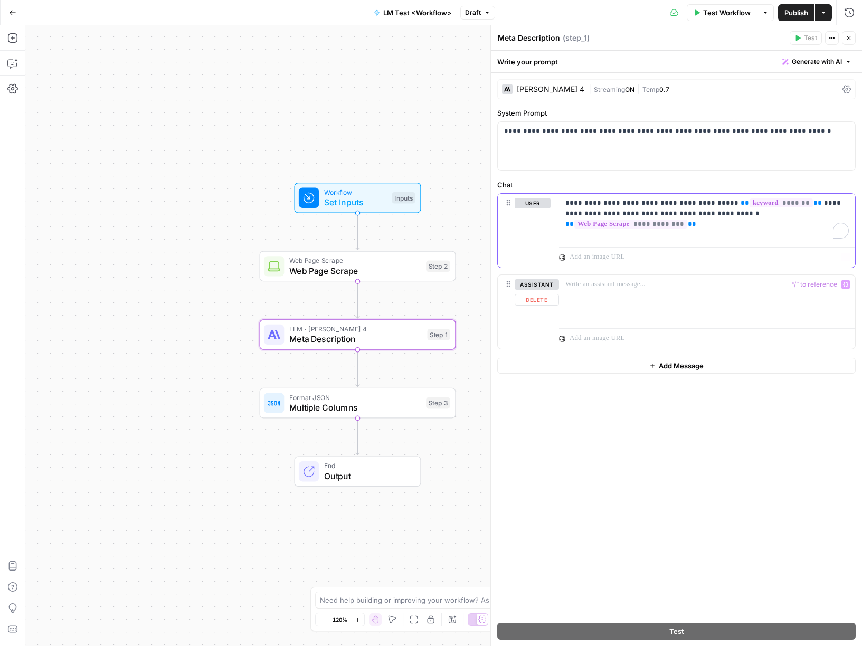
click at [606, 228] on div "**********" at bounding box center [707, 218] width 296 height 49
click at [827, 212] on p "**********" at bounding box center [708, 208] width 284 height 21
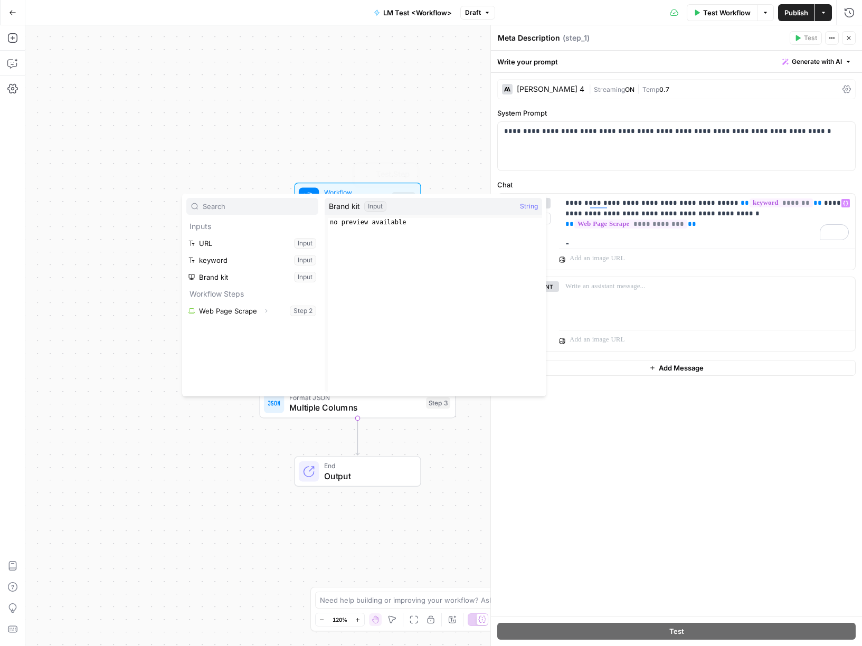
click at [227, 127] on div "Workflow Set Inputs Inputs Test Step Web Page Scrape Web Page Scrape Step 2 LLM…" at bounding box center [443, 335] width 837 height 621
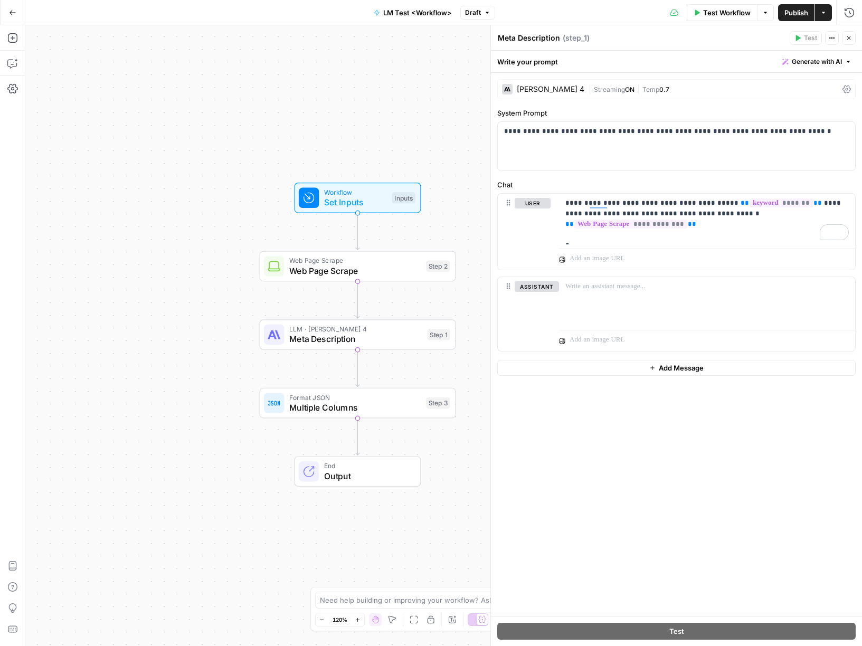
click at [12, 12] on icon "button" at bounding box center [13, 12] width 6 height 5
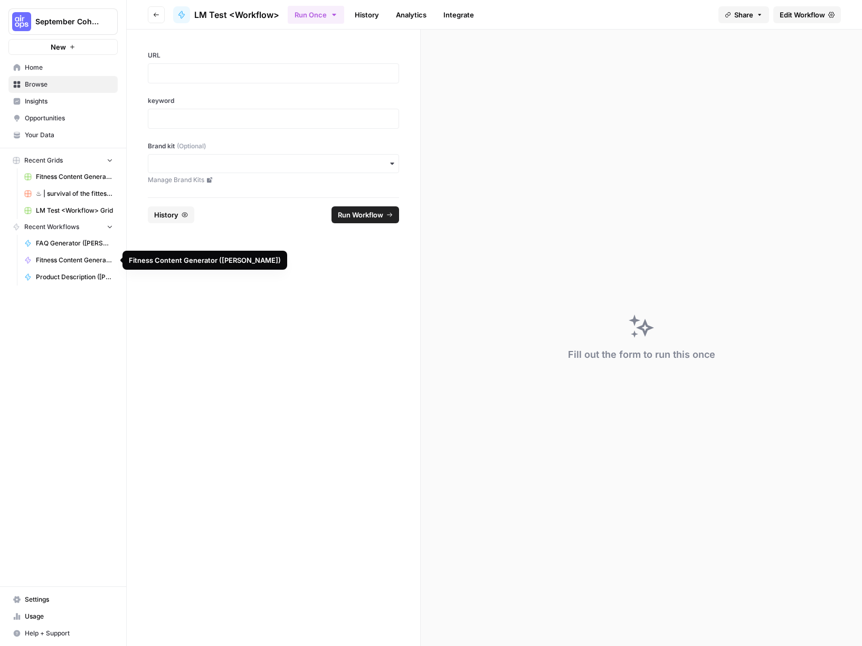
click at [69, 262] on span "Fitness Content Generator ([PERSON_NAME])" at bounding box center [74, 261] width 77 height 10
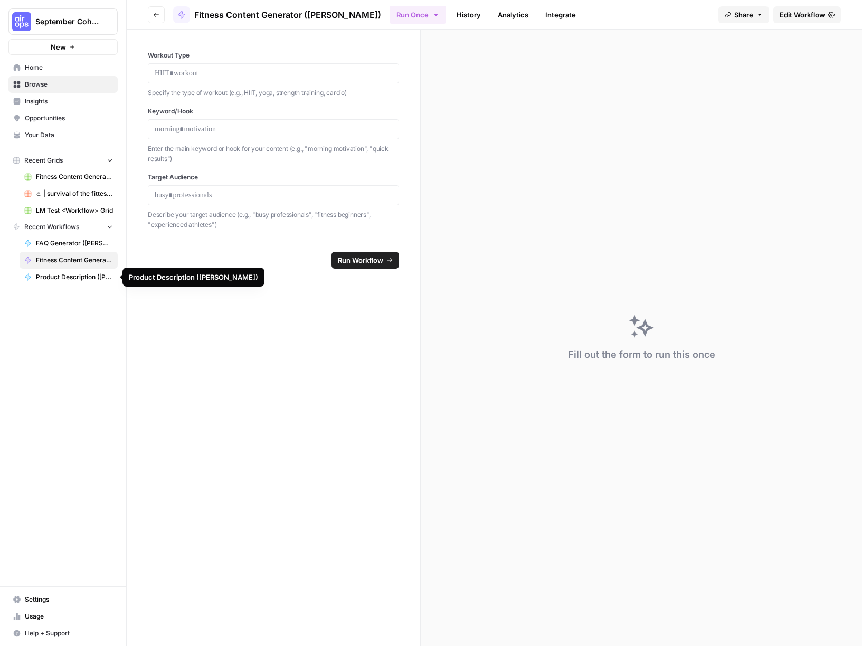
click at [67, 275] on span "Product Description ([PERSON_NAME])" at bounding box center [74, 278] width 77 height 10
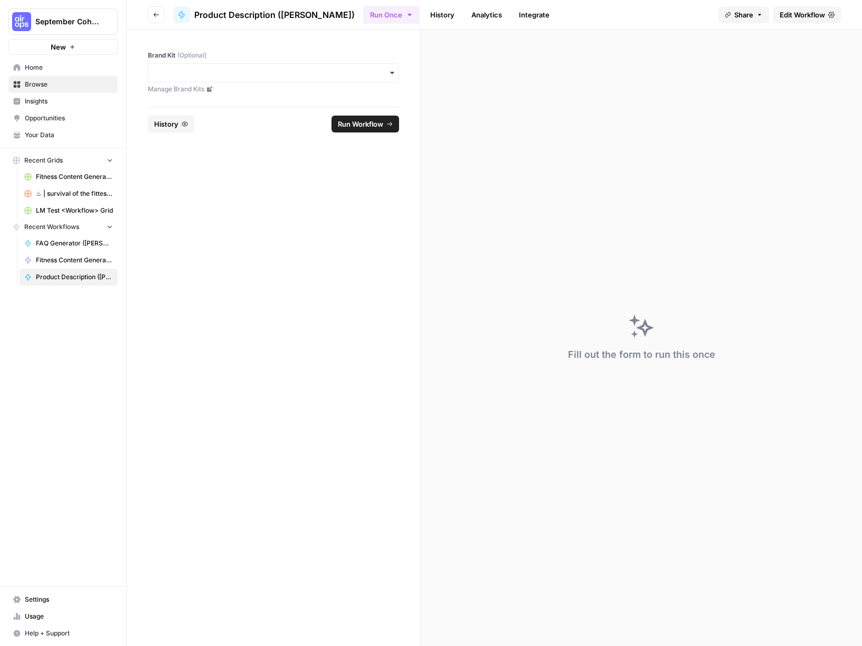
click at [794, 14] on span "Edit Workflow" at bounding box center [802, 15] width 45 height 11
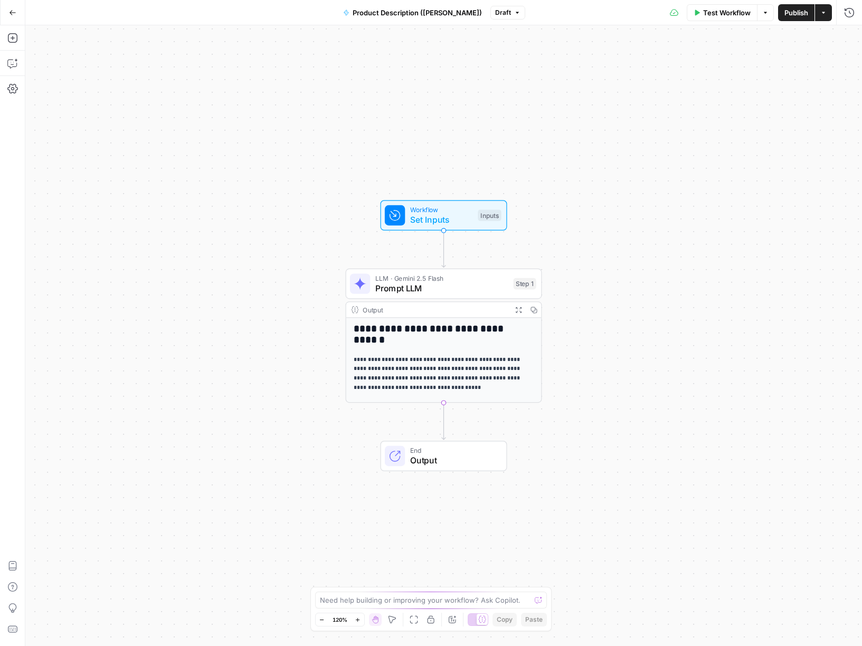
click at [416, 294] on span "Prompt LLM" at bounding box center [441, 288] width 133 height 13
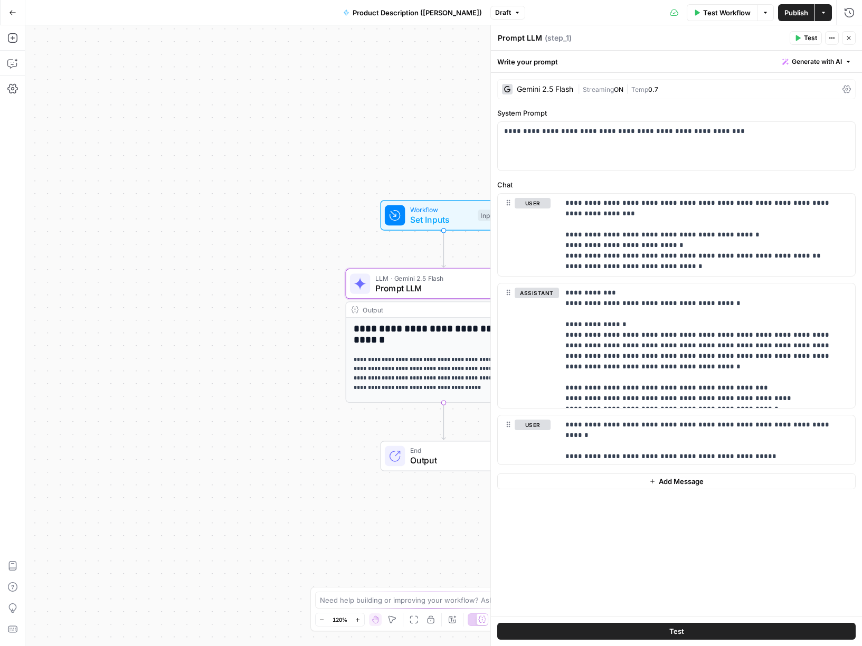
click at [440, 453] on span "End" at bounding box center [453, 451] width 86 height 10
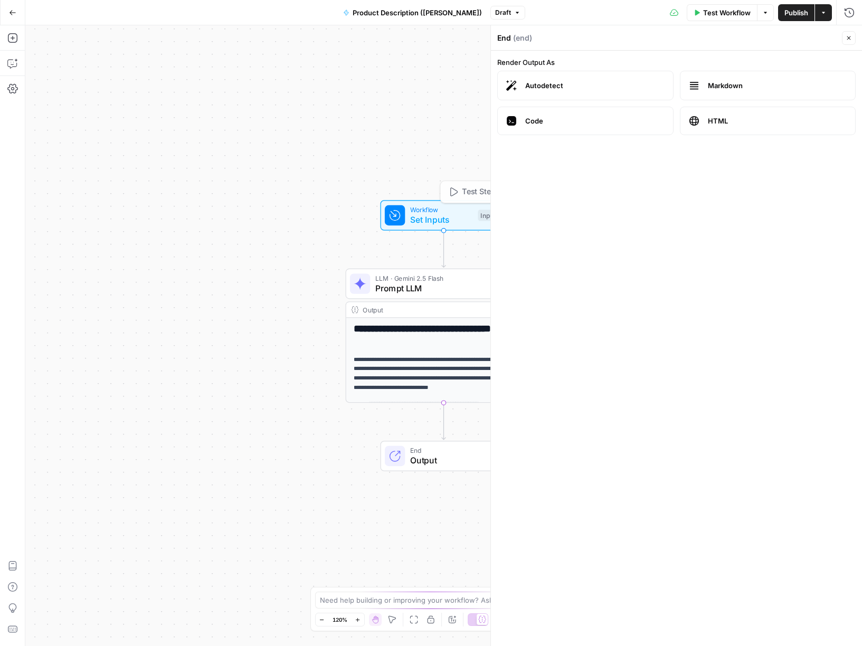
click at [223, 130] on div "**********" at bounding box center [443, 335] width 837 height 621
click at [11, 13] on icon "button" at bounding box center [13, 12] width 6 height 5
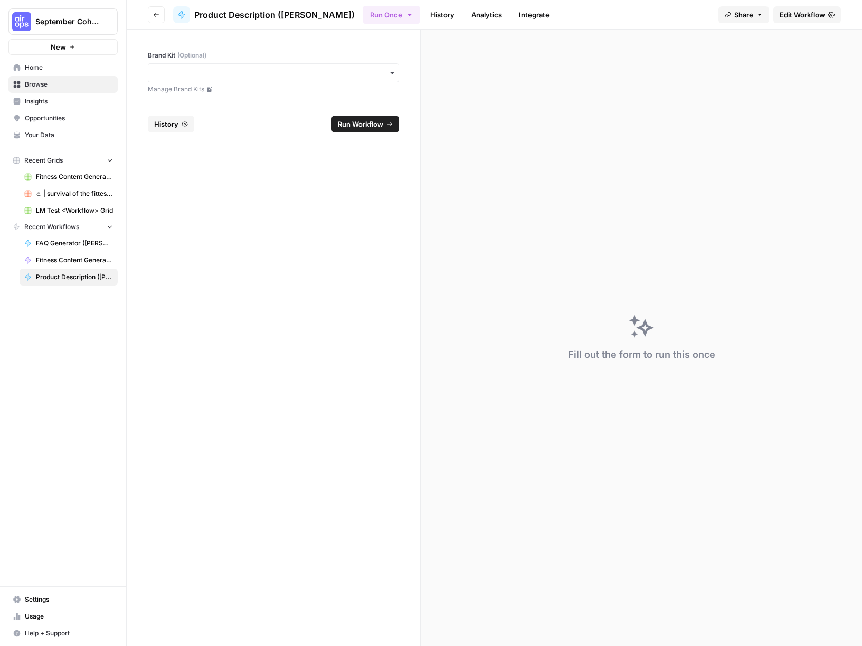
click at [154, 16] on icon "button" at bounding box center [156, 15] width 6 height 6
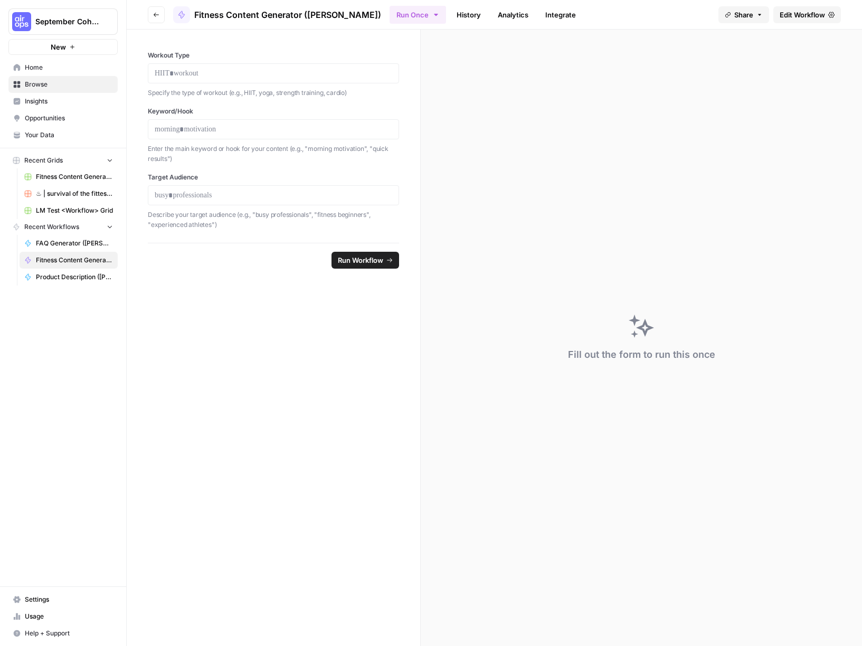
click at [154, 16] on icon "button" at bounding box center [156, 15] width 6 height 6
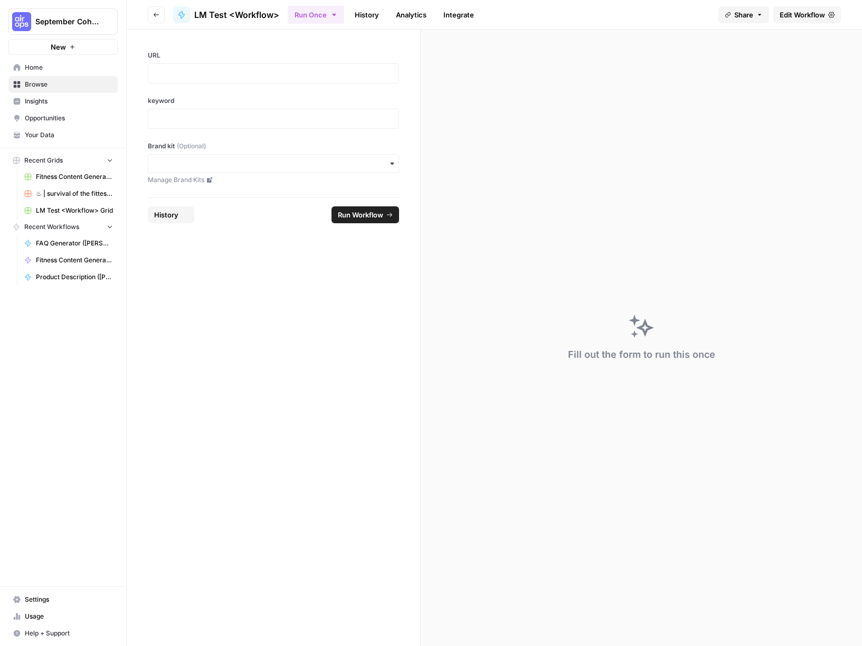
click at [154, 16] on icon "button" at bounding box center [156, 15] width 6 height 6
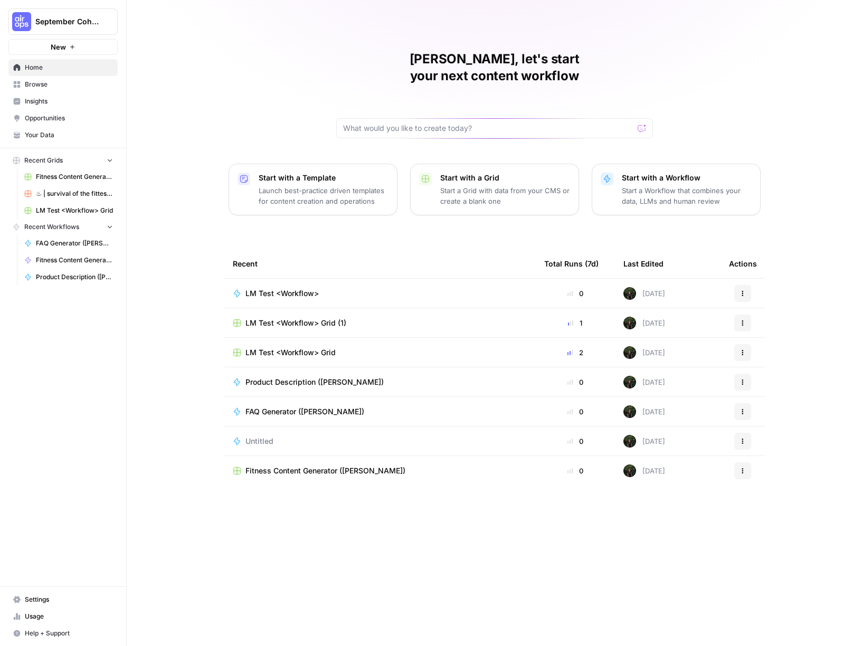
click at [299, 288] on span "LM Test <Workflow>" at bounding box center [282, 293] width 73 height 11
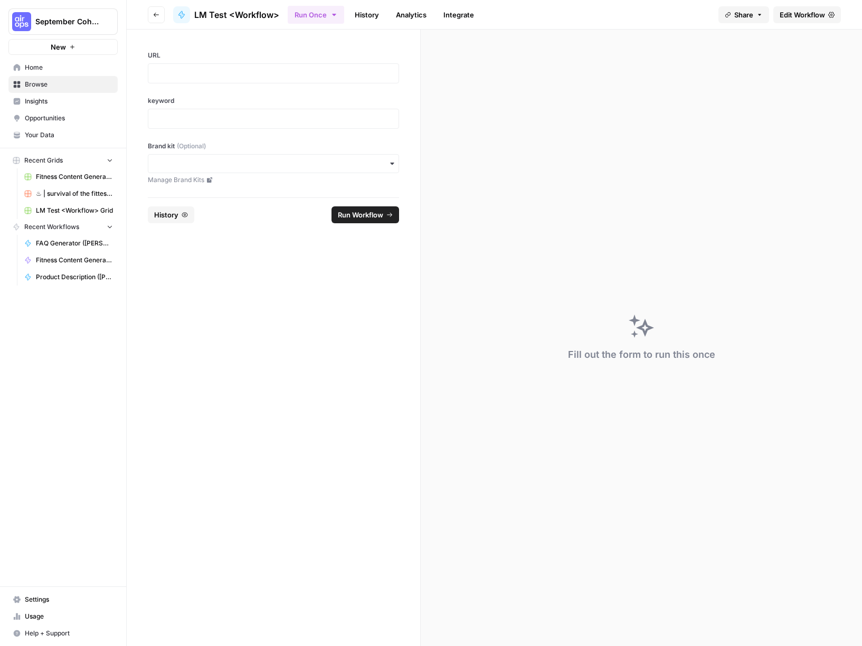
click at [806, 10] on span "Edit Workflow" at bounding box center [802, 15] width 45 height 11
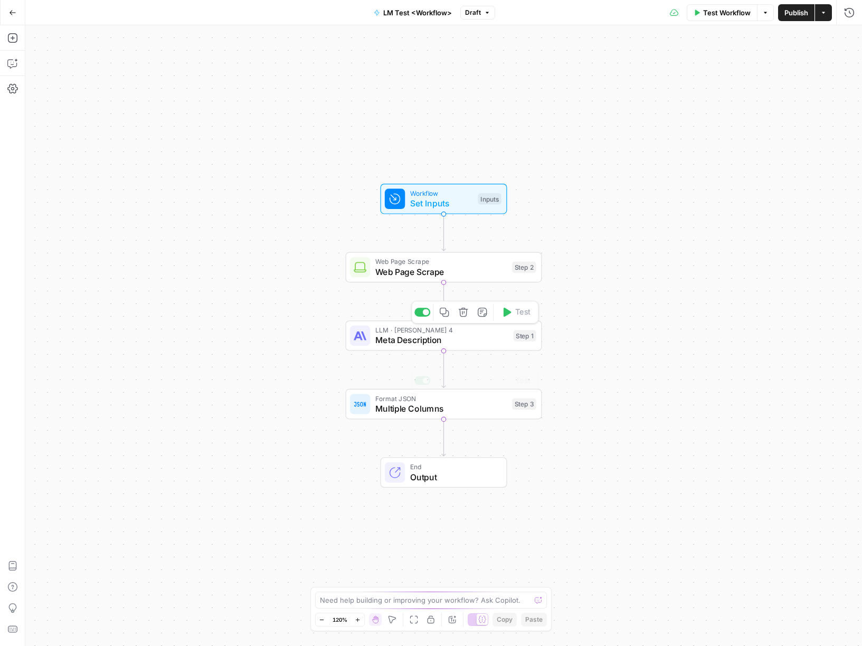
click at [422, 414] on span "Multiple Columns" at bounding box center [441, 408] width 132 height 13
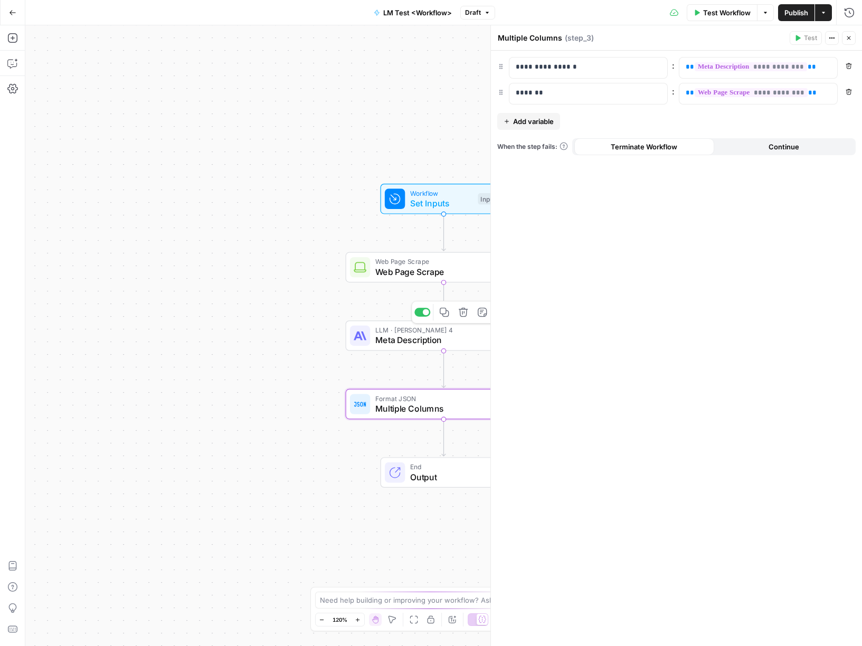
click at [383, 340] on span "Meta Description" at bounding box center [441, 340] width 133 height 13
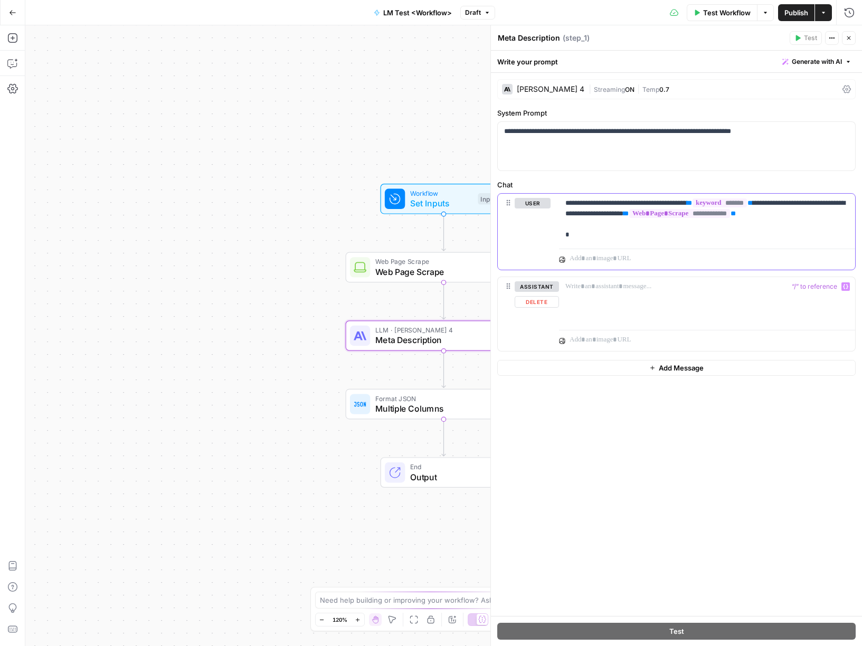
click at [586, 243] on div "**********" at bounding box center [707, 219] width 296 height 51
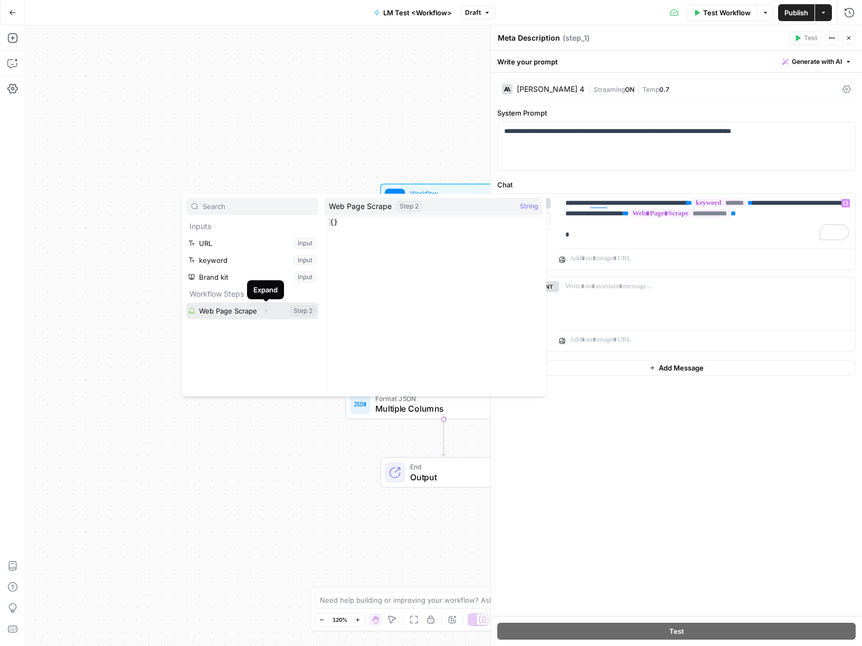
click at [266, 313] on icon "button" at bounding box center [266, 311] width 6 height 6
click at [231, 279] on button "Select variable Brand kit" at bounding box center [252, 277] width 132 height 17
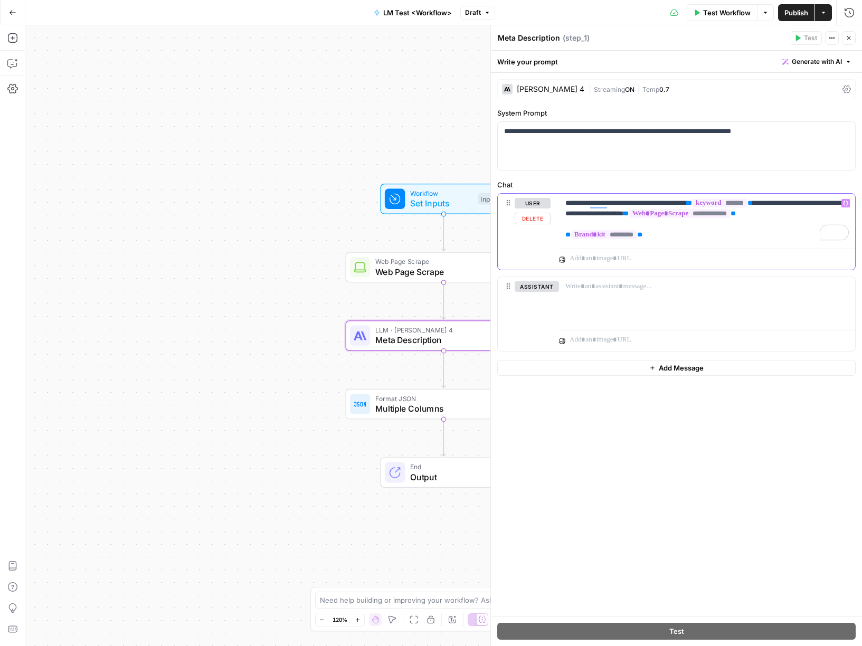
drag, startPoint x: 668, startPoint y: 237, endPoint x: 553, endPoint y: 236, distance: 114.6
click at [553, 236] on div "**********" at bounding box center [677, 232] width 358 height 76
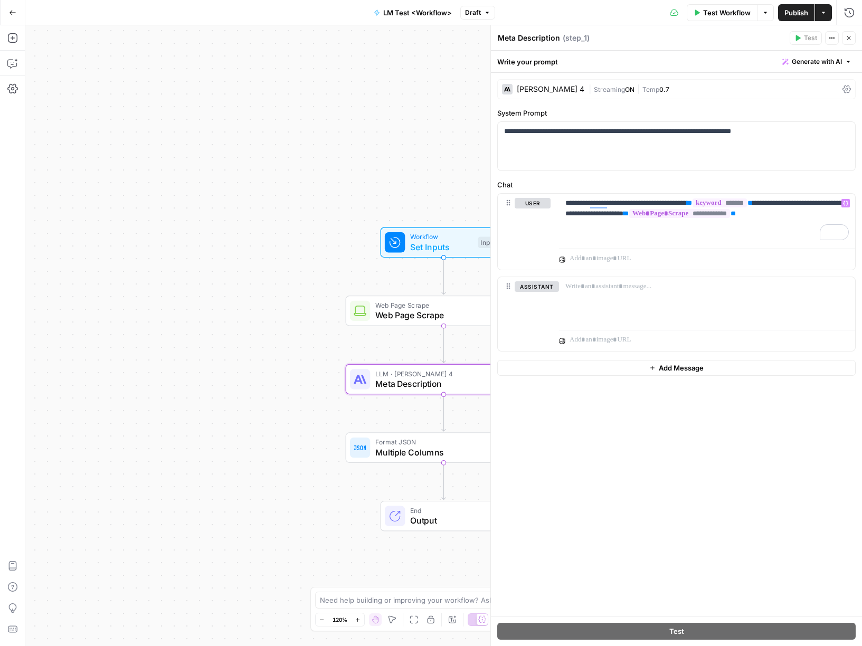
click at [420, 102] on div "Workflow Set Inputs Inputs Web Page Scrape Web Page Scrape Step 2 LLM · Claude …" at bounding box center [443, 335] width 837 height 621
click at [17, 39] on icon "button" at bounding box center [12, 38] width 11 height 11
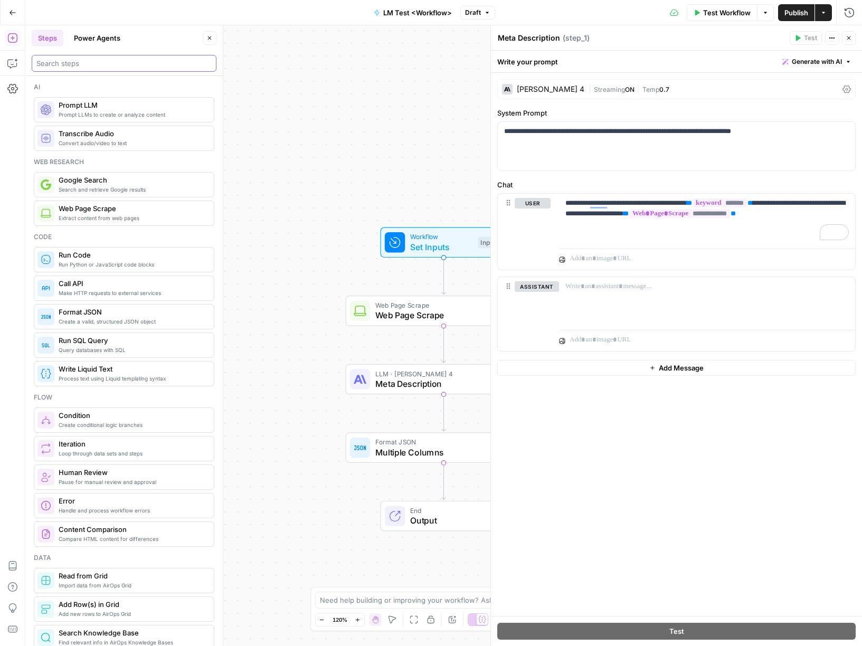
click at [88, 64] on input "search" at bounding box center [123, 63] width 175 height 11
click at [116, 189] on span "Search and retrieve Google results" at bounding box center [132, 189] width 147 height 8
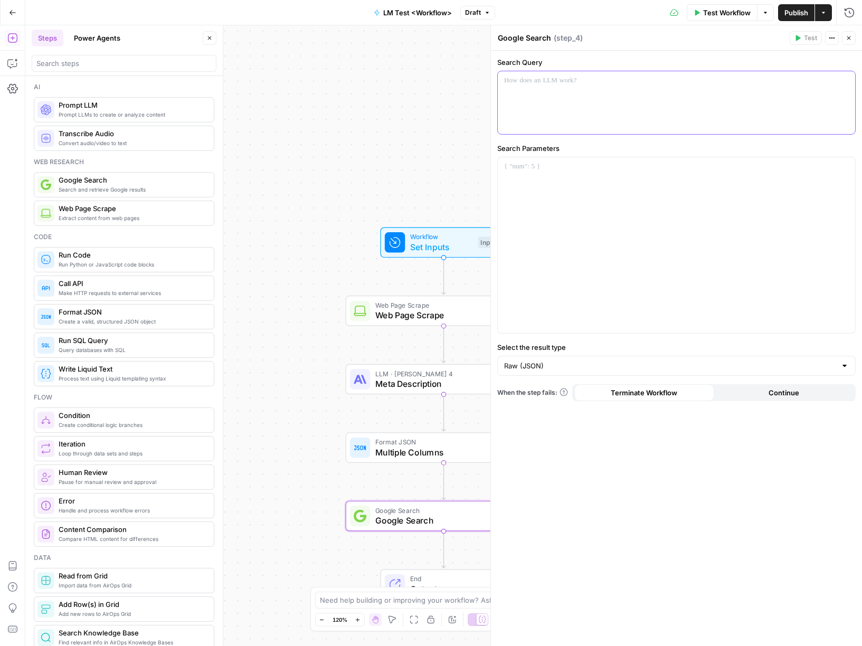
click at [542, 95] on div at bounding box center [677, 102] width 358 height 63
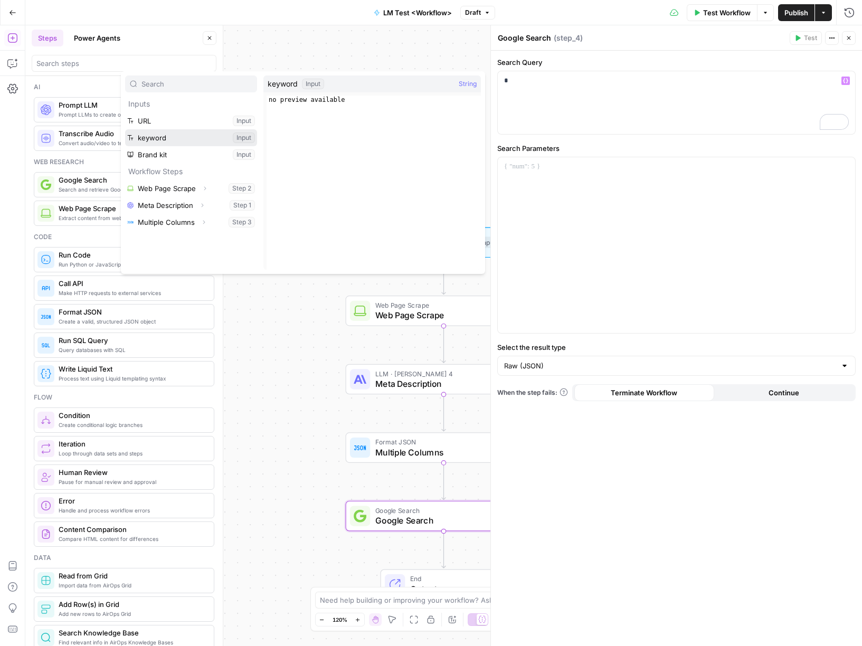
click at [185, 140] on button "Select variable keyword" at bounding box center [191, 137] width 132 height 17
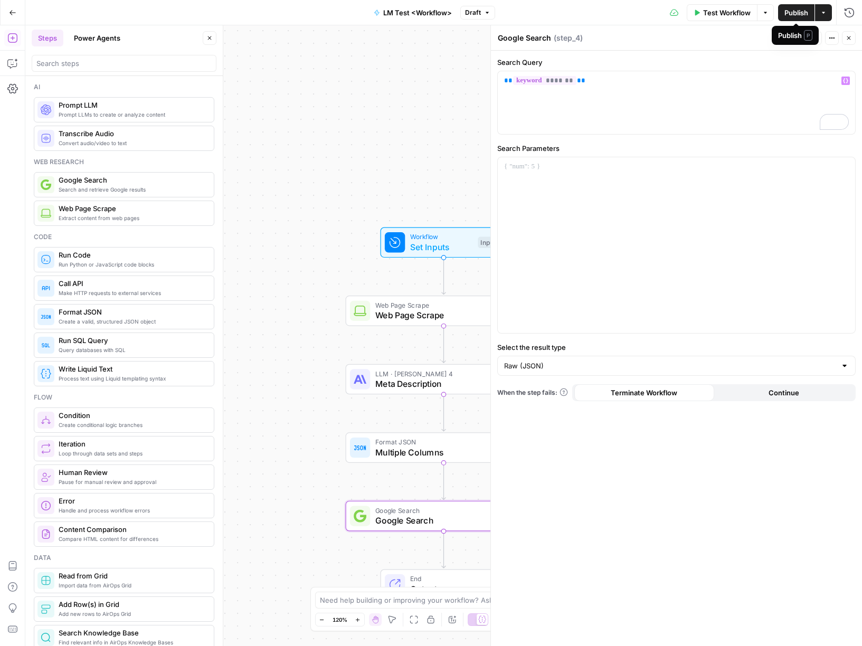
click at [792, 15] on span "Publish" at bounding box center [797, 12] width 24 height 11
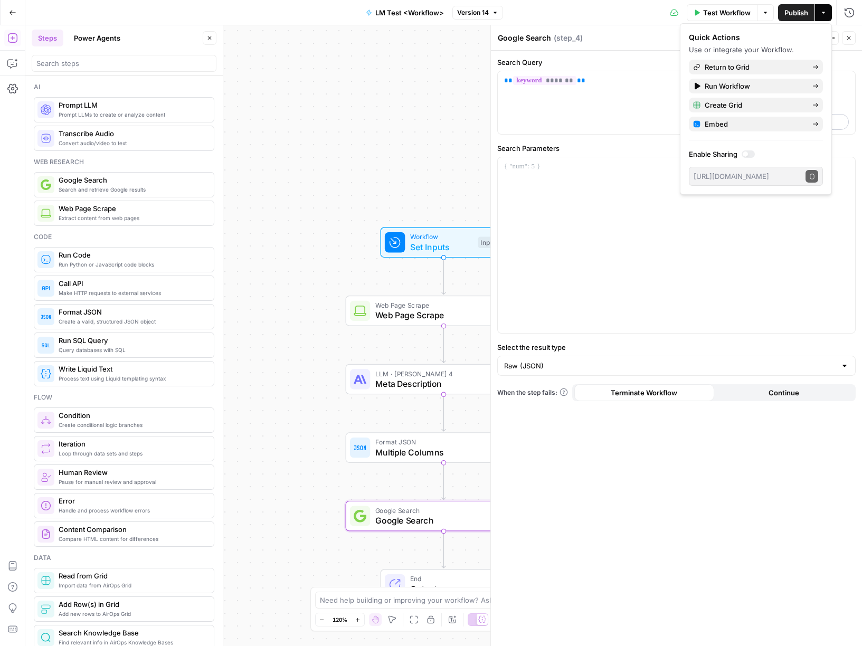
click at [366, 187] on div "Workflow Set Inputs Inputs Web Page Scrape Web Page Scrape Step 2 LLM · Claude …" at bounding box center [443, 335] width 837 height 621
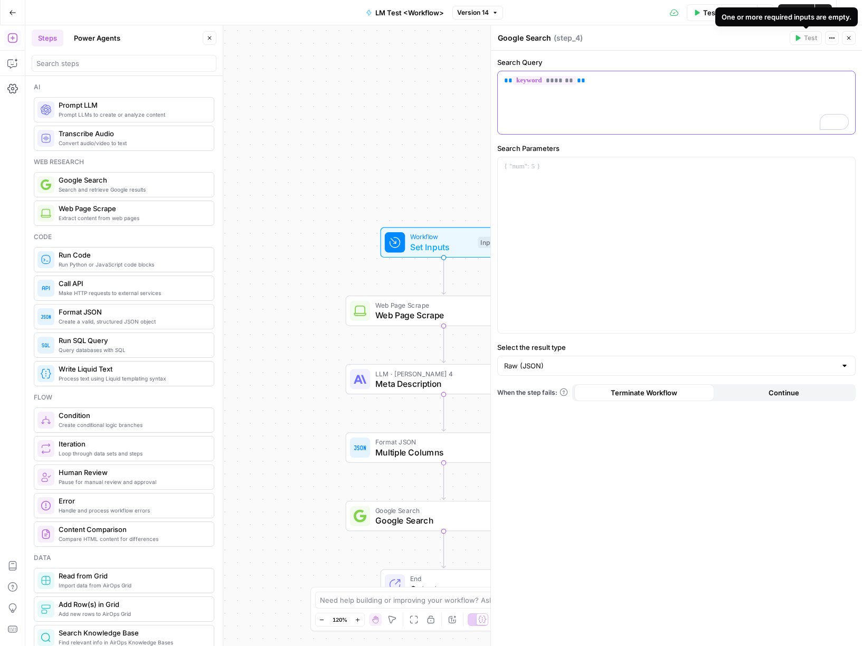
drag, startPoint x: 778, startPoint y: 78, endPoint x: 807, endPoint y: 56, distance: 37.0
click at [778, 77] on p "** ******* **" at bounding box center [676, 81] width 345 height 11
click at [830, 16] on button "Actions" at bounding box center [823, 12] width 17 height 17
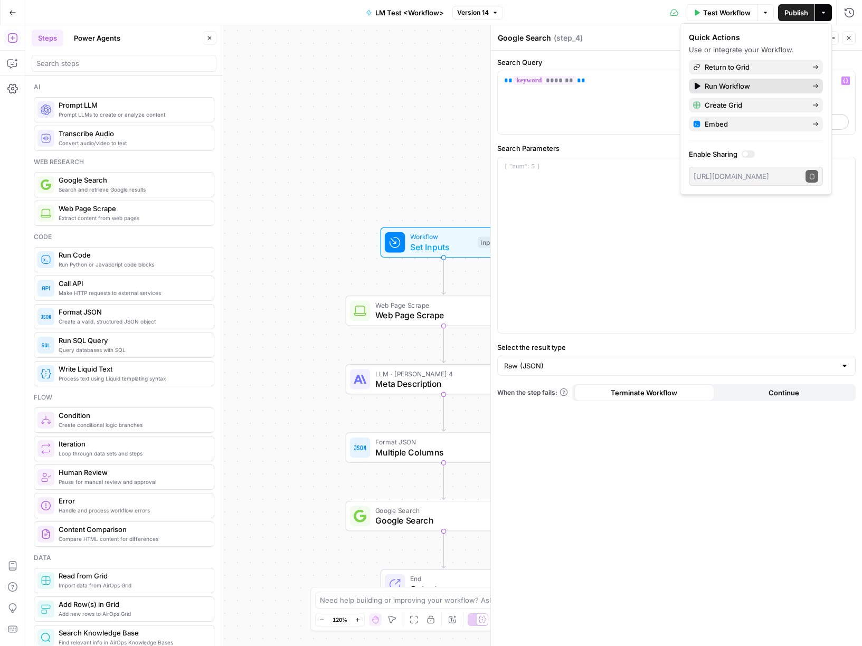
click at [758, 89] on span "Run Workflow" at bounding box center [754, 86] width 99 height 11
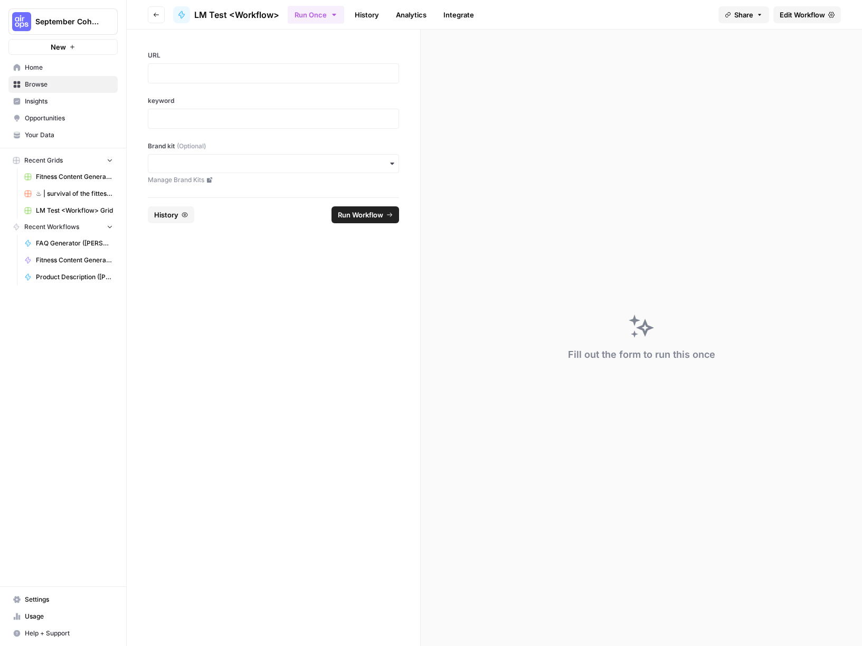
click at [203, 66] on div at bounding box center [273, 73] width 251 height 20
click at [185, 74] on p at bounding box center [274, 73] width 238 height 11
click at [248, 164] on input "Brand kit (Optional)" at bounding box center [274, 163] width 238 height 11
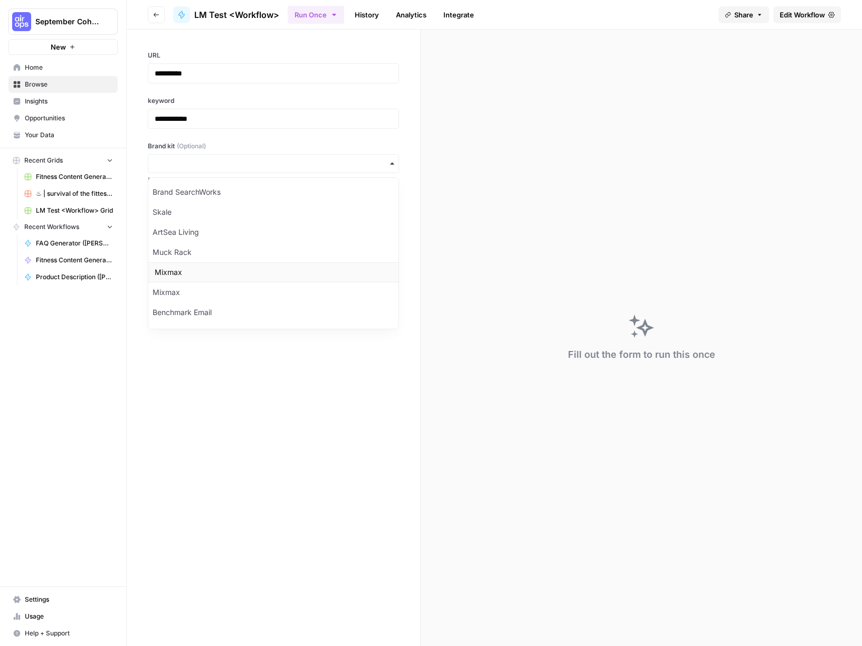
click at [219, 267] on div "Mixmax" at bounding box center [273, 272] width 250 height 20
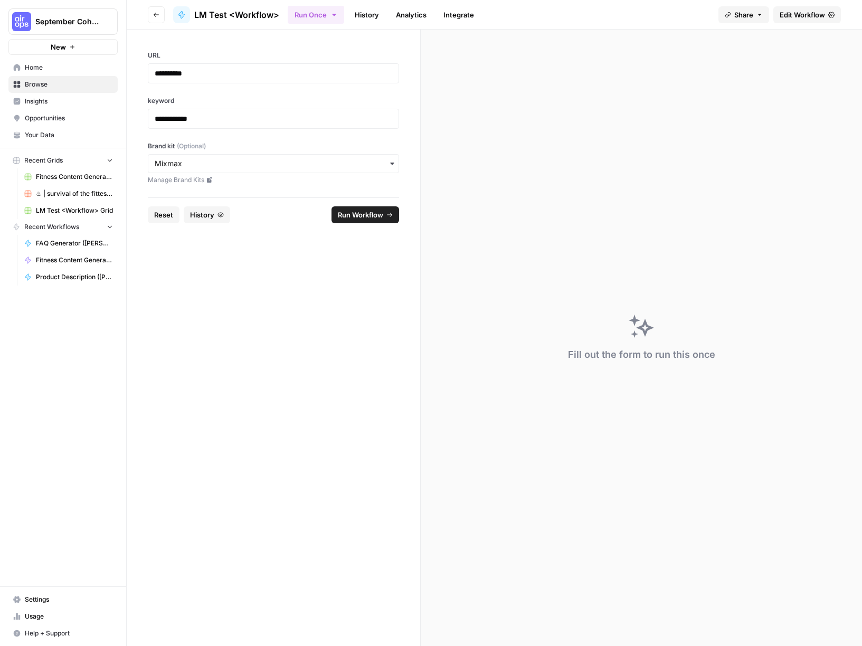
click at [355, 215] on span "Run Workflow" at bounding box center [360, 215] width 45 height 11
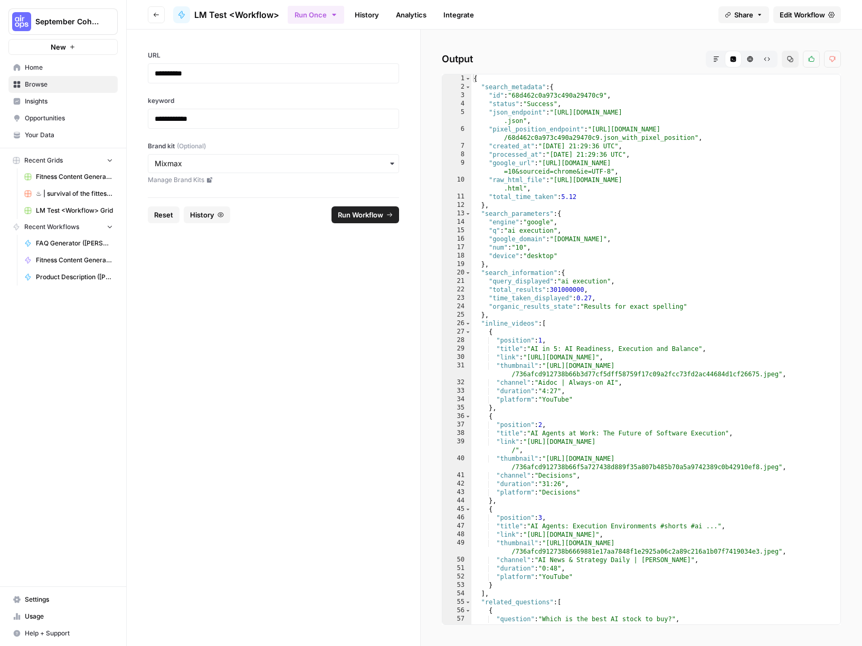
click at [799, 14] on span "Edit Workflow" at bounding box center [802, 15] width 45 height 11
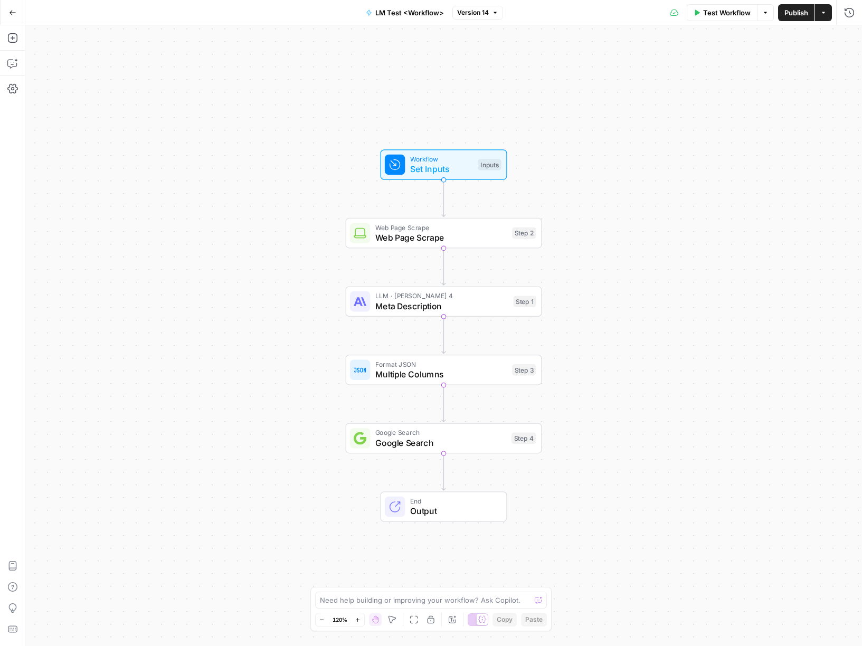
click at [422, 234] on span "Web Page Scrape" at bounding box center [441, 237] width 132 height 13
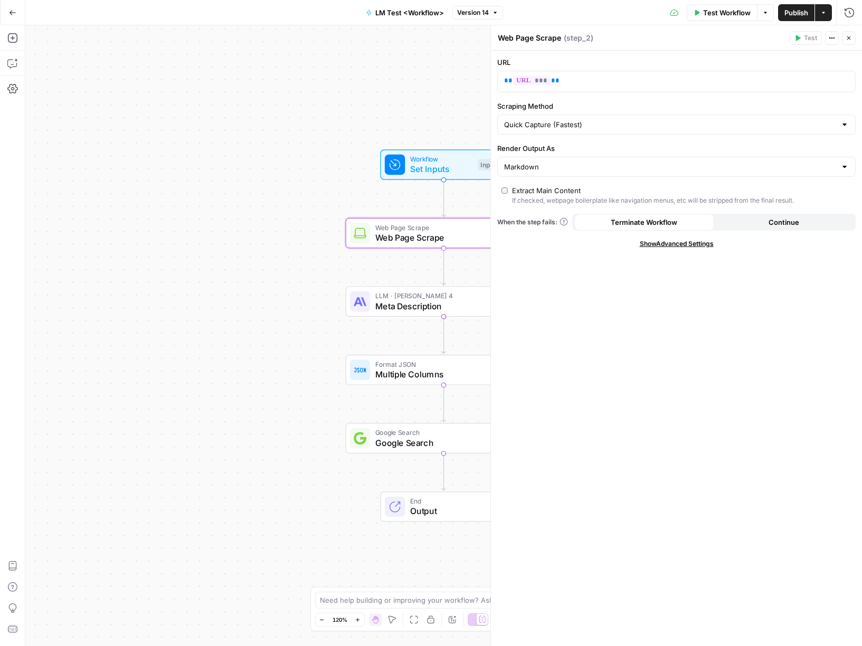
click at [417, 438] on span "Google Search" at bounding box center [440, 443] width 131 height 13
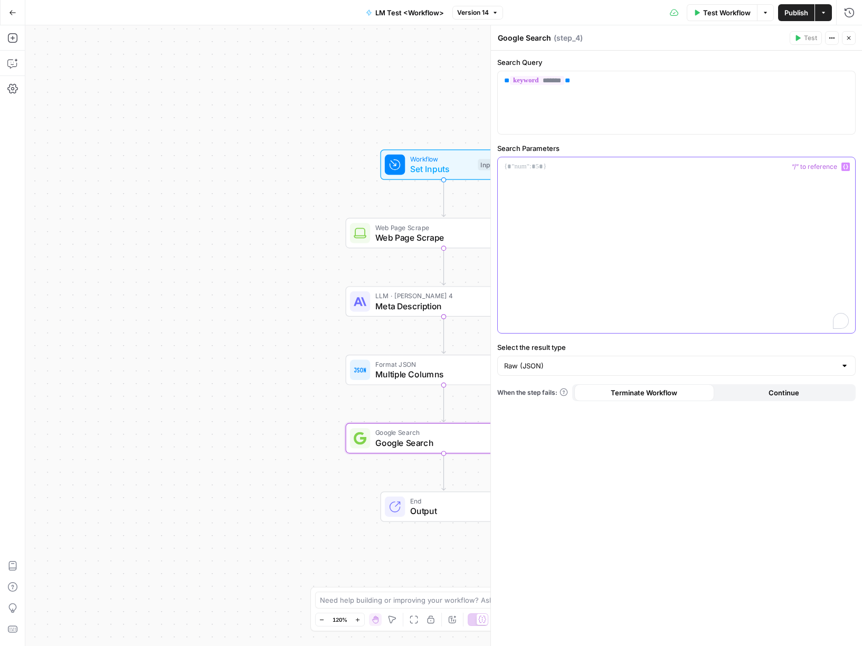
click at [549, 190] on div "To enrich screen reader interactions, please activate Accessibility in Grammarl…" at bounding box center [677, 245] width 358 height 176
click at [549, 180] on div "To enrich screen reader interactions, please activate Accessibility in Grammarl…" at bounding box center [677, 245] width 358 height 176
drag, startPoint x: 516, startPoint y: 168, endPoint x: 578, endPoint y: 170, distance: 61.8
click at [517, 168] on p "*********" at bounding box center [676, 167] width 345 height 11
click at [600, 163] on p "**********" at bounding box center [676, 167] width 345 height 11
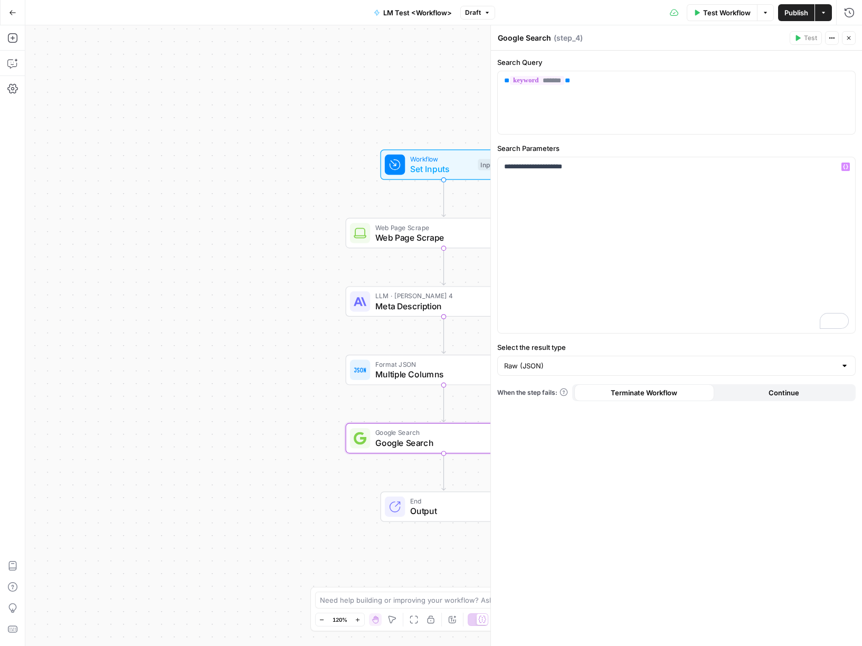
click at [594, 293] on div "**********" at bounding box center [677, 245] width 358 height 176
click at [558, 365] on input "Select the result type" at bounding box center [670, 366] width 332 height 11
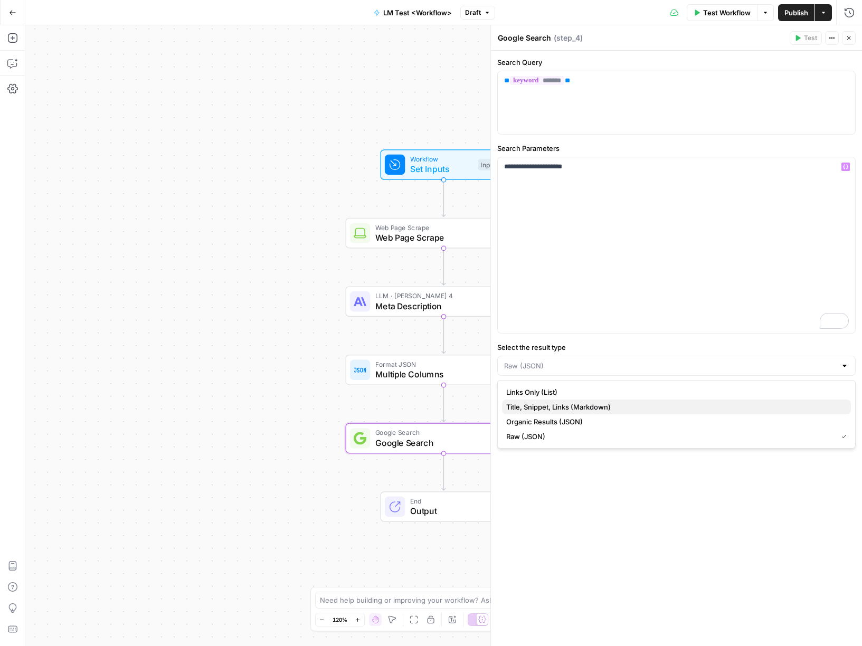
click at [570, 405] on span "Title, Snippet, Links (Markdown)" at bounding box center [674, 407] width 336 height 11
type input "Title, Snippet, Links (Markdown)"
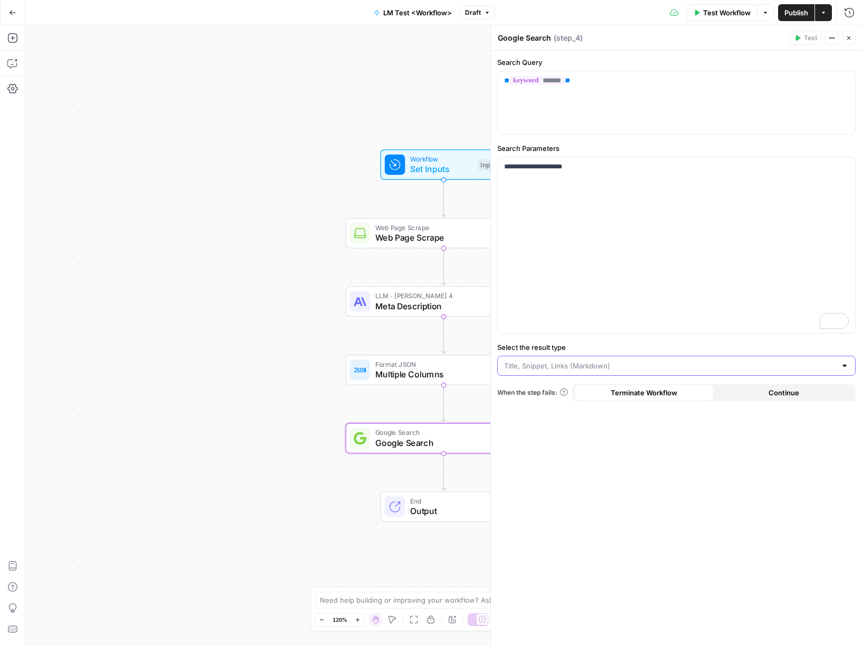
click at [587, 367] on input "Select the result type" at bounding box center [670, 366] width 332 height 11
type input "Title, Snippet, Links (Markdown)"
click at [619, 200] on div "**********" at bounding box center [677, 245] width 358 height 176
click at [794, 11] on span "Publish" at bounding box center [797, 12] width 24 height 11
click at [398, 370] on span "Meta Description" at bounding box center [441, 374] width 133 height 13
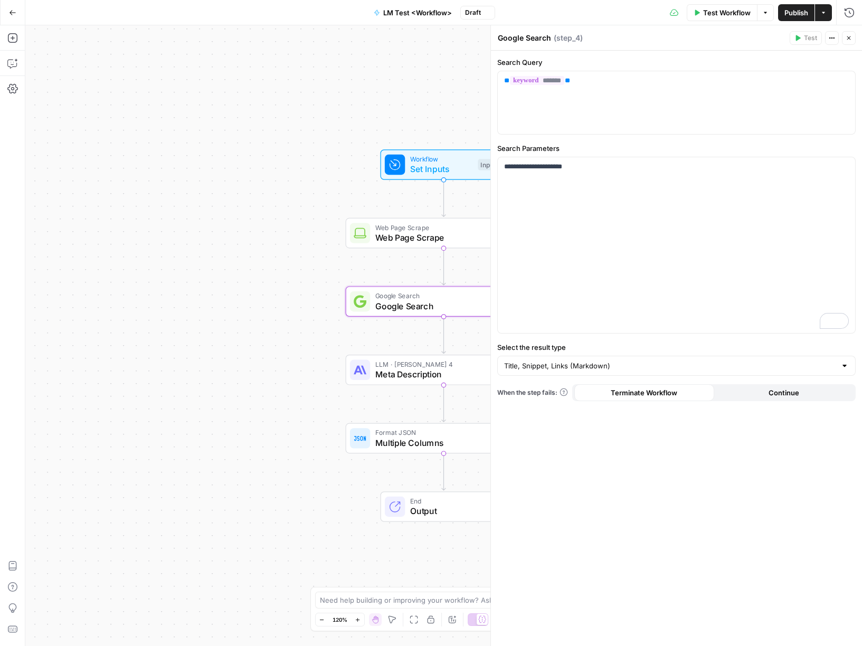
click at [398, 370] on span "Meta Description" at bounding box center [441, 374] width 133 height 13
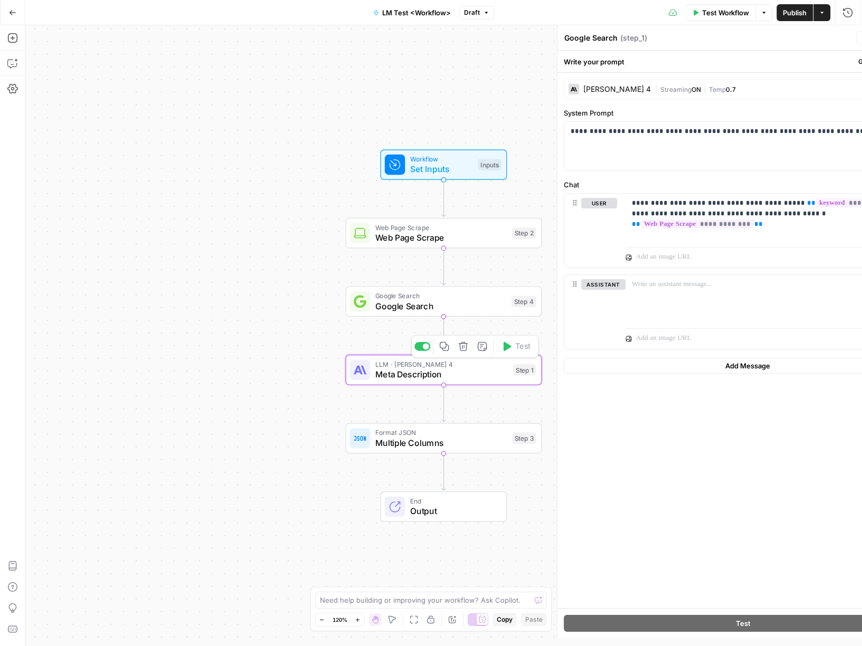
type textarea "Meta Description"
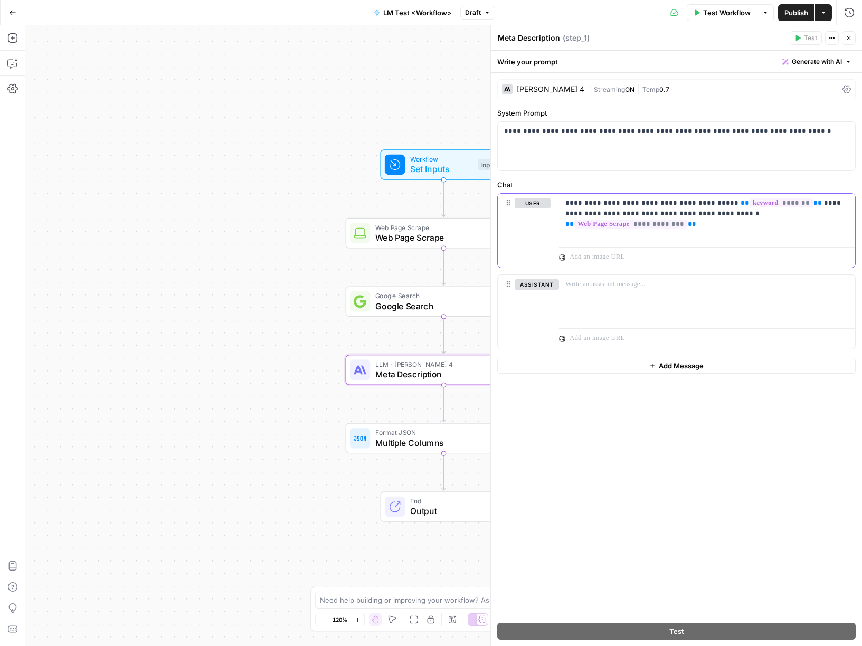
click at [618, 230] on div "**********" at bounding box center [707, 218] width 296 height 49
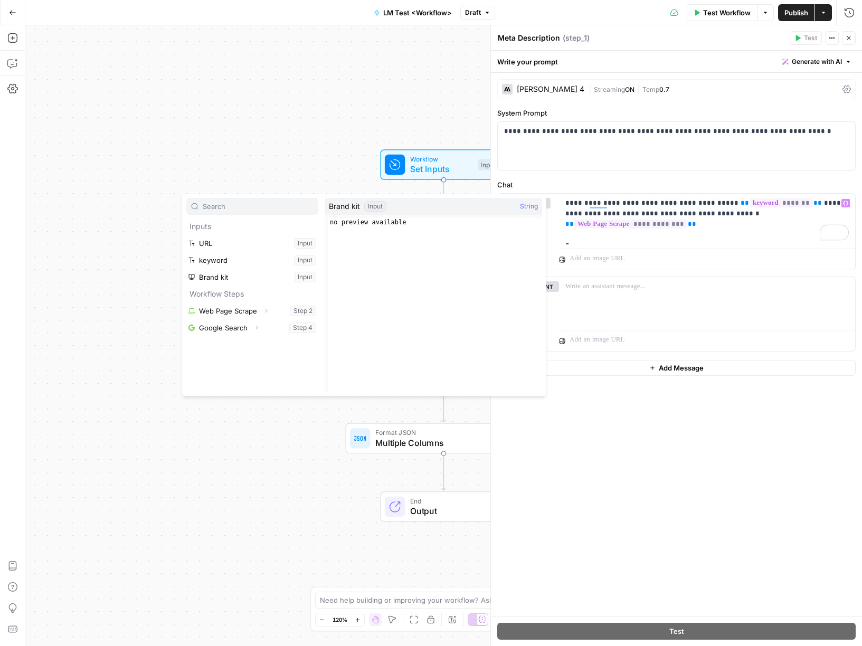
click at [259, 97] on div "Workflow Set Inputs Inputs Web Page Scrape Web Page Scrape Step 2 Google Search…" at bounding box center [443, 335] width 837 height 621
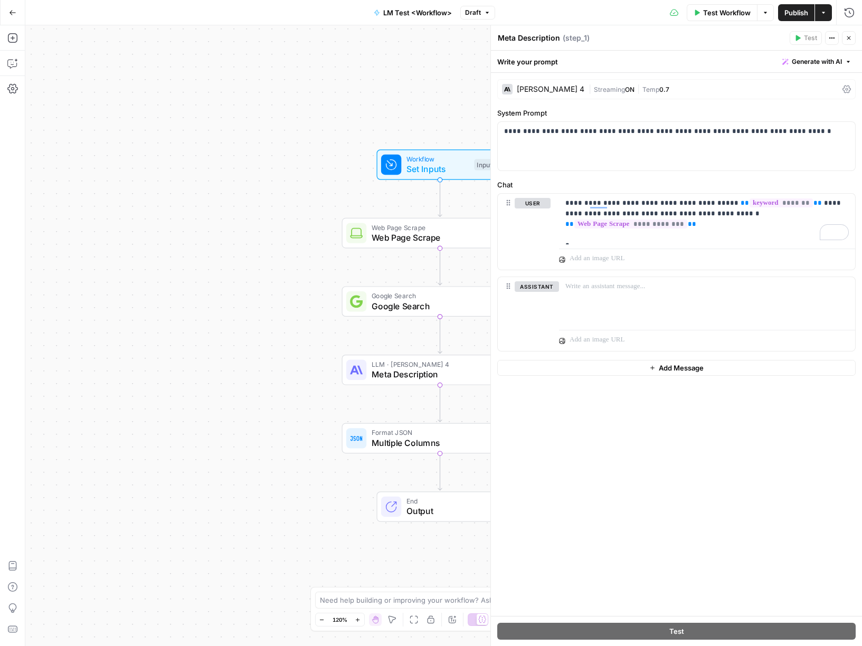
click at [246, 136] on div "Workflow Set Inputs Inputs Web Page Scrape Web Page Scrape Step 2 Google Search…" at bounding box center [443, 335] width 837 height 621
click at [14, 14] on icon "button" at bounding box center [12, 12] width 7 height 7
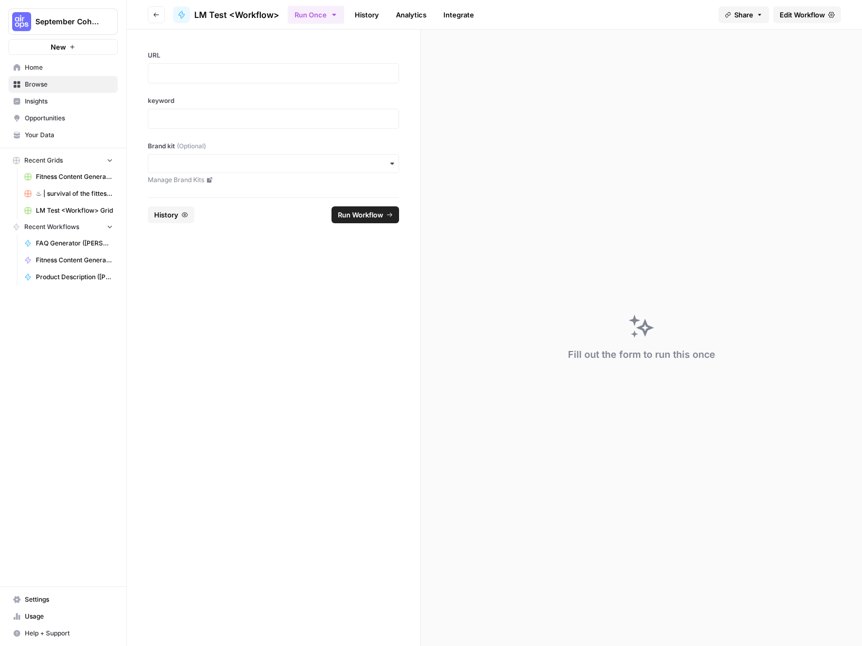
click at [157, 13] on icon "button" at bounding box center [156, 15] width 6 height 6
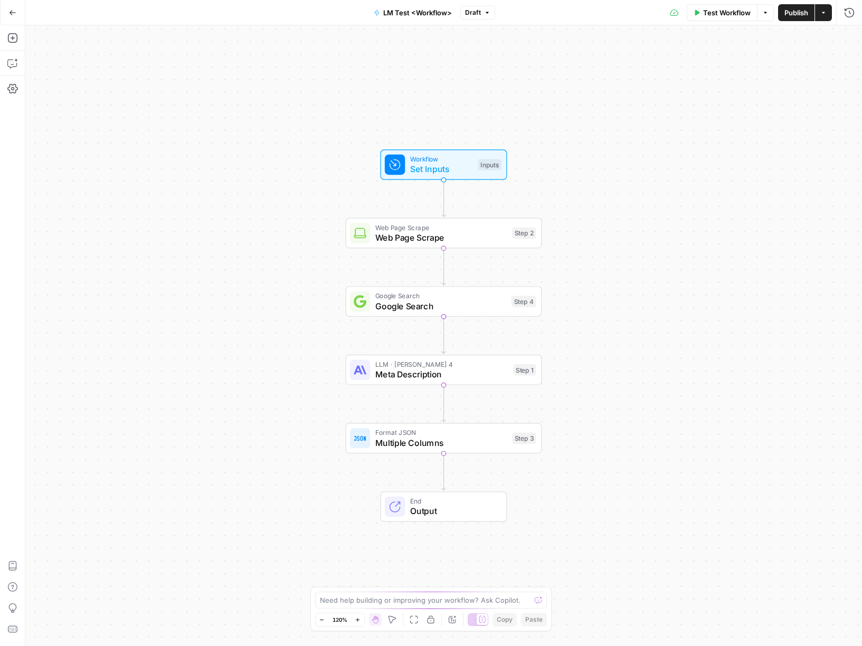
click at [14, 15] on icon "button" at bounding box center [12, 12] width 7 height 7
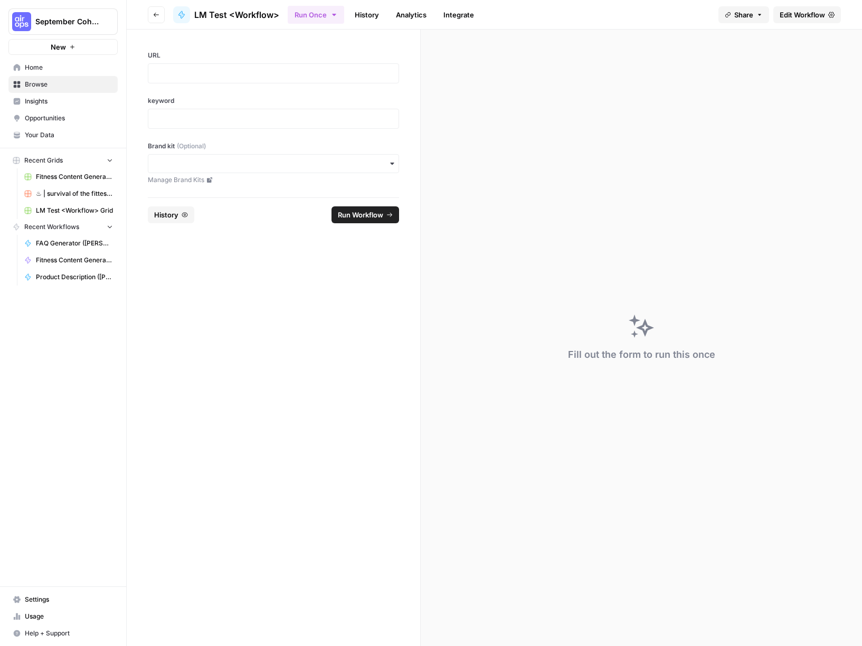
click at [57, 15] on button "September Cohort" at bounding box center [62, 21] width 109 height 26
click at [78, 77] on span "September Cohort" at bounding box center [97, 79] width 130 height 11
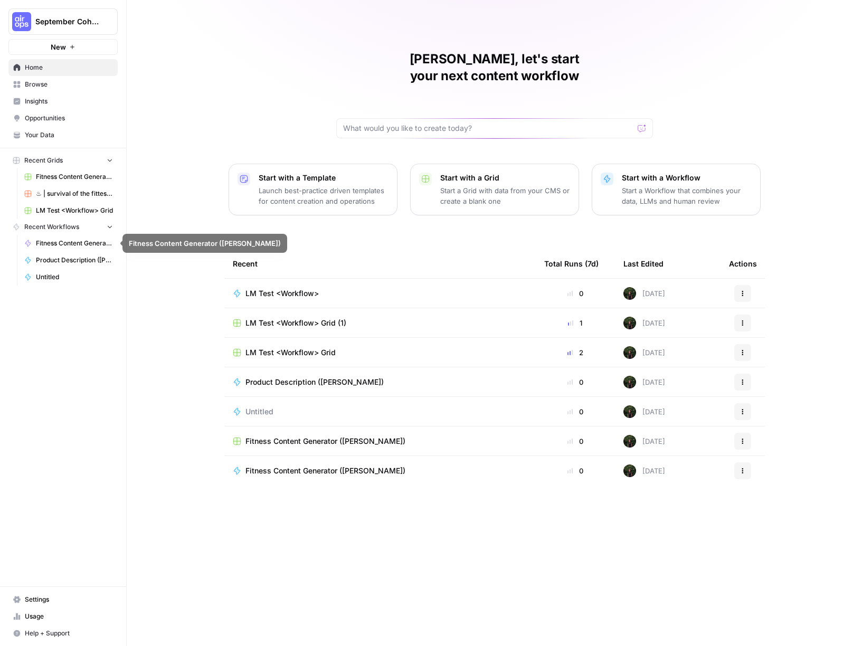
click at [112, 226] on icon "button" at bounding box center [109, 226] width 7 height 7
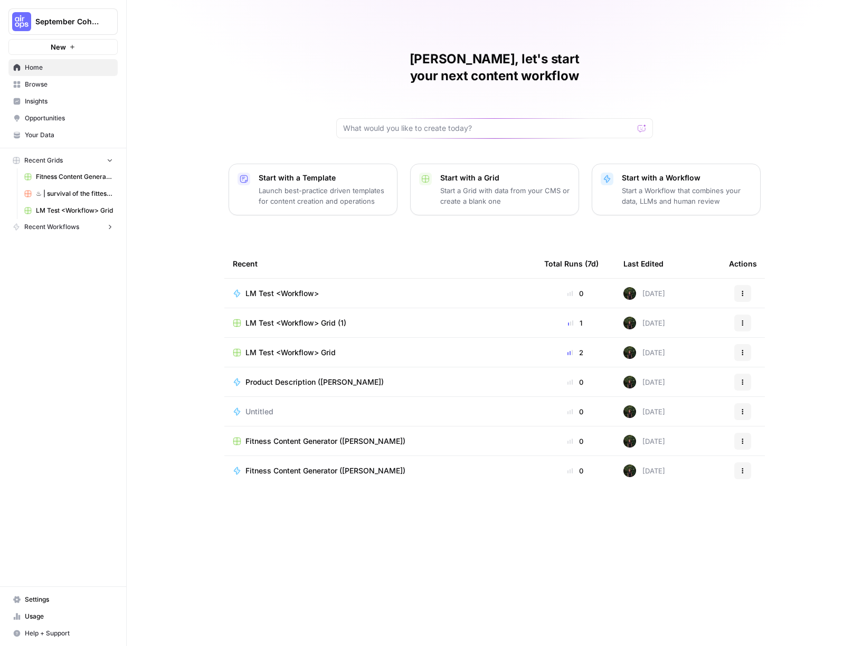
click at [112, 226] on icon "button" at bounding box center [109, 226] width 7 height 7
click at [42, 83] on span "Browse" at bounding box center [69, 85] width 88 height 10
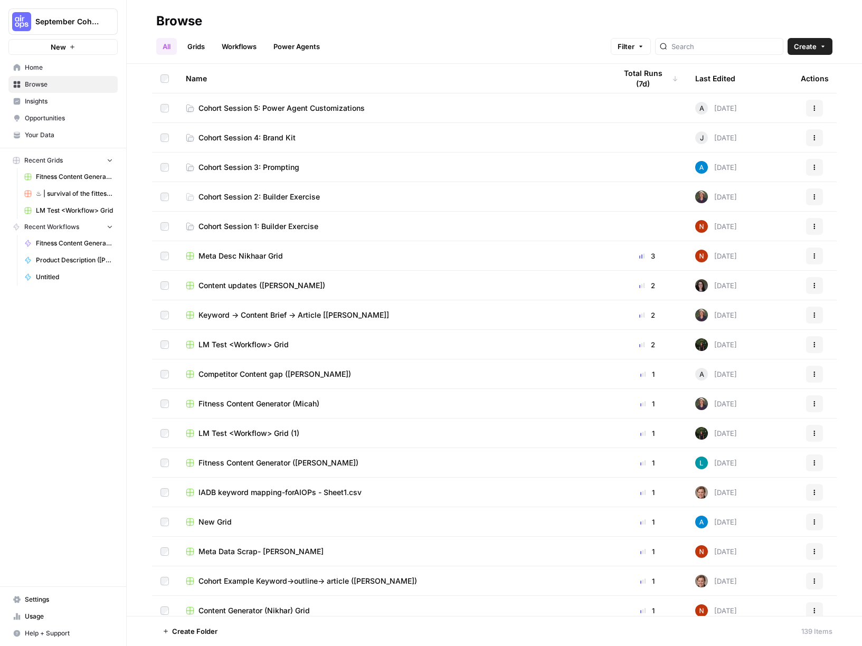
click at [261, 44] on link "Workflows" at bounding box center [239, 46] width 48 height 17
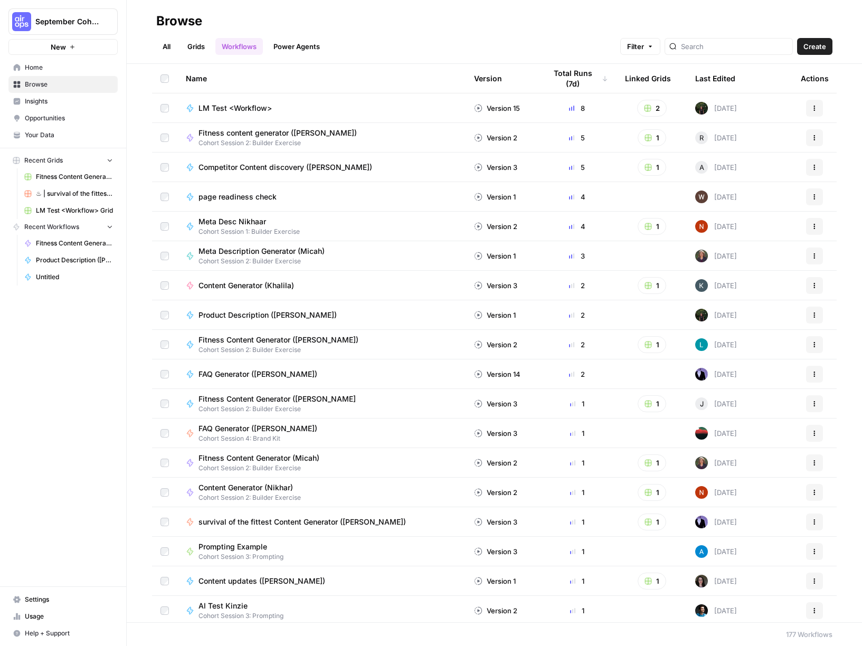
click at [266, 168] on span "Competitor Content discovery ([PERSON_NAME])" at bounding box center [286, 167] width 174 height 11
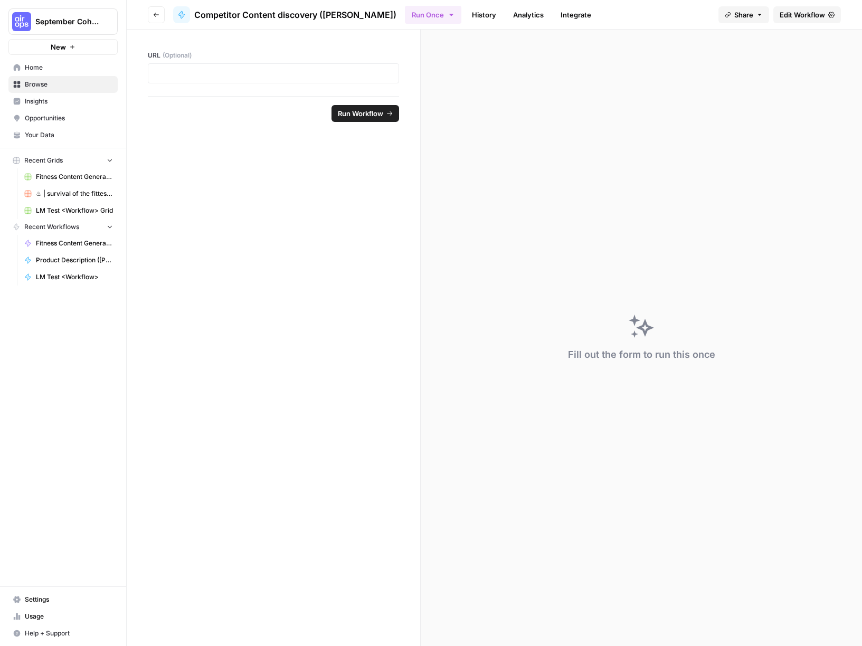
click at [810, 8] on link "Edit Workflow" at bounding box center [808, 14] width 68 height 17
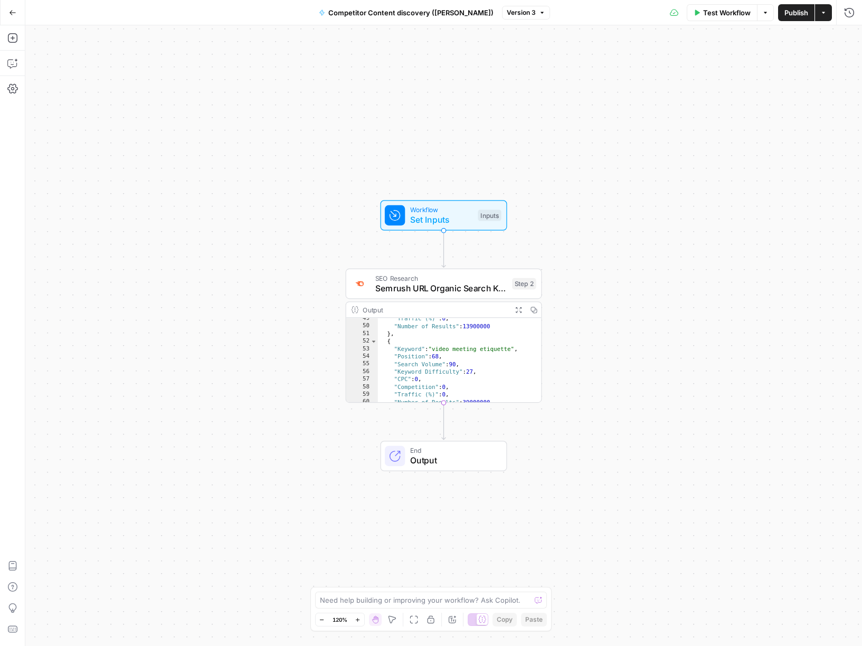
scroll to position [313, 0]
click at [583, 258] on div "Workflow Set Inputs Inputs SEO Research Semrush URL Organic Search Keywords Ste…" at bounding box center [443, 335] width 837 height 621
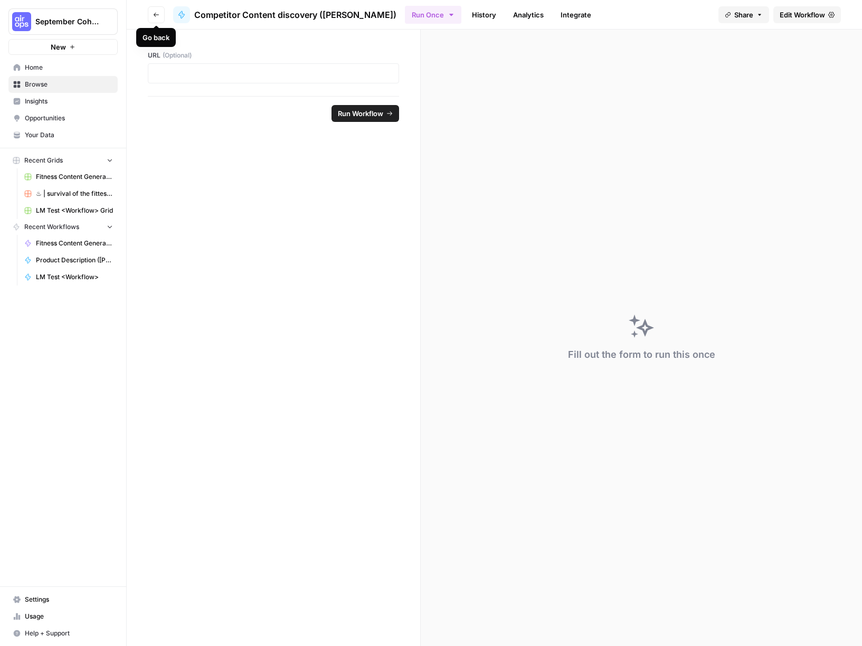
click at [159, 14] on span "Go back" at bounding box center [159, 14] width 1 height 1
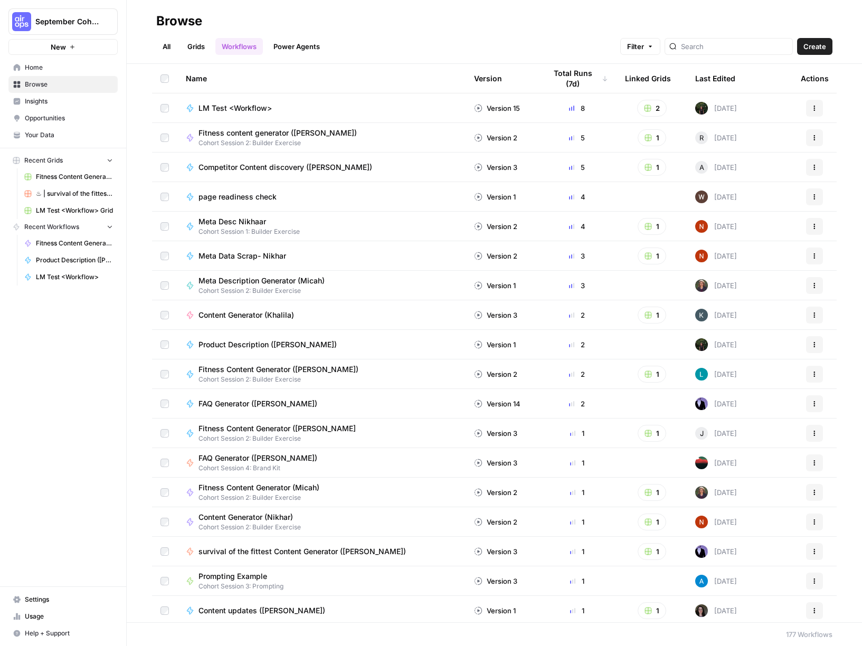
click at [323, 289] on span "Cohort Session 2: Builder Exercise" at bounding box center [266, 291] width 135 height 10
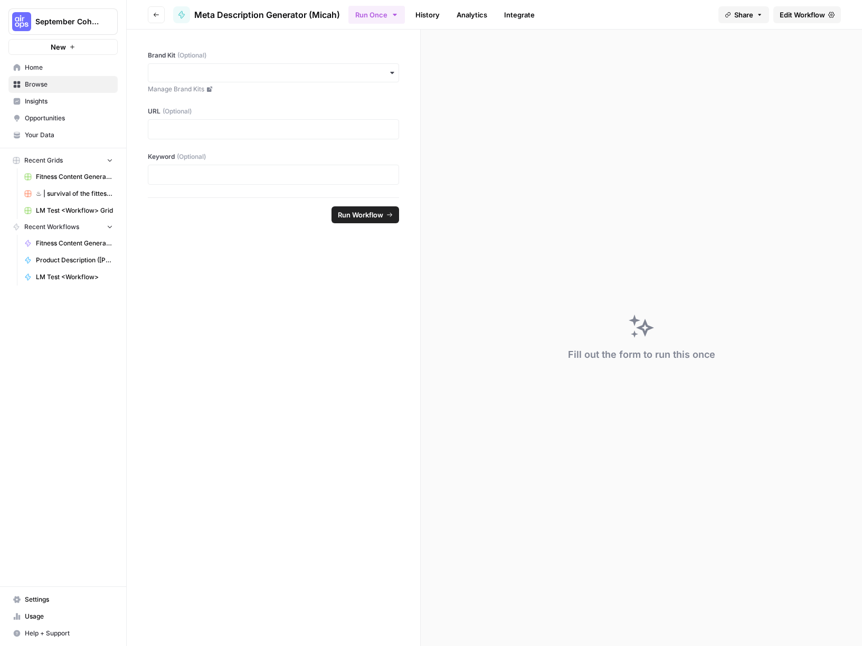
click at [799, 10] on span "Edit Workflow" at bounding box center [802, 15] width 45 height 11
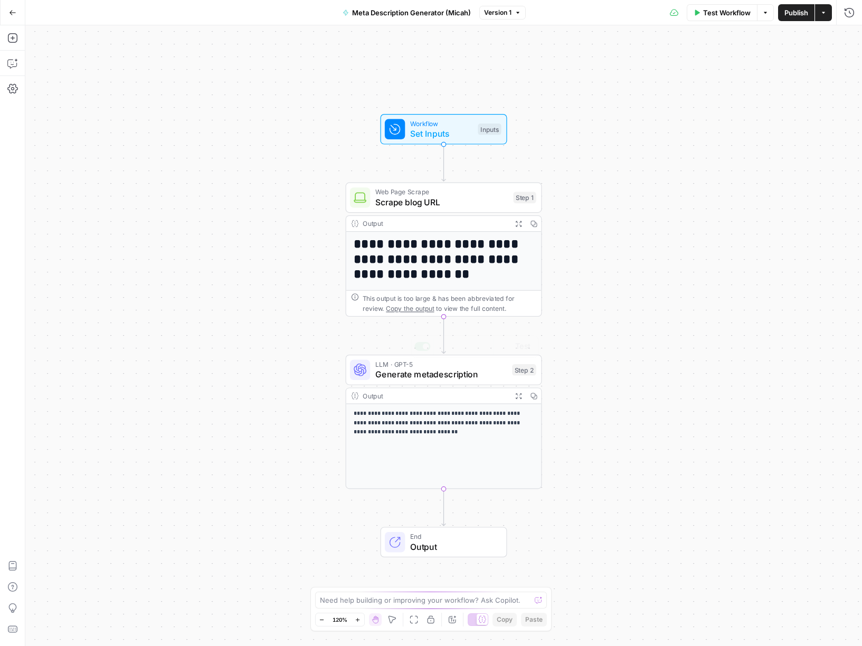
click at [427, 438] on div "**********" at bounding box center [443, 447] width 195 height 84
click at [441, 359] on span "LLM · GPT-5" at bounding box center [441, 364] width 132 height 10
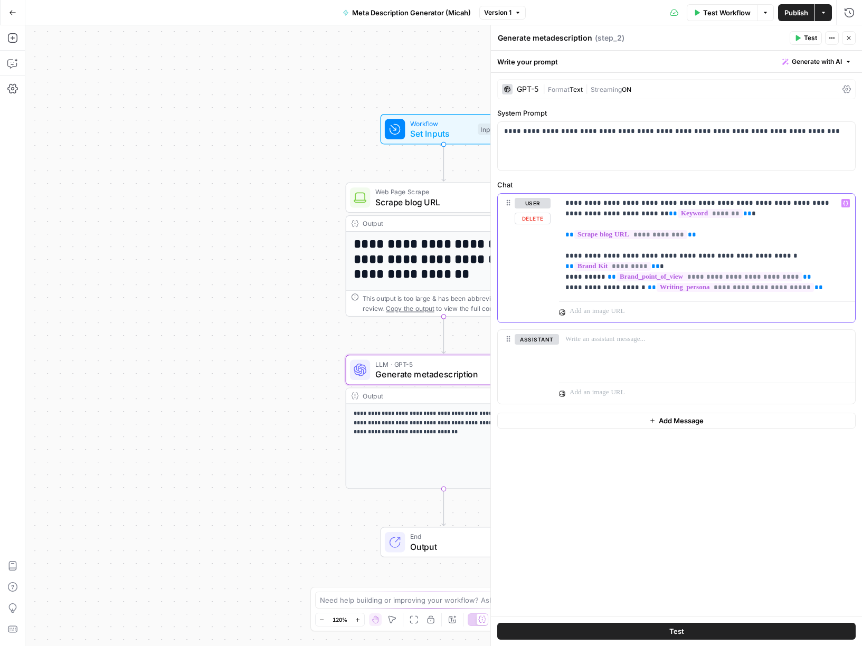
click at [810, 287] on p "**********" at bounding box center [708, 245] width 284 height 95
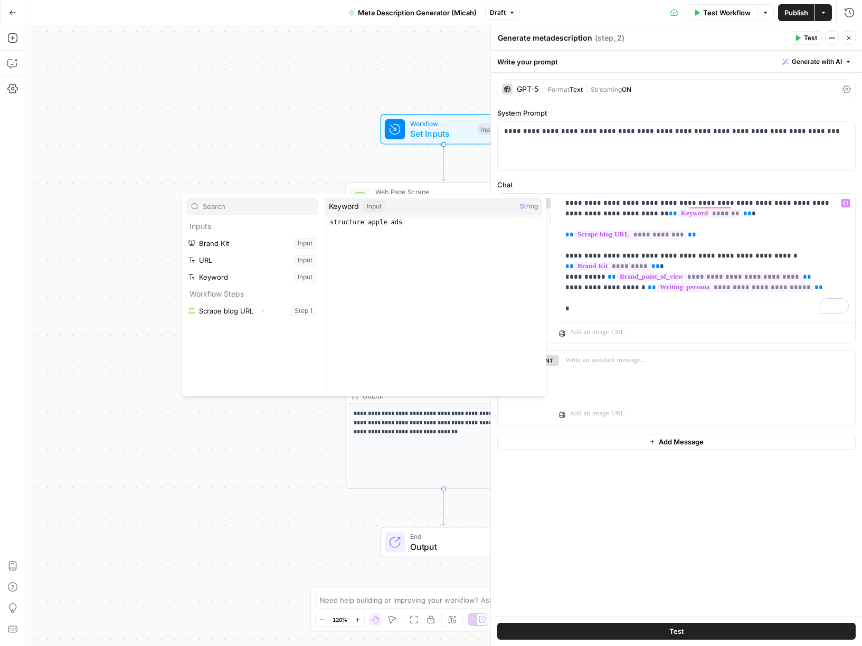
click at [571, 460] on div "**********" at bounding box center [676, 344] width 371 height 543
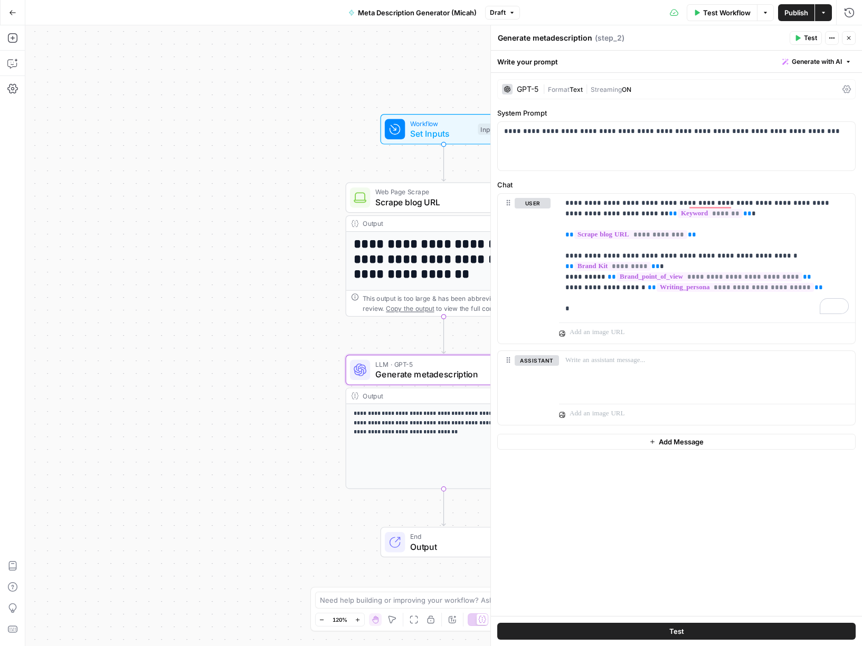
click at [117, 40] on div "**********" at bounding box center [443, 335] width 837 height 621
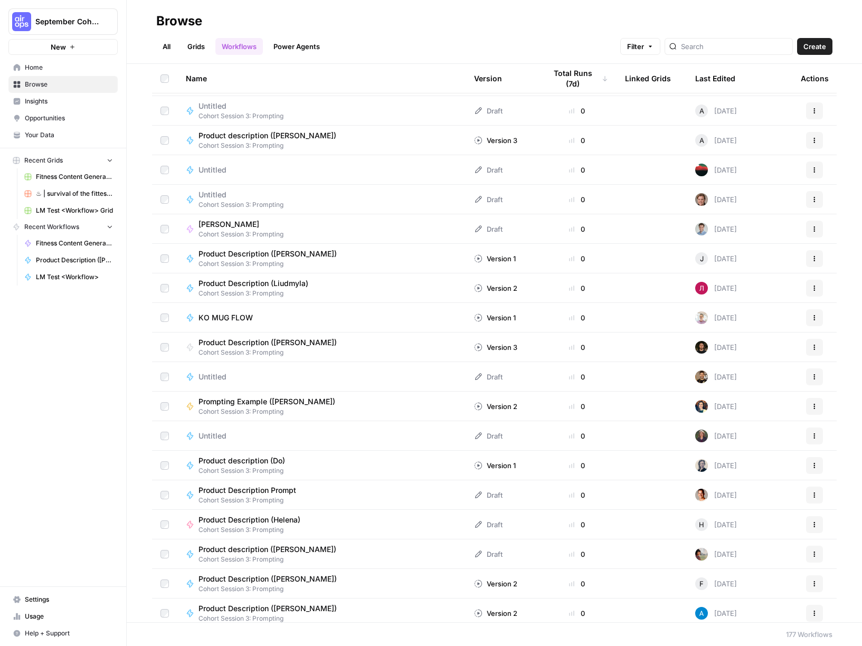
scroll to position [3602, 0]
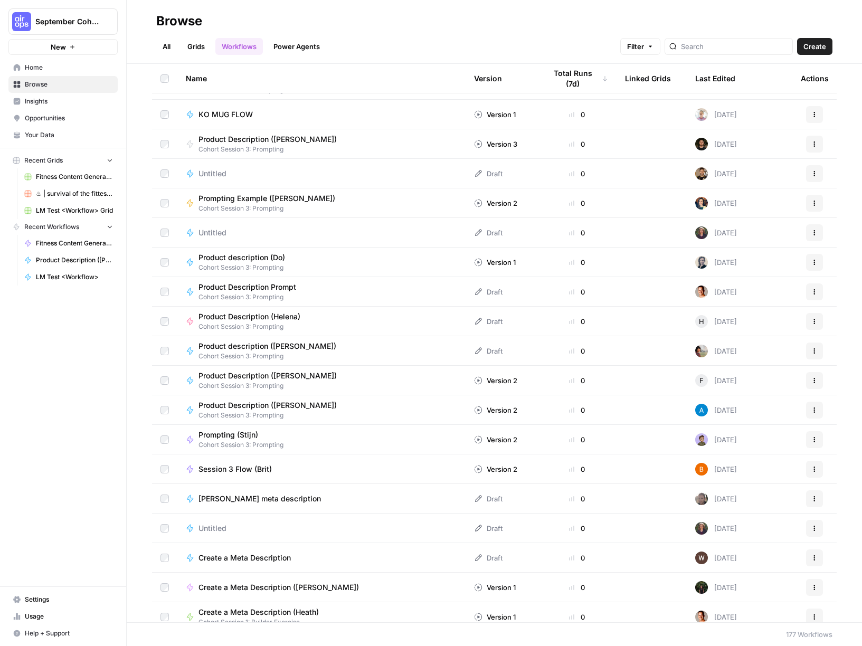
click at [50, 134] on span "Your Data" at bounding box center [69, 135] width 88 height 10
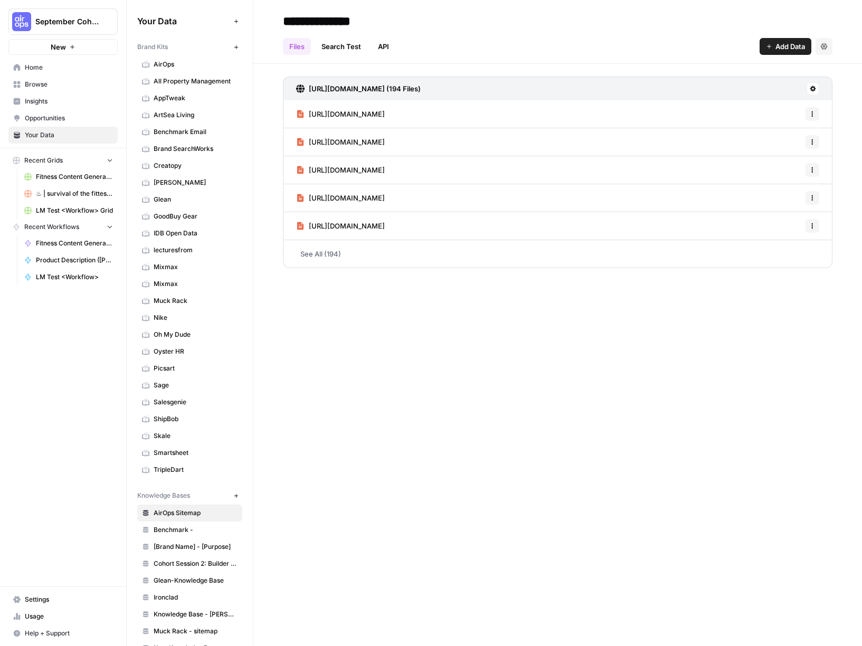
click at [38, 135] on span "Your Data" at bounding box center [69, 135] width 88 height 10
click at [163, 266] on span "Mixmax" at bounding box center [196, 267] width 84 height 10
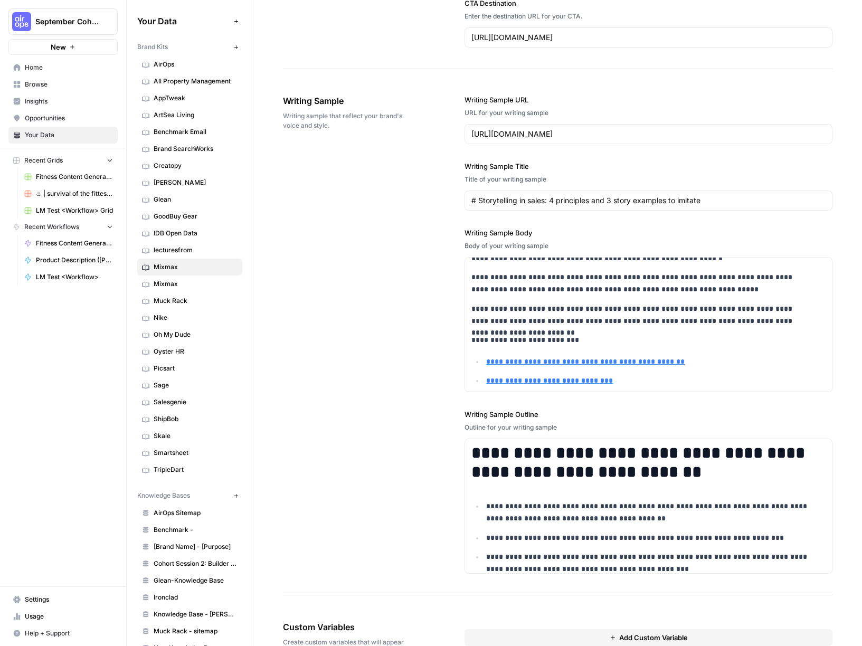
scroll to position [381, 0]
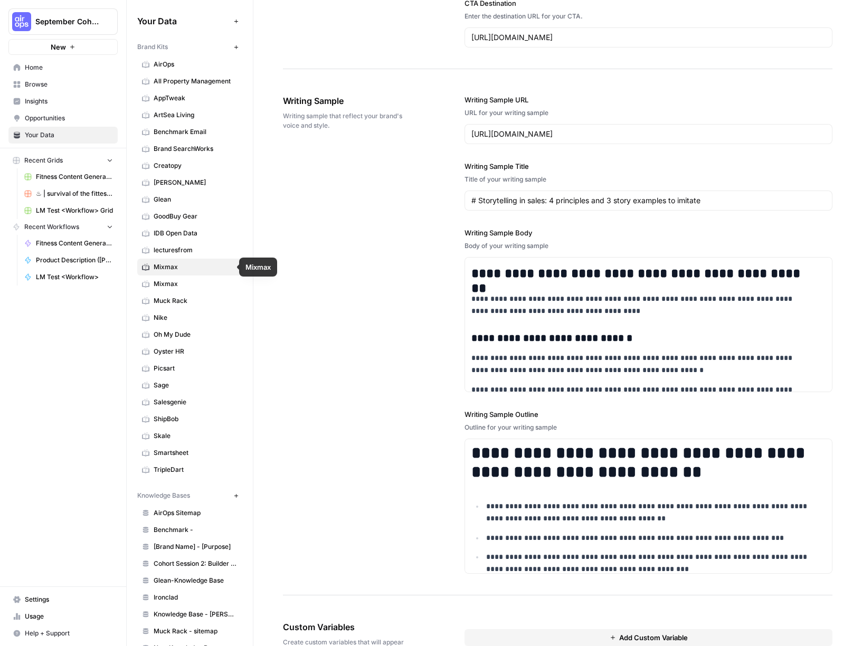
click at [170, 286] on span "Mixmax" at bounding box center [196, 284] width 84 height 10
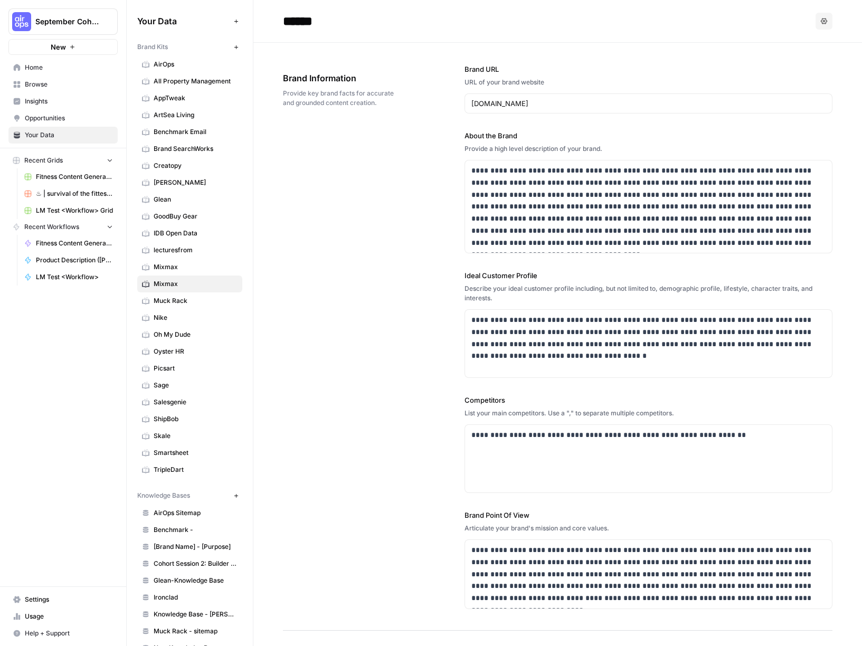
click at [321, 77] on span "Brand Information" at bounding box center [344, 78] width 123 height 13
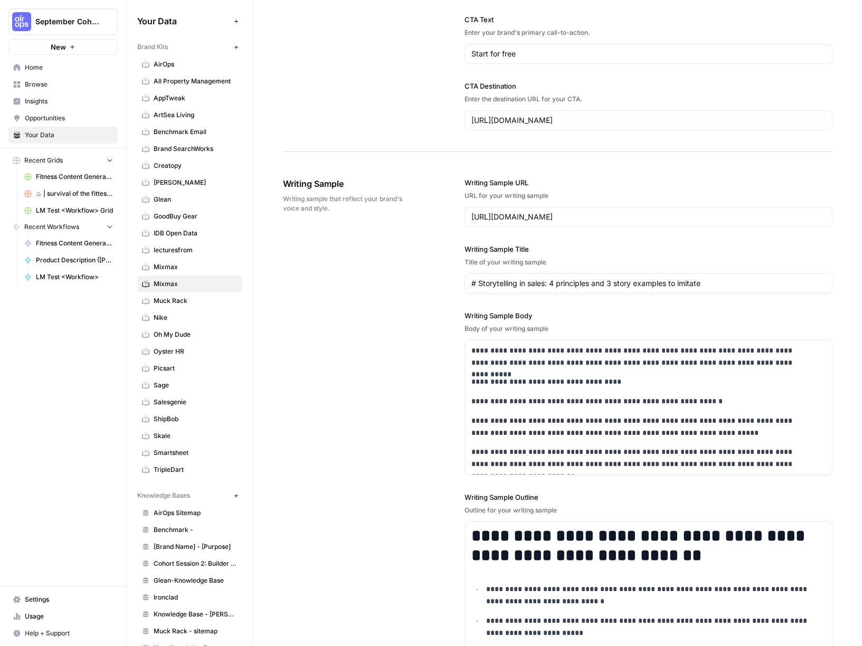
scroll to position [1175, 0]
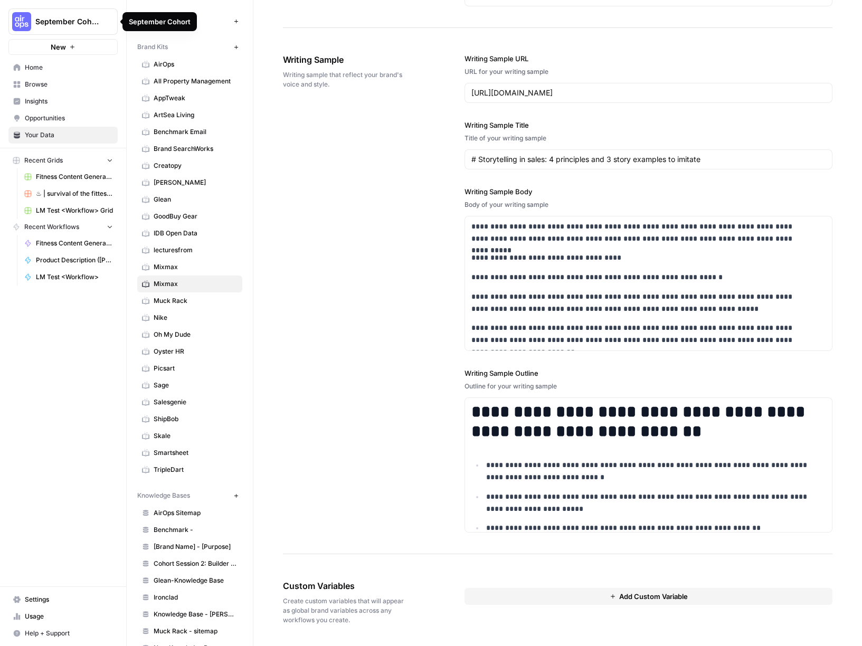
click at [63, 18] on span "September Cohort" at bounding box center [67, 21] width 64 height 11
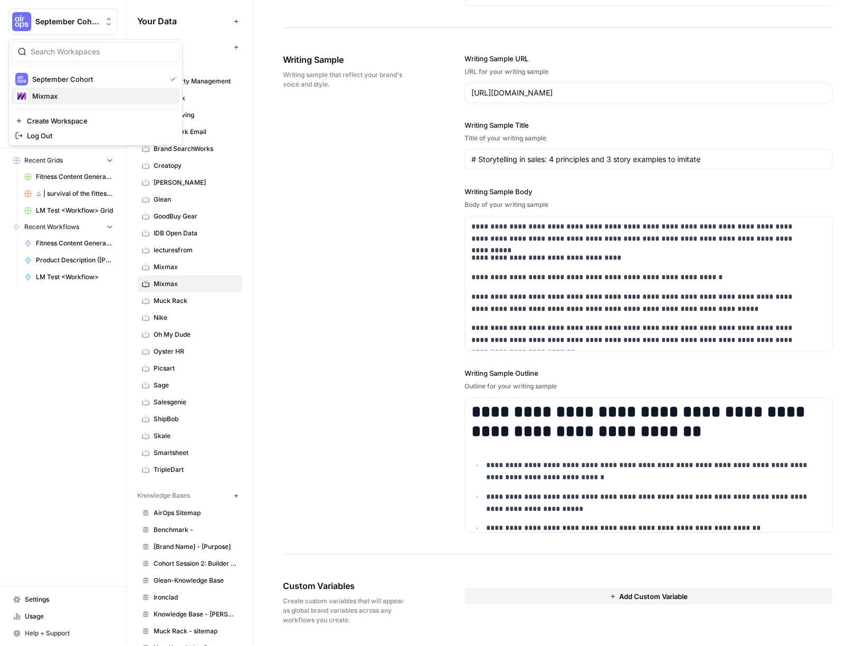
click at [70, 92] on span "Mixmax" at bounding box center [101, 96] width 139 height 11
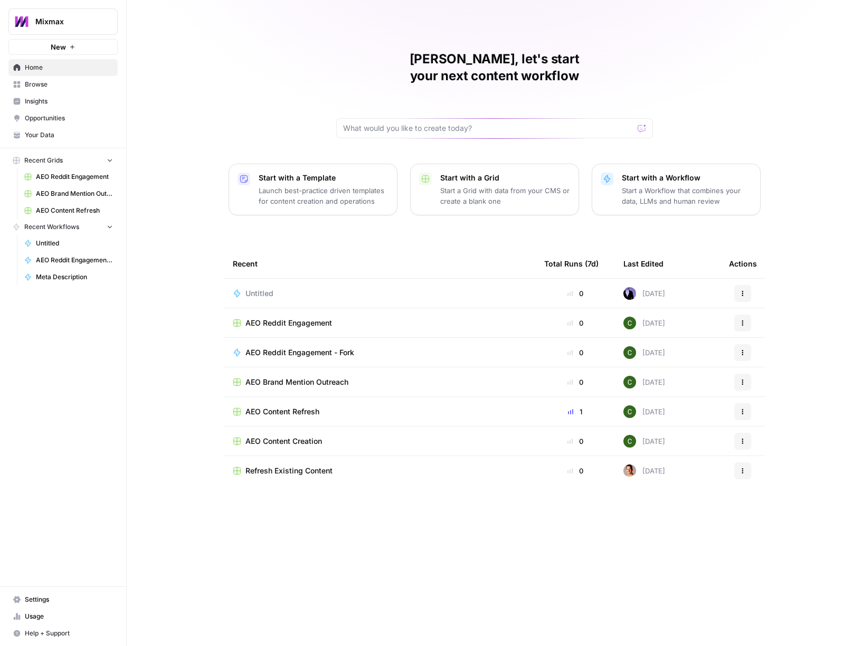
click at [48, 134] on span "Your Data" at bounding box center [69, 135] width 88 height 10
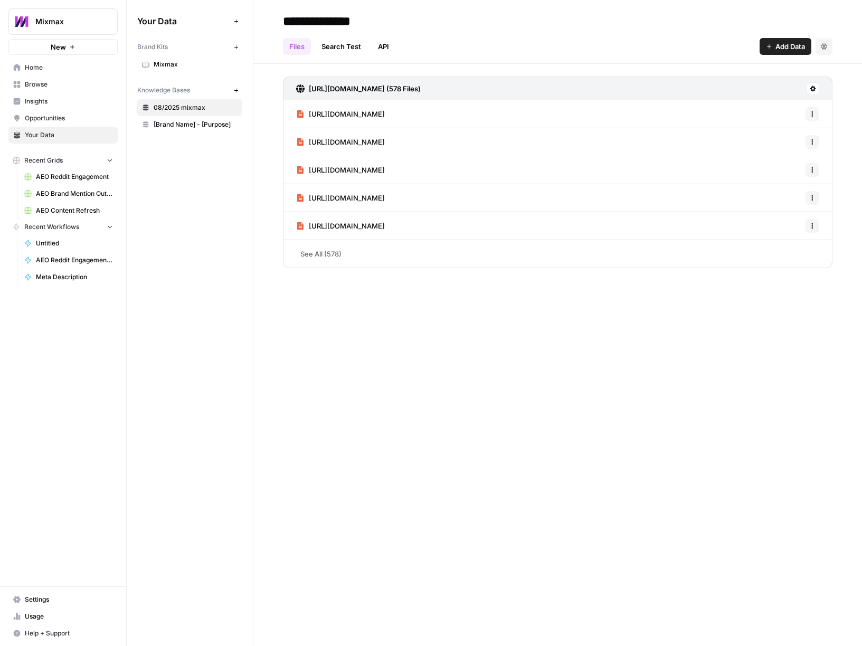
click at [188, 63] on span "Mixmax" at bounding box center [196, 65] width 84 height 10
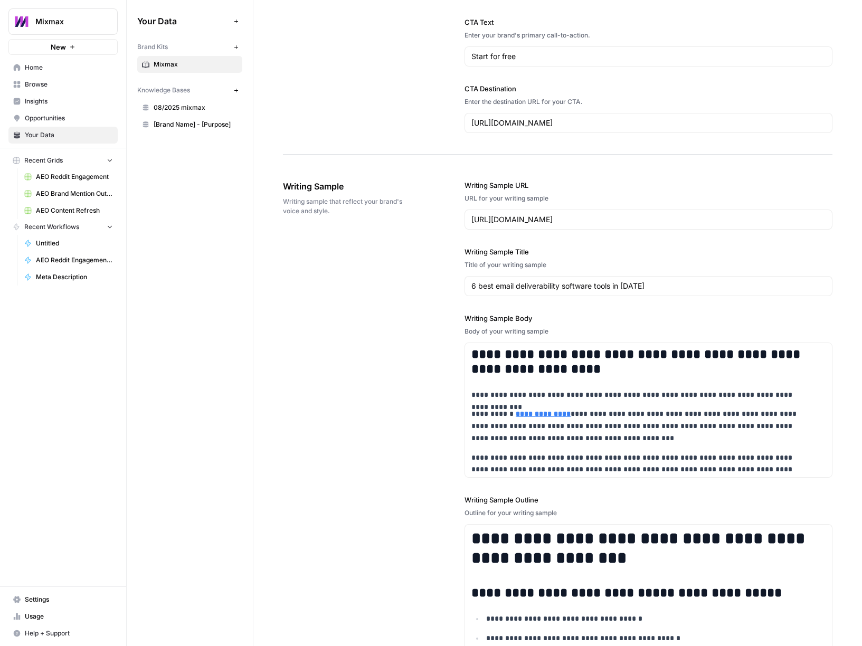
scroll to position [1482, 0]
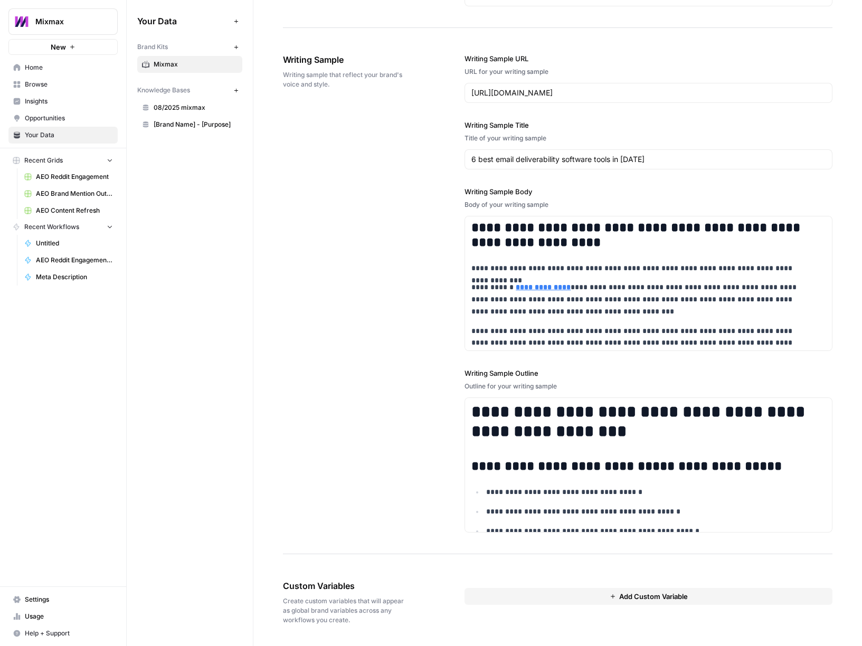
click at [599, 595] on button "Add Custom Variable" at bounding box center [649, 596] width 368 height 17
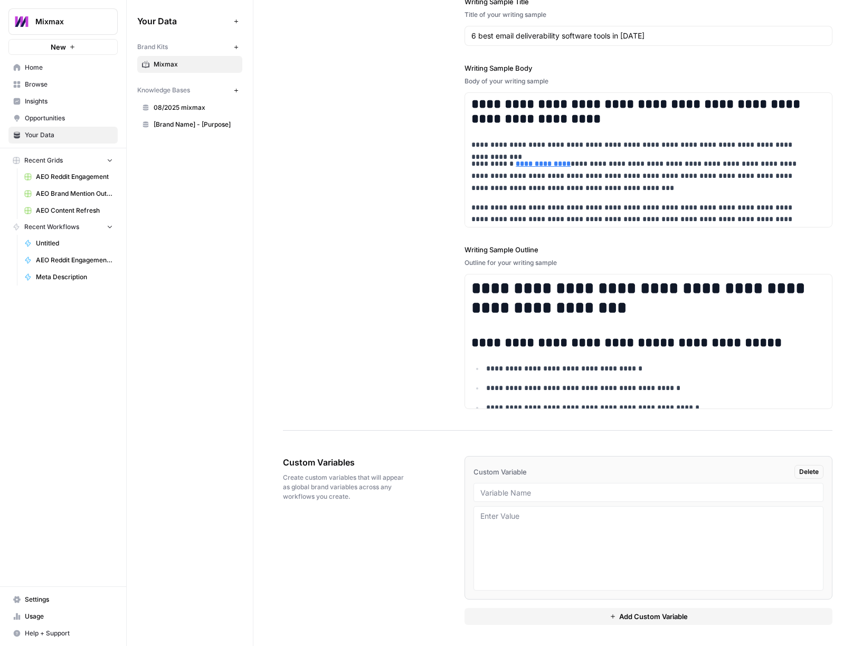
click at [800, 472] on span "Delete" at bounding box center [810, 472] width 20 height 10
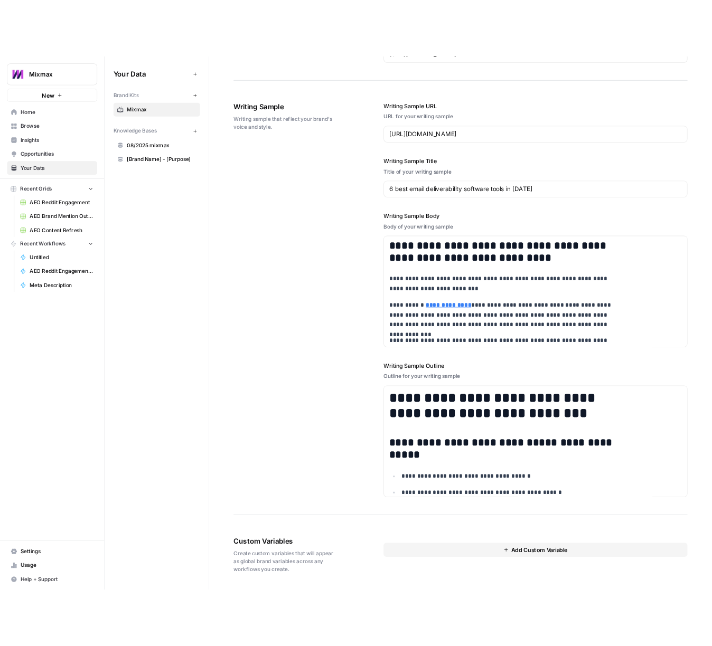
scroll to position [208, 0]
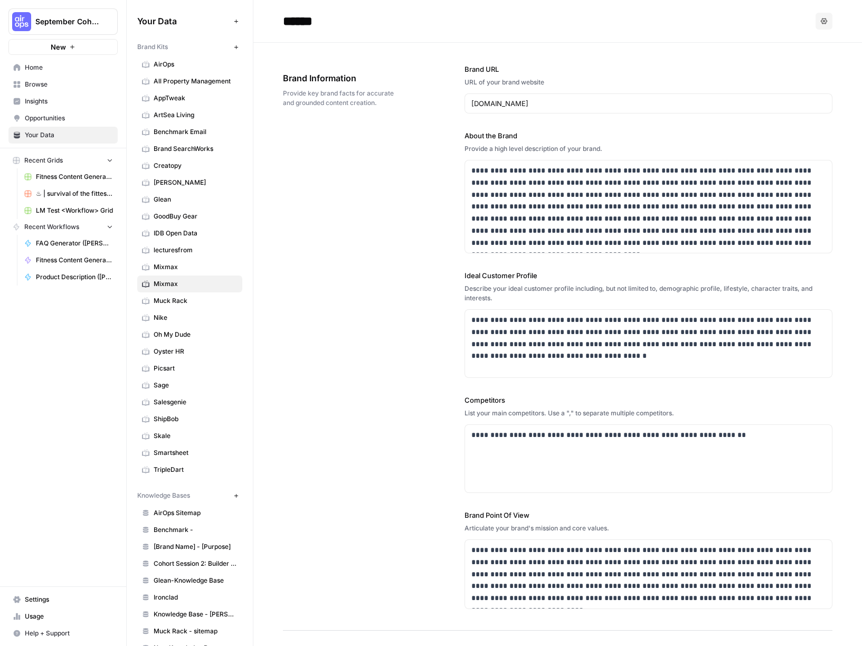
click at [70, 264] on span "Fitness Content Generator ([PERSON_NAME])" at bounding box center [74, 261] width 77 height 10
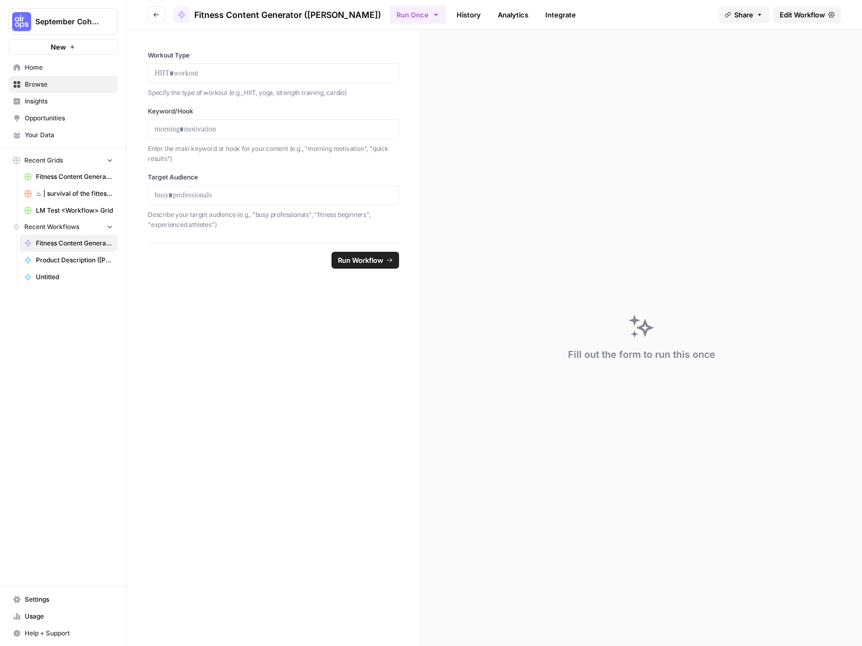
click at [153, 14] on icon "button" at bounding box center [156, 15] width 6 height 6
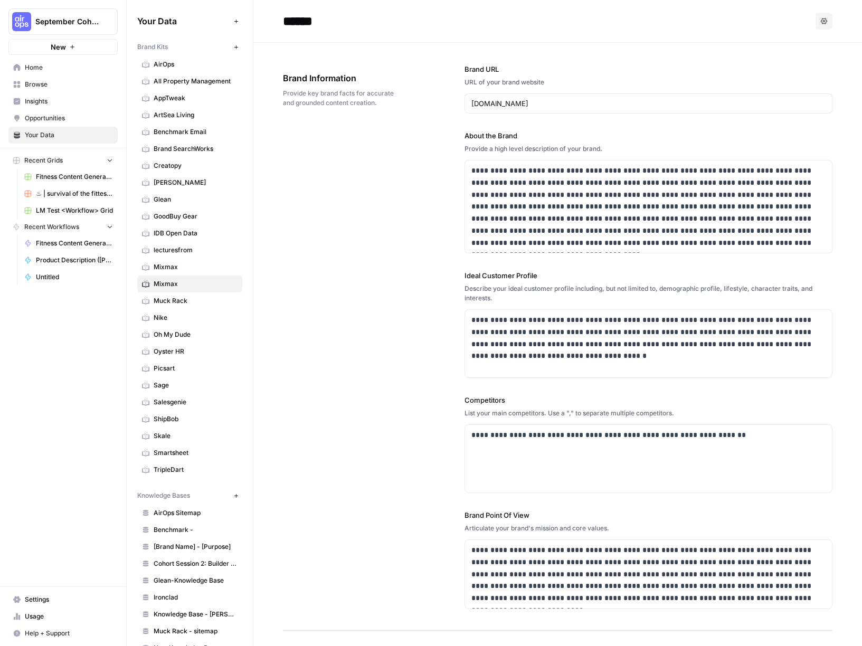
click at [40, 72] on span "Home" at bounding box center [69, 68] width 88 height 10
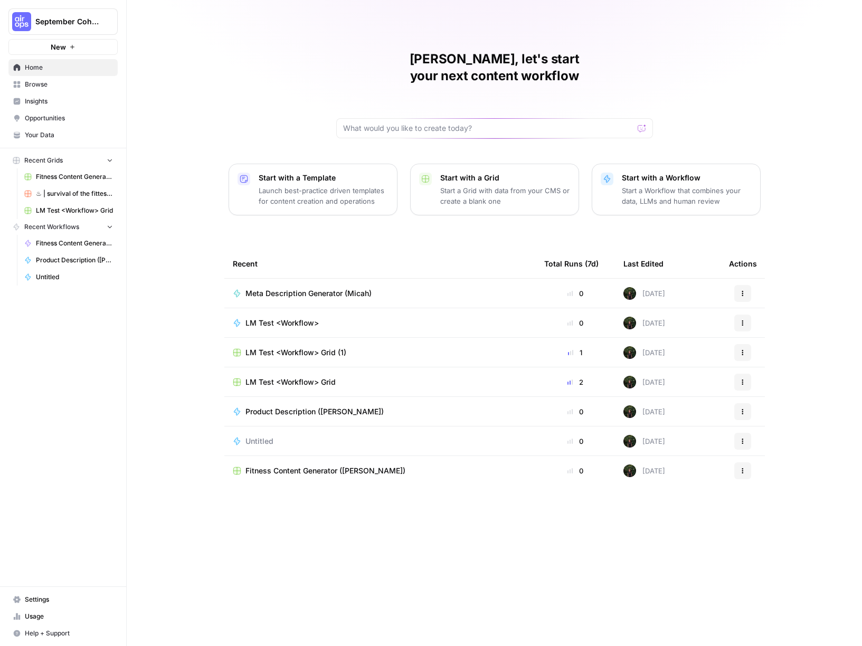
click at [50, 86] on span "Browse" at bounding box center [69, 85] width 88 height 10
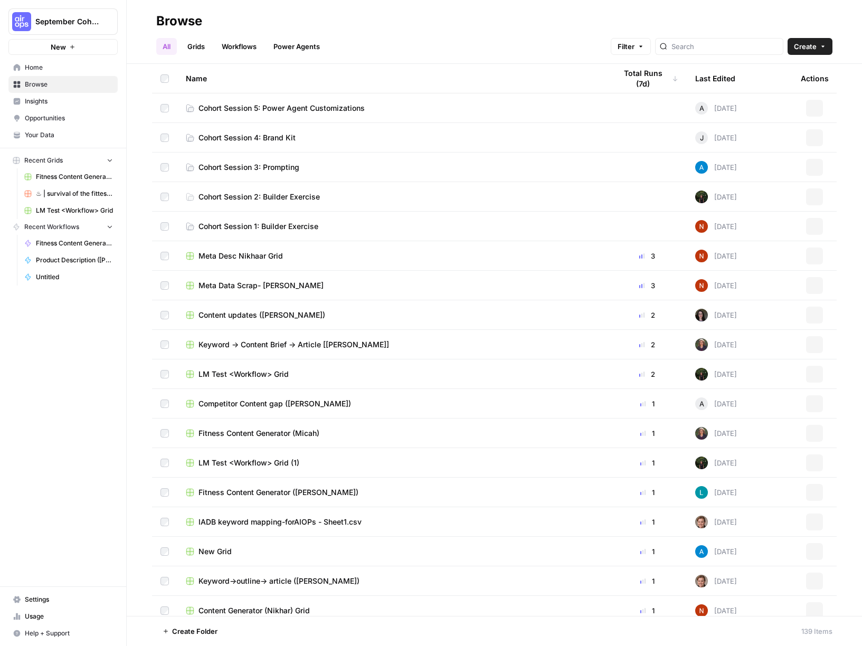
click at [194, 49] on link "Grids" at bounding box center [196, 46] width 30 height 17
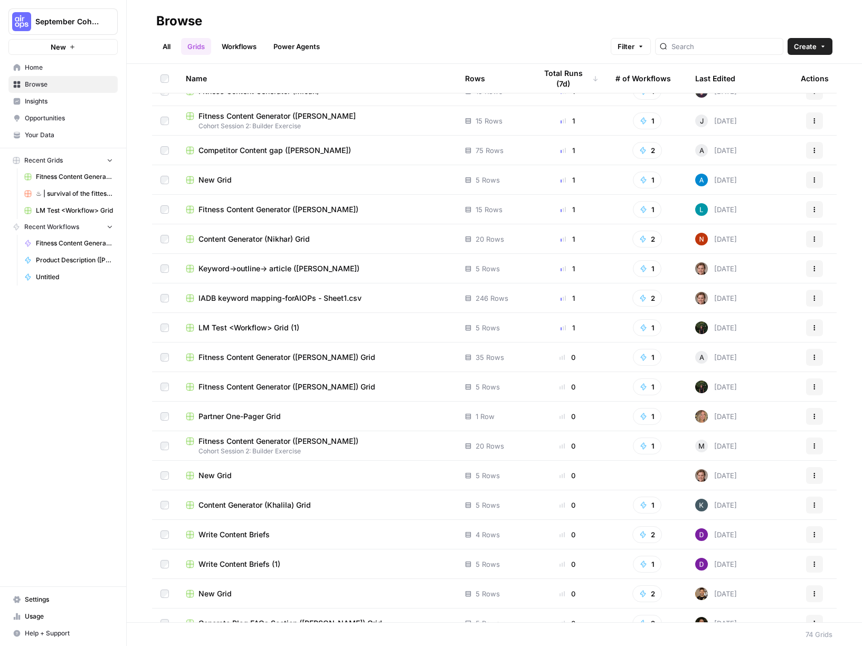
scroll to position [373, 0]
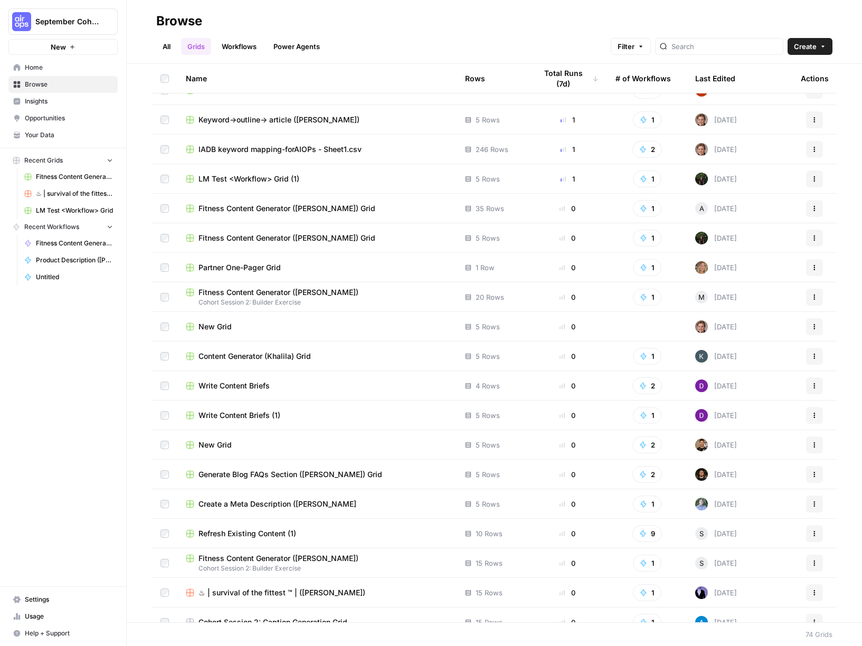
click at [339, 240] on div "Fitness Content Generator ([PERSON_NAME]) Grid" at bounding box center [317, 238] width 262 height 11
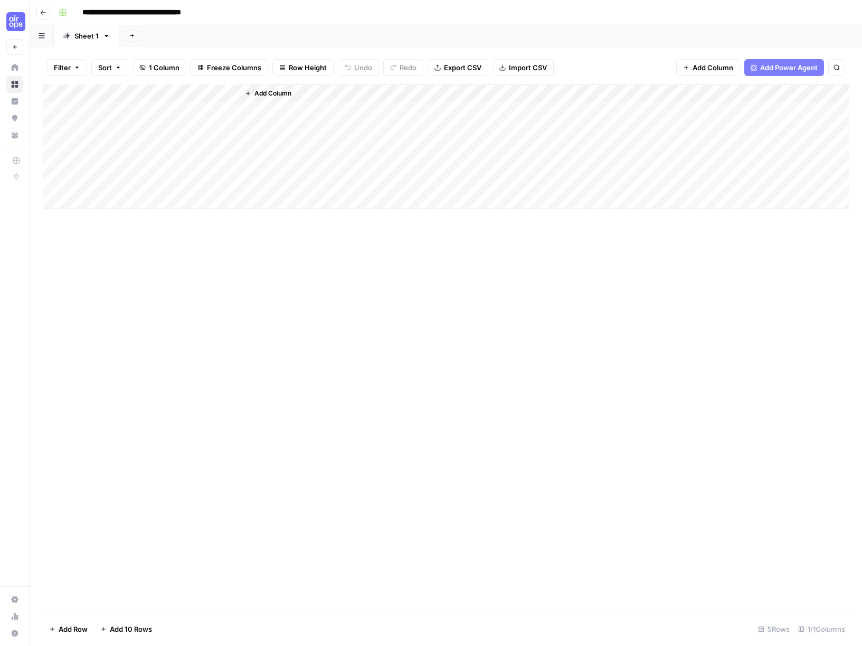
click at [155, 92] on div "Add Column" at bounding box center [446, 146] width 807 height 125
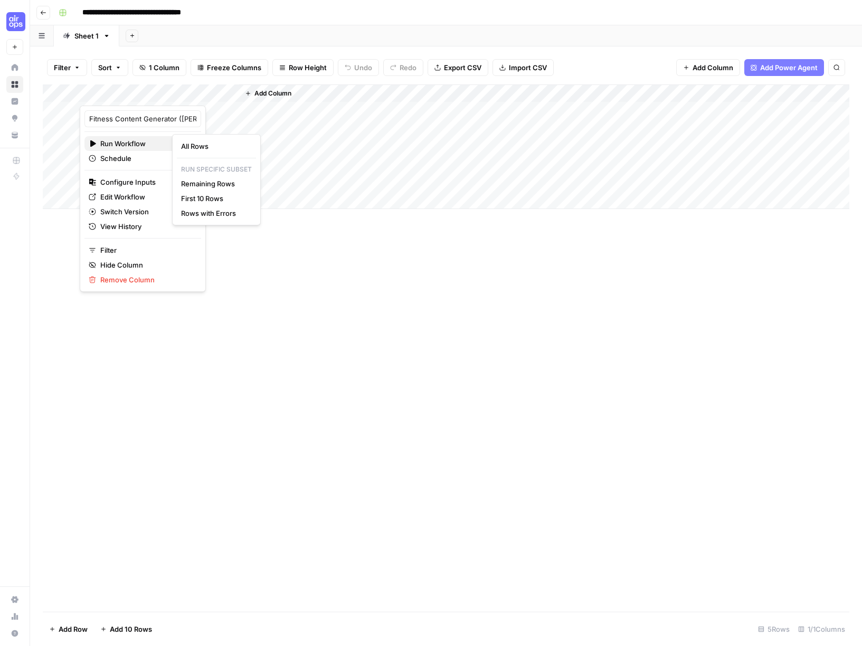
click at [129, 143] on span "Run Workflow" at bounding box center [141, 143] width 82 height 11
click at [205, 143] on span "All Rows" at bounding box center [214, 146] width 67 height 11
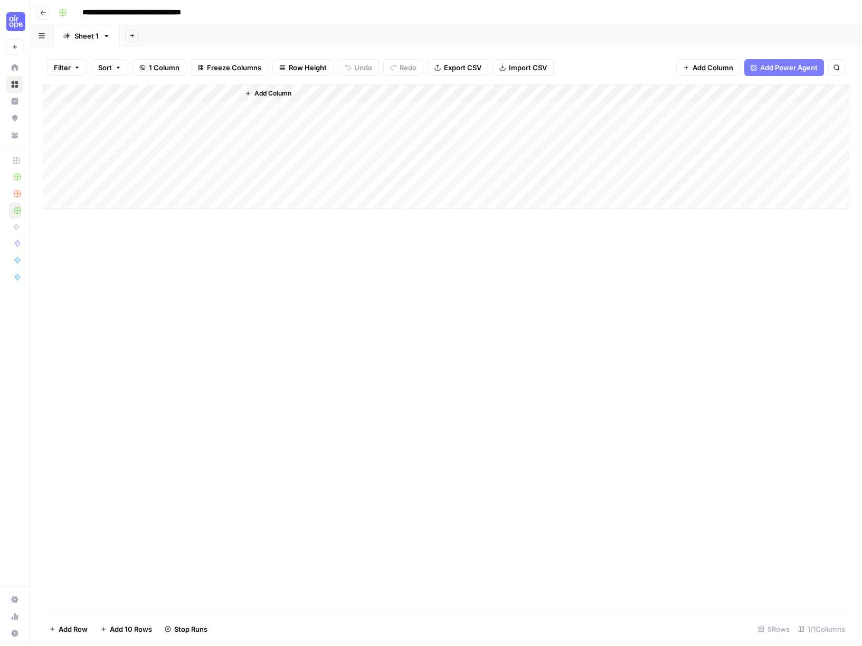
click at [46, 14] on button "Go back" at bounding box center [43, 13] width 14 height 14
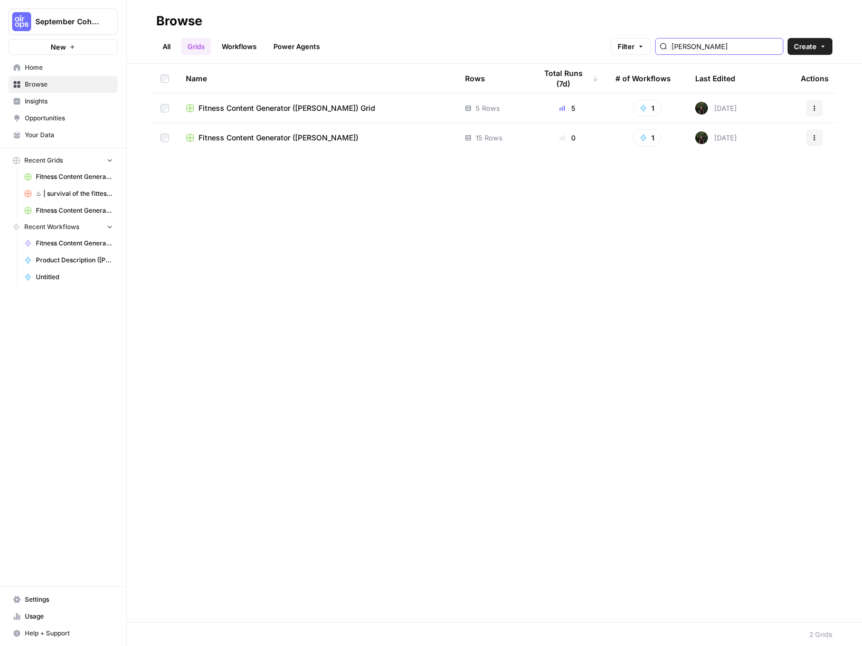
type input "[PERSON_NAME]"
click at [273, 136] on span "Fitness Content Generator ([PERSON_NAME])" at bounding box center [279, 138] width 160 height 11
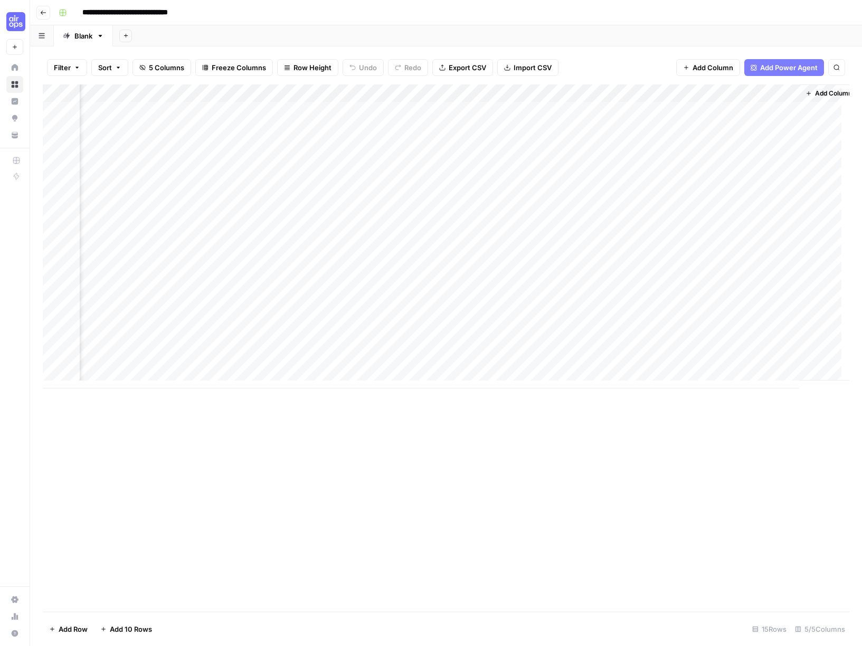
scroll to position [0, 100]
click at [660, 128] on div "Add Column" at bounding box center [446, 236] width 807 height 304
click at [774, 271] on div "Add Column" at bounding box center [446, 236] width 807 height 304
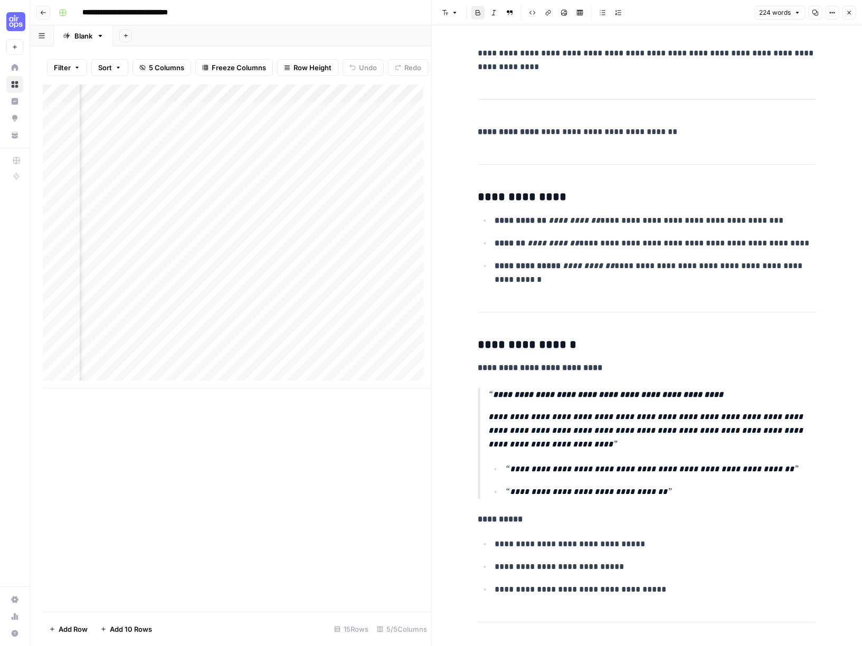
click at [360, 407] on div "Add Column" at bounding box center [237, 348] width 389 height 528
click at [849, 12] on icon "button" at bounding box center [850, 13] width 4 height 4
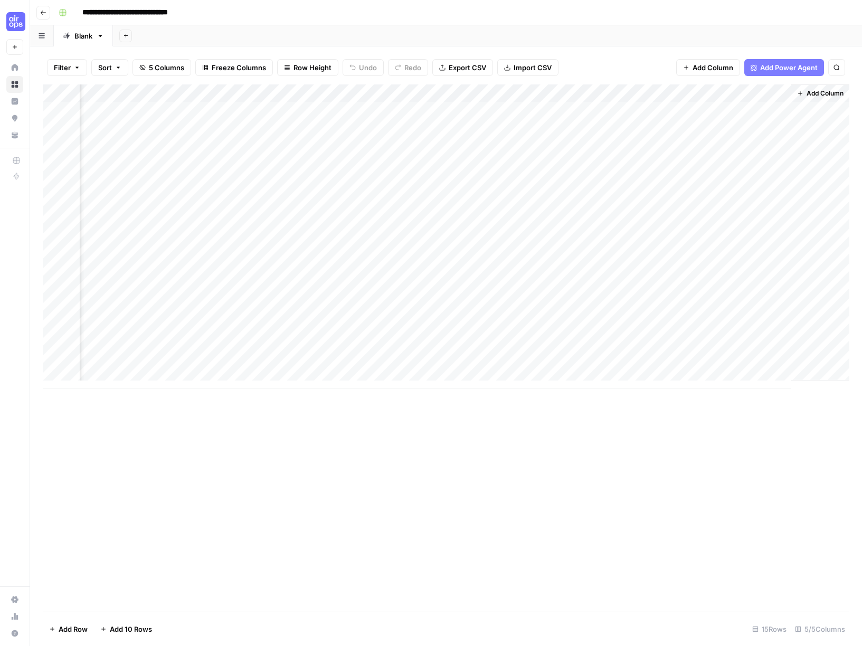
scroll to position [0, 88]
click at [539, 274] on div "Add Column" at bounding box center [446, 236] width 807 height 304
click at [478, 271] on div "Add Column" at bounding box center [446, 236] width 807 height 304
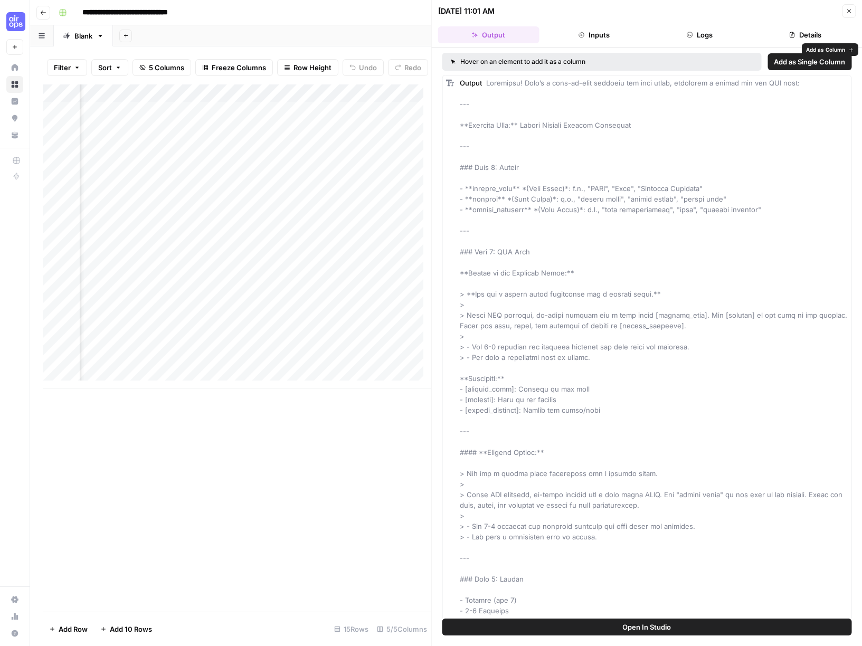
scroll to position [69, 0]
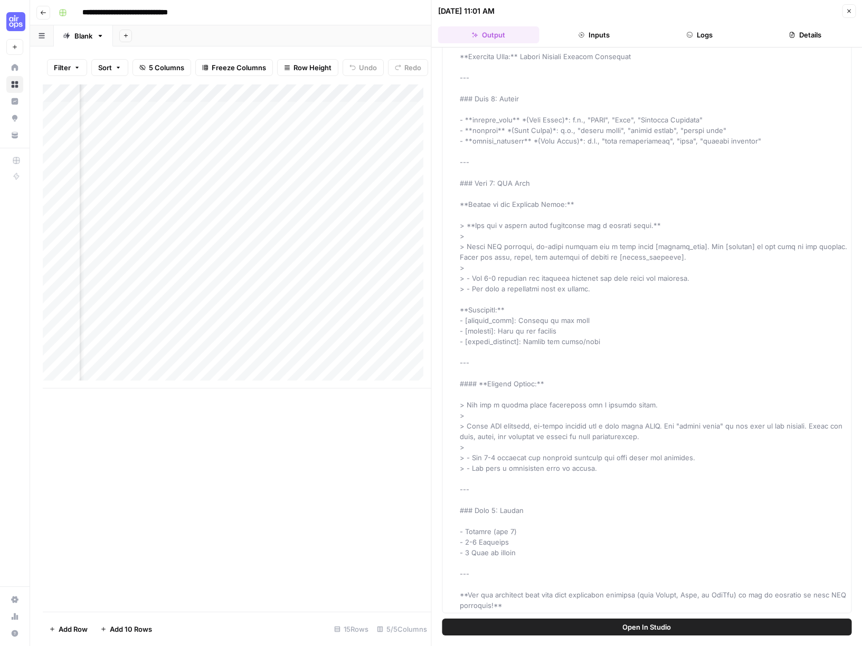
click at [295, 459] on div "Add Column" at bounding box center [237, 348] width 389 height 528
click at [243, 551] on div "Add Column" at bounding box center [237, 348] width 389 height 528
click at [222, 398] on div "Add Column" at bounding box center [237, 348] width 389 height 528
click at [351, 369] on div "Add Column" at bounding box center [237, 236] width 389 height 304
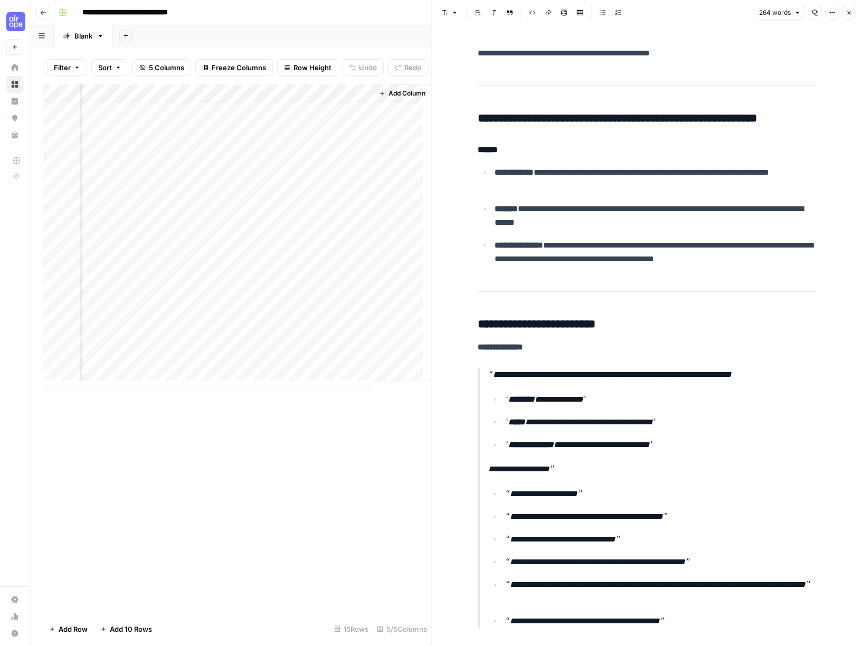
scroll to position [8, 475]
click at [196, 101] on div "Add Column" at bounding box center [237, 236] width 389 height 304
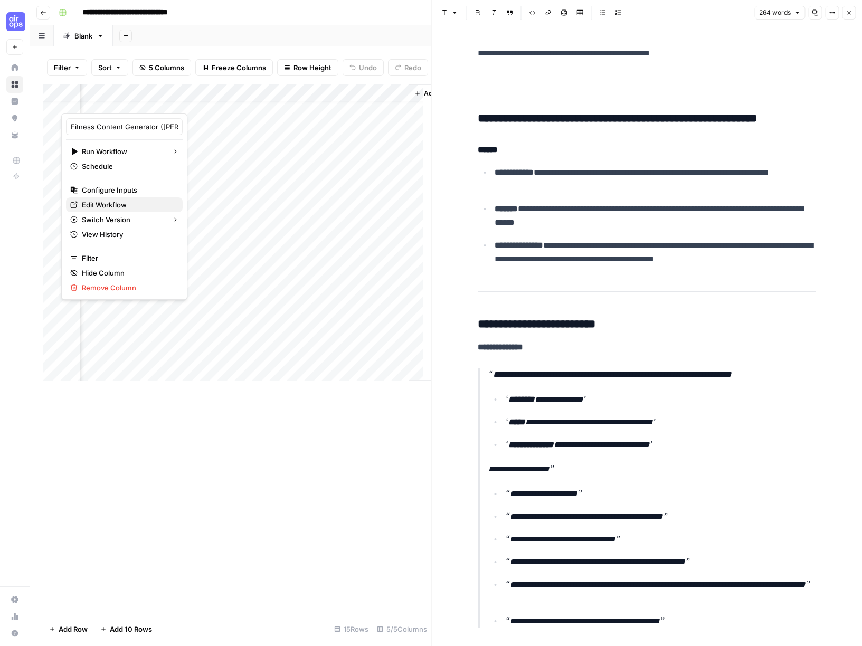
click at [114, 206] on span "Edit Workflow" at bounding box center [128, 205] width 92 height 11
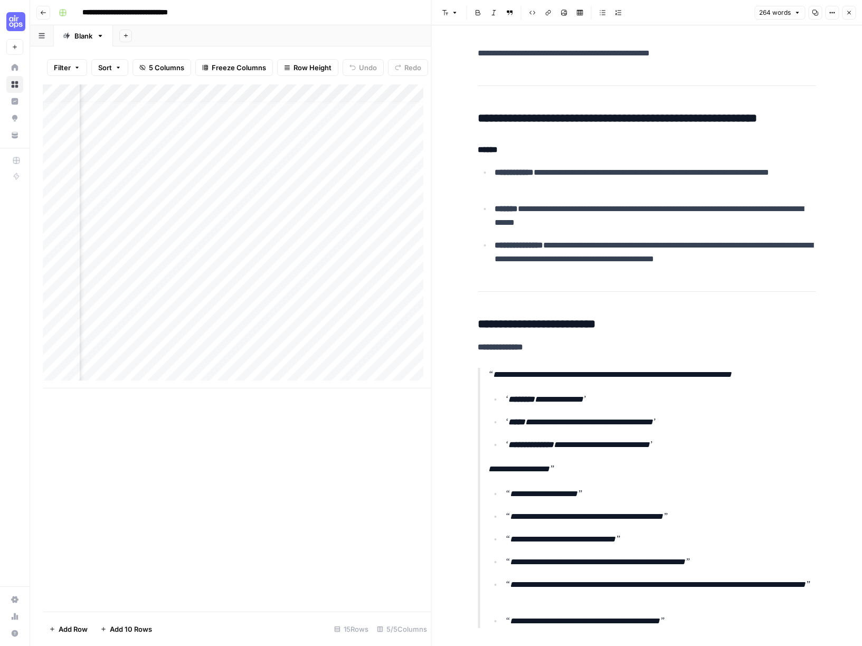
scroll to position [8, 0]
click at [850, 12] on icon "button" at bounding box center [849, 13] width 6 height 6
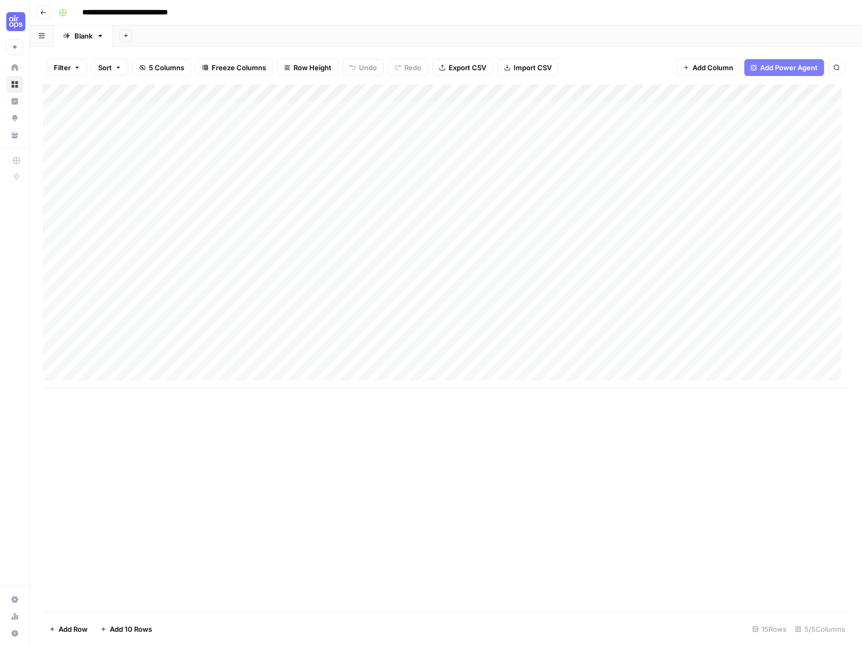
click at [673, 95] on div "Add Column" at bounding box center [446, 236] width 807 height 304
click at [595, 180] on span "Configure Inputs" at bounding box center [603, 182] width 92 height 11
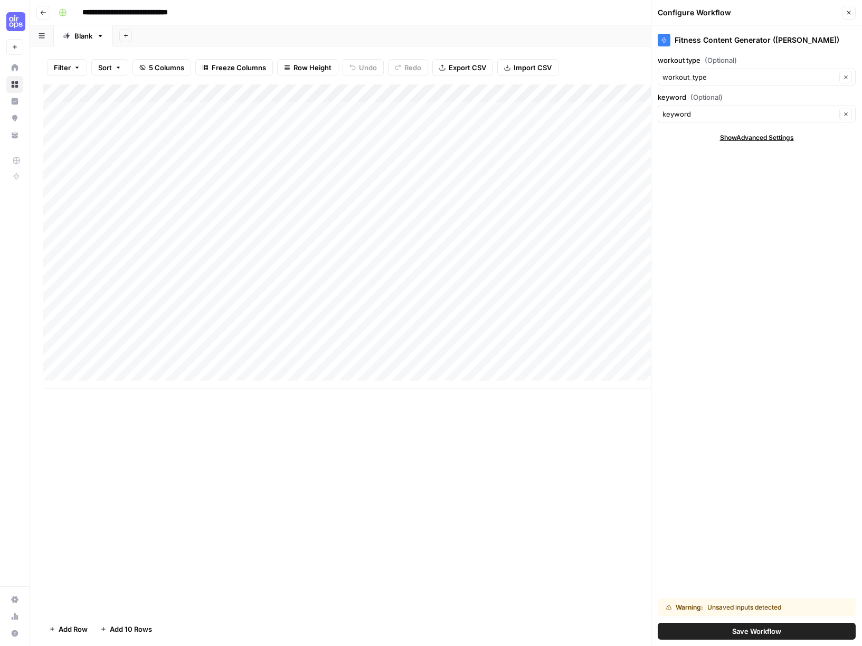
click at [740, 211] on div "Fitness Content Generator ([PERSON_NAME]) workout type (Optional) workout_type …" at bounding box center [757, 335] width 211 height 621
drag, startPoint x: 612, startPoint y: 47, endPoint x: 671, endPoint y: 34, distance: 60.1
click at [614, 46] on div "**********" at bounding box center [446, 323] width 832 height 646
click at [848, 13] on icon "button" at bounding box center [849, 13] width 6 height 6
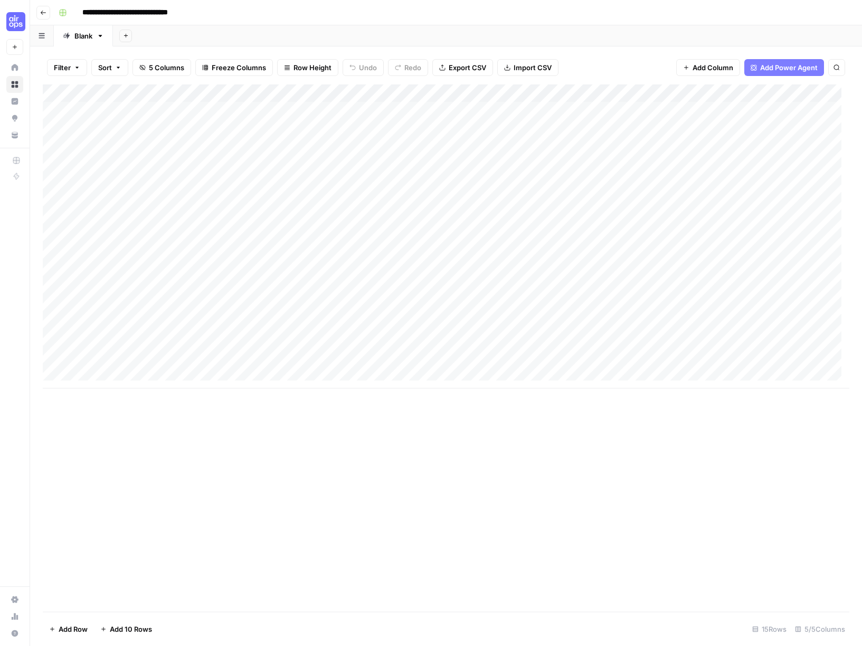
click at [684, 94] on div "Add Column" at bounding box center [446, 236] width 807 height 304
click at [706, 118] on span "All Rows" at bounding box center [723, 117] width 67 height 11
click at [673, 93] on div "Add Column" at bounding box center [446, 236] width 807 height 304
click at [124, 201] on div "Add Column" at bounding box center [446, 236] width 807 height 304
click at [126, 270] on div "Add Column" at bounding box center [446, 236] width 807 height 304
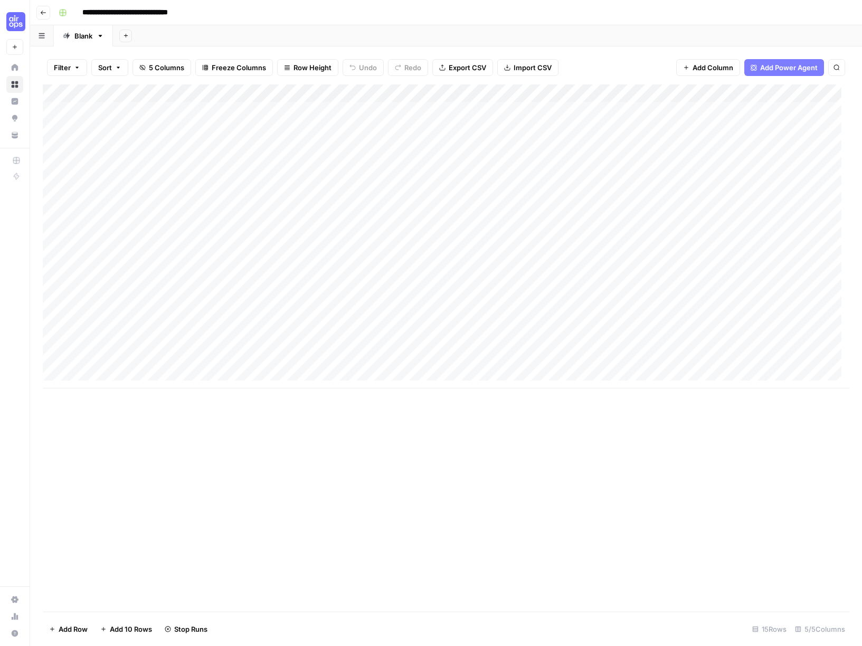
click at [273, 273] on div "Add Column" at bounding box center [446, 236] width 807 height 304
click at [735, 163] on div "Add Column" at bounding box center [446, 236] width 807 height 304
click at [731, 246] on div "Add Column" at bounding box center [446, 236] width 807 height 304
click at [672, 246] on div "Add Column" at bounding box center [446, 236] width 807 height 304
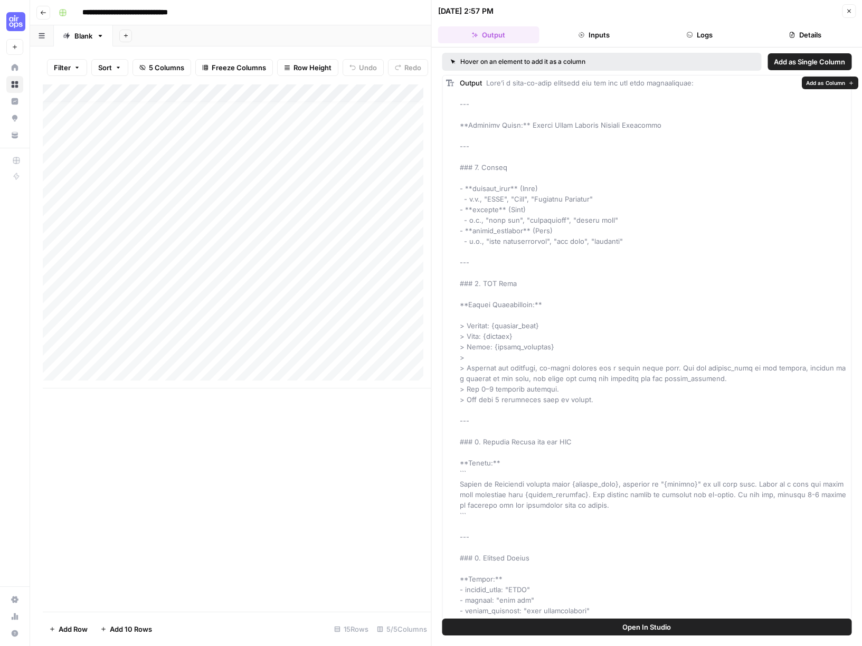
scroll to position [206, 0]
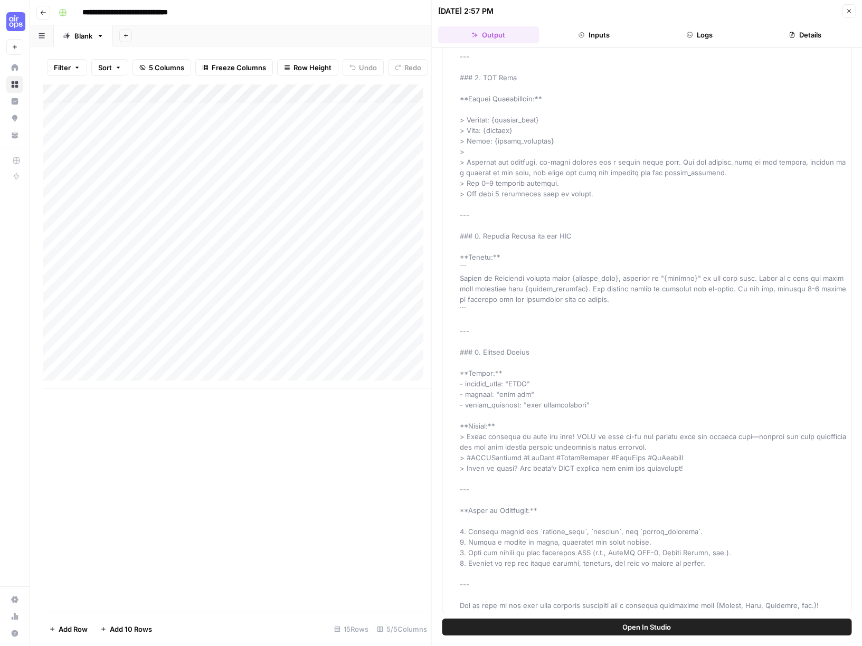
click at [630, 29] on button "Inputs" at bounding box center [593, 34] width 101 height 17
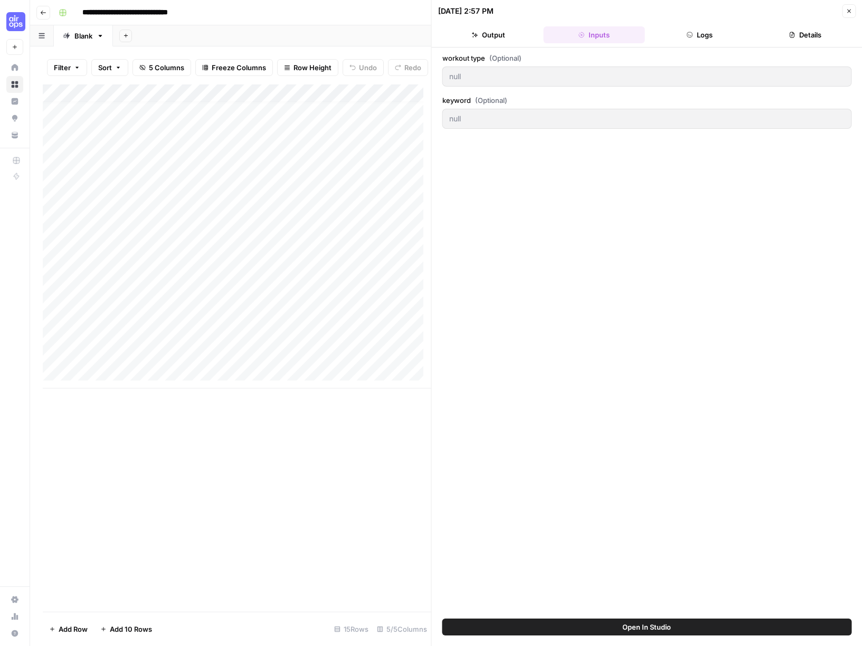
click at [319, 170] on div "Add Column" at bounding box center [237, 236] width 389 height 304
click at [849, 10] on icon "button" at bounding box center [850, 12] width 4 height 4
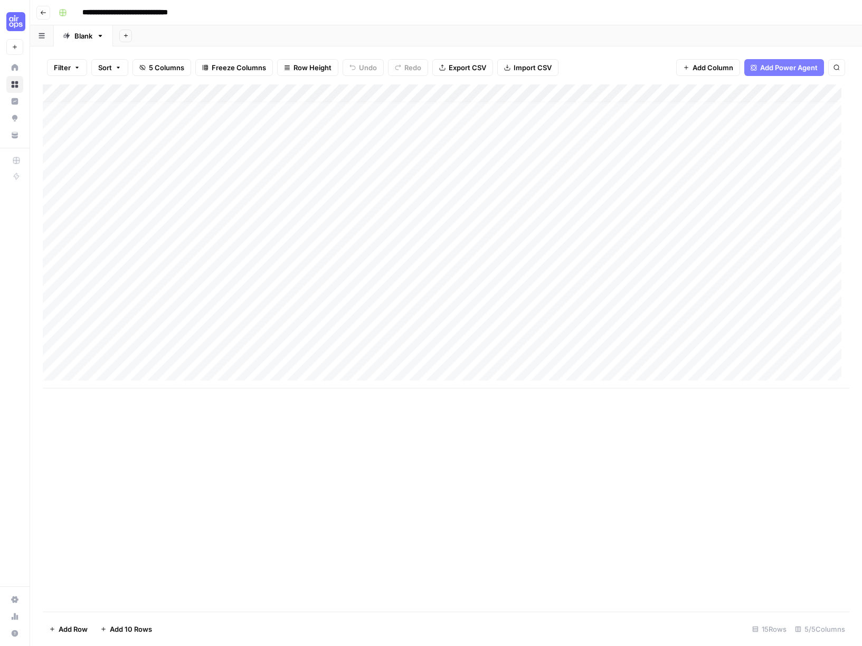
click at [674, 92] on div "Add Column" at bounding box center [446, 236] width 807 height 304
click at [598, 181] on span "Configure Inputs" at bounding box center [603, 182] width 92 height 11
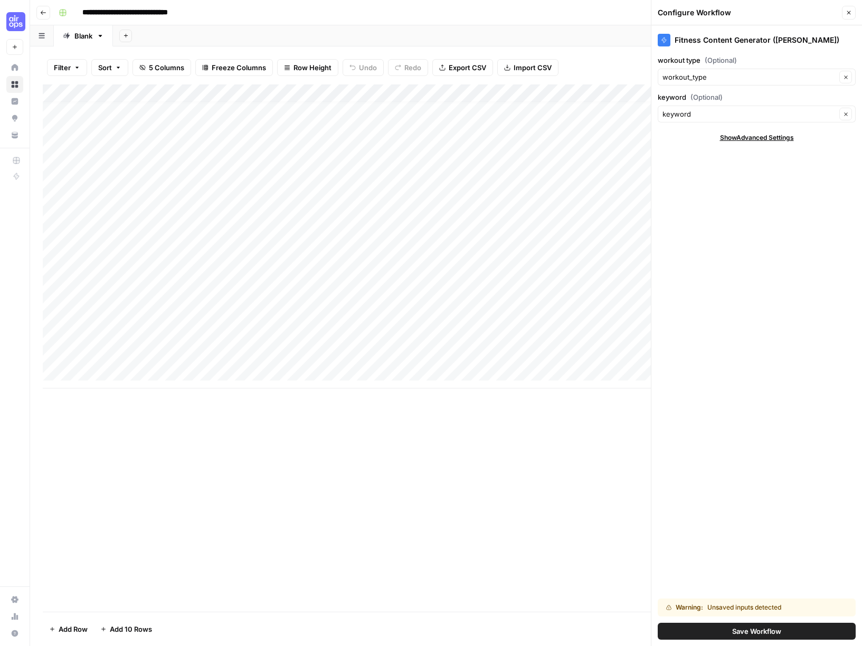
click at [747, 137] on span "Show Advanced Settings" at bounding box center [757, 138] width 74 height 10
click at [722, 93] on span "(Optional)" at bounding box center [707, 97] width 32 height 11
click at [722, 109] on input "keyword" at bounding box center [750, 114] width 174 height 11
click at [723, 113] on input "keyword (Optional)" at bounding box center [750, 114] width 174 height 11
click at [716, 156] on span "keyword" at bounding box center [744, 153] width 154 height 11
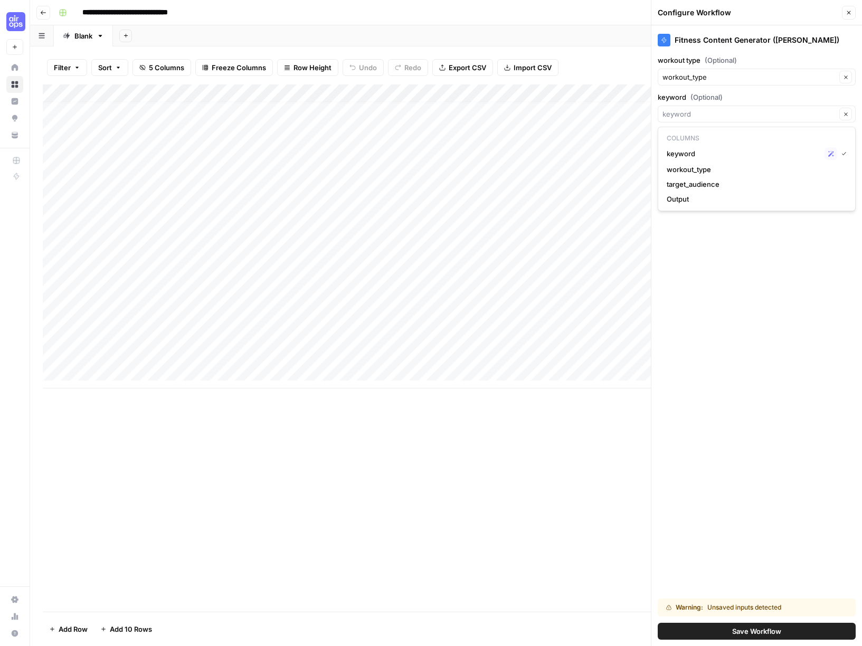
type input "keyword"
click at [720, 78] on input "workout type (Optional)" at bounding box center [750, 77] width 174 height 11
click at [717, 116] on span "workout_type" at bounding box center [744, 116] width 154 height 11
type input "workout_type"
click at [748, 213] on div "Fitness Content Generator ([PERSON_NAME]) workout type (Optional) workout_type …" at bounding box center [757, 335] width 211 height 621
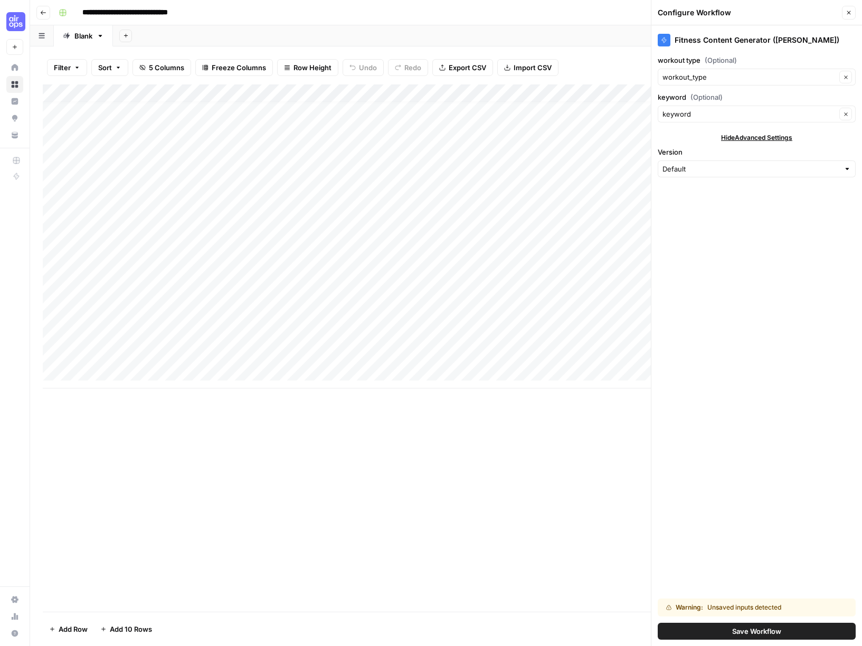
click at [773, 627] on span "Save Workflow" at bounding box center [756, 631] width 49 height 11
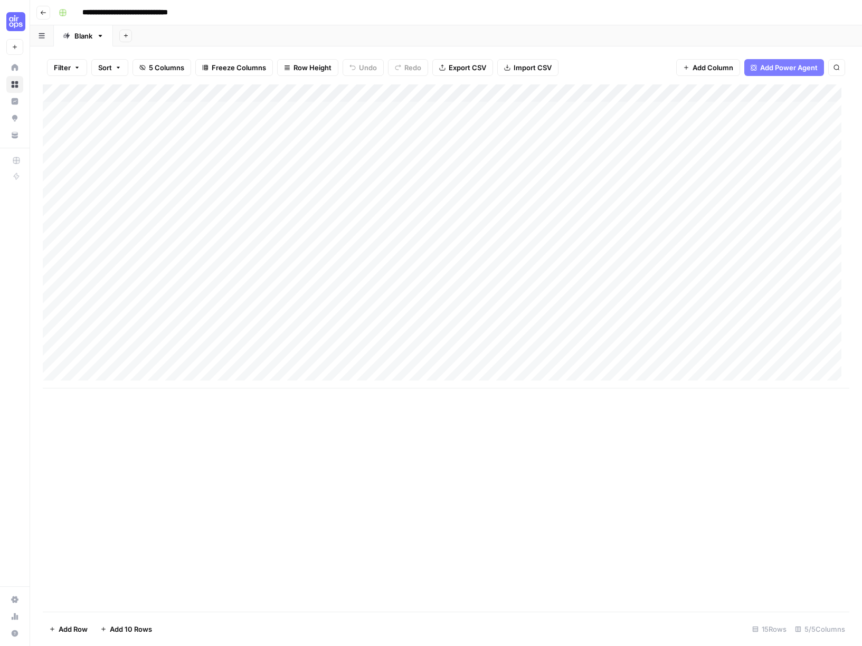
click at [634, 35] on div "Add Sheet" at bounding box center [487, 35] width 749 height 21
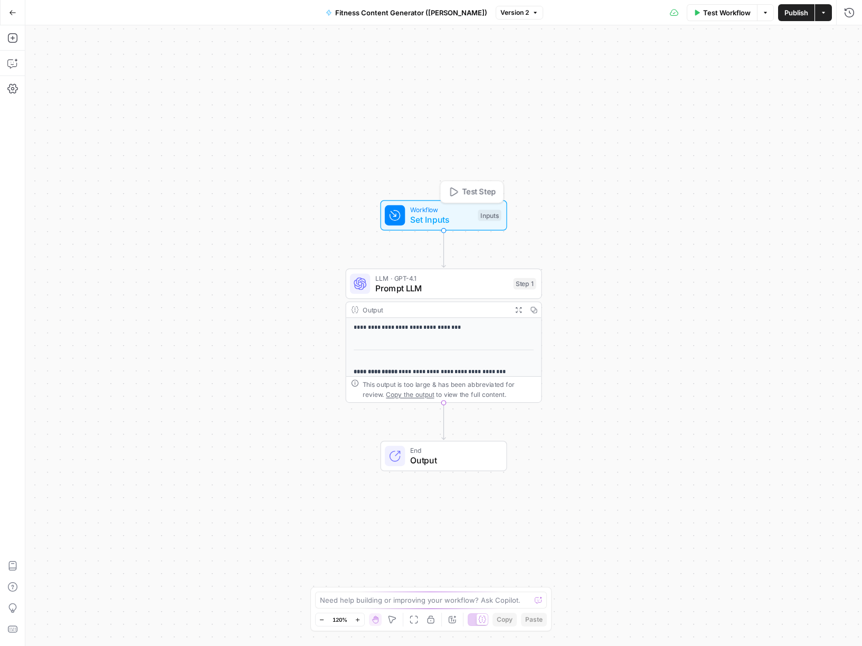
click at [444, 215] on span "Set Inputs" at bounding box center [441, 219] width 63 height 13
click at [672, 68] on span "Add Field" at bounding box center [663, 72] width 31 height 11
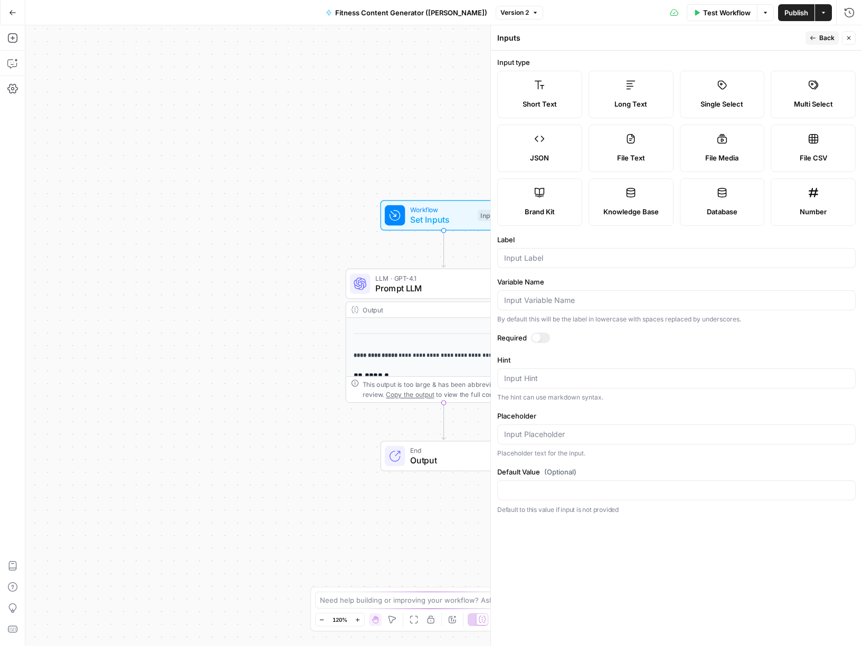
scroll to position [21, 0]
click at [329, 149] on div "**********" at bounding box center [443, 335] width 837 height 621
click at [543, 93] on label "Short Text" at bounding box center [539, 95] width 85 height 48
click at [568, 256] on input "Label" at bounding box center [676, 258] width 345 height 11
type input "workout type"
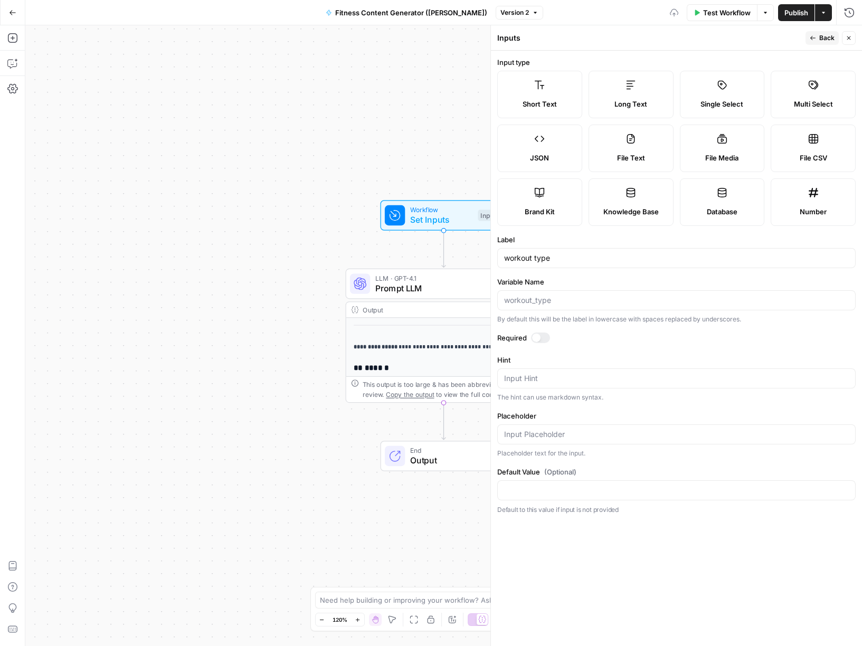
click at [627, 334] on label "Required" at bounding box center [676, 338] width 359 height 11
click at [824, 36] on span "Back" at bounding box center [827, 38] width 15 height 10
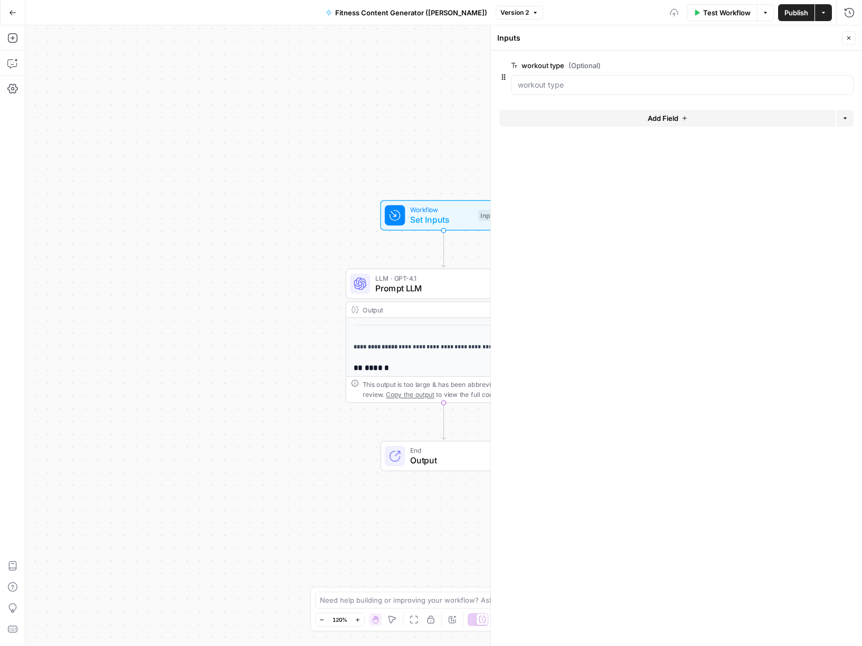
click at [660, 111] on button "Add Field" at bounding box center [668, 118] width 336 height 17
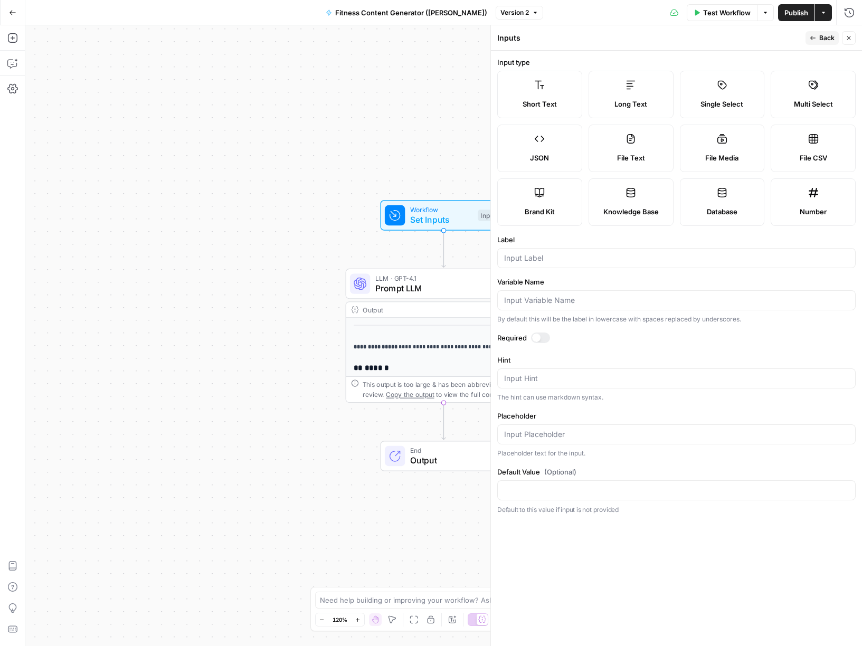
click at [538, 104] on span "Short Text" at bounding box center [540, 104] width 34 height 11
click at [563, 251] on div at bounding box center [676, 258] width 359 height 20
type input "keyword"
click at [794, 19] on button "Publish" at bounding box center [796, 12] width 36 height 17
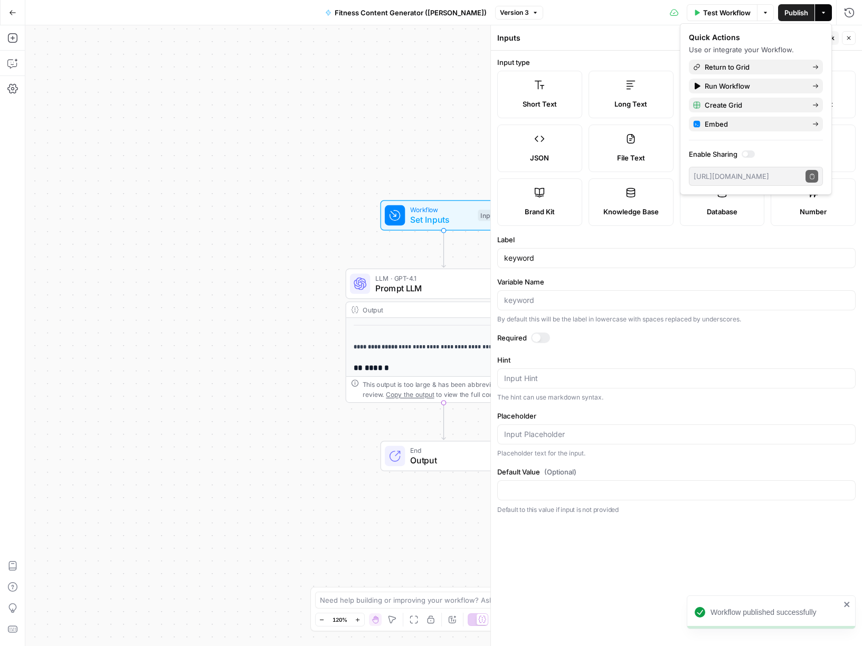
click at [354, 156] on div "**********" at bounding box center [443, 335] width 837 height 621
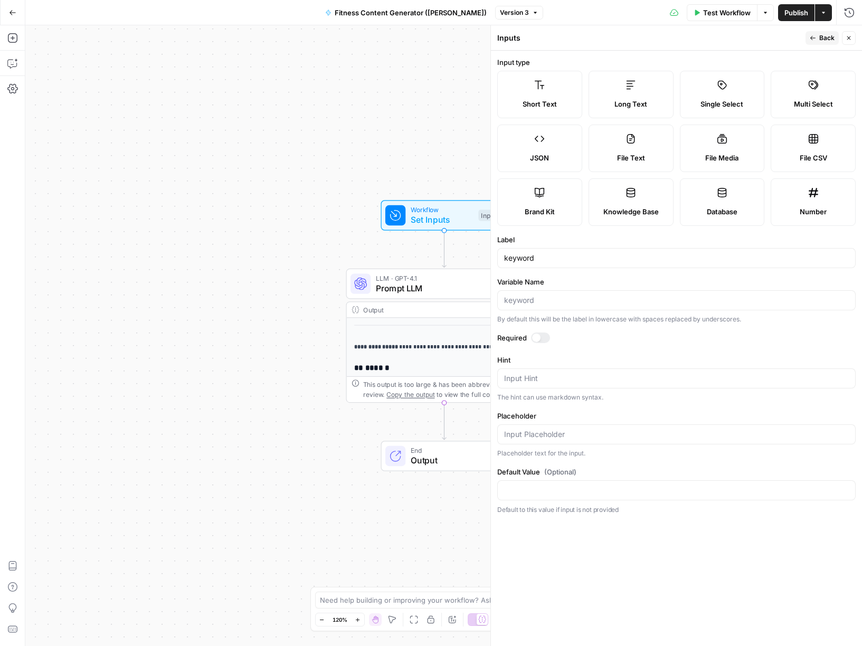
click at [305, 115] on div "**********" at bounding box center [443, 335] width 837 height 621
click at [424, 456] on span "Output" at bounding box center [454, 460] width 86 height 13
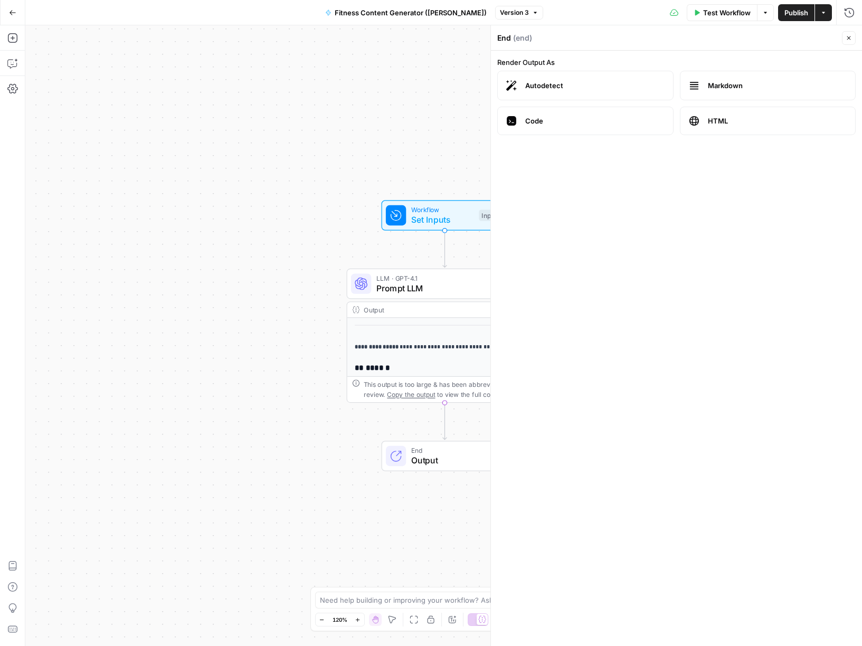
click at [794, 11] on span "Publish" at bounding box center [797, 12] width 24 height 11
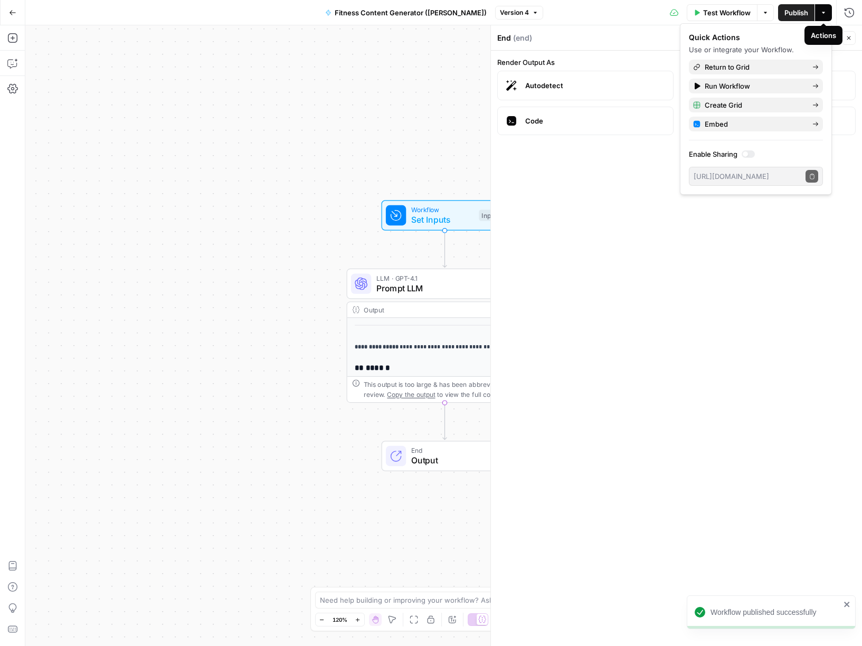
click at [826, 13] on icon "button" at bounding box center [824, 13] width 6 height 6
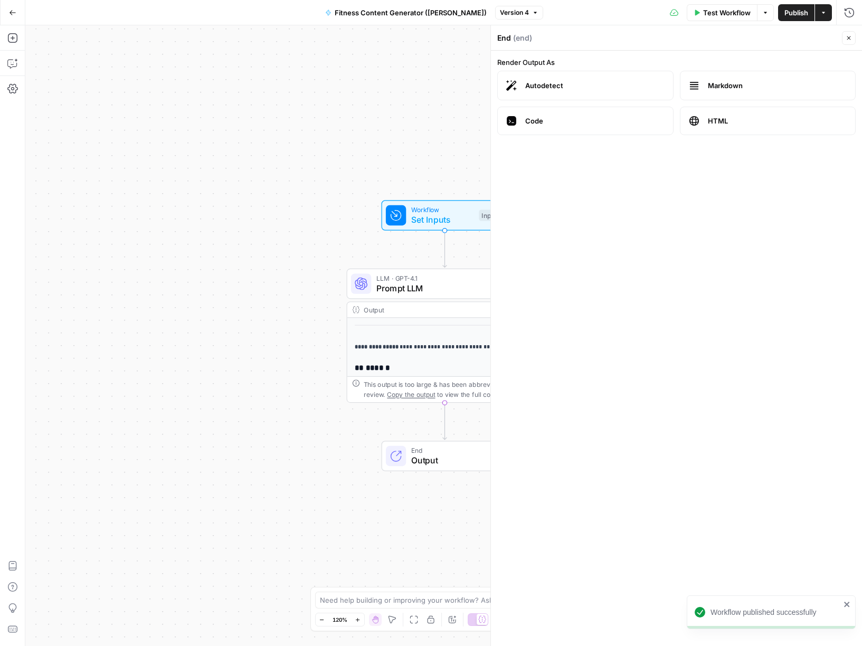
click at [848, 39] on icon "button" at bounding box center [849, 38] width 6 height 6
click at [737, 16] on span "Test Workflow" at bounding box center [727, 12] width 48 height 11
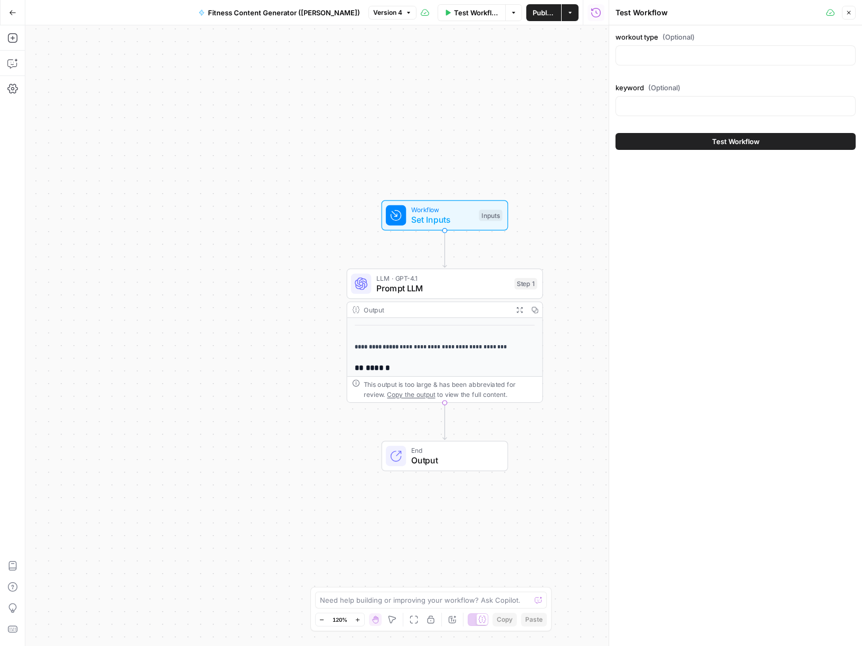
click at [678, 46] on div at bounding box center [736, 55] width 240 height 20
click at [643, 57] on input "workout type (Optional)" at bounding box center [736, 55] width 227 height 11
paste input "Dance Fitness"
type input "Dance Fitness"
click at [667, 108] on input "keyword (Optional)" at bounding box center [736, 106] width 227 height 11
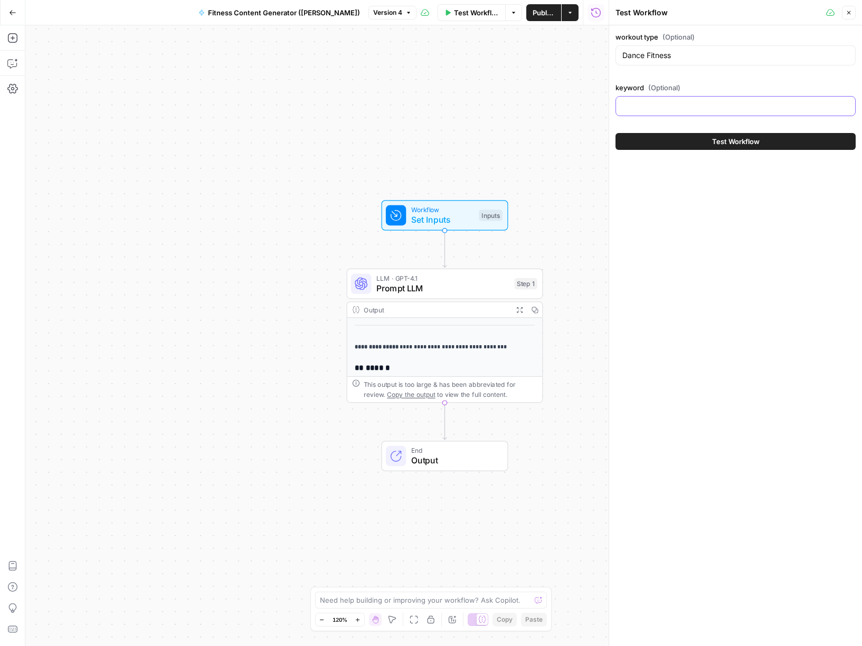
paste input "Zumba rhythm fun"
type input "Zumba rhythm fun"
click at [700, 145] on button "Test Workflow" at bounding box center [736, 141] width 240 height 17
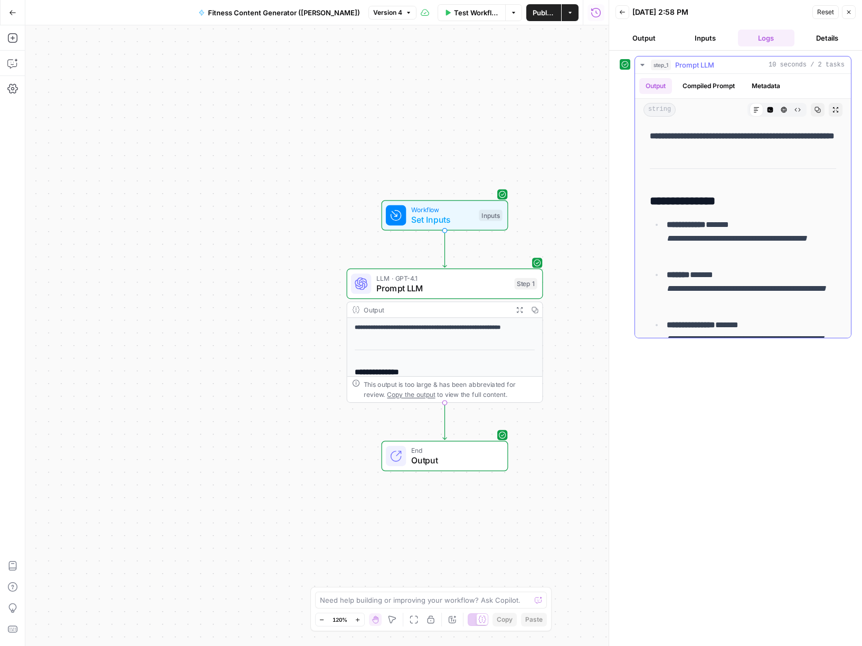
click at [699, 40] on button "Inputs" at bounding box center [705, 38] width 57 height 17
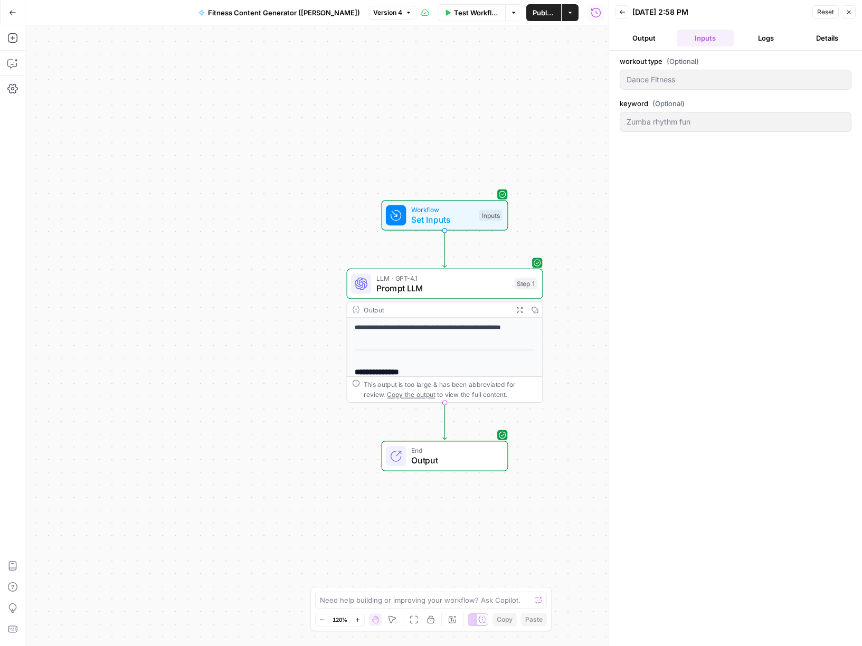
click at [760, 36] on button "Logs" at bounding box center [766, 38] width 57 height 17
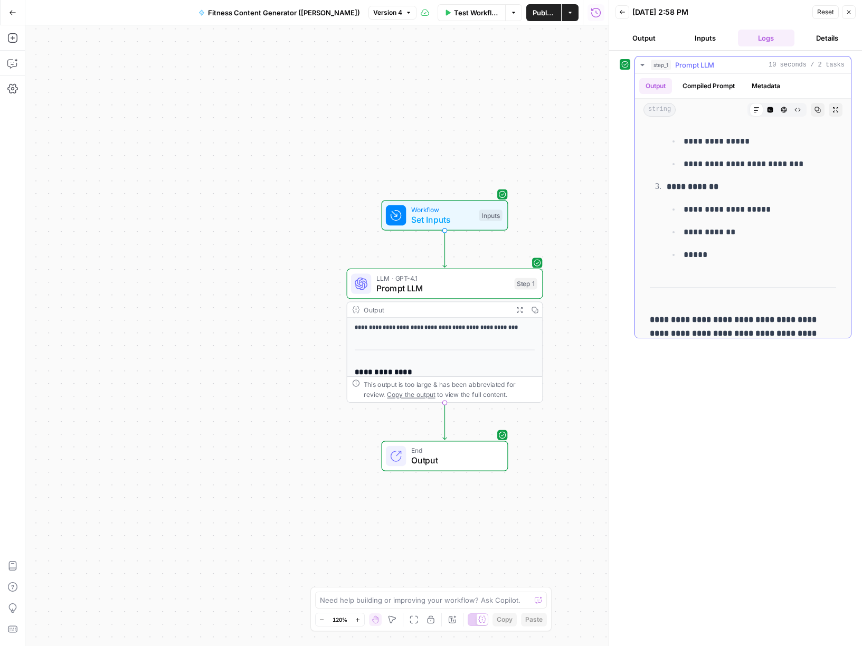
scroll to position [1031, 0]
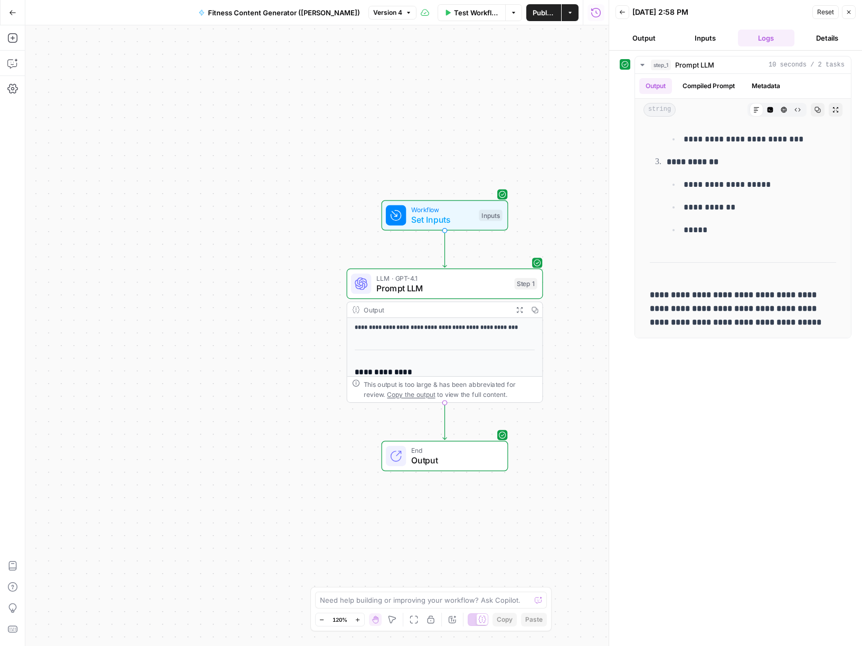
click at [464, 271] on div "Copy step Delete step Add Note Test" at bounding box center [475, 260] width 127 height 23
click at [458, 288] on span "Prompt LLM" at bounding box center [443, 288] width 133 height 13
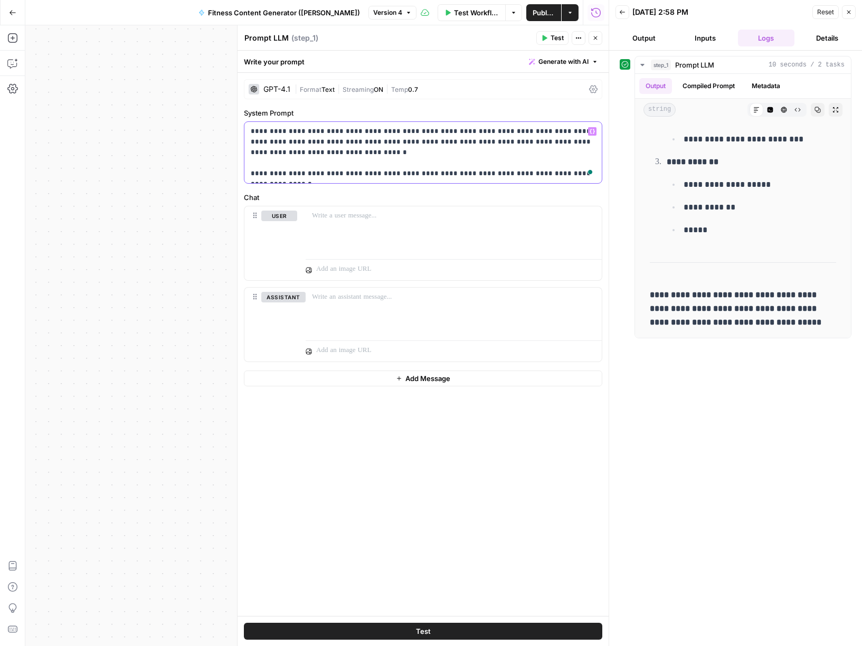
drag, startPoint x: 445, startPoint y: 174, endPoint x: 595, endPoint y: 172, distance: 150.5
click at [595, 172] on div "**********" at bounding box center [424, 152] width 358 height 61
click at [186, 52] on div "**********" at bounding box center [317, 335] width 584 height 621
click at [702, 33] on button "Inputs" at bounding box center [705, 38] width 57 height 17
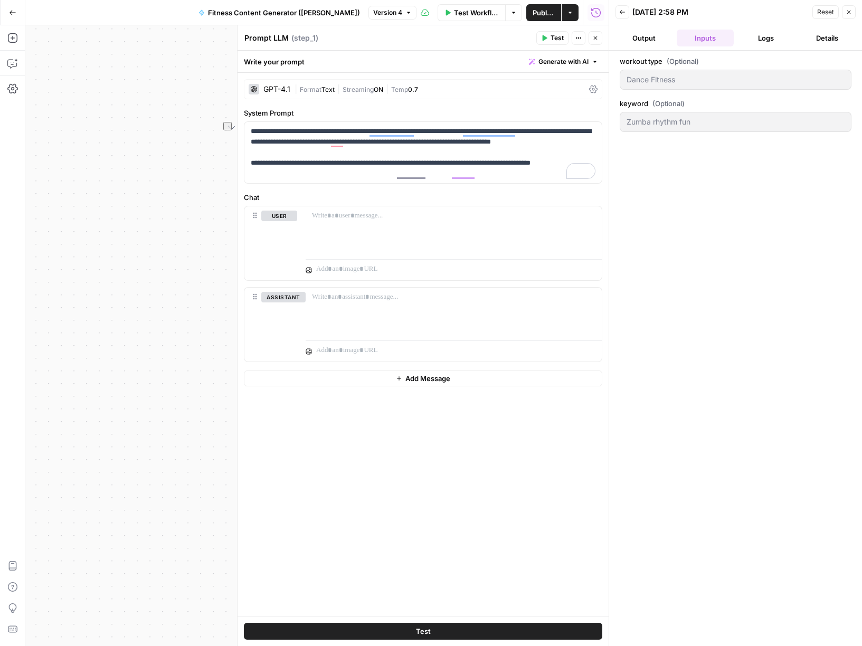
click at [849, 11] on icon "button" at bounding box center [849, 12] width 6 height 6
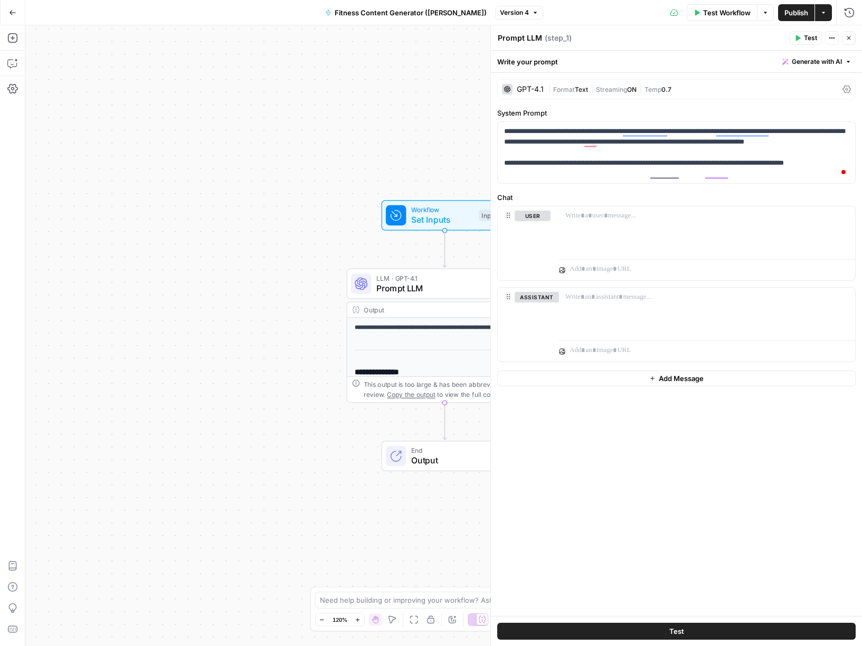
click at [434, 211] on span "Workflow" at bounding box center [442, 210] width 63 height 10
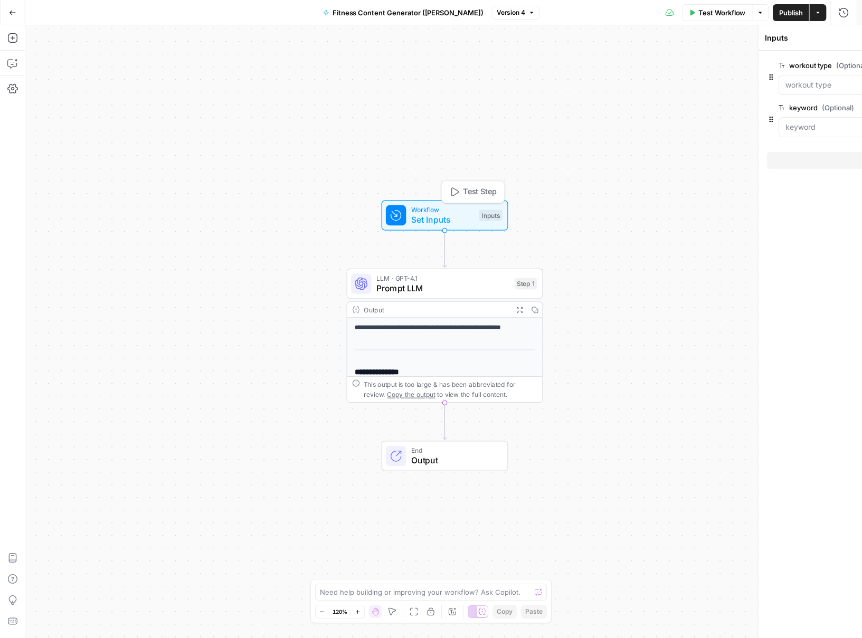
click at [434, 211] on span "Workflow" at bounding box center [442, 210] width 63 height 10
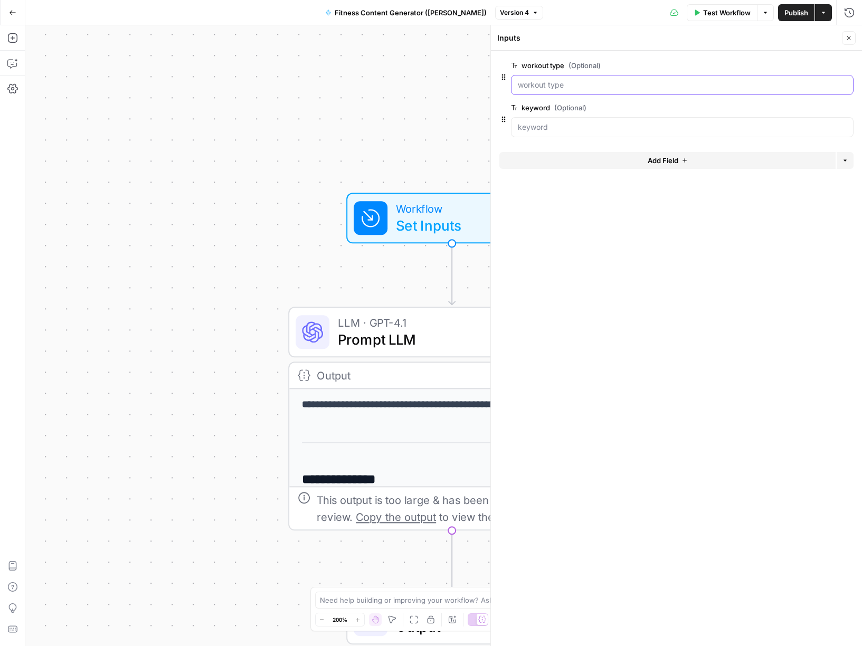
click at [546, 84] on type "workout type (Optional)" at bounding box center [682, 85] width 329 height 11
click at [553, 87] on type "workout type (Optional)" at bounding box center [682, 85] width 329 height 11
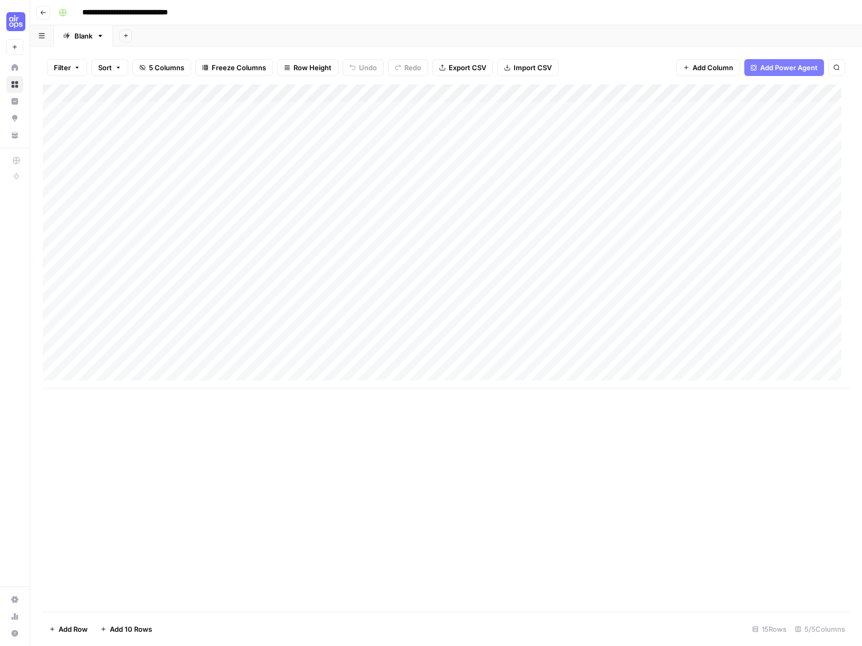
click at [673, 93] on div "Add Column" at bounding box center [446, 236] width 807 height 304
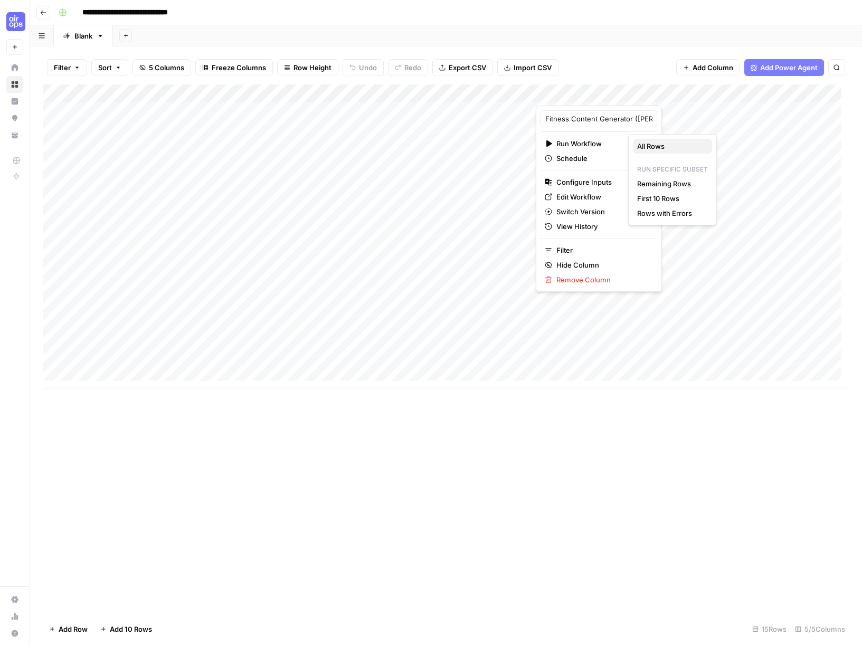
click at [655, 144] on span "All Rows" at bounding box center [670, 146] width 67 height 11
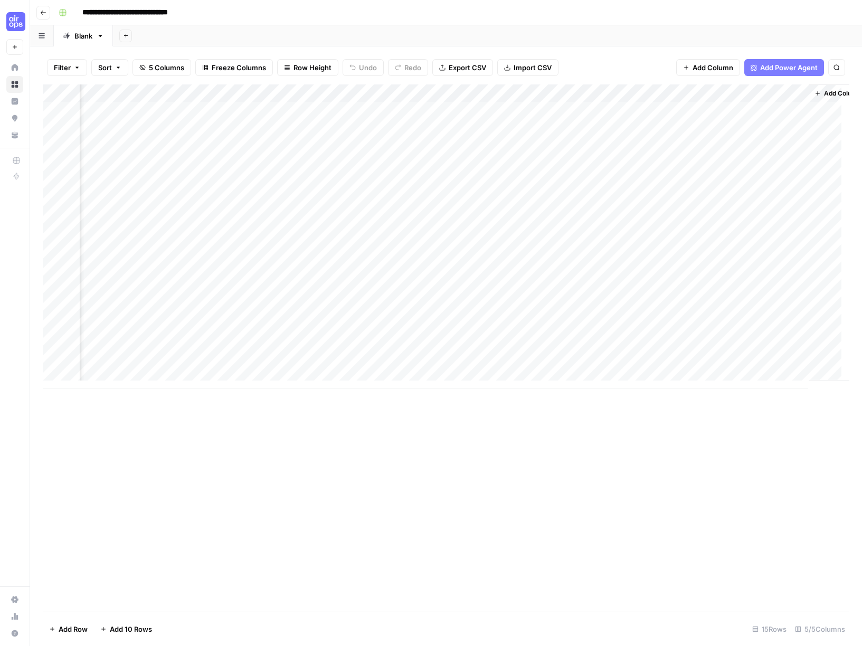
scroll to position [0, 72]
click at [601, 92] on div "Add Column" at bounding box center [446, 236] width 807 height 304
click at [511, 195] on span "Edit Workflow" at bounding box center [531, 197] width 92 height 11
click at [673, 92] on div "Add Column" at bounding box center [446, 236] width 807 height 304
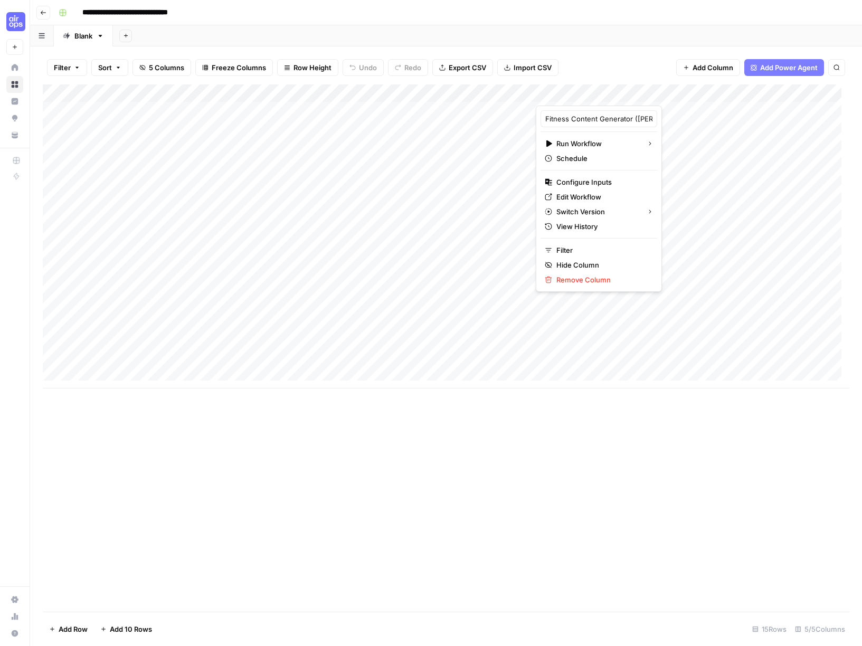
click at [622, 32] on div "Add Sheet" at bounding box center [487, 35] width 749 height 21
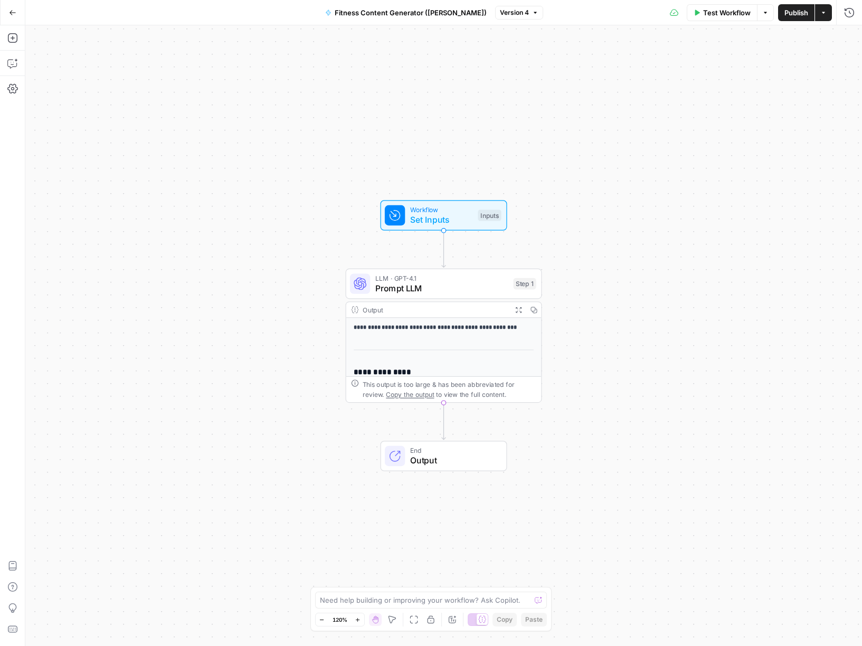
click at [437, 456] on span "Output" at bounding box center [453, 460] width 86 height 13
click at [268, 342] on div "**********" at bounding box center [443, 335] width 837 height 621
click at [414, 332] on p "**********" at bounding box center [444, 328] width 180 height 10
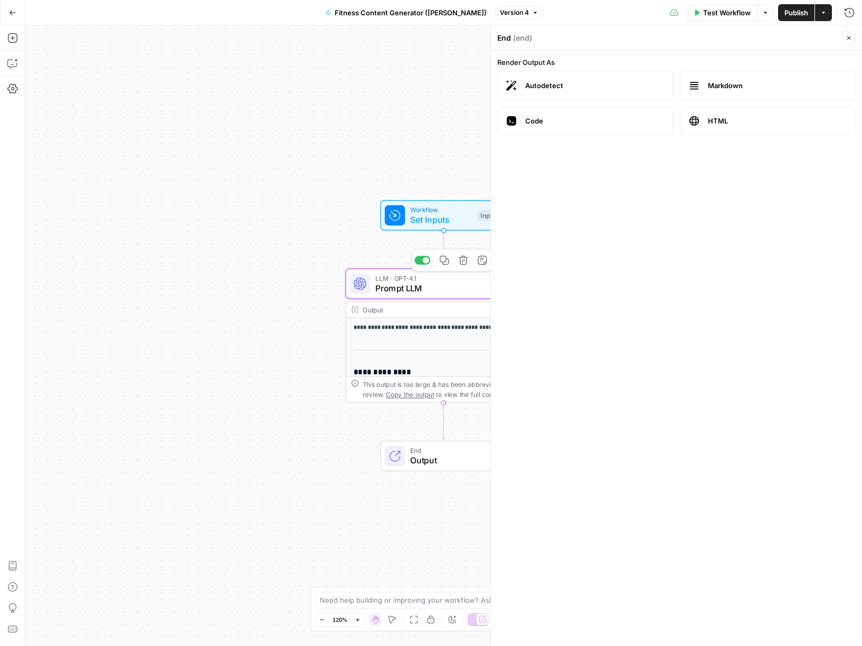
click at [438, 285] on span "Prompt LLM" at bounding box center [441, 288] width 133 height 13
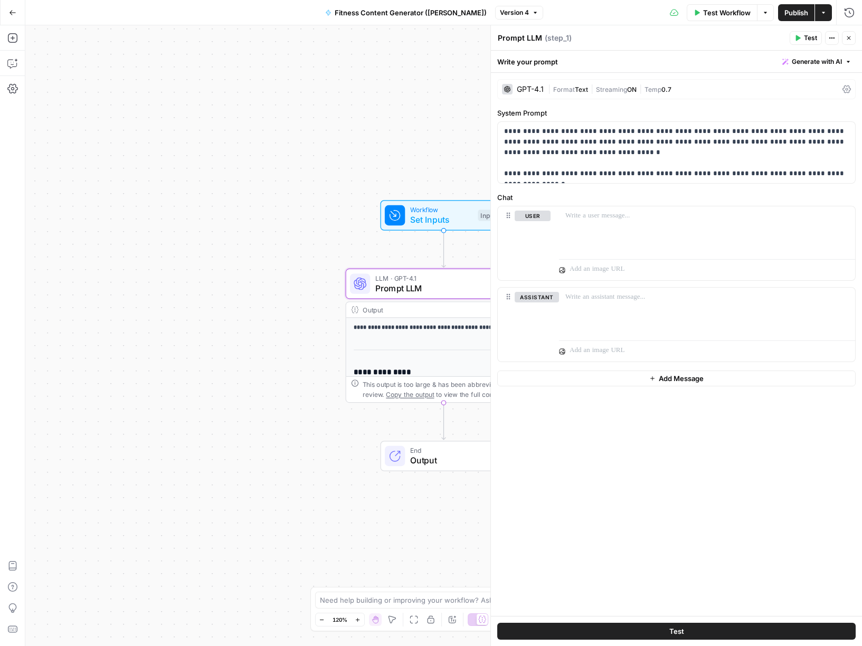
click at [423, 104] on div "**********" at bounding box center [443, 335] width 837 height 621
click at [851, 36] on icon "button" at bounding box center [849, 38] width 6 height 6
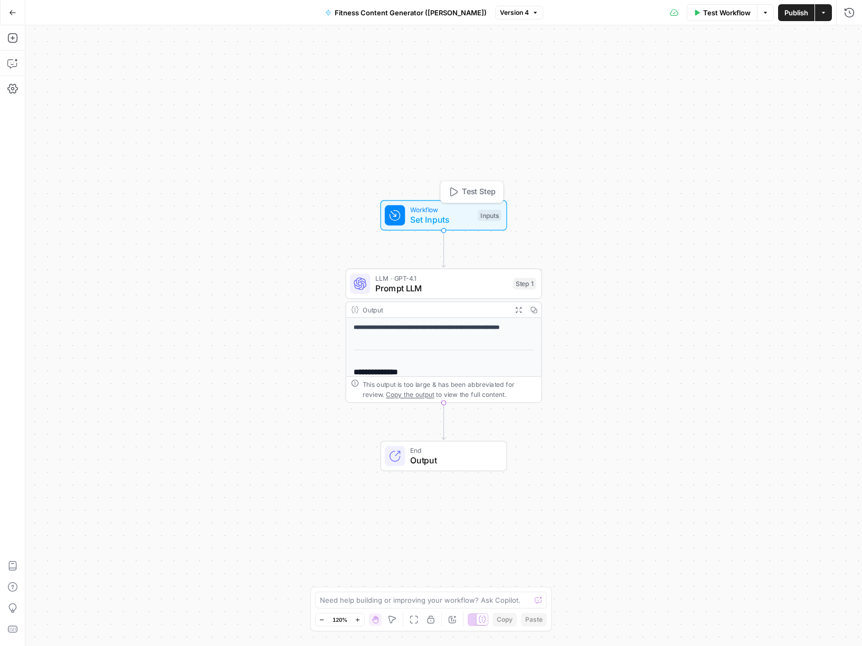
click at [435, 220] on span "Set Inputs" at bounding box center [441, 219] width 63 height 13
click at [619, 158] on button "Add Field" at bounding box center [668, 160] width 336 height 17
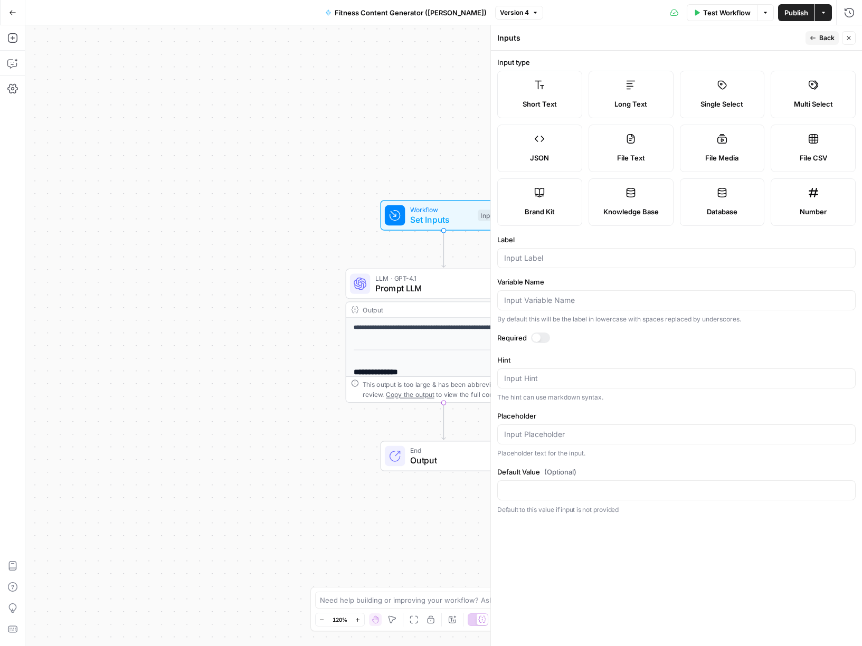
click at [547, 101] on span "Short Text" at bounding box center [540, 104] width 34 height 11
click at [564, 259] on input "Label" at bounding box center [676, 258] width 345 height 11
type input "target audience"
click at [793, 15] on span "Publish" at bounding box center [797, 12] width 24 height 11
click at [400, 135] on div "**********" at bounding box center [443, 335] width 837 height 621
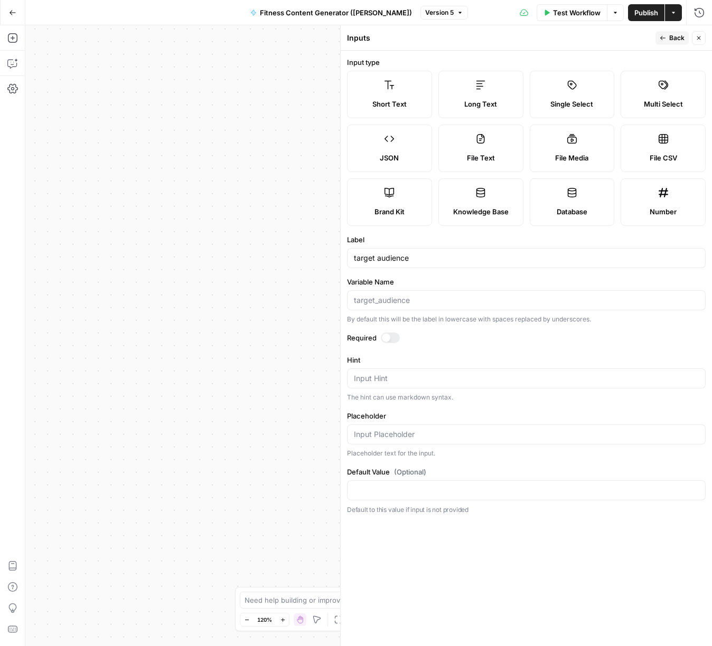
click at [301, 179] on div "**********" at bounding box center [368, 335] width 687 height 621
click at [699, 36] on icon "button" at bounding box center [699, 38] width 6 height 6
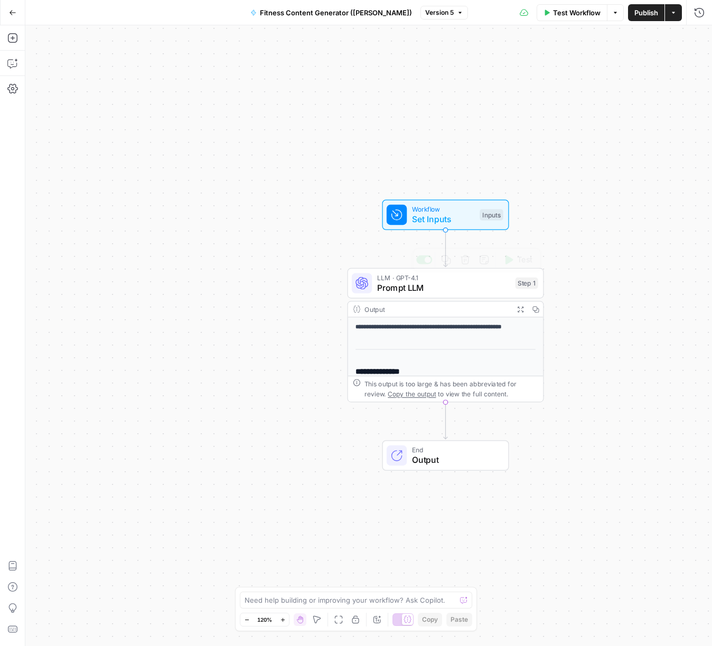
click at [446, 280] on span "LLM · GPT-4.1" at bounding box center [443, 278] width 133 height 10
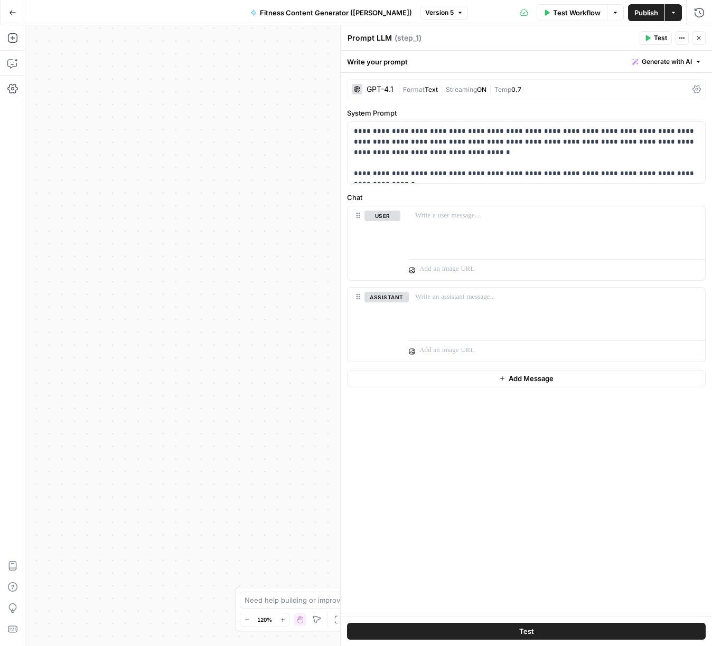
click at [700, 36] on icon "button" at bounding box center [699, 38] width 6 height 6
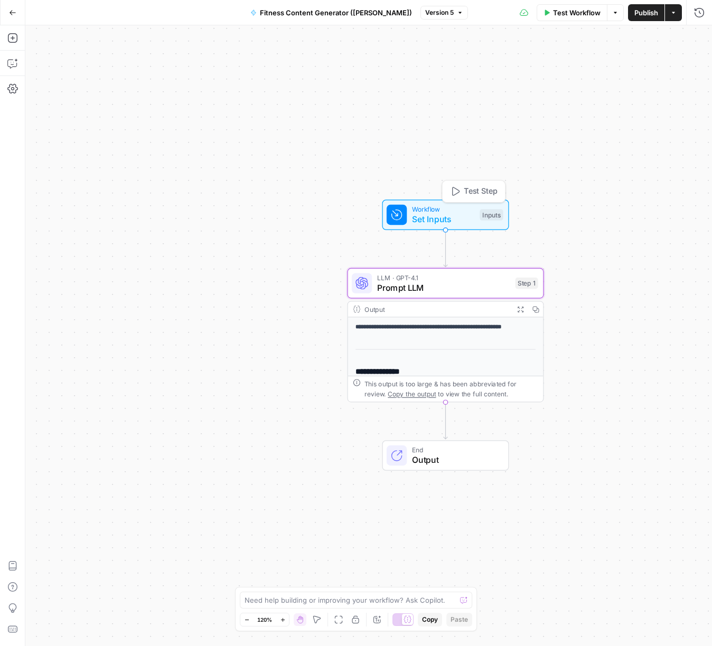
click at [432, 219] on span "Set Inputs" at bounding box center [443, 219] width 63 height 13
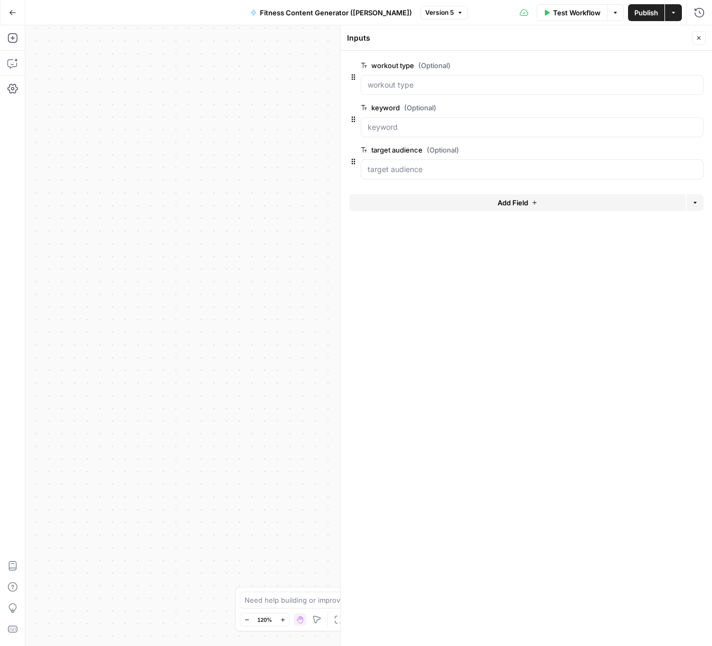
click at [181, 219] on div "**********" at bounding box center [368, 335] width 687 height 621
click at [696, 37] on icon "button" at bounding box center [699, 38] width 6 height 6
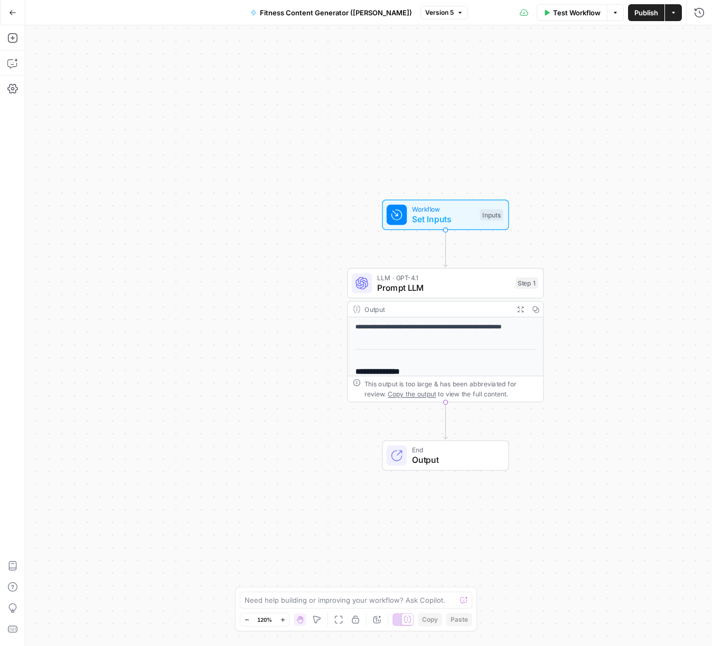
click at [439, 292] on span "Prompt LLM" at bounding box center [443, 287] width 133 height 13
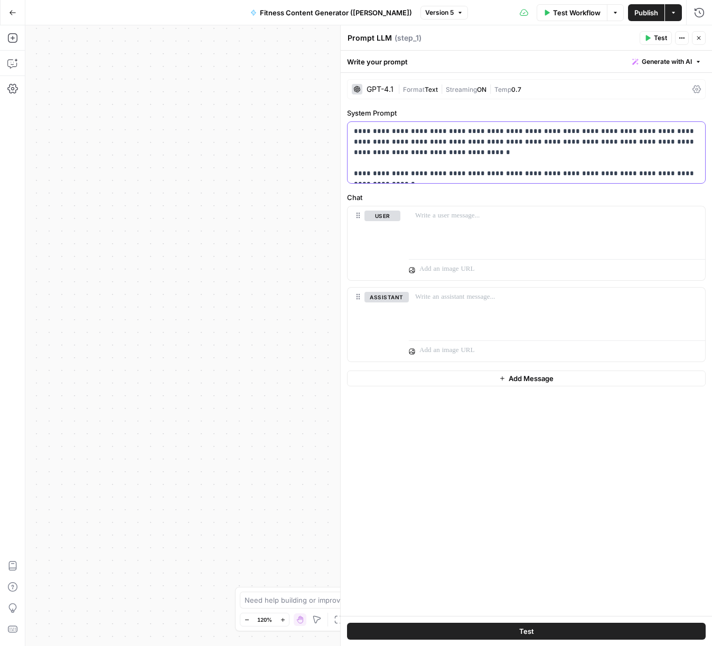
click at [476, 145] on p "**********" at bounding box center [526, 152] width 345 height 53
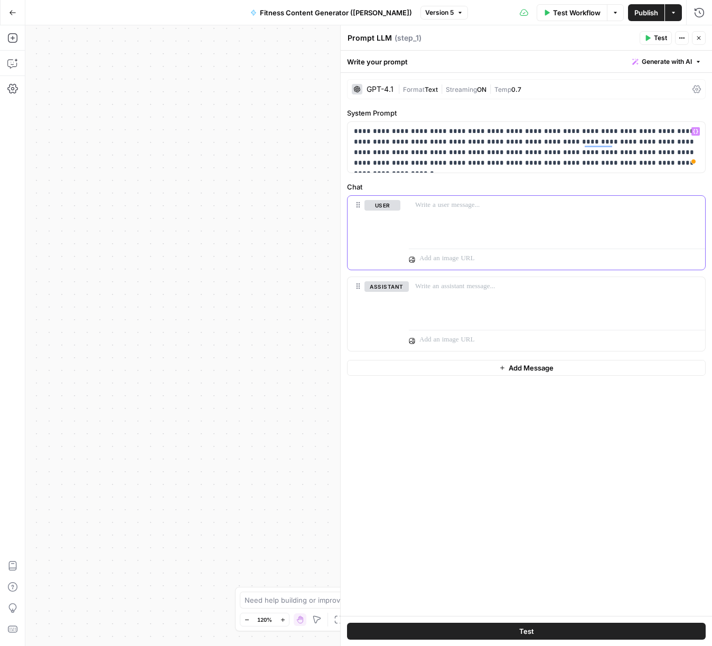
click at [462, 208] on p at bounding box center [557, 205] width 284 height 11
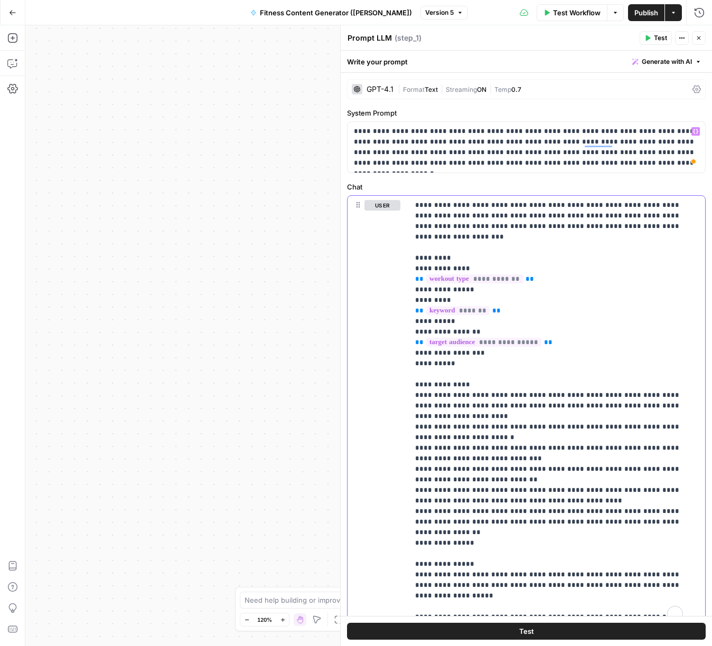
click at [429, 205] on p "**********" at bounding box center [557, 437] width 284 height 475
click at [429, 205] on p "**********" at bounding box center [549, 643] width 268 height 887
click at [414, 204] on div "**********" at bounding box center [557, 411] width 296 height 430
click at [551, 269] on p "**********" at bounding box center [549, 643] width 268 height 887
click at [693, 204] on icon "button" at bounding box center [695, 205] width 5 height 5
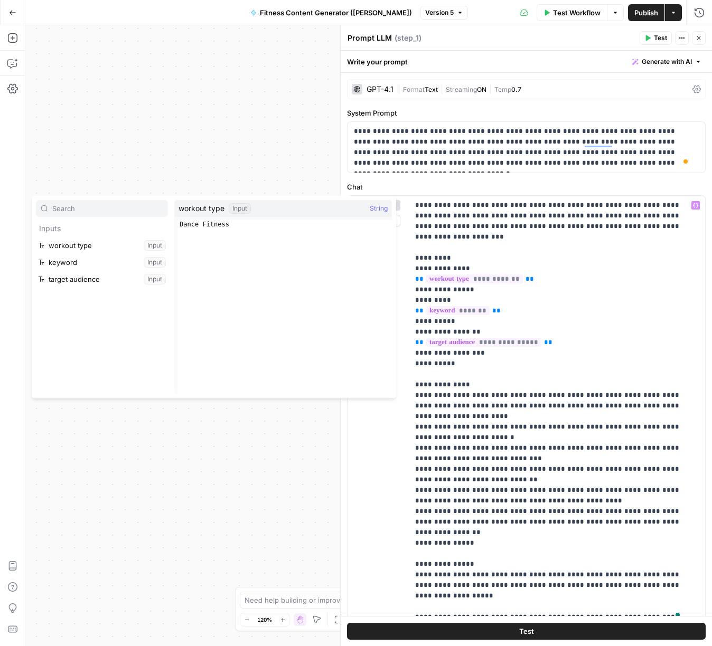
click at [224, 148] on div "**********" at bounding box center [368, 335] width 687 height 621
click at [646, 13] on span "Publish" at bounding box center [646, 12] width 24 height 11
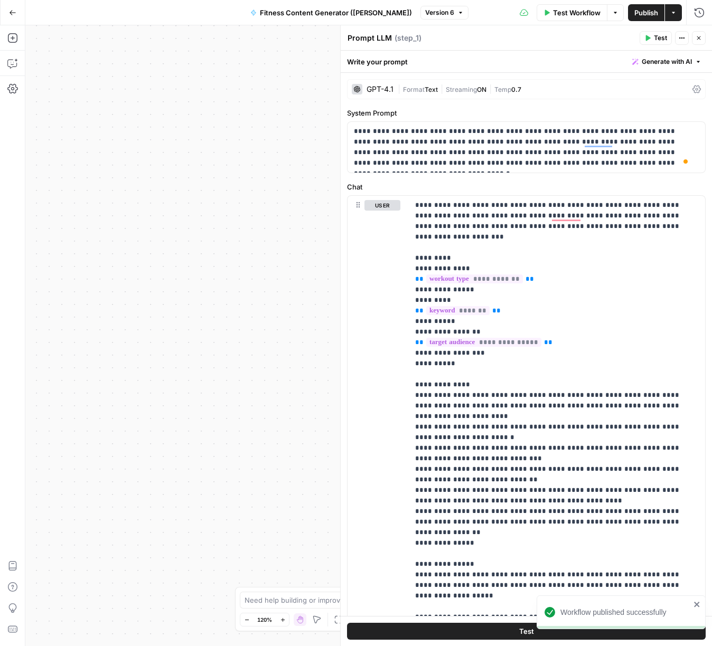
click at [15, 14] on icon "button" at bounding box center [12, 12] width 7 height 7
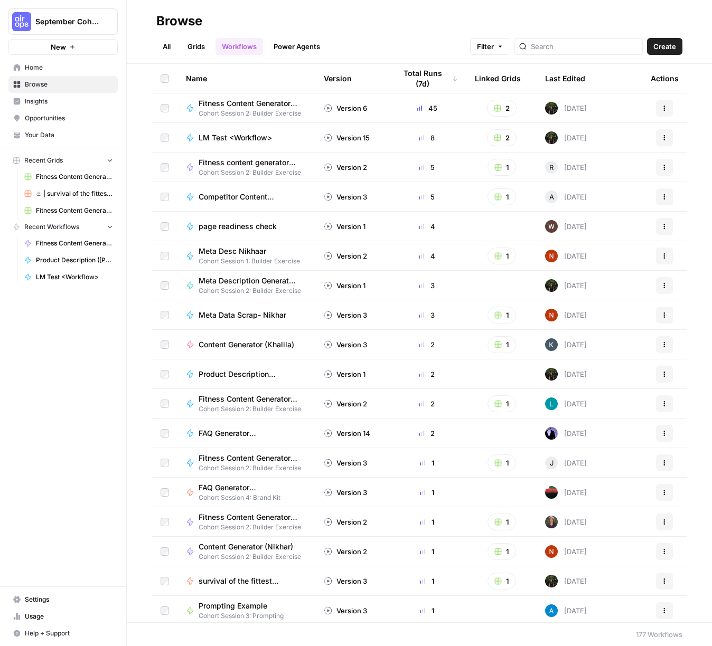
click at [46, 83] on span "Browse" at bounding box center [69, 85] width 88 height 10
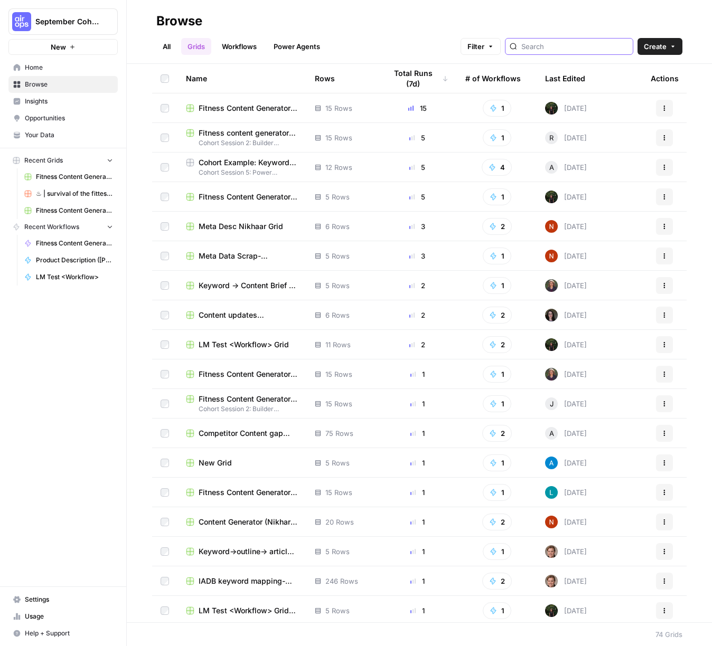
click at [557, 44] on input "search" at bounding box center [574, 46] width 107 height 11
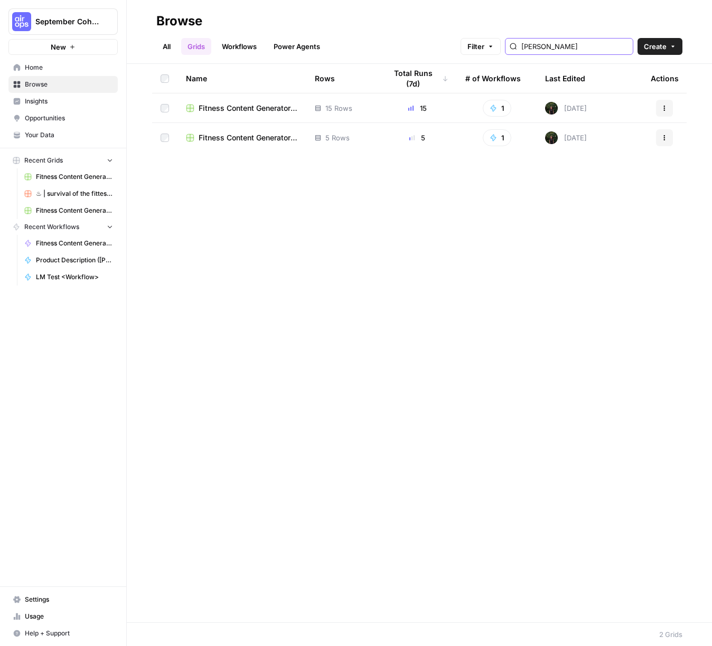
type input "lana"
click at [233, 110] on span "Fitness Content Generator ([PERSON_NAME])" at bounding box center [248, 108] width 99 height 11
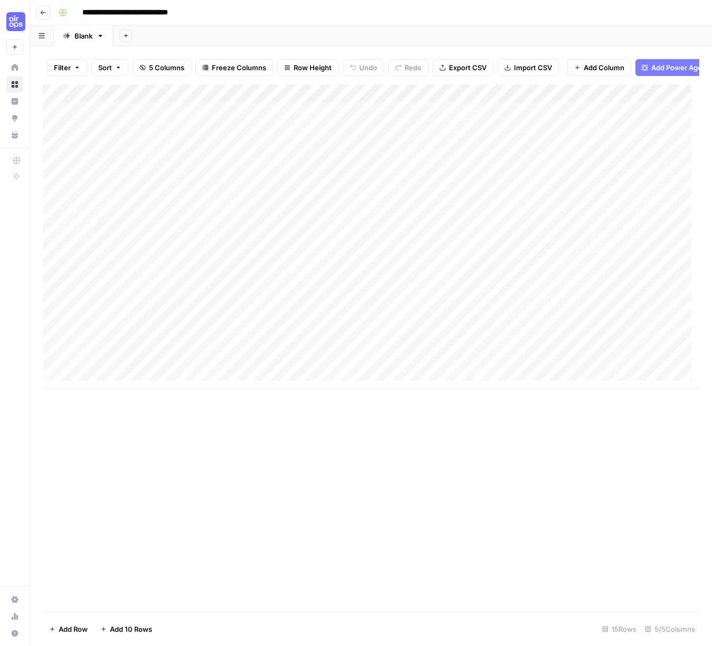
click at [687, 101] on div "Add Column" at bounding box center [371, 236] width 656 height 304
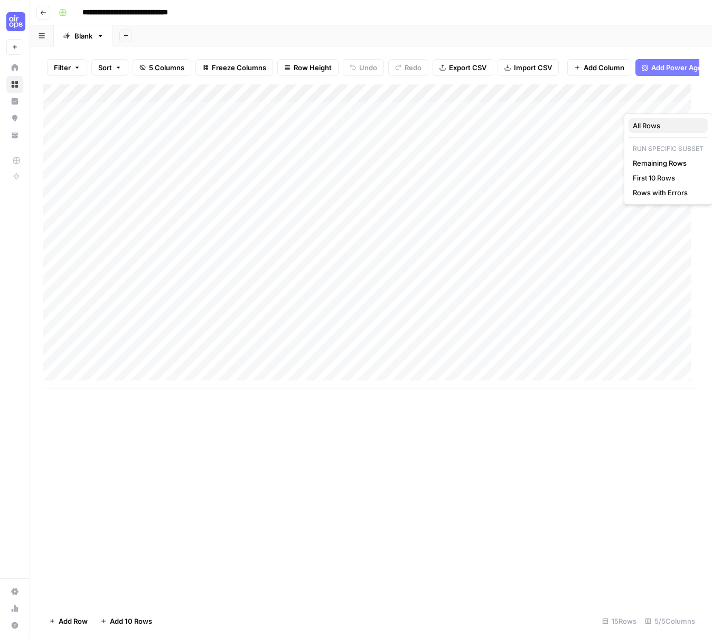
click at [666, 122] on span "All Rows" at bounding box center [666, 125] width 67 height 11
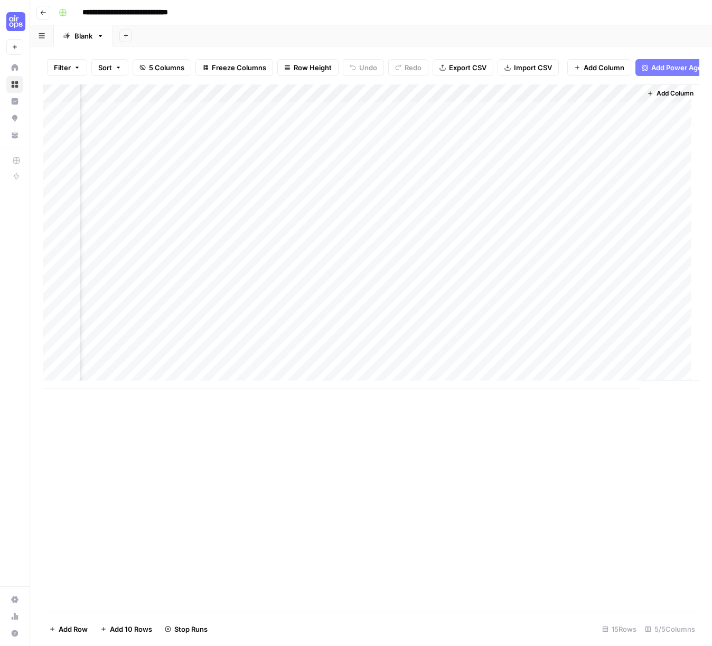
scroll to position [0, 251]
click at [419, 99] on div "Add Column" at bounding box center [371, 236] width 656 height 304
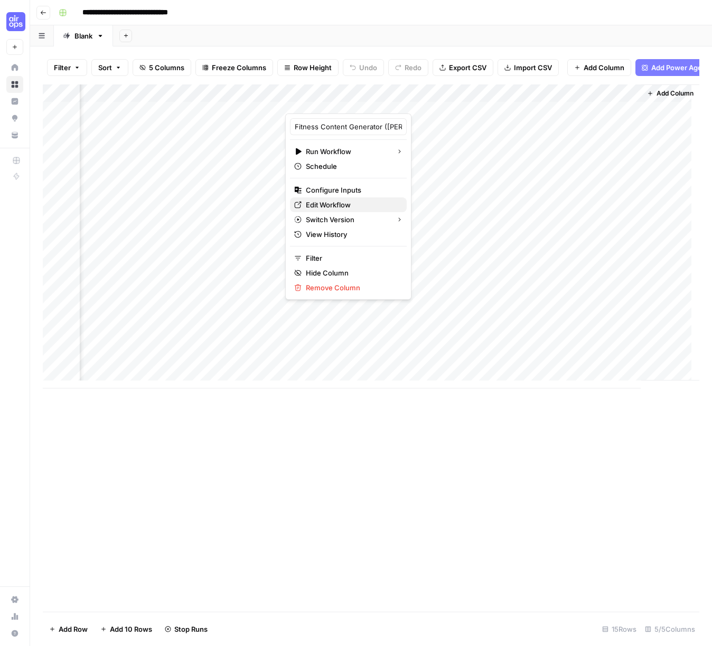
click at [333, 205] on span "Edit Workflow" at bounding box center [352, 205] width 92 height 11
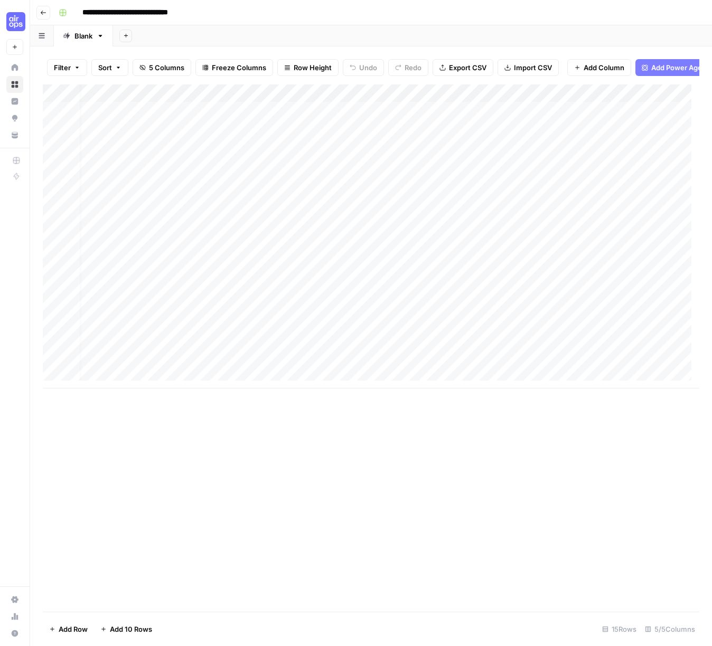
scroll to position [0, 0]
click at [670, 369] on div "Add Column" at bounding box center [371, 236] width 656 height 304
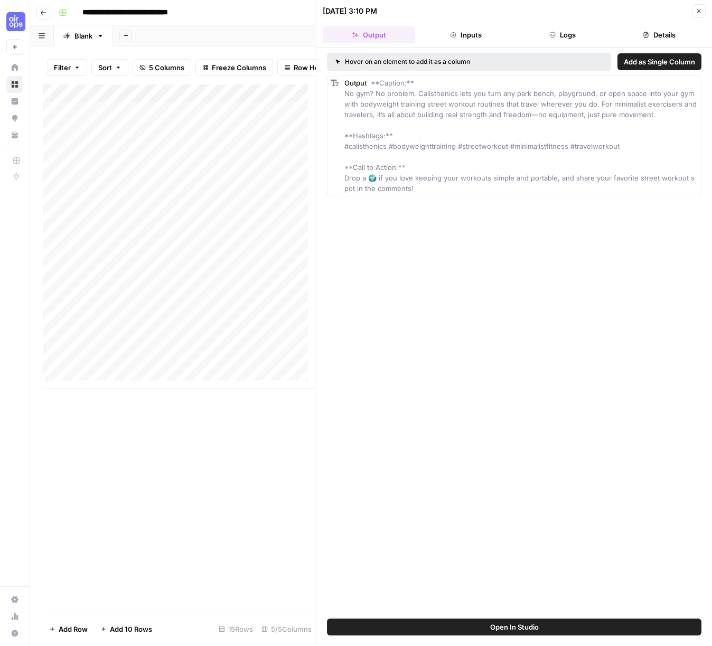
click at [500, 258] on div "Hover on an element to add it as a column Add as Single Column Output **Caption…" at bounding box center [514, 333] width 396 height 571
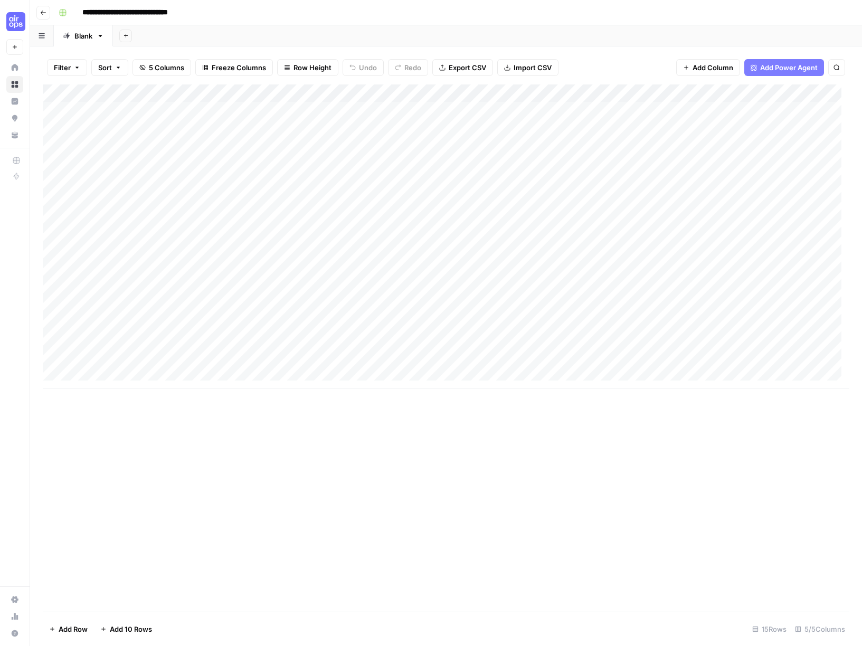
click at [673, 95] on div "Add Column" at bounding box center [446, 236] width 807 height 304
click at [590, 182] on span "Configure Inputs" at bounding box center [603, 182] width 92 height 11
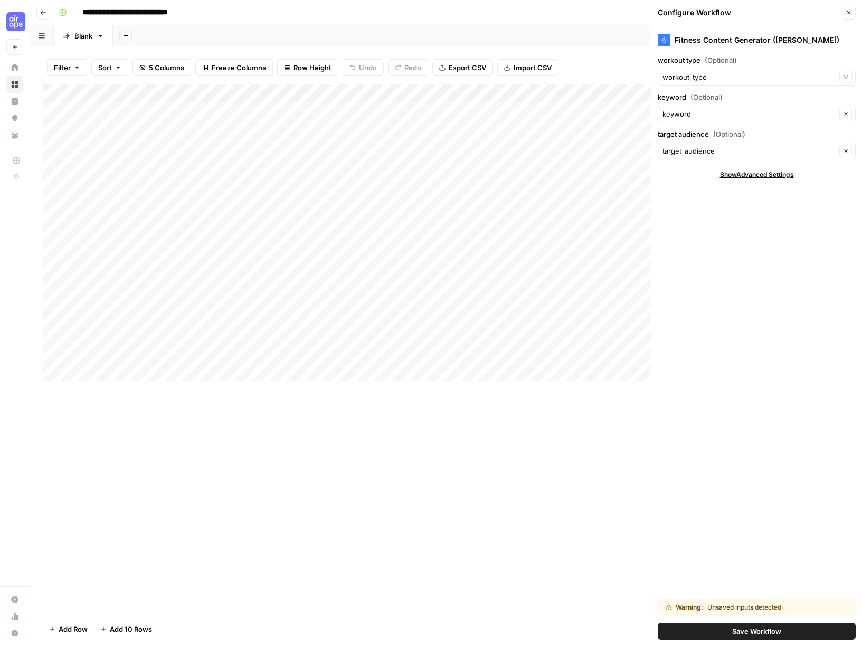
click at [745, 631] on span "Save Workflow" at bounding box center [756, 631] width 49 height 11
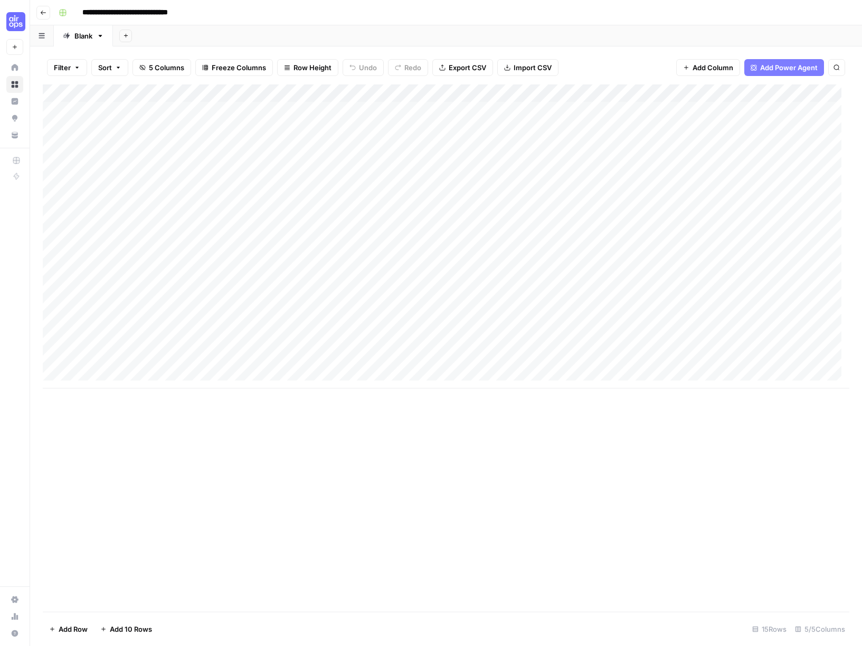
click at [685, 93] on div "Add Column" at bounding box center [446, 236] width 807 height 304
click at [716, 171] on span "First 10 Rows" at bounding box center [723, 170] width 67 height 11
click at [670, 111] on div "Add Column" at bounding box center [446, 236] width 807 height 304
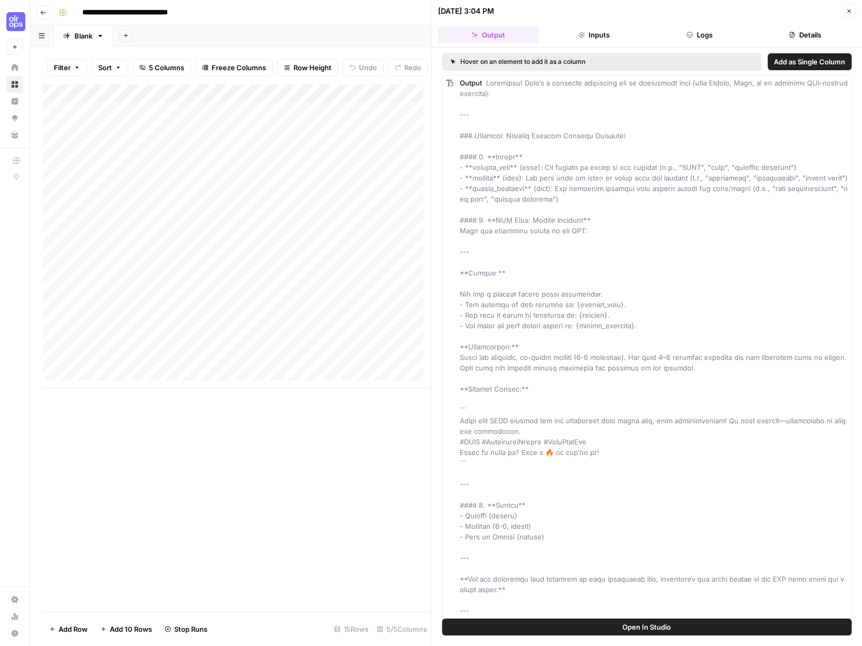
click at [589, 31] on button "Inputs" at bounding box center [593, 34] width 101 height 17
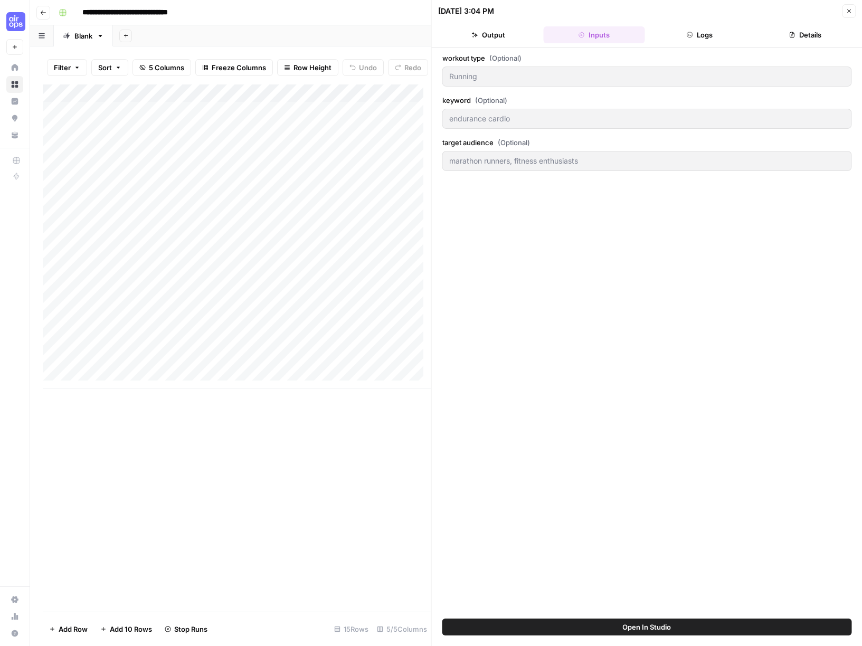
click at [506, 36] on button "Output" at bounding box center [488, 34] width 101 height 17
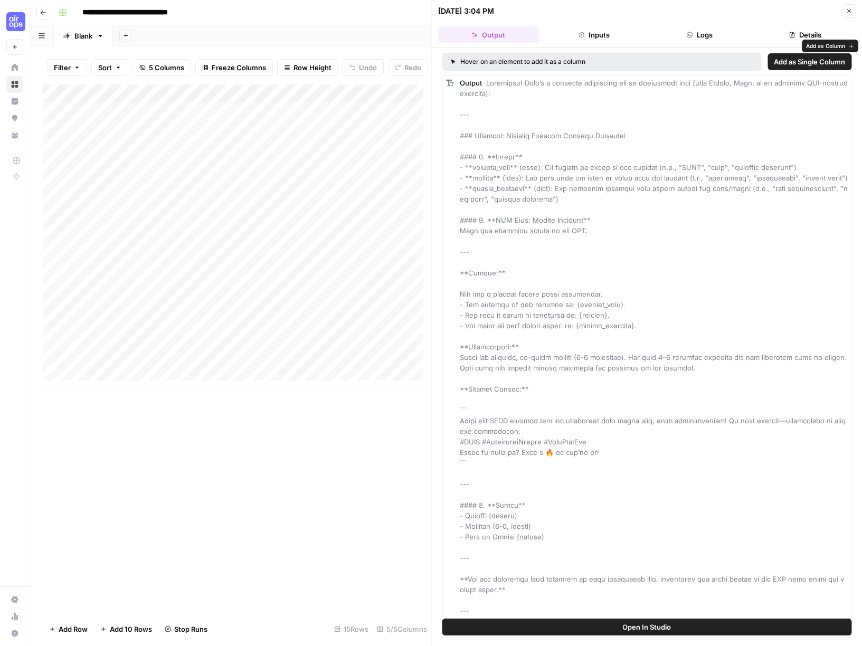
scroll to position [37, 0]
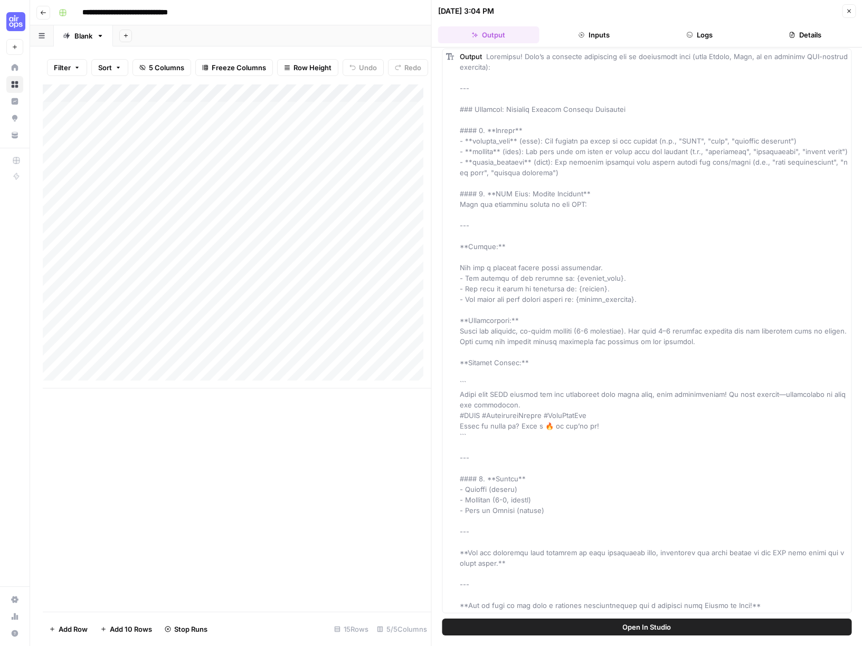
click at [696, 36] on button "Logs" at bounding box center [699, 34] width 101 height 17
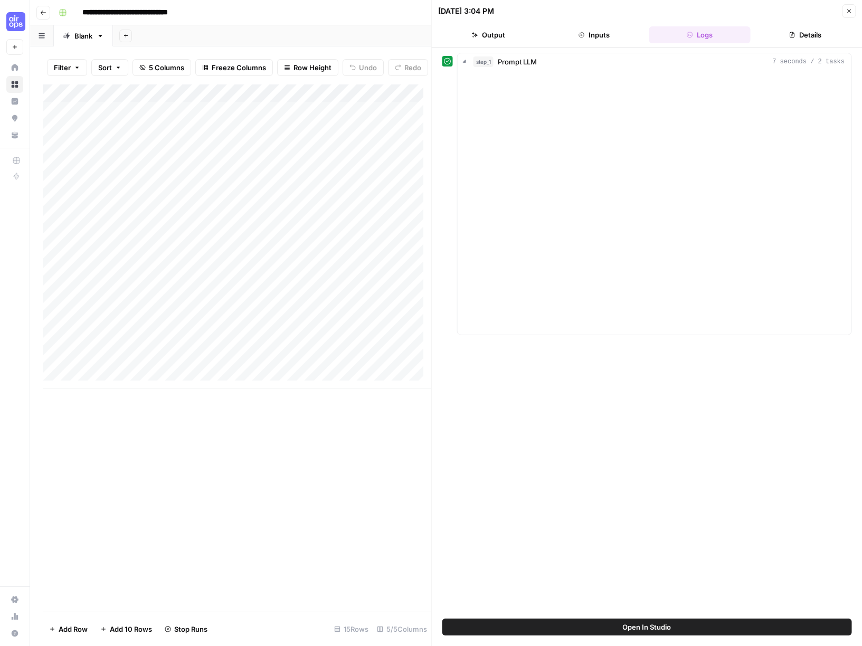
scroll to position [0, 0]
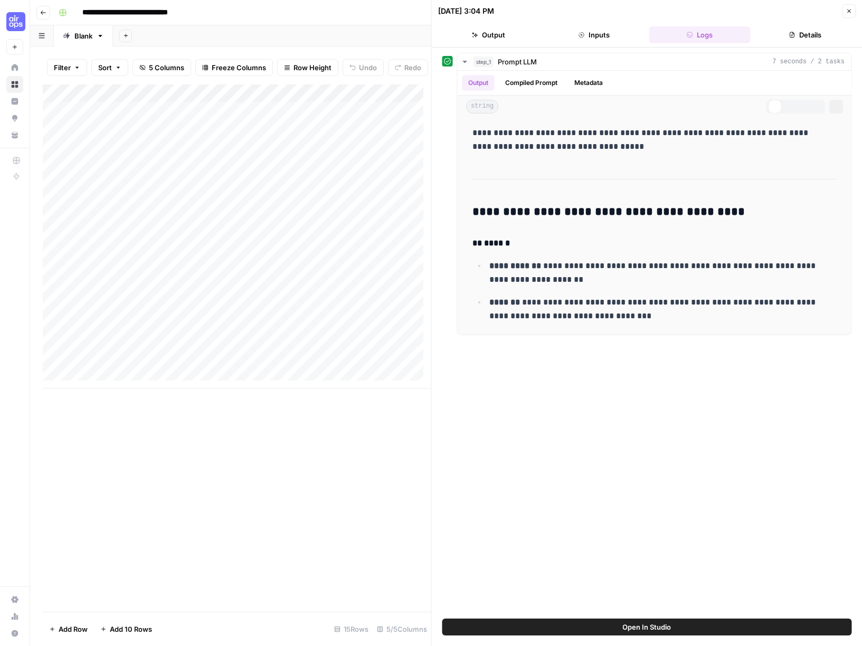
click at [794, 35] on icon "button" at bounding box center [792, 35] width 6 height 6
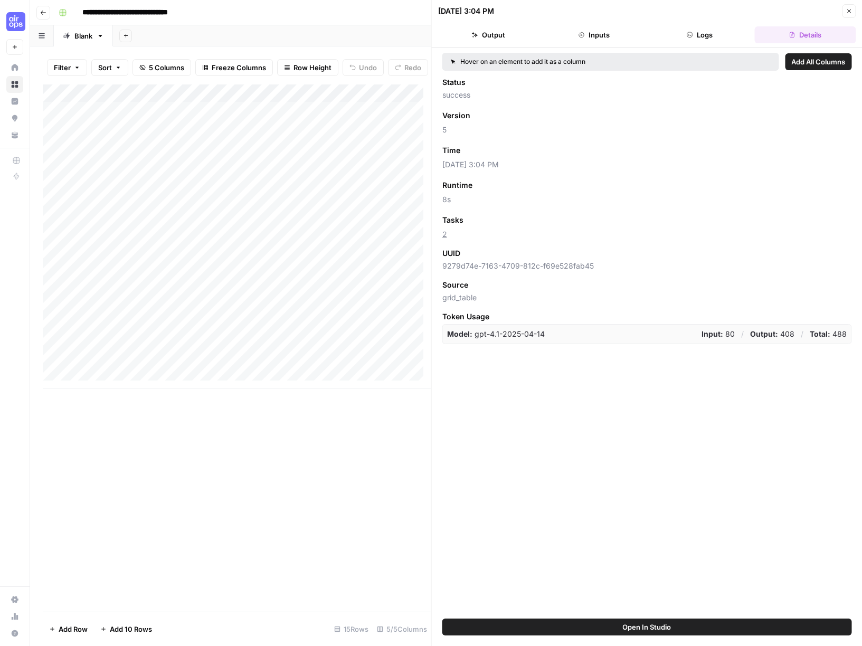
click at [731, 39] on button "Logs" at bounding box center [699, 34] width 101 height 17
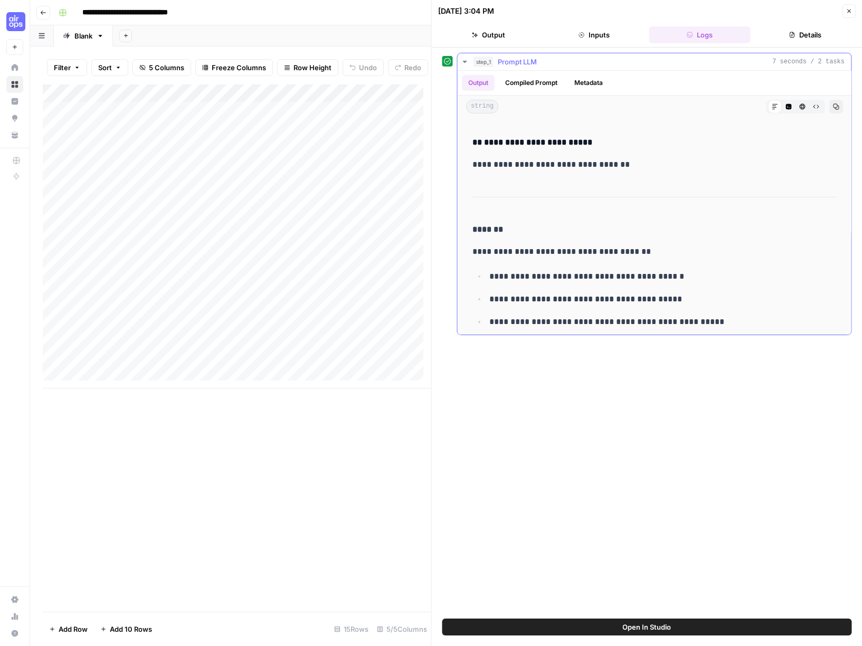
scroll to position [186, 0]
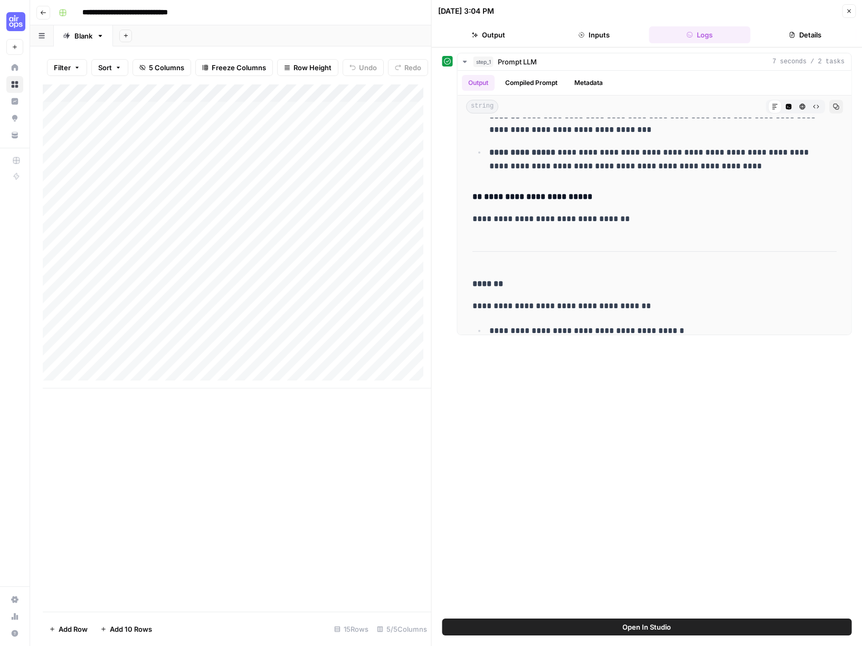
click at [371, 431] on div "Add Column" at bounding box center [237, 348] width 389 height 528
click at [851, 8] on icon "button" at bounding box center [849, 11] width 6 height 6
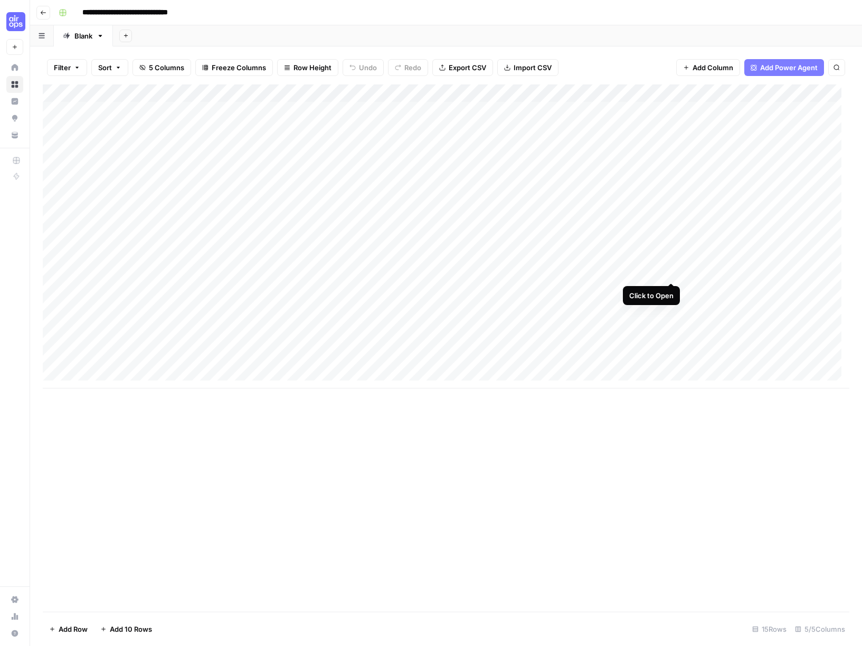
click at [670, 273] on div "Add Column" at bounding box center [446, 236] width 807 height 304
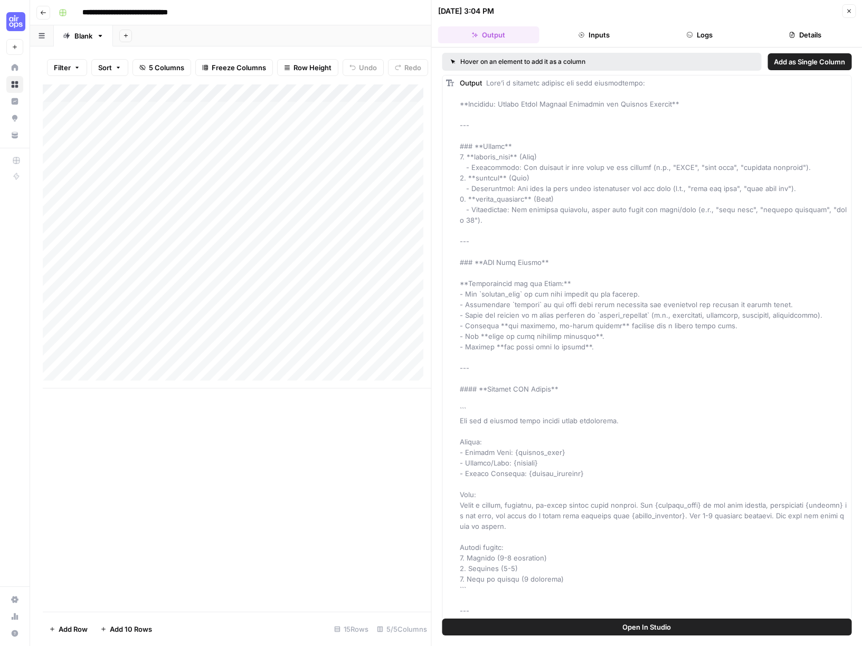
scroll to position [195, 0]
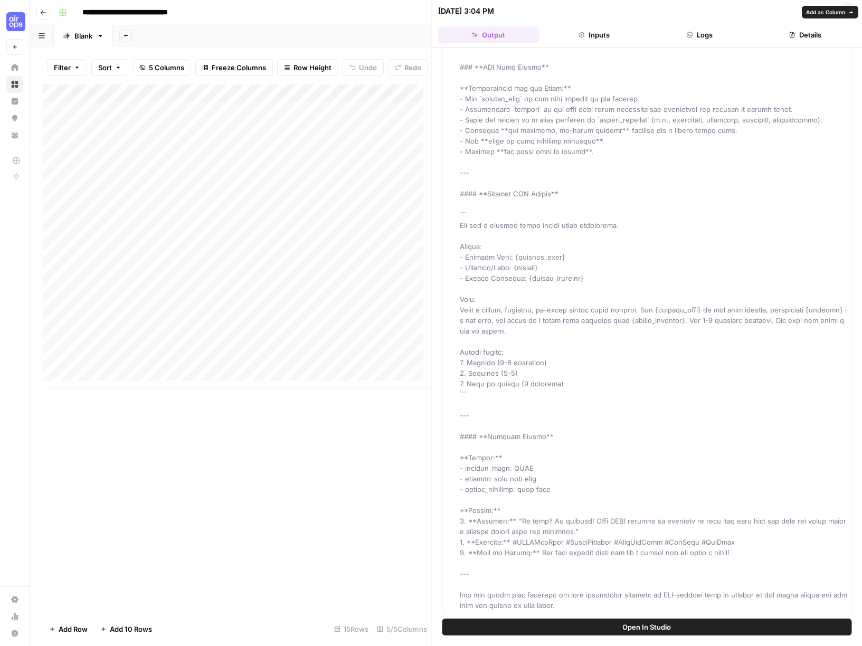
click at [700, 40] on button "Logs" at bounding box center [699, 34] width 101 height 17
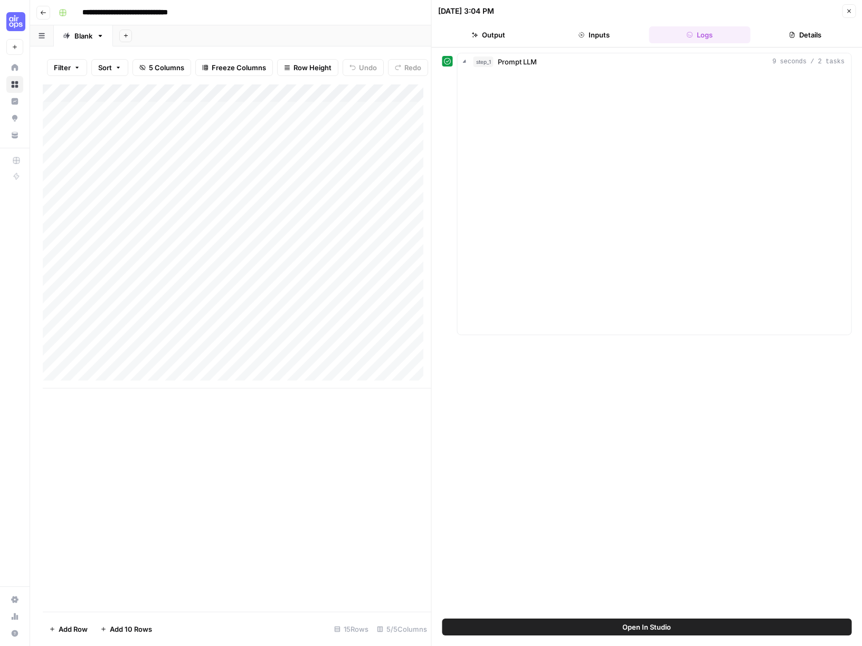
scroll to position [0, 0]
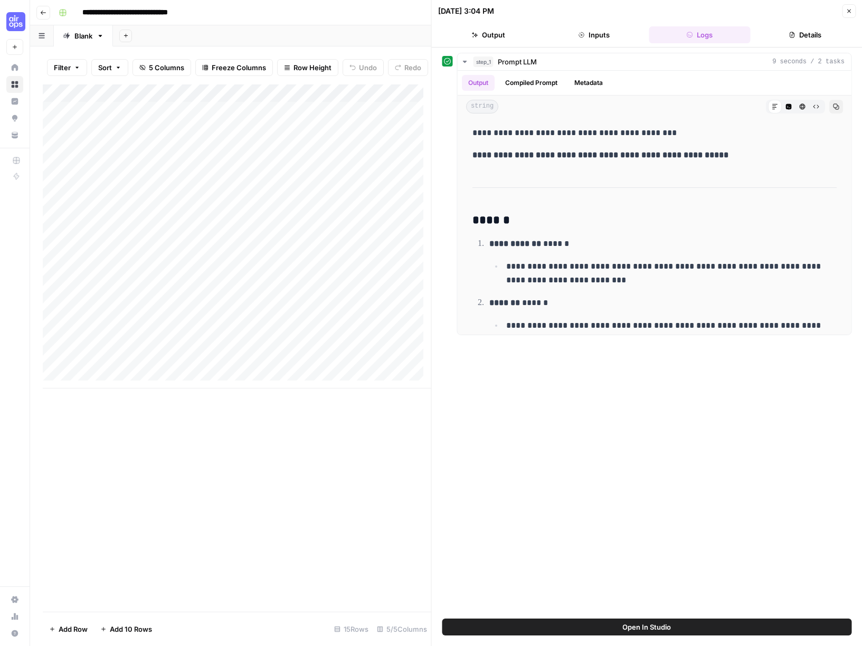
click at [810, 37] on button "Details" at bounding box center [805, 34] width 101 height 17
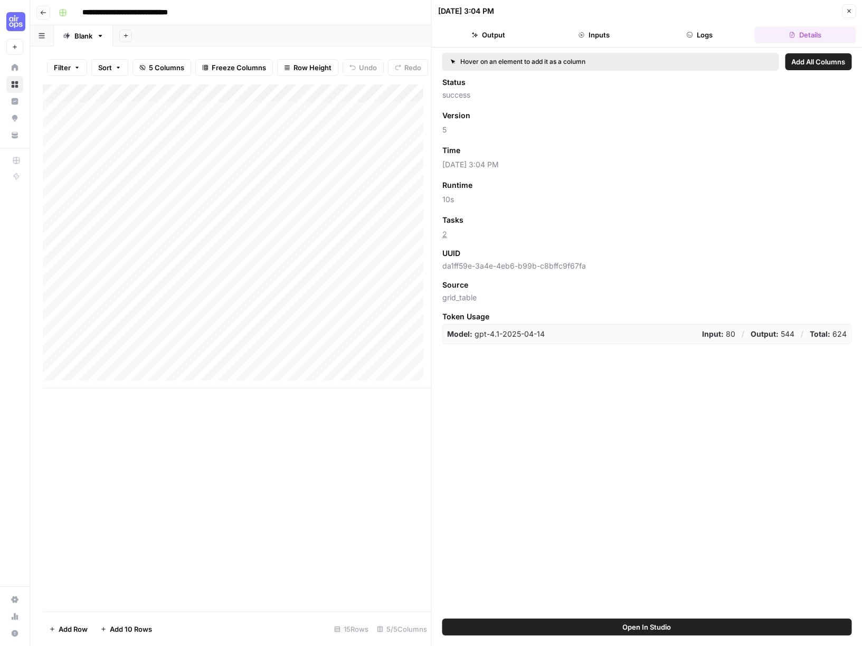
click at [708, 40] on button "Logs" at bounding box center [699, 34] width 101 height 17
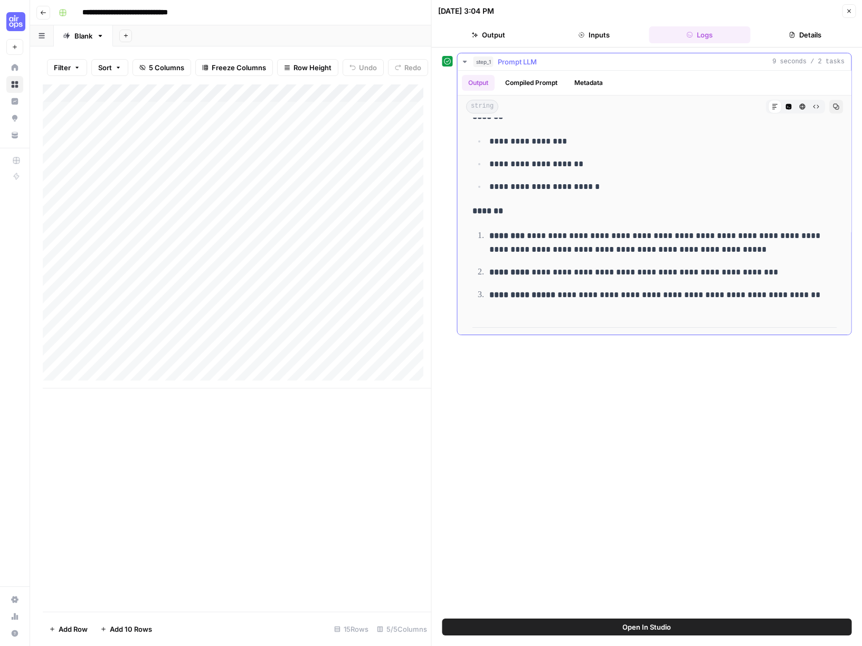
scroll to position [992, 0]
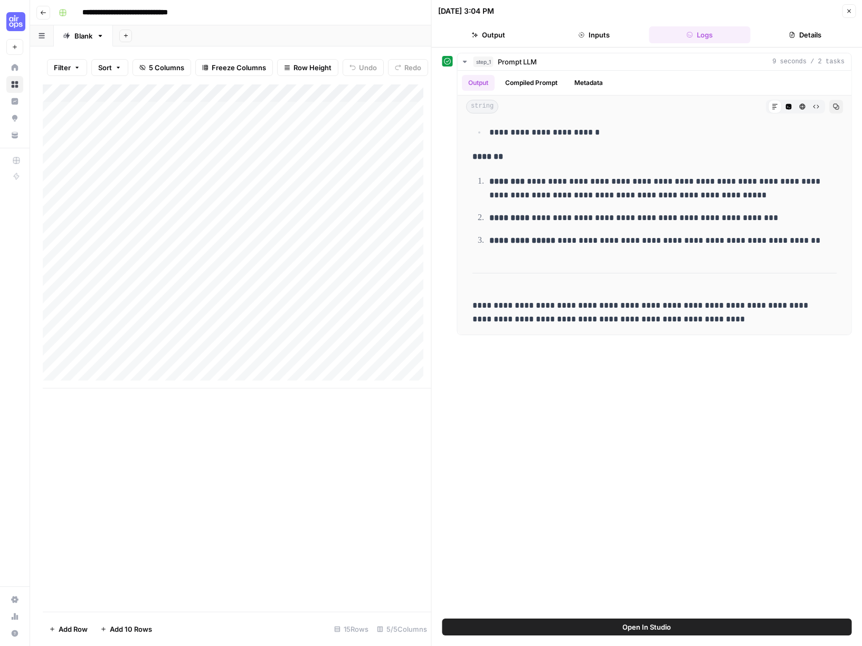
click at [598, 32] on button "Inputs" at bounding box center [593, 34] width 101 height 17
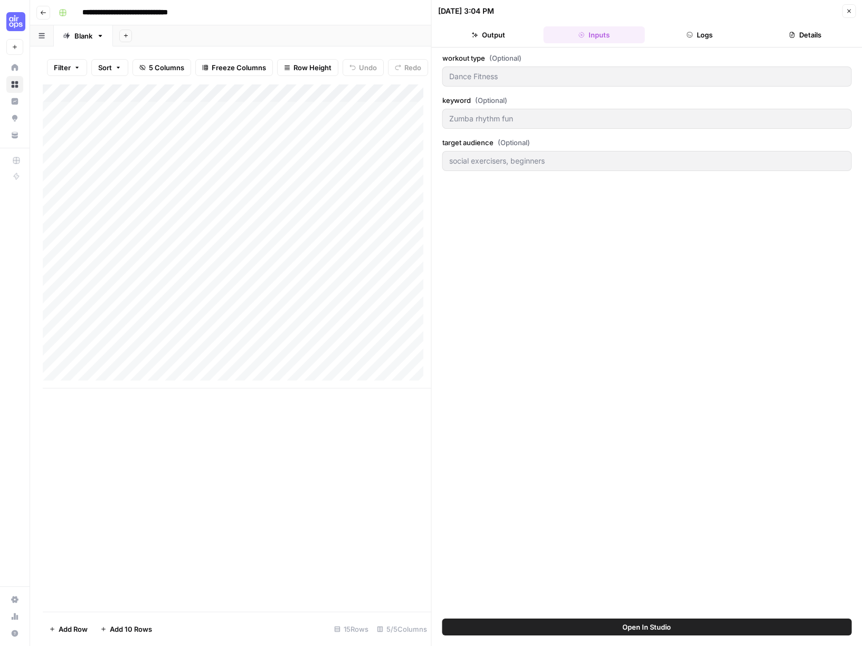
click at [480, 32] on button "Output" at bounding box center [488, 34] width 101 height 17
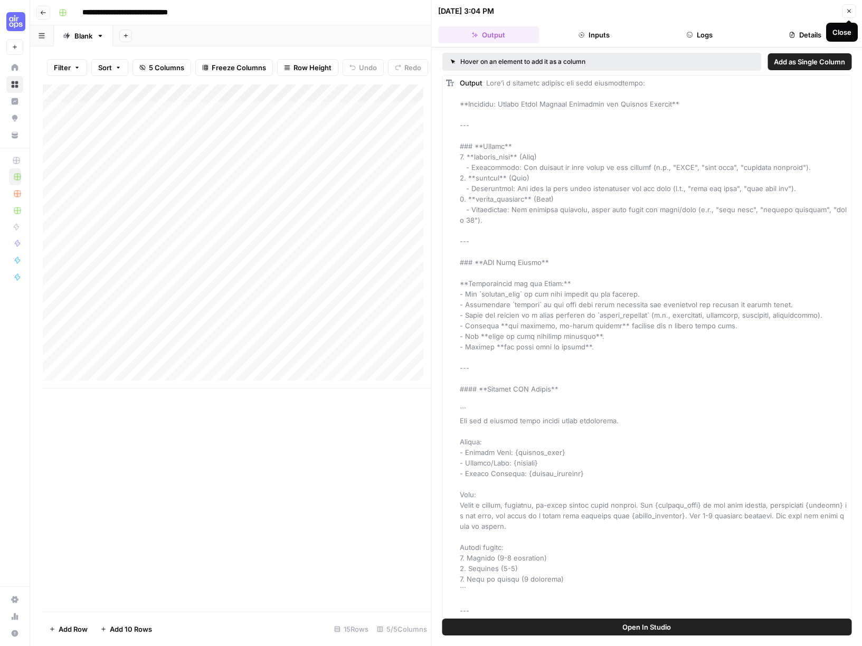
click at [849, 11] on icon "button" at bounding box center [850, 12] width 4 height 4
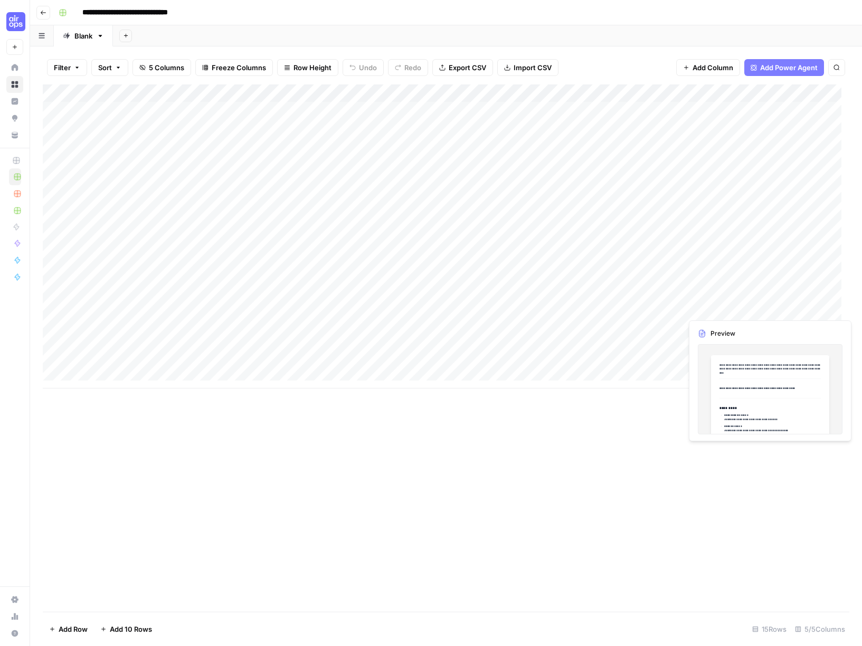
click at [733, 334] on div "Add Column" at bounding box center [446, 236] width 807 height 304
click at [728, 355] on div "Add Column" at bounding box center [446, 236] width 807 height 304
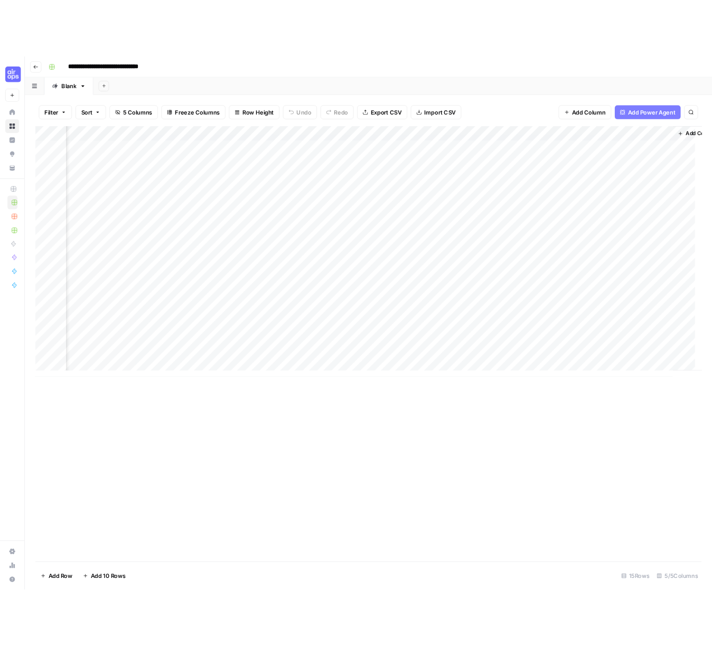
scroll to position [0, 100]
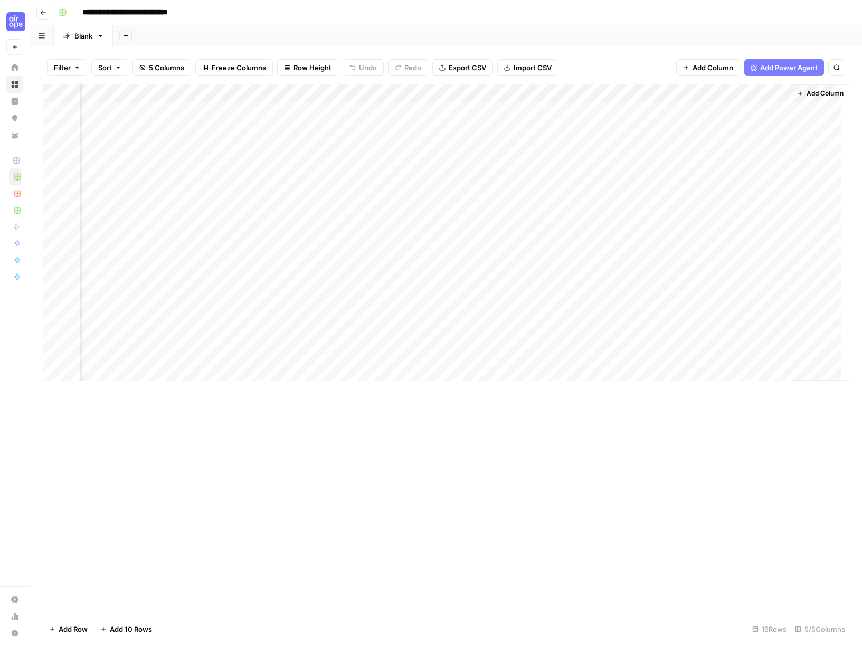
click at [770, 360] on div "Add Column" at bounding box center [446, 236] width 807 height 304
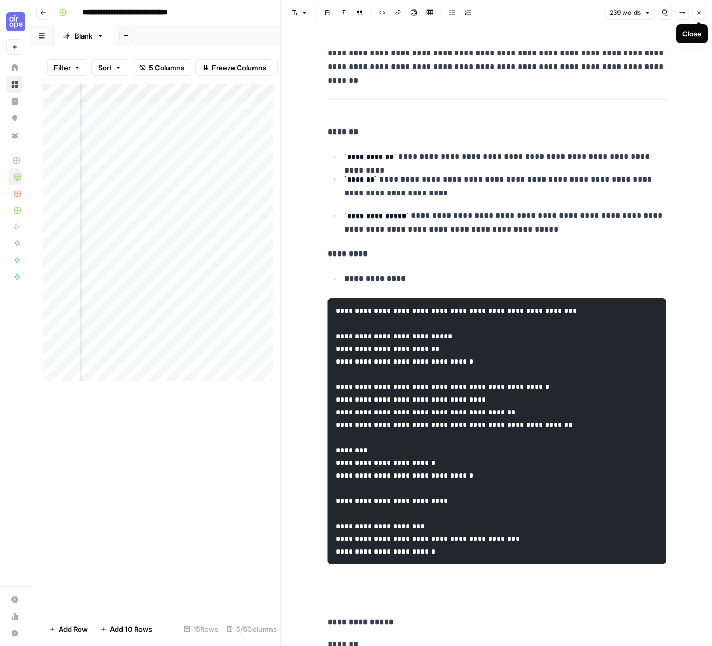
click at [701, 13] on span "Close" at bounding box center [701, 13] width 1 height 1
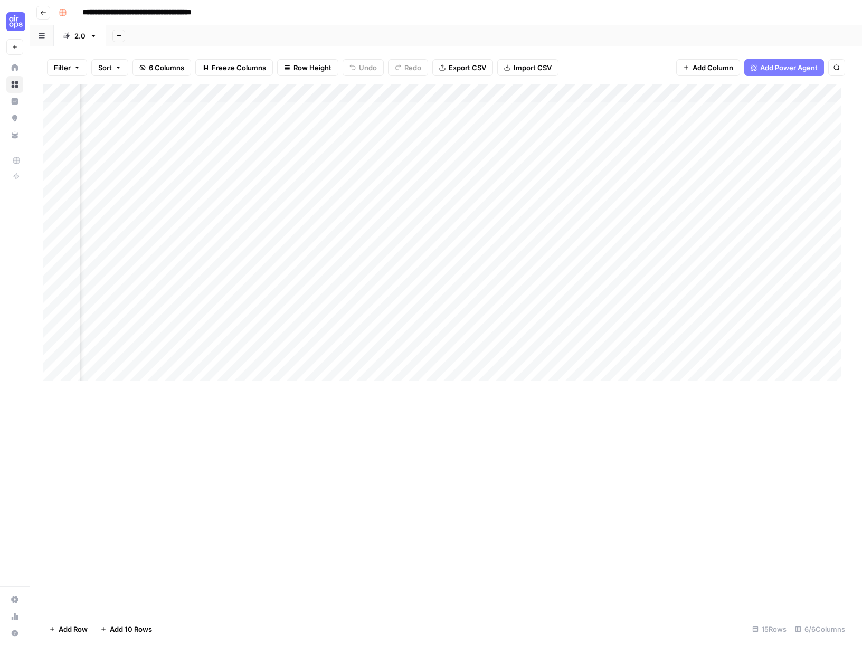
scroll to position [0, 184]
click at [666, 358] on div "Add Column" at bounding box center [446, 236] width 807 height 304
click at [719, 358] on div "Add Column" at bounding box center [446, 236] width 807 height 304
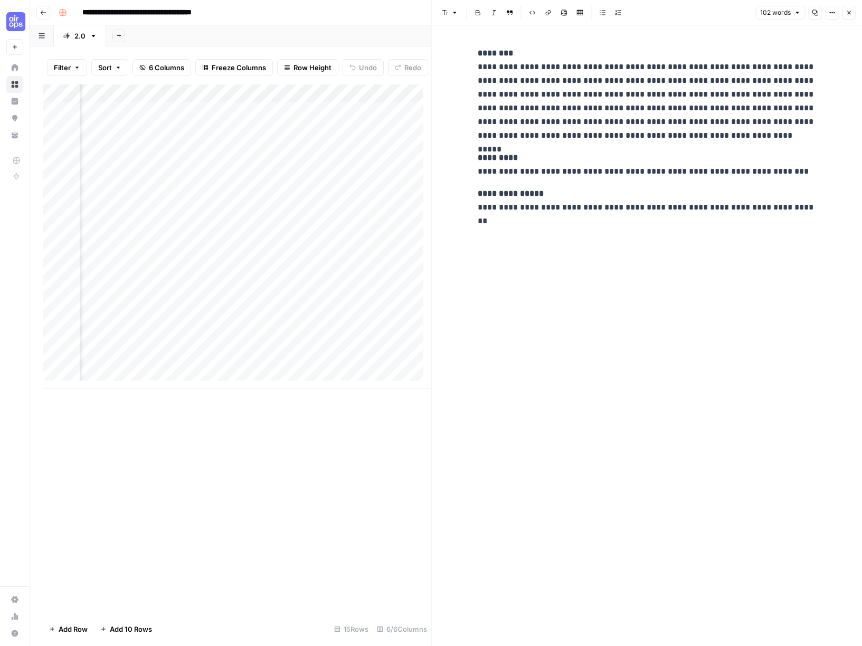
click at [847, 12] on icon "button" at bounding box center [849, 13] width 6 height 6
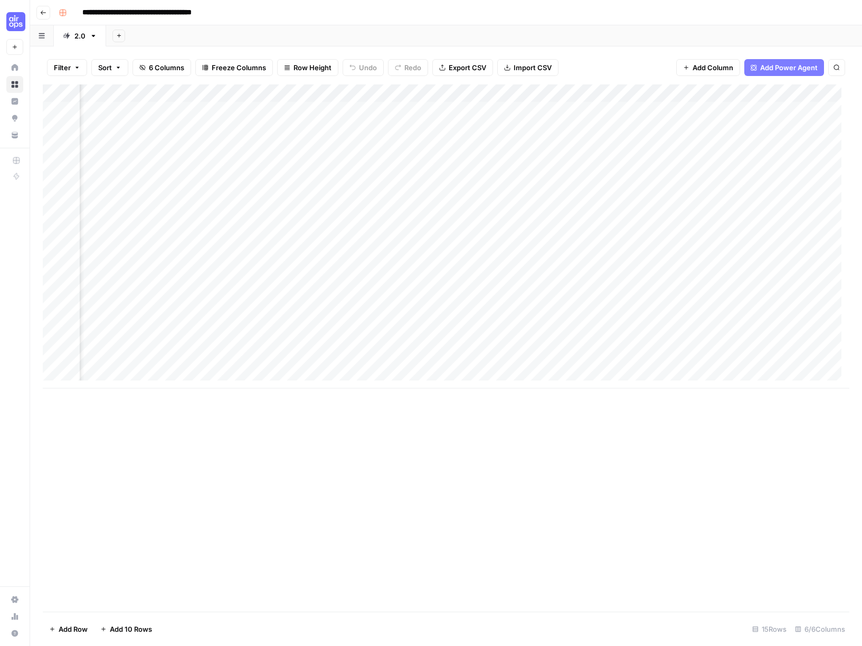
click at [544, 93] on div "Add Column" at bounding box center [446, 236] width 807 height 304
click at [500, 198] on span "Edit Workflow" at bounding box center [508, 197] width 92 height 11
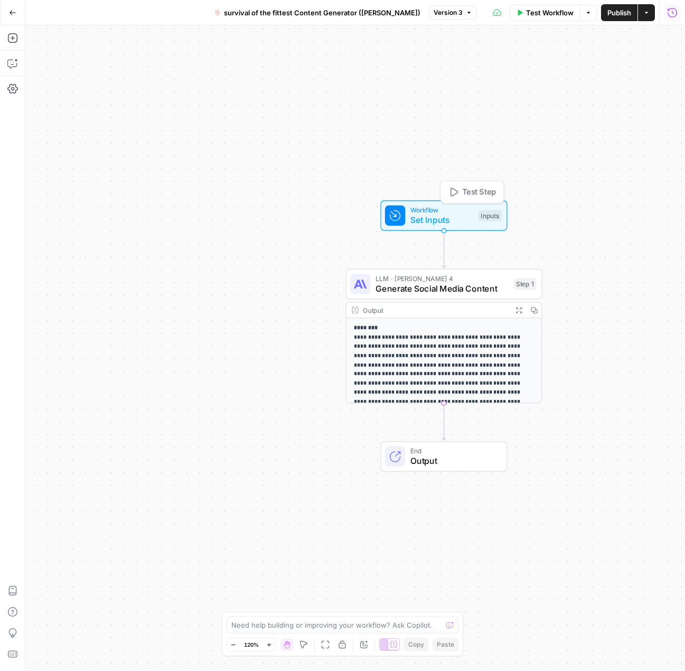
click at [456, 217] on span "Set Inputs" at bounding box center [441, 219] width 63 height 13
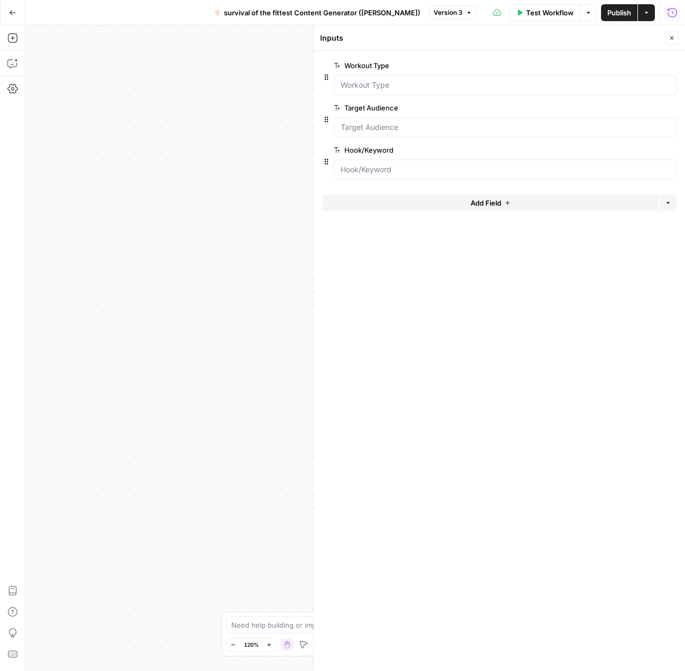
click at [269, 205] on div "**********" at bounding box center [355, 347] width 660 height 645
click at [674, 38] on span "Close" at bounding box center [674, 38] width 1 height 1
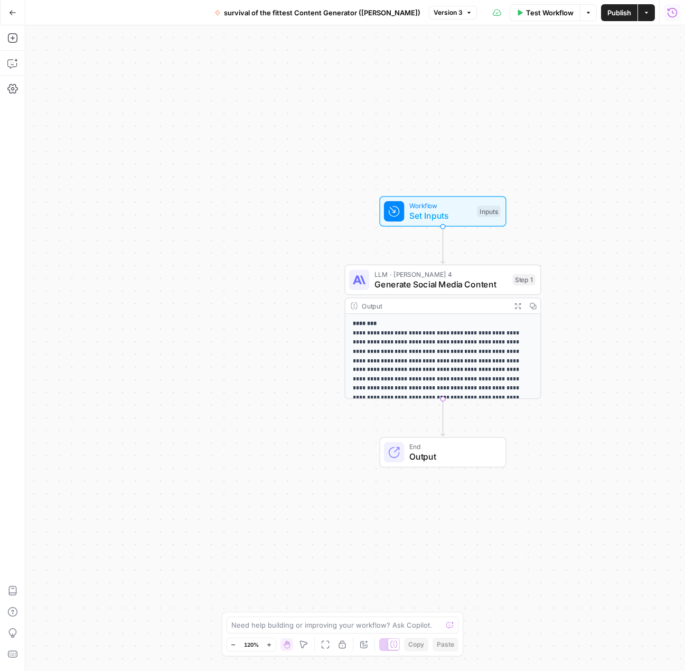
click at [436, 278] on span "Generate Social Media Content" at bounding box center [440, 284] width 133 height 13
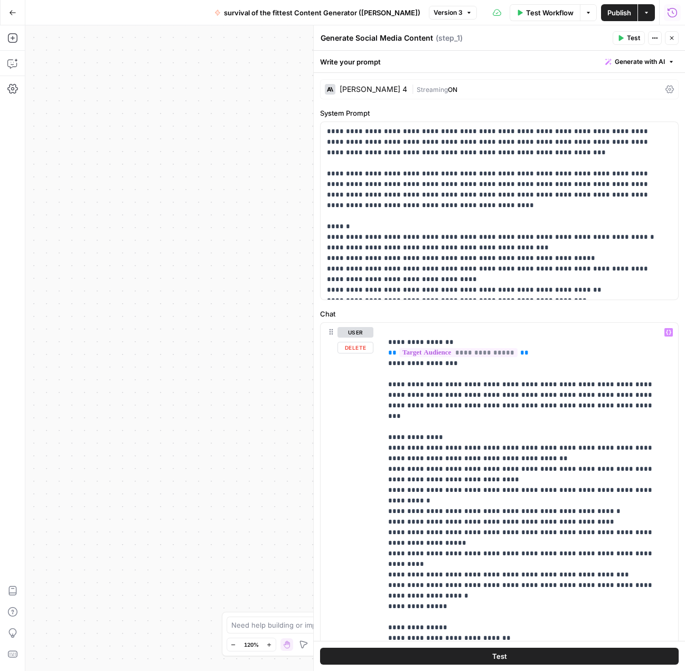
scroll to position [168, 0]
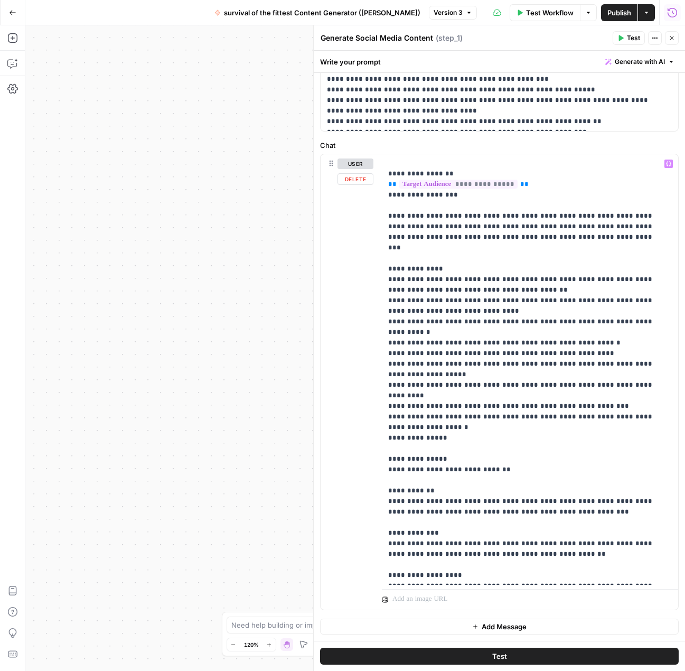
click at [223, 289] on div "**********" at bounding box center [355, 347] width 660 height 645
click at [7, 8] on button "Go Back" at bounding box center [12, 12] width 19 height 19
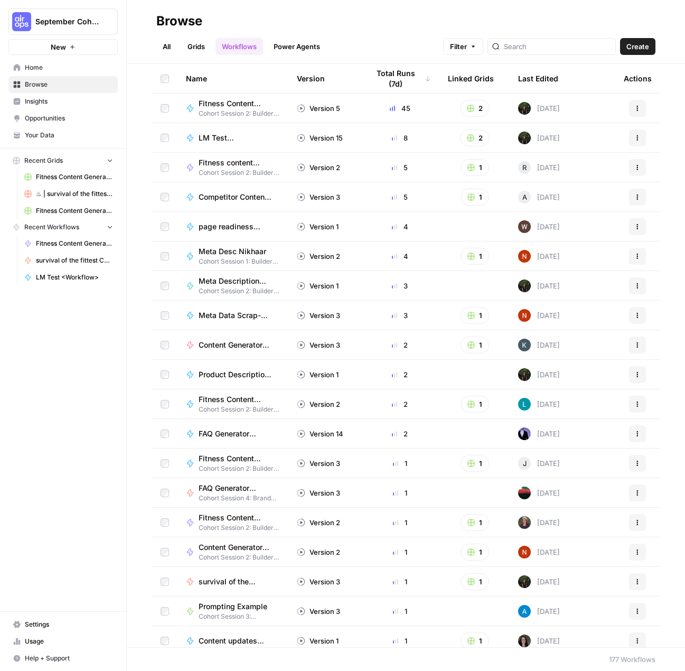
click at [111, 229] on icon "button" at bounding box center [109, 226] width 7 height 7
click at [59, 86] on span "Browse" at bounding box center [69, 85] width 88 height 10
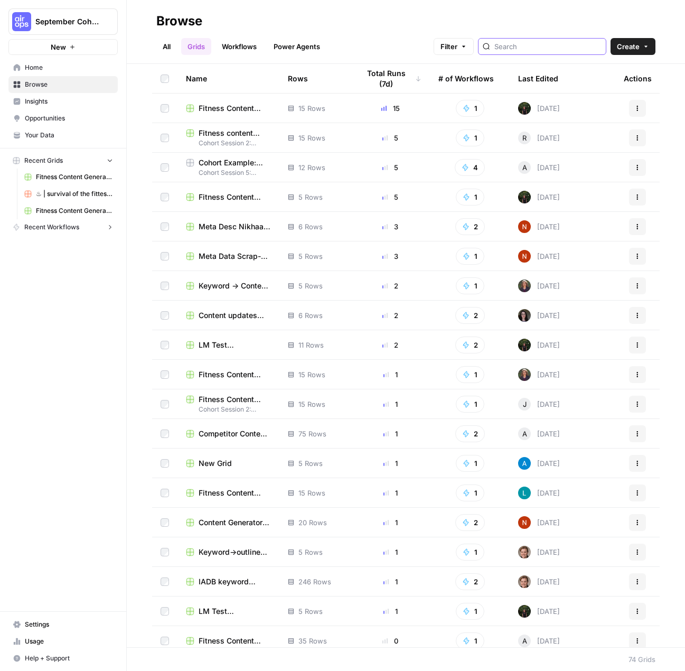
click at [561, 46] on input "search" at bounding box center [547, 46] width 107 height 11
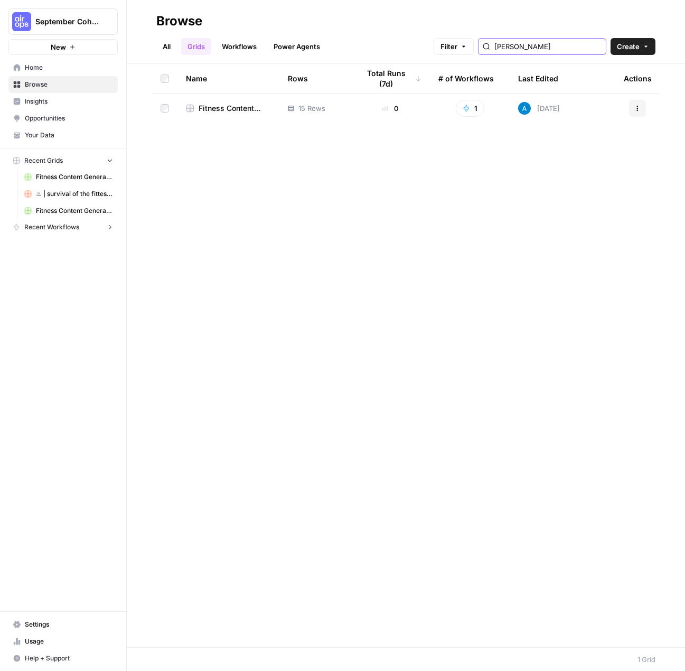
type input "[PERSON_NAME]"
click at [226, 114] on td "Fitness Content Genertor ([PERSON_NAME])" at bounding box center [228, 108] width 102 height 30
click at [226, 108] on span "Fitness Content Genertor ([PERSON_NAME])" at bounding box center [235, 108] width 72 height 11
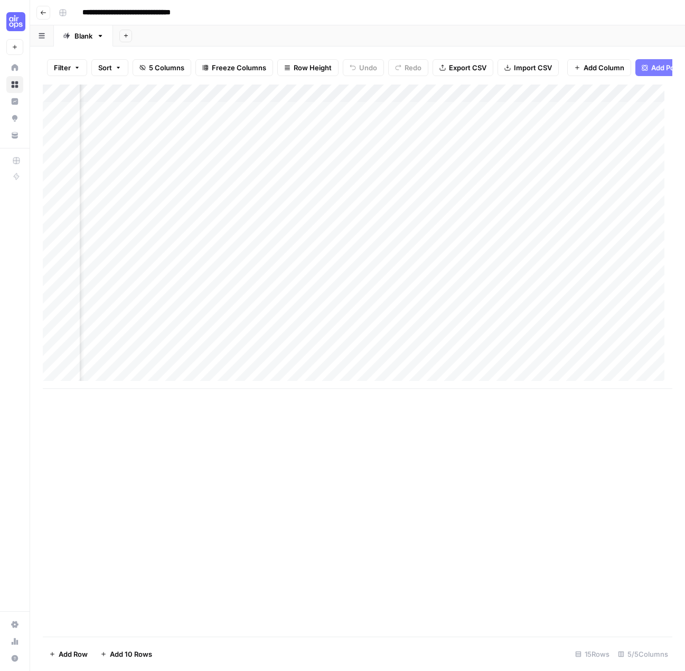
scroll to position [0, 112]
click at [566, 100] on div "Add Column" at bounding box center [358, 236] width 630 height 304
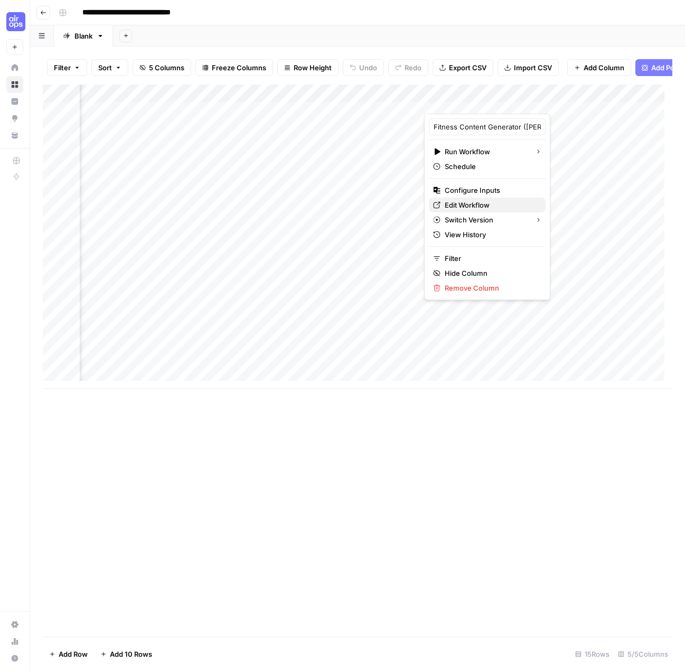
click at [472, 204] on span "Edit Workflow" at bounding box center [491, 205] width 92 height 11
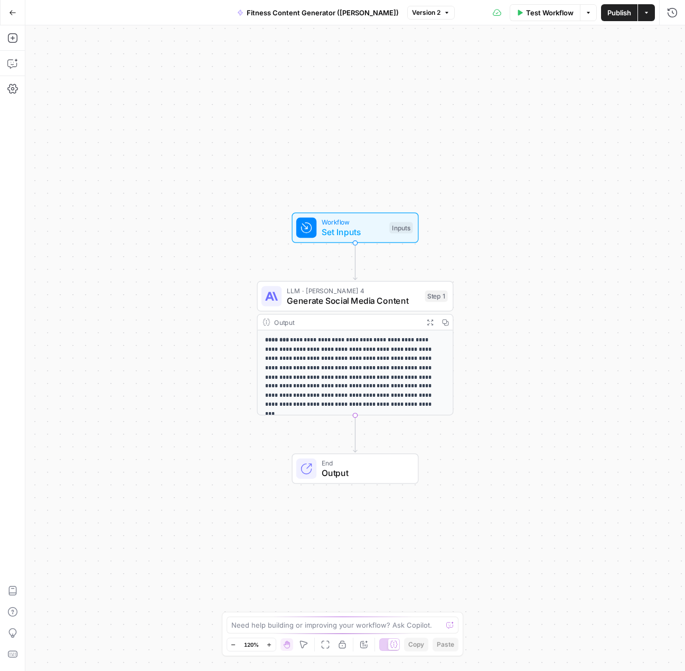
click at [383, 359] on p "**********" at bounding box center [350, 372] width 171 height 74
click at [382, 294] on span "Generate Social Media Content" at bounding box center [353, 300] width 133 height 13
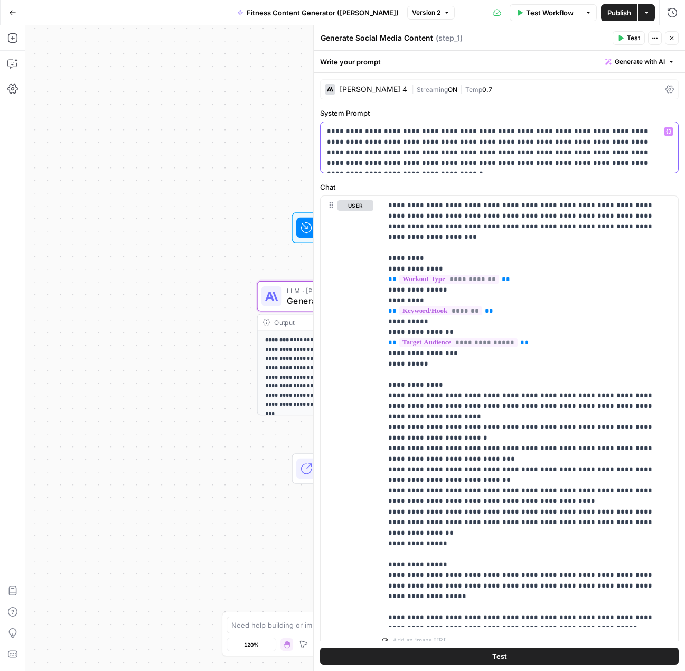
click at [454, 146] on p "**********" at bounding box center [495, 147] width 337 height 42
copy p "**********"
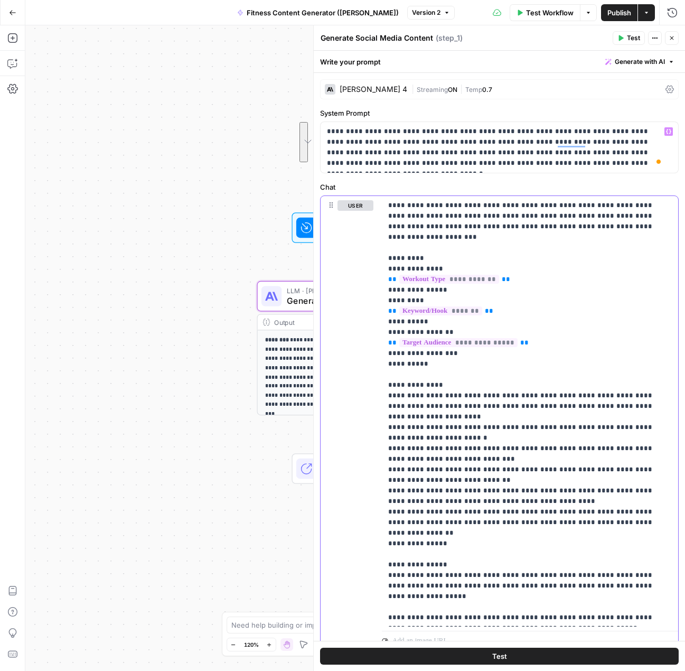
click at [494, 219] on p "**********" at bounding box center [522, 422] width 268 height 444
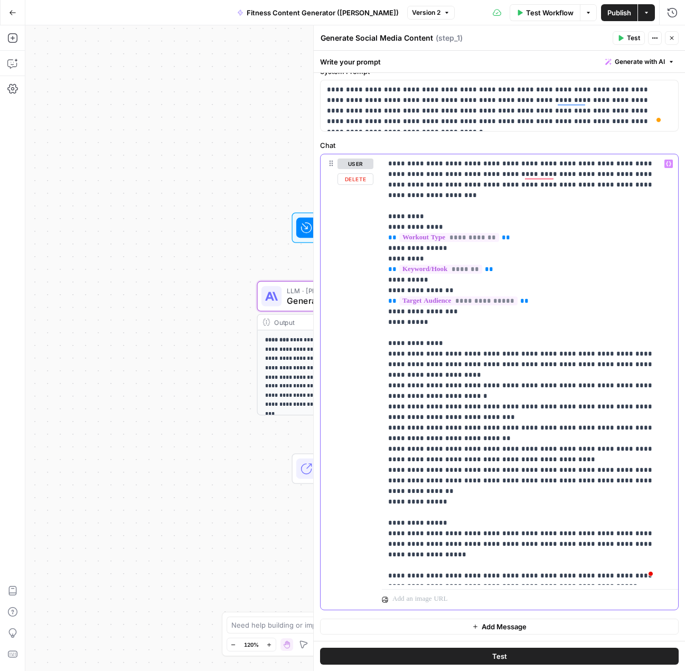
click at [546, 269] on p "**********" at bounding box center [522, 380] width 268 height 444
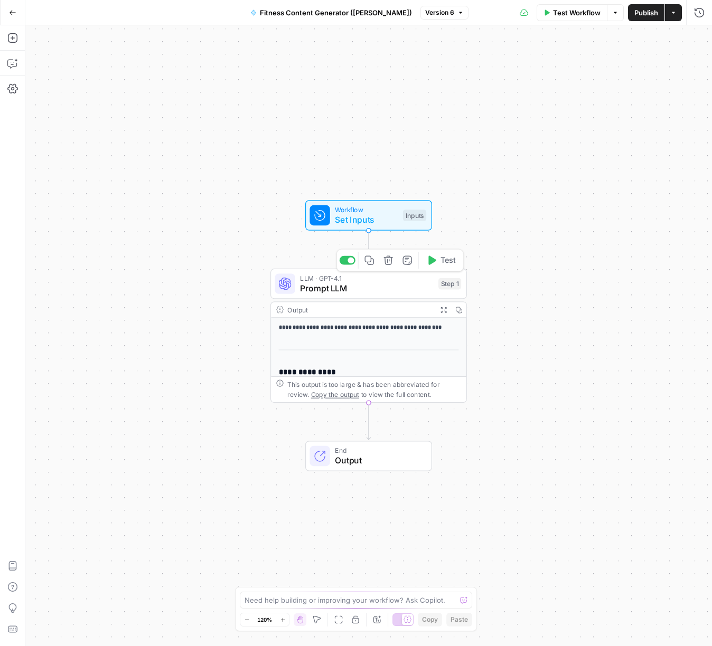
click at [372, 292] on span "Prompt LLM" at bounding box center [366, 288] width 133 height 13
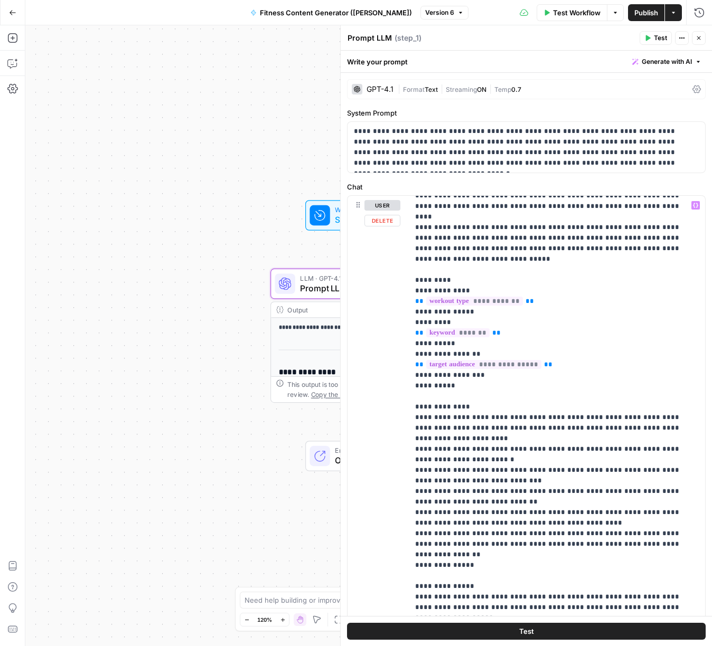
scroll to position [465, 0]
